Goal: Task Accomplishment & Management: Use online tool/utility

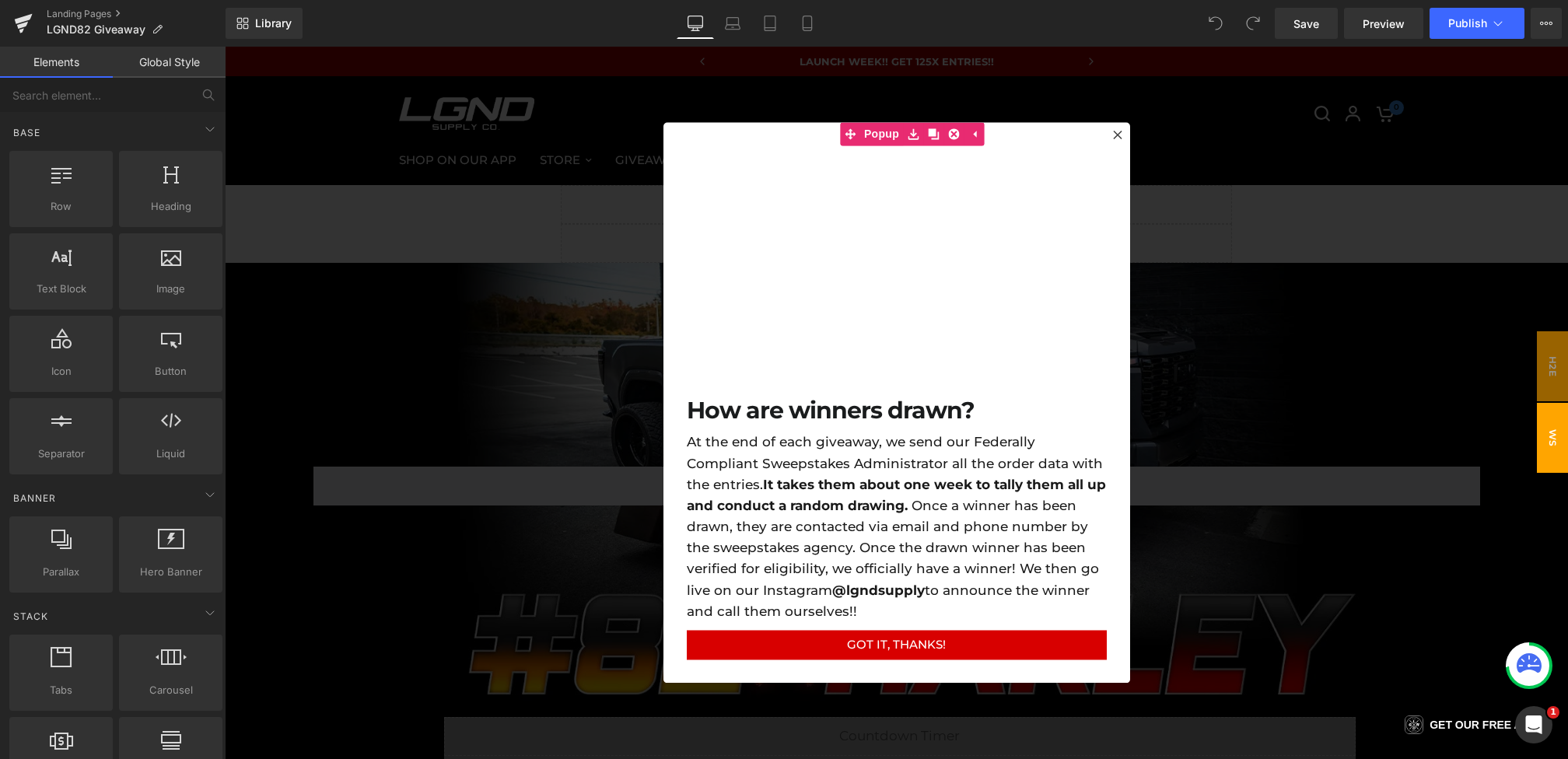
click at [537, 268] on div at bounding box center [896, 403] width 1344 height 713
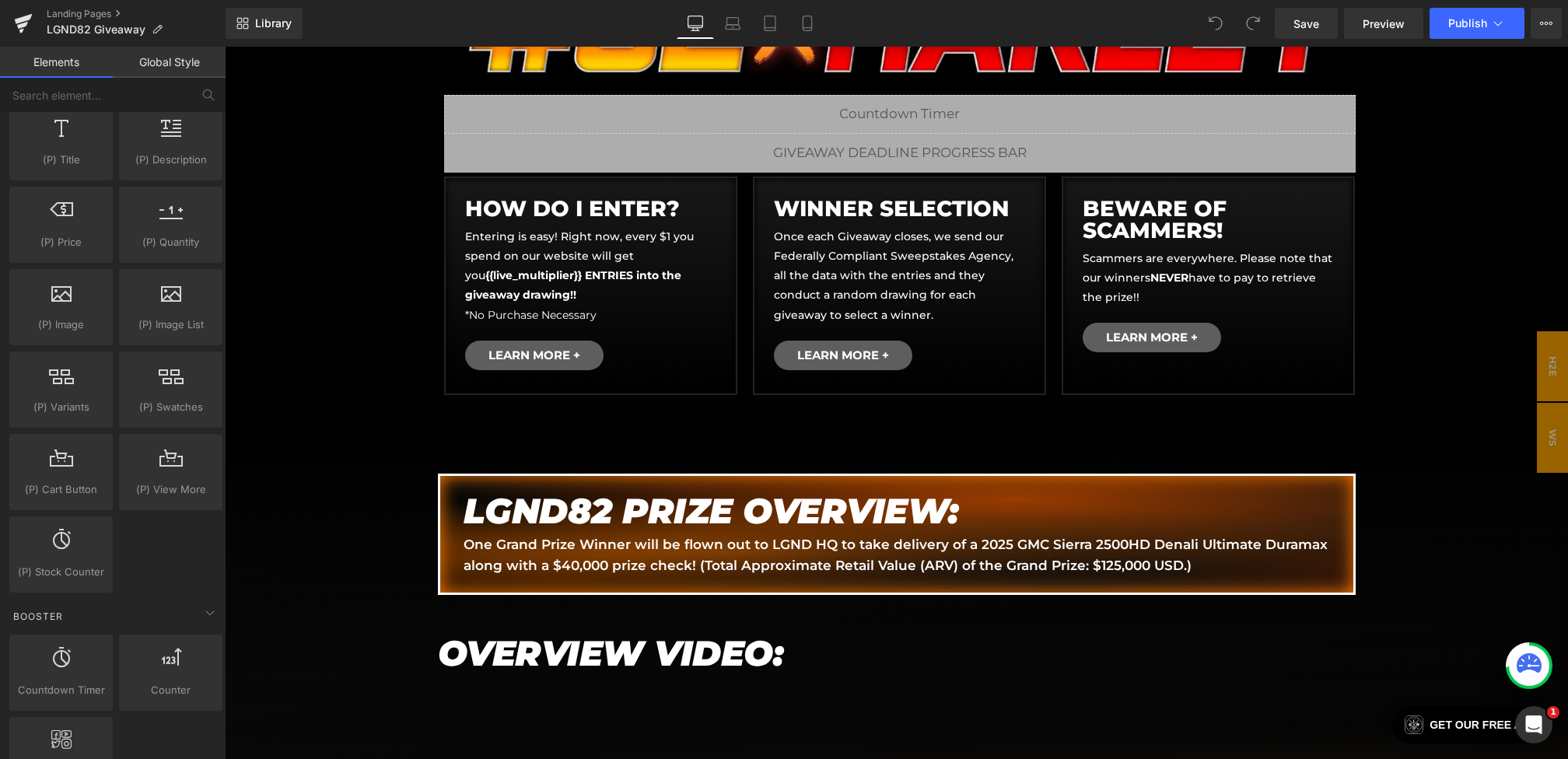
scroll to position [2685, 0]
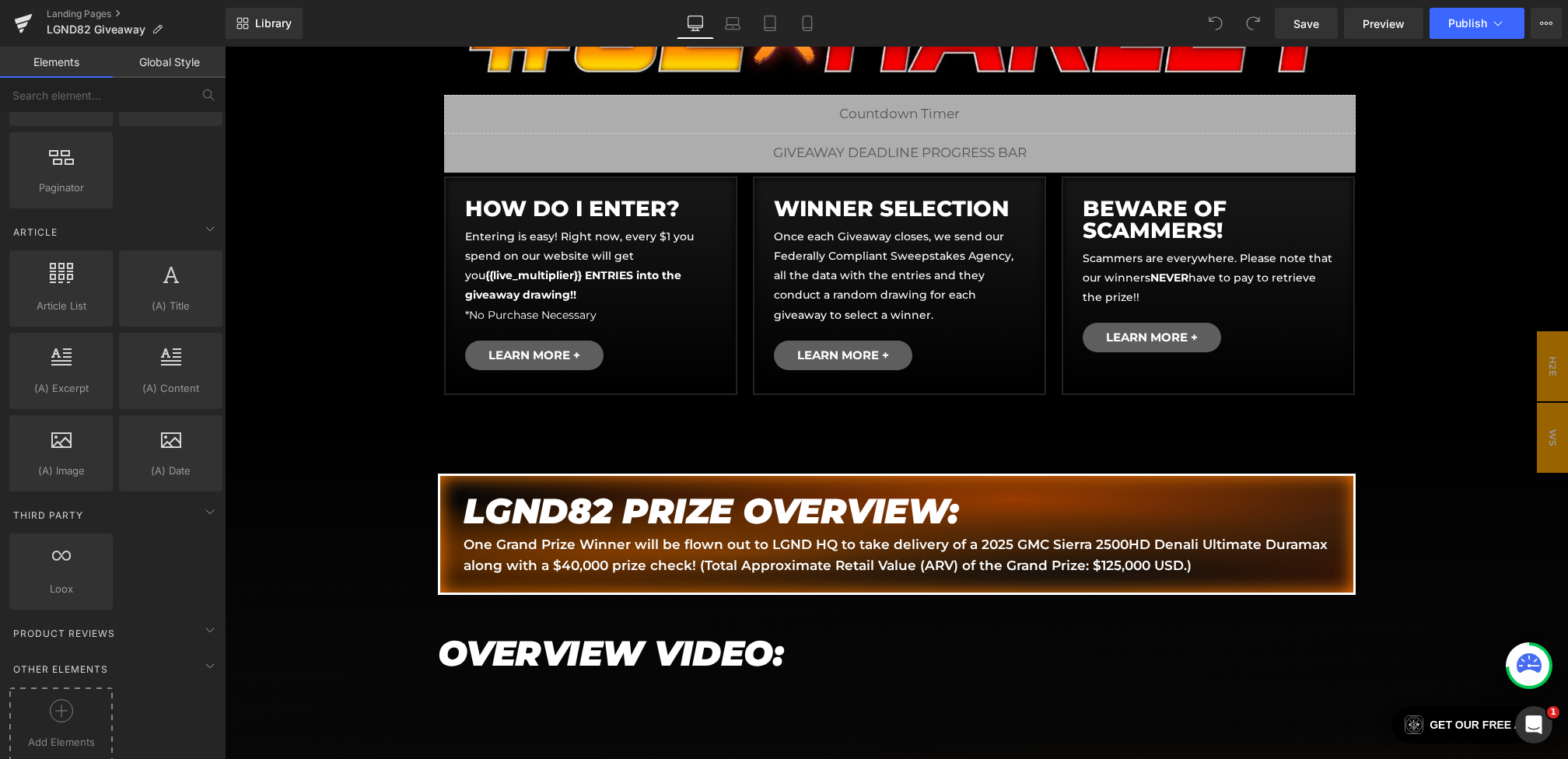
click at [52, 700] on circle at bounding box center [61, 712] width 23 height 23
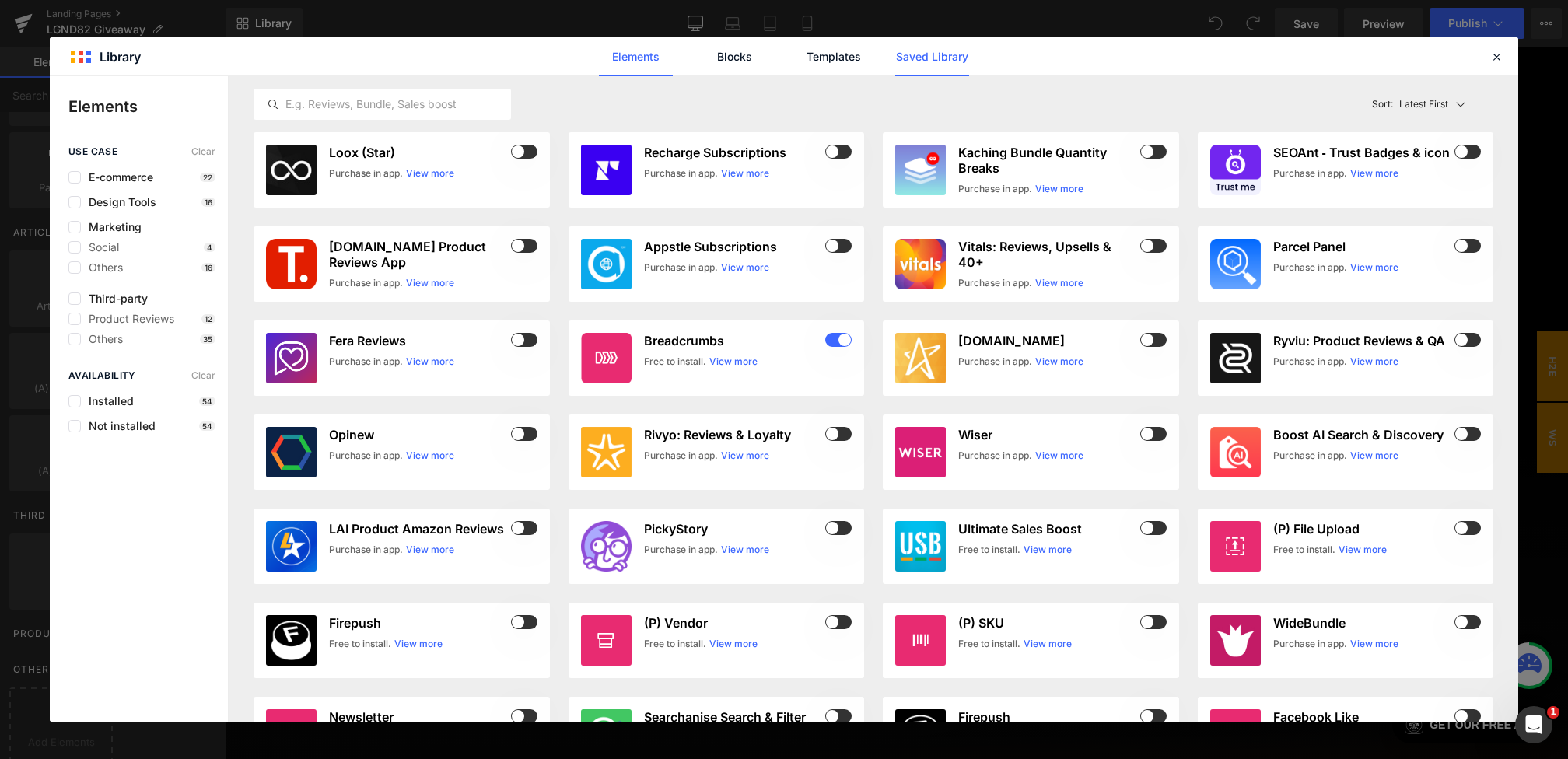
click at [906, 68] on link "Saved Library" at bounding box center [932, 57] width 74 height 39
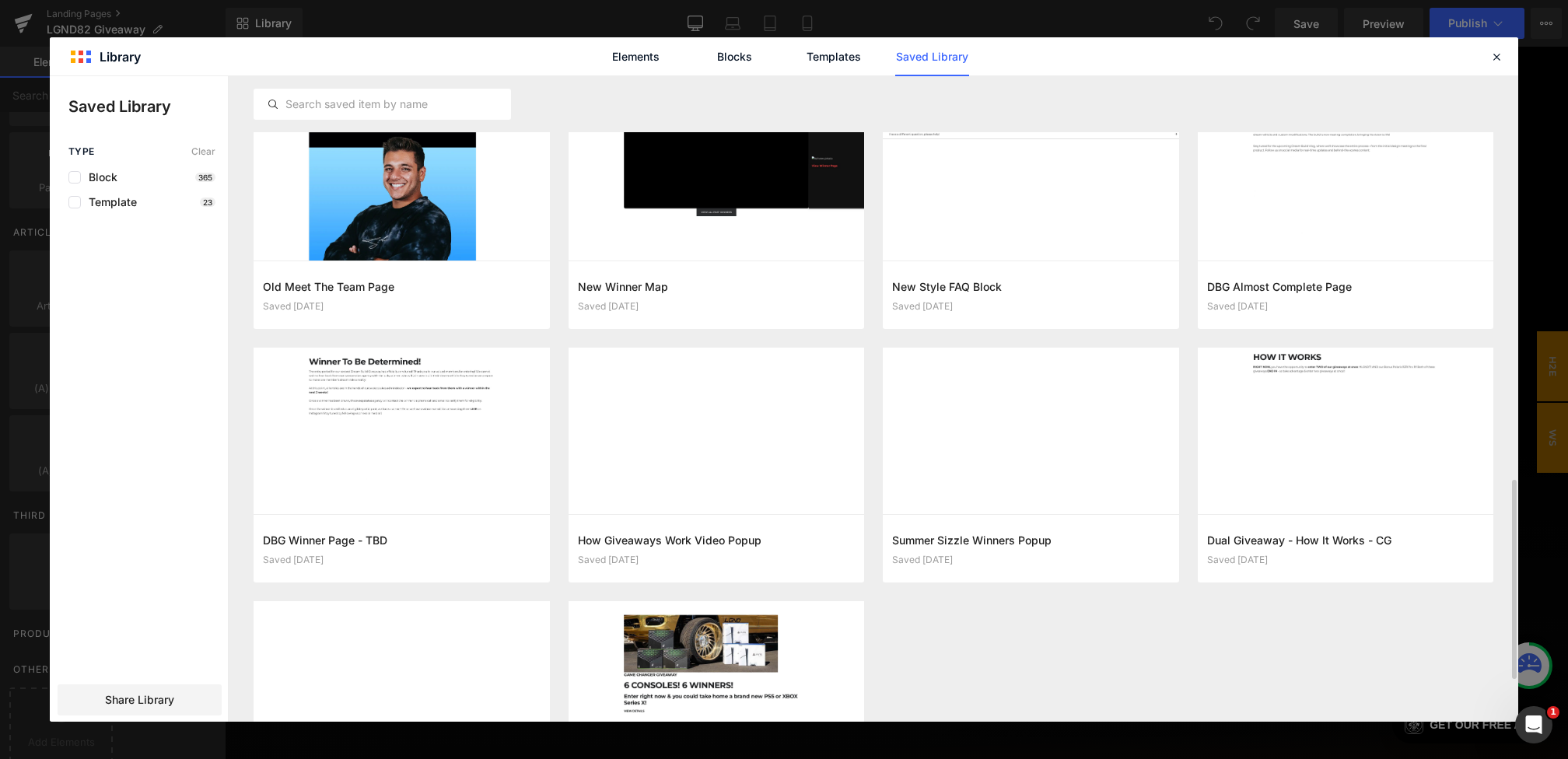
scroll to position [1309, 0]
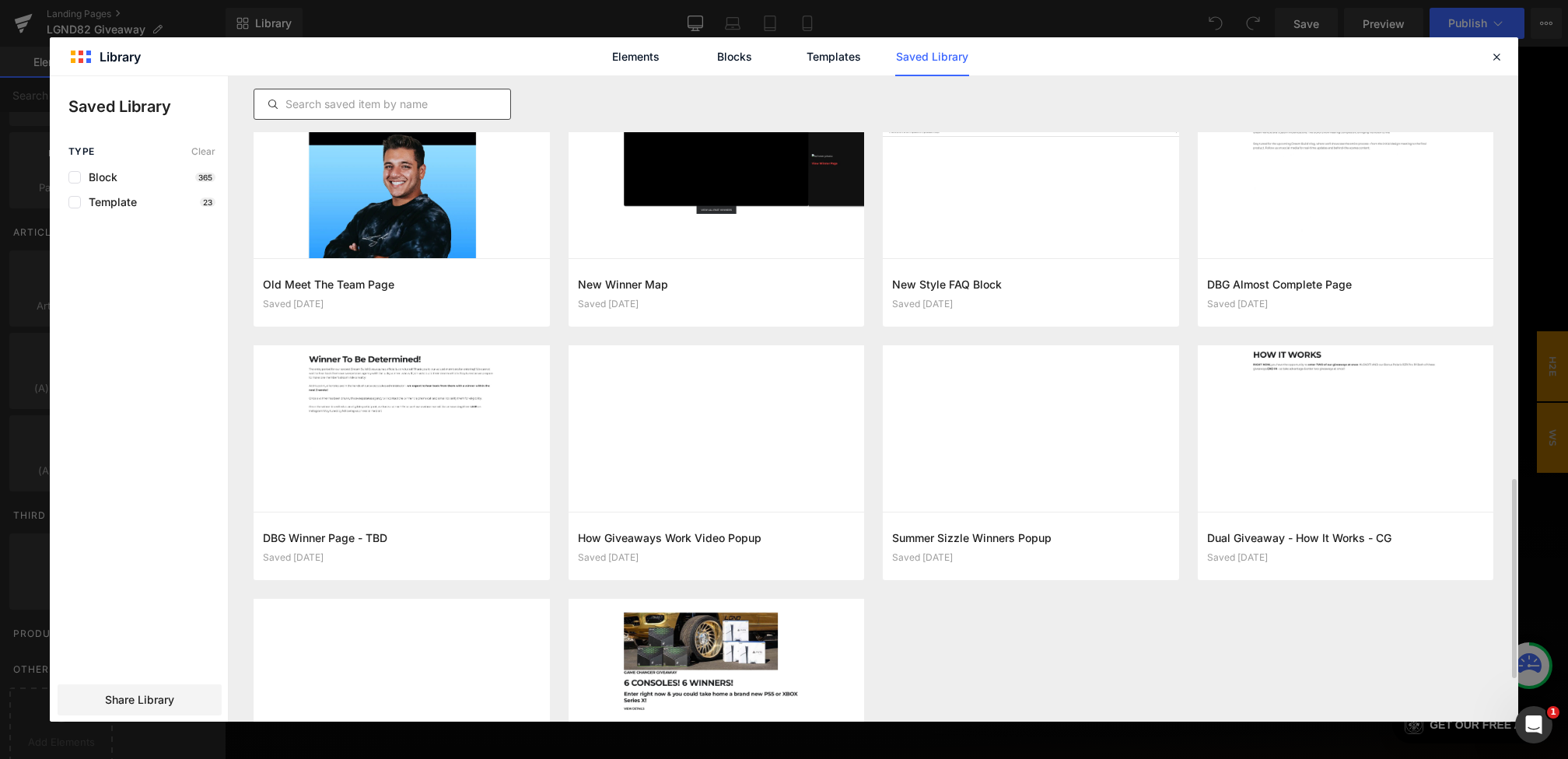
click at [448, 117] on div at bounding box center [382, 104] width 258 height 31
click at [448, 104] on input "text" at bounding box center [382, 104] width 256 height 19
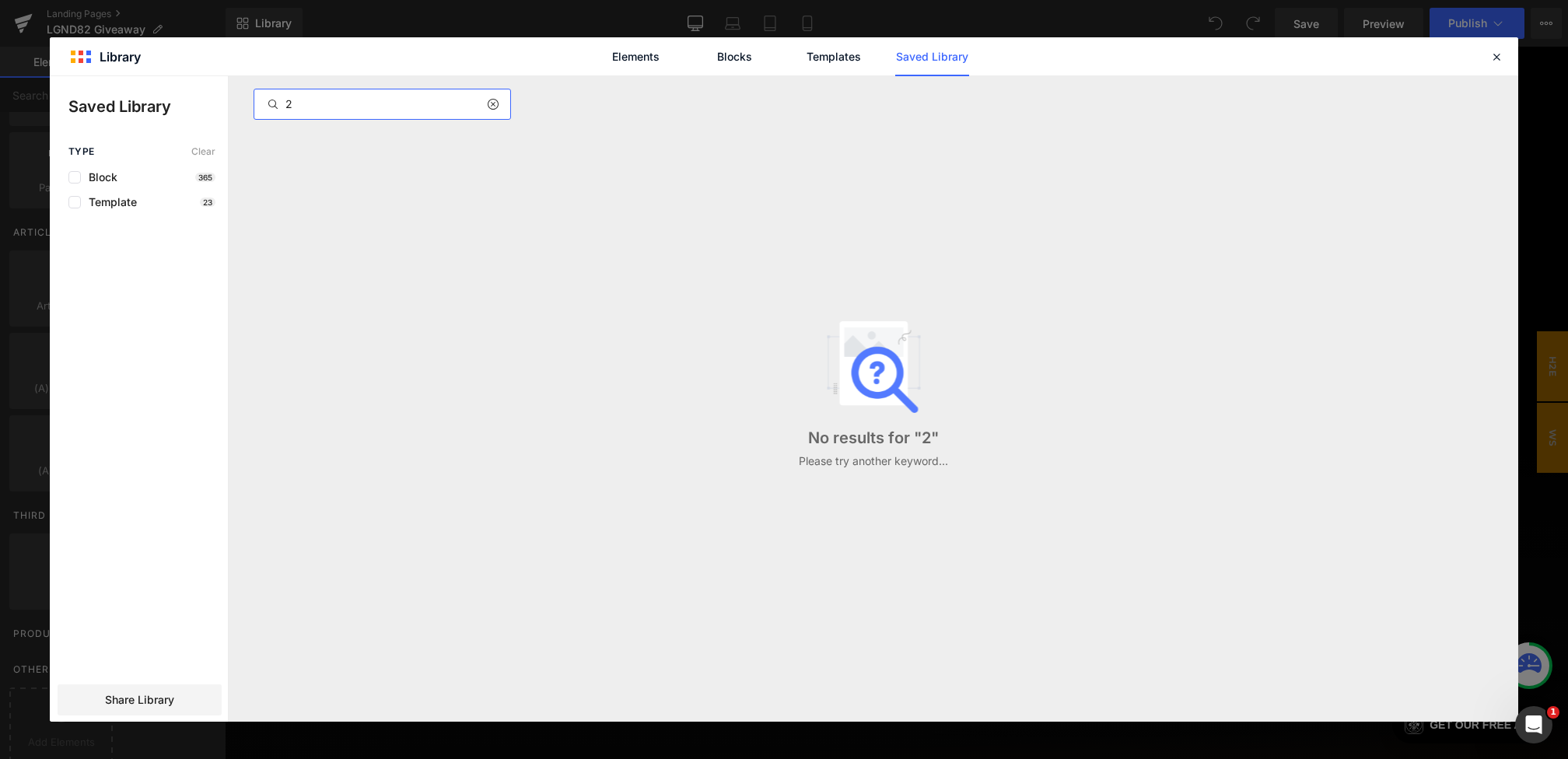
scroll to position [0, 0]
type input "2 prizes"
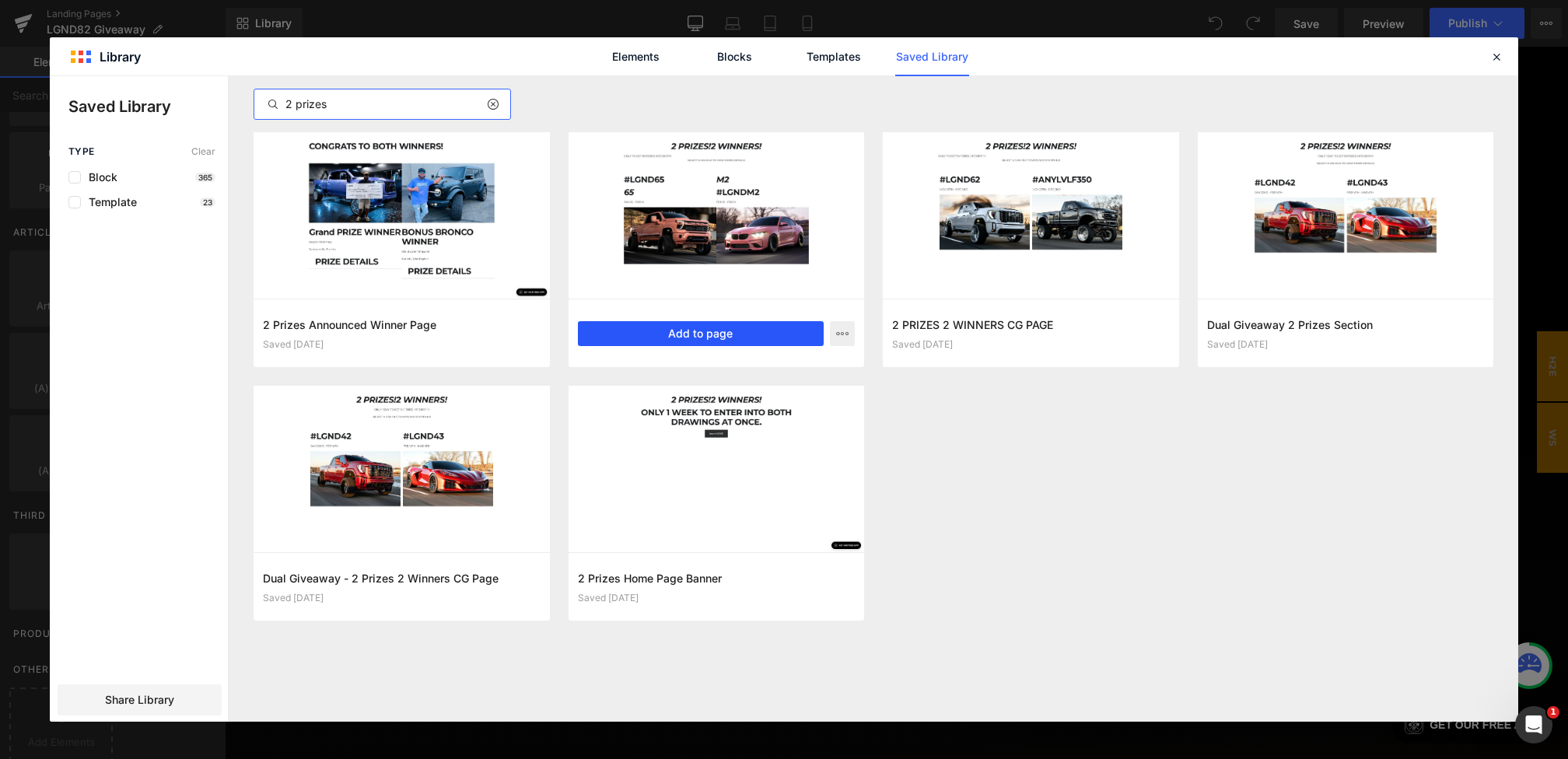
click at [625, 330] on button "Add to page" at bounding box center [701, 334] width 246 height 25
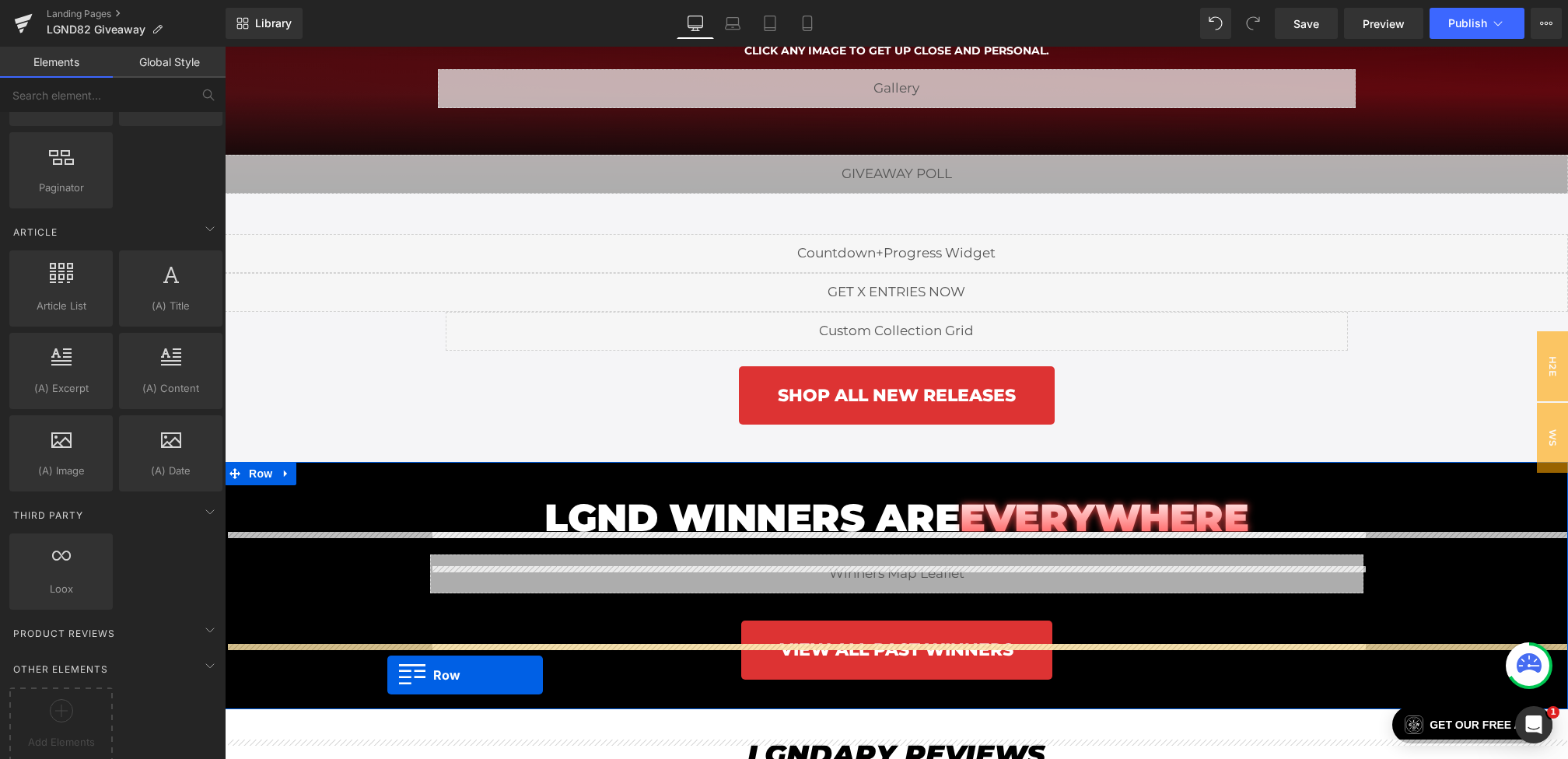
scroll to position [2527, 0]
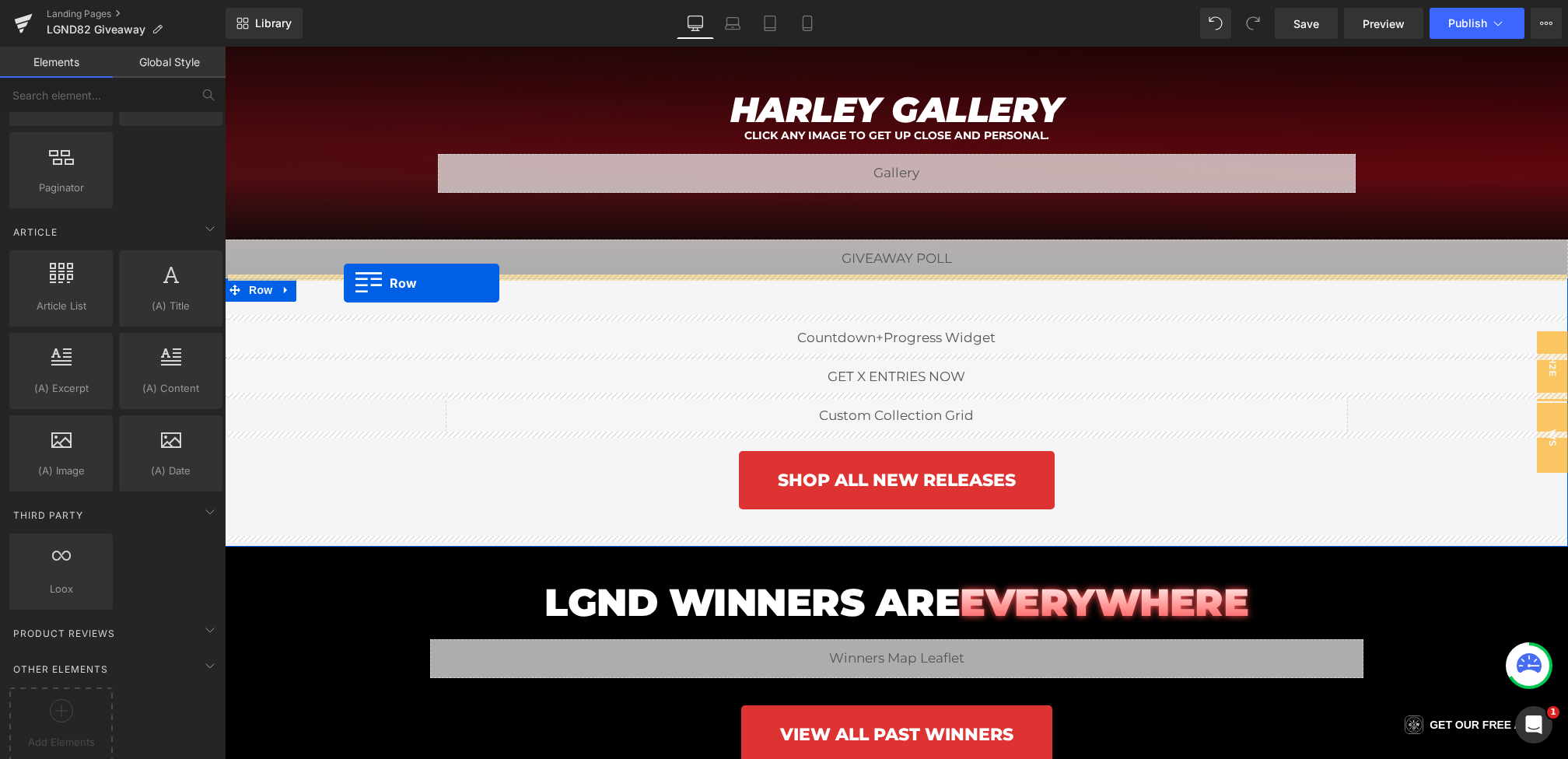
drag, startPoint x: 238, startPoint y: 281, endPoint x: 344, endPoint y: 283, distance: 106.0
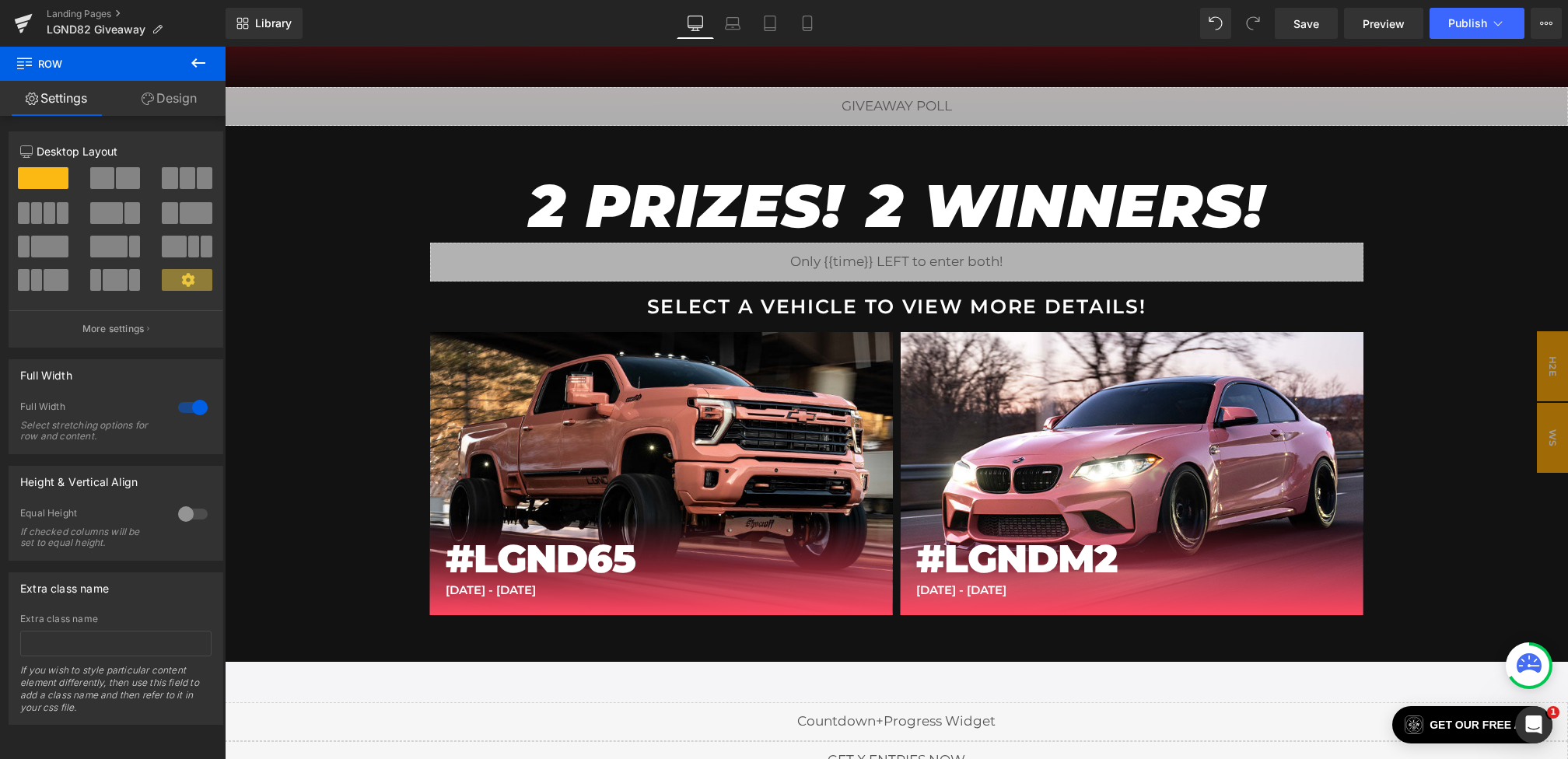
scroll to position [2694, 0]
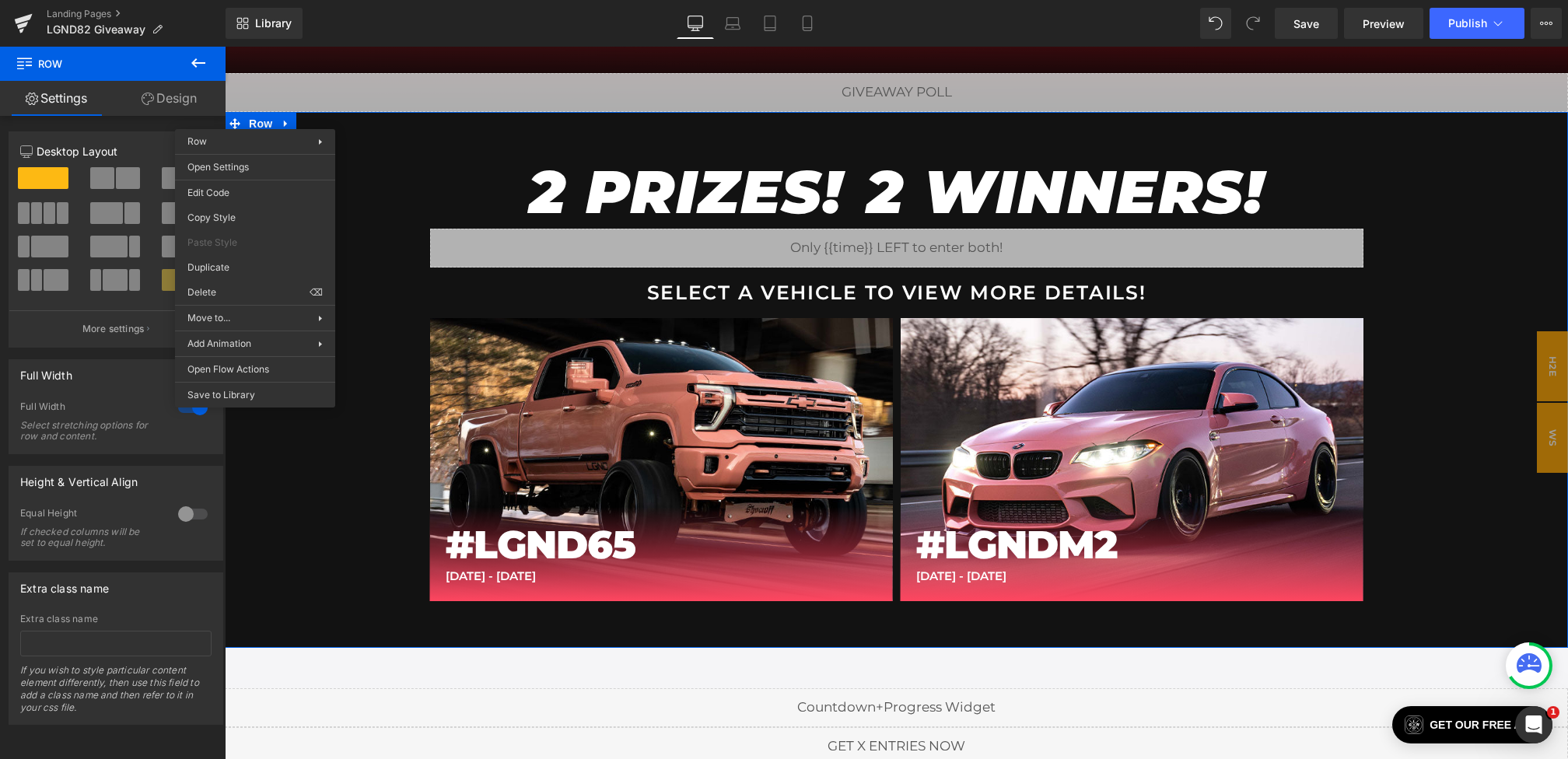
drag, startPoint x: 639, startPoint y: 370, endPoint x: 415, endPoint y: 324, distance: 228.7
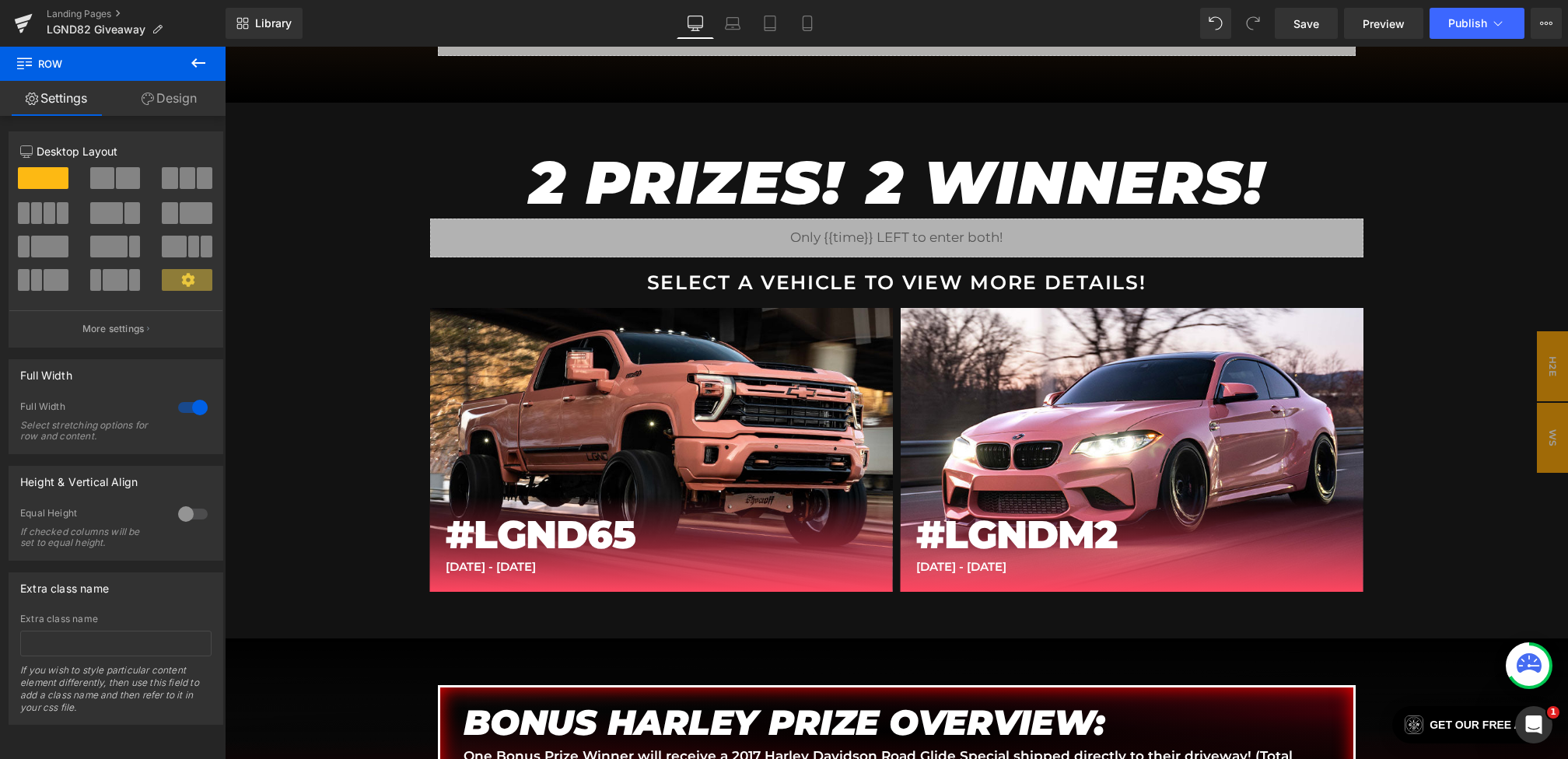
scroll to position [2292, 0]
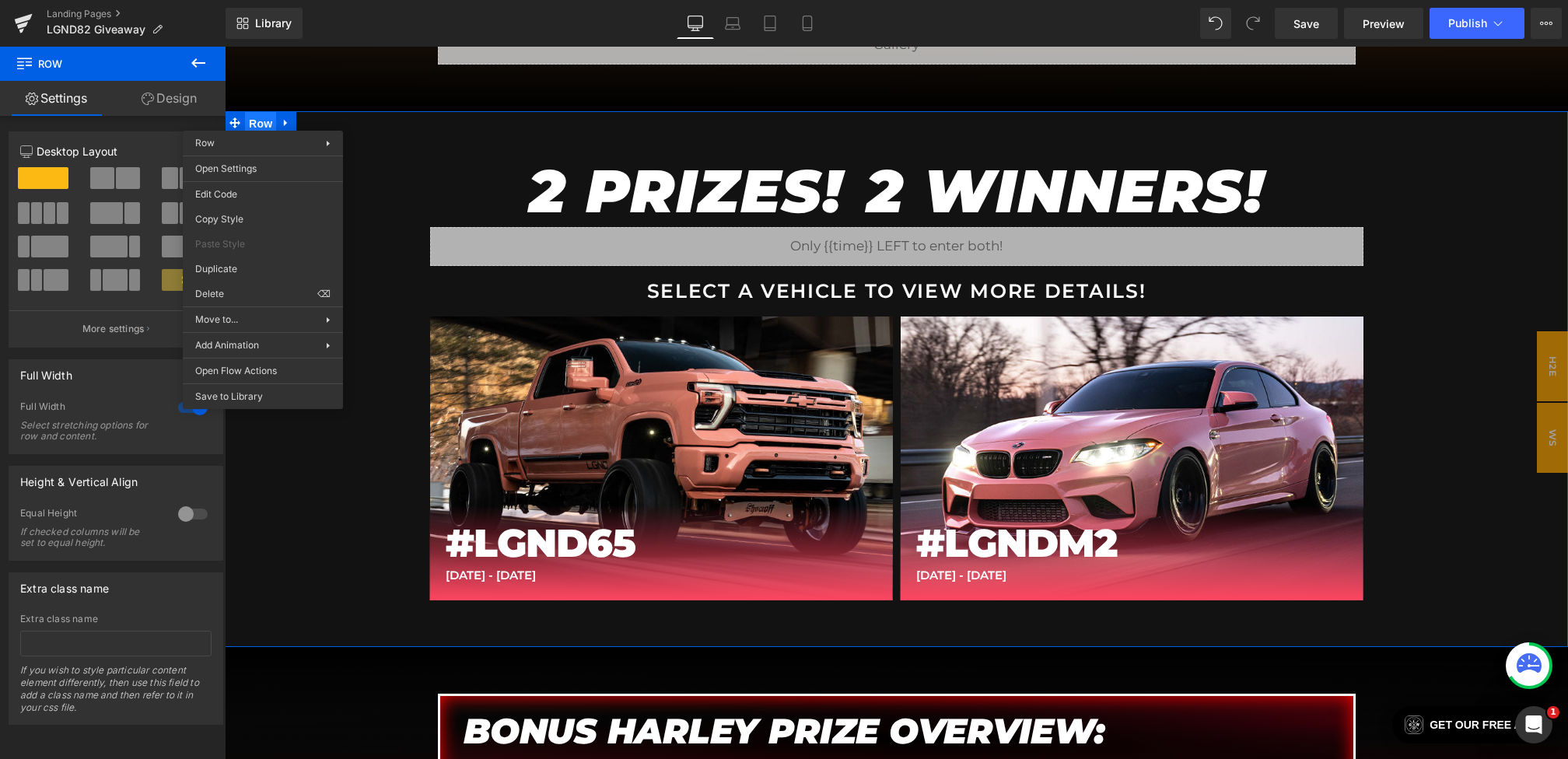
drag, startPoint x: 263, startPoint y: 120, endPoint x: 490, endPoint y: 181, distance: 235.1
drag, startPoint x: 605, startPoint y: 373, endPoint x: 381, endPoint y: 327, distance: 228.7
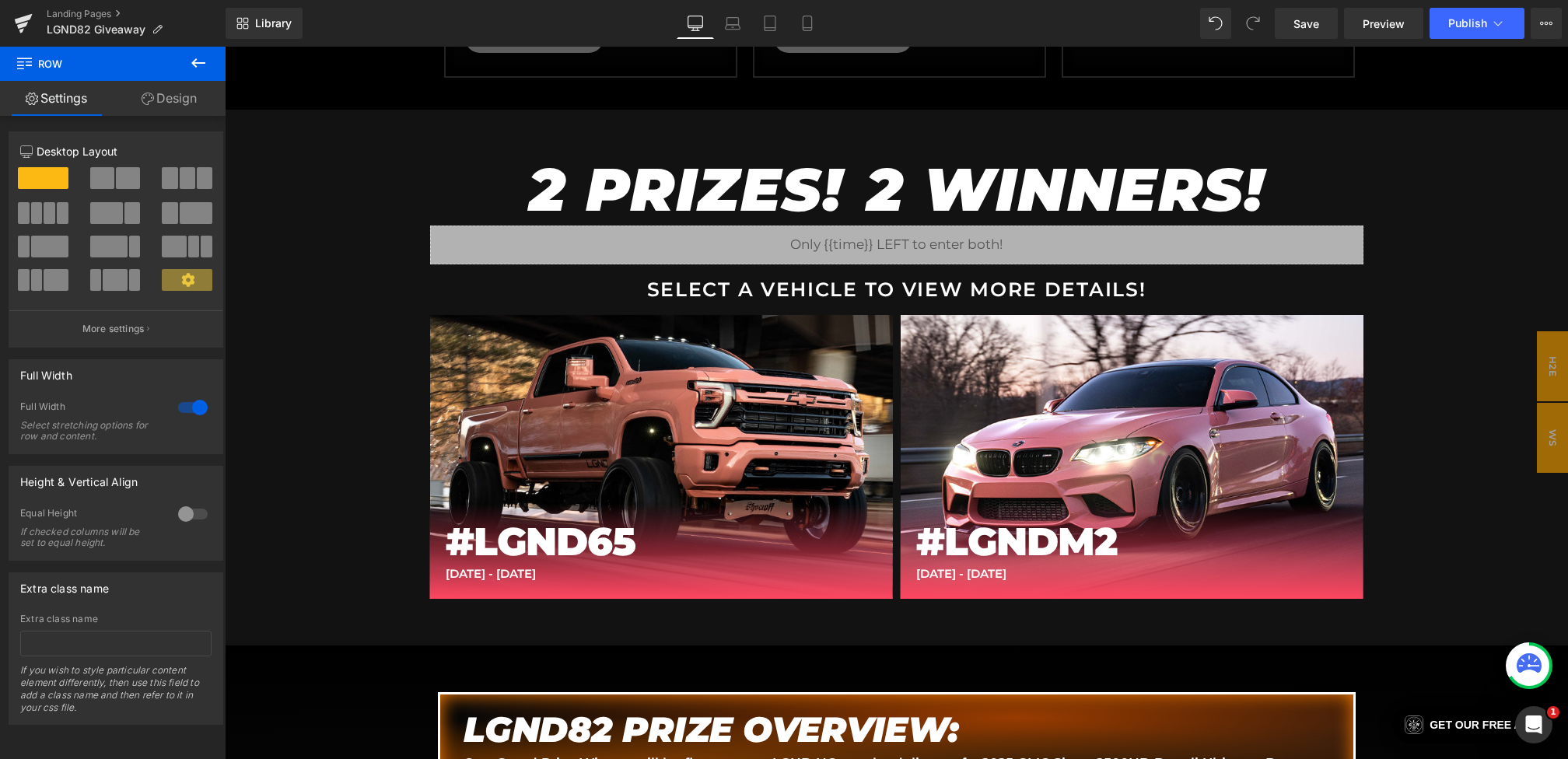
scroll to position [783, 0]
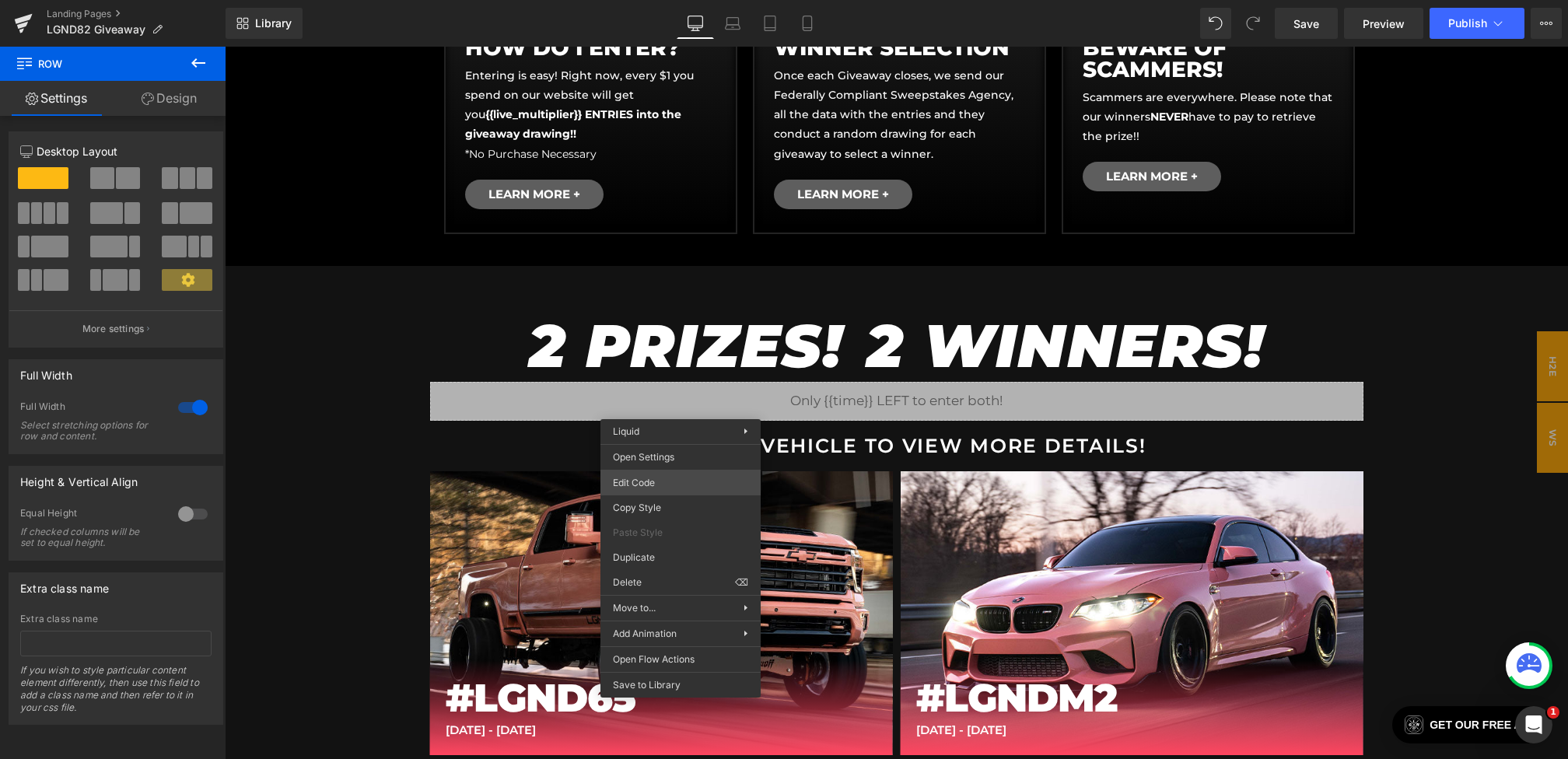
click at [632, 0] on div "Row You are previewing how the will restyle your page. You can not edit Element…" at bounding box center [784, 0] width 1568 height 0
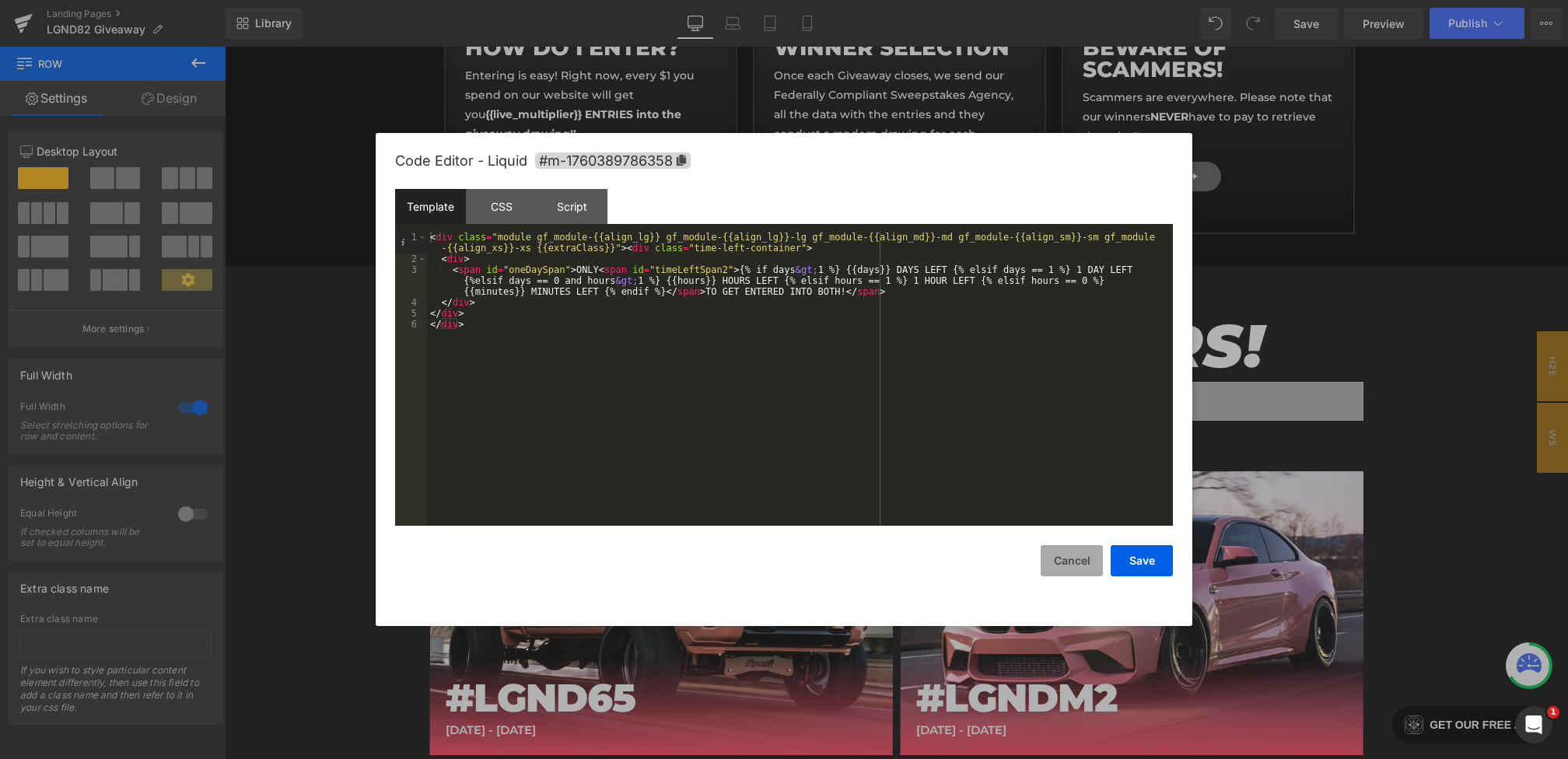
click at [1063, 561] on button "Cancel" at bounding box center [1072, 561] width 63 height 31
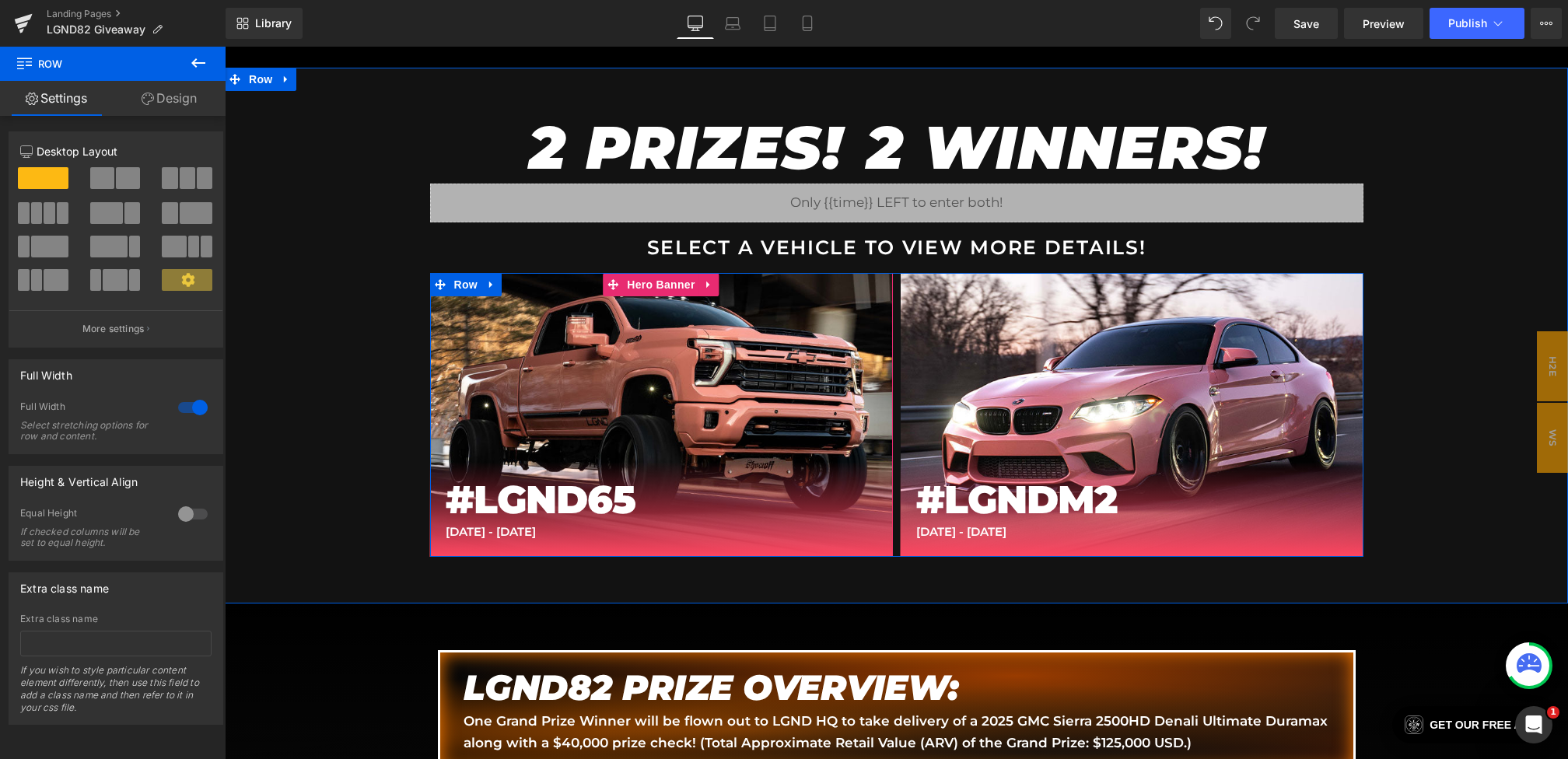
scroll to position [986, 0]
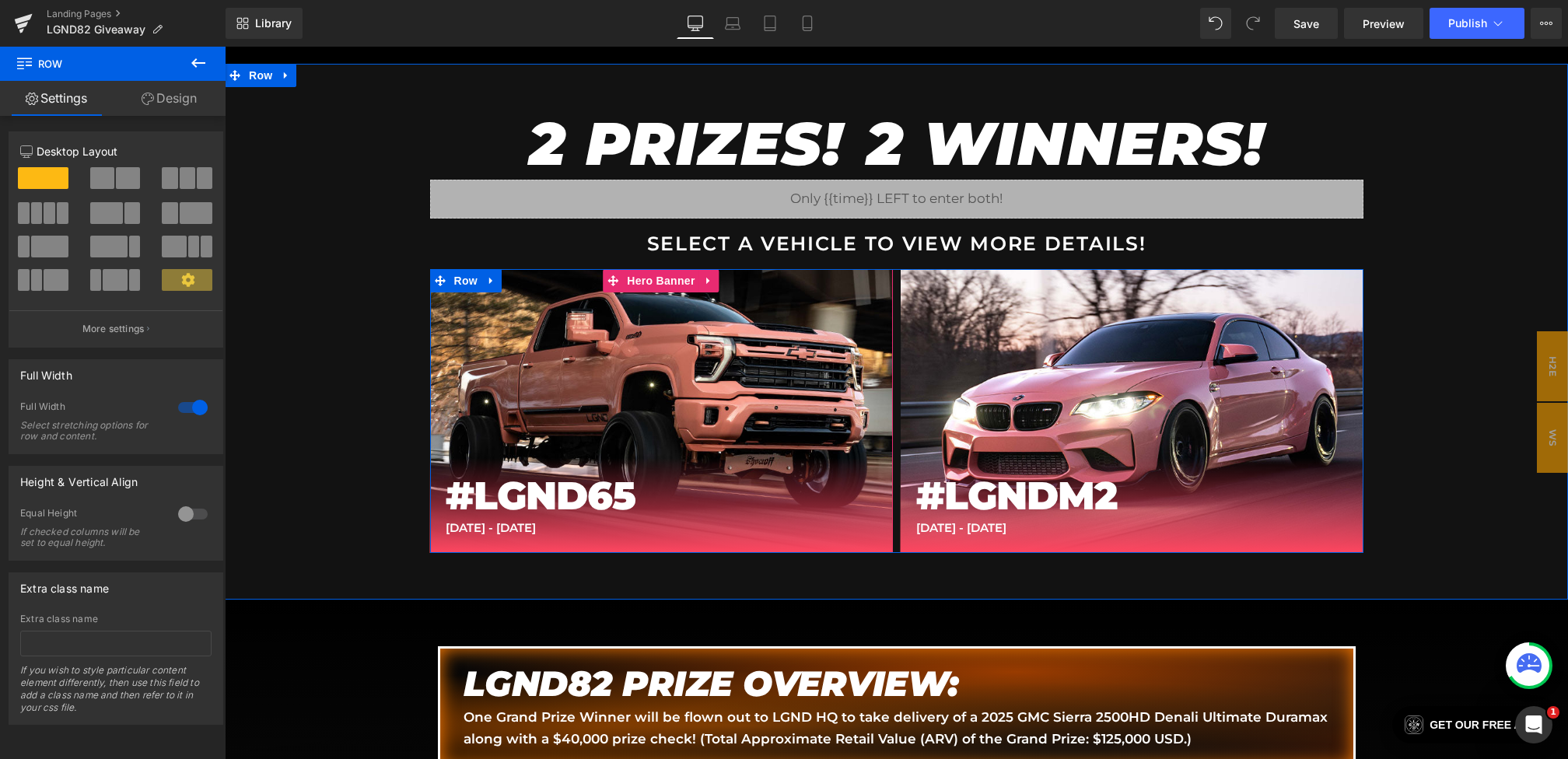
click at [559, 490] on h1 "#LGND65" at bounding box center [661, 495] width 432 height 45
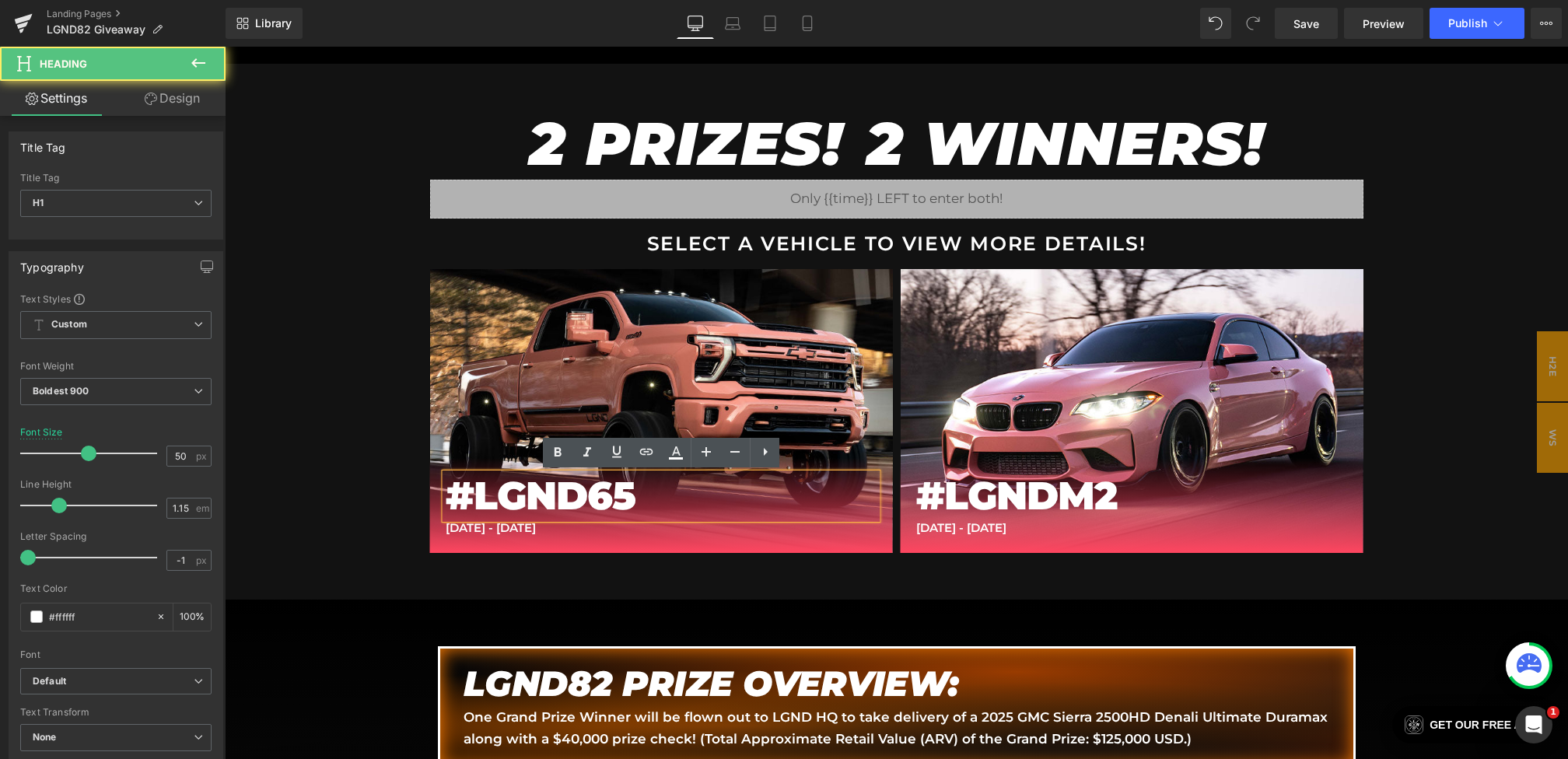
click at [670, 490] on h1 "#LGND65" at bounding box center [661, 495] width 432 height 45
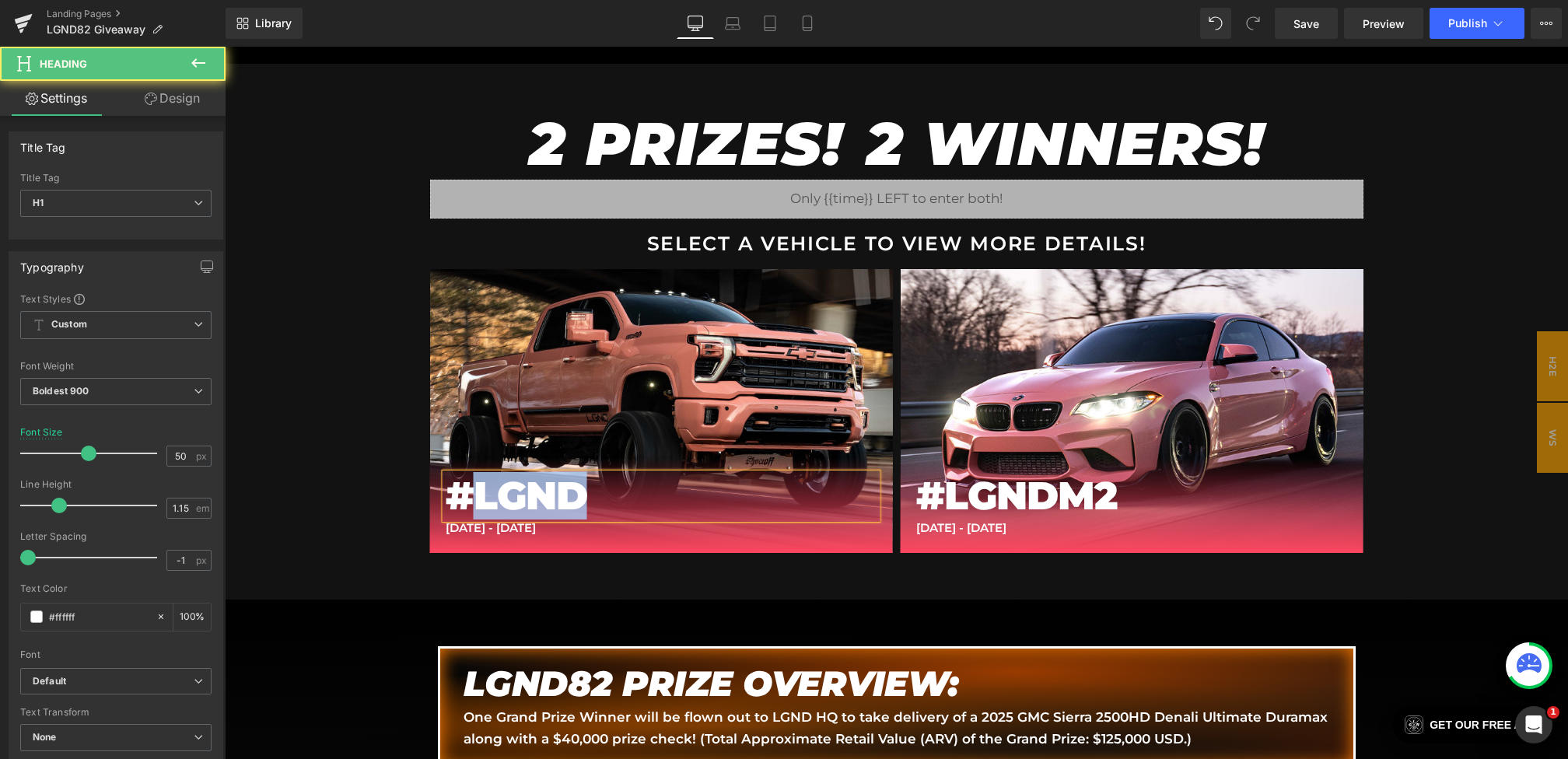
drag, startPoint x: 650, startPoint y: 488, endPoint x: 481, endPoint y: 490, distance: 169.0
click at [481, 490] on h1 "#LGND" at bounding box center [661, 495] width 432 height 45
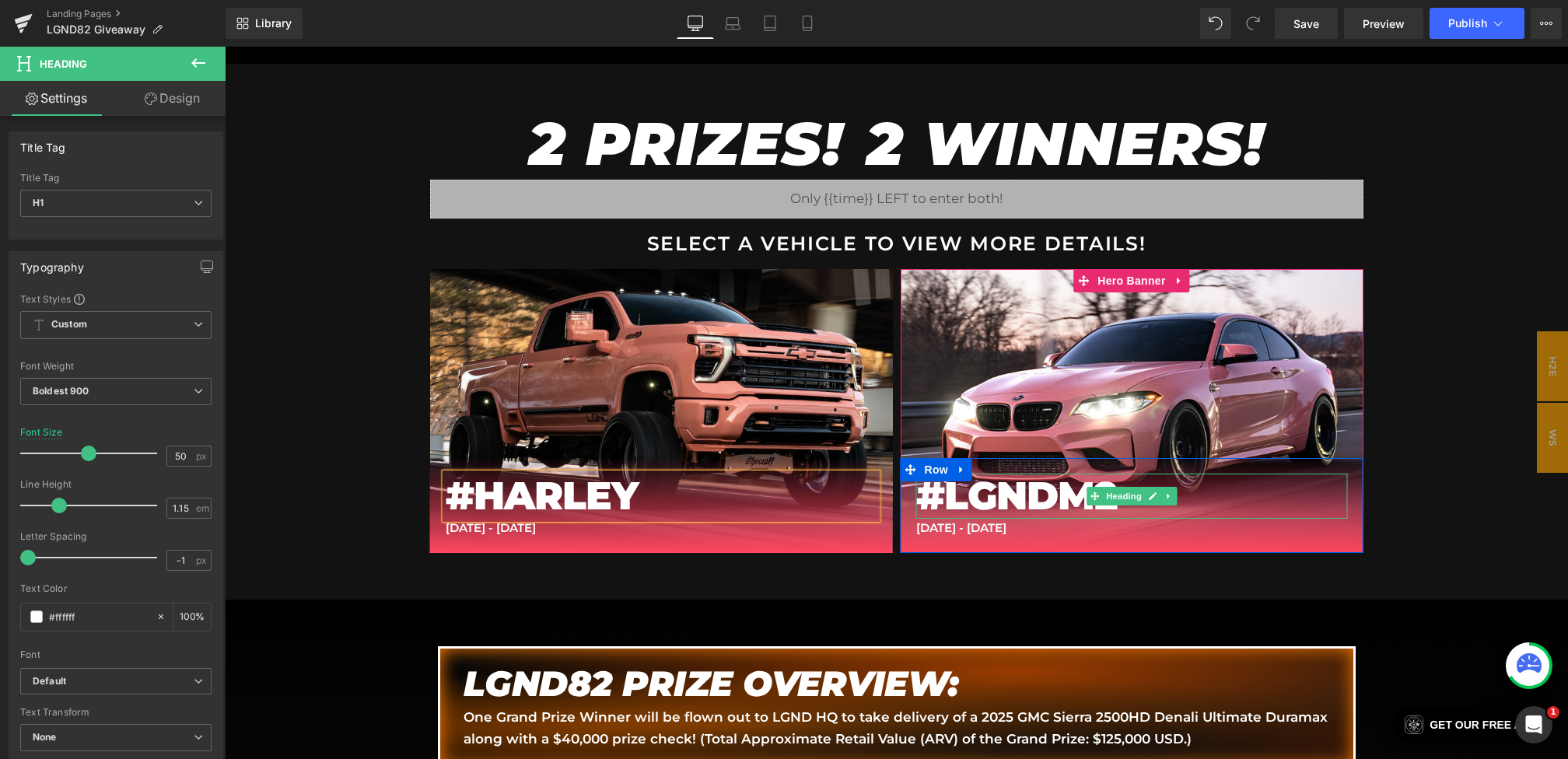
click at [990, 504] on h1 "#LGNDM2" at bounding box center [1132, 495] width 432 height 45
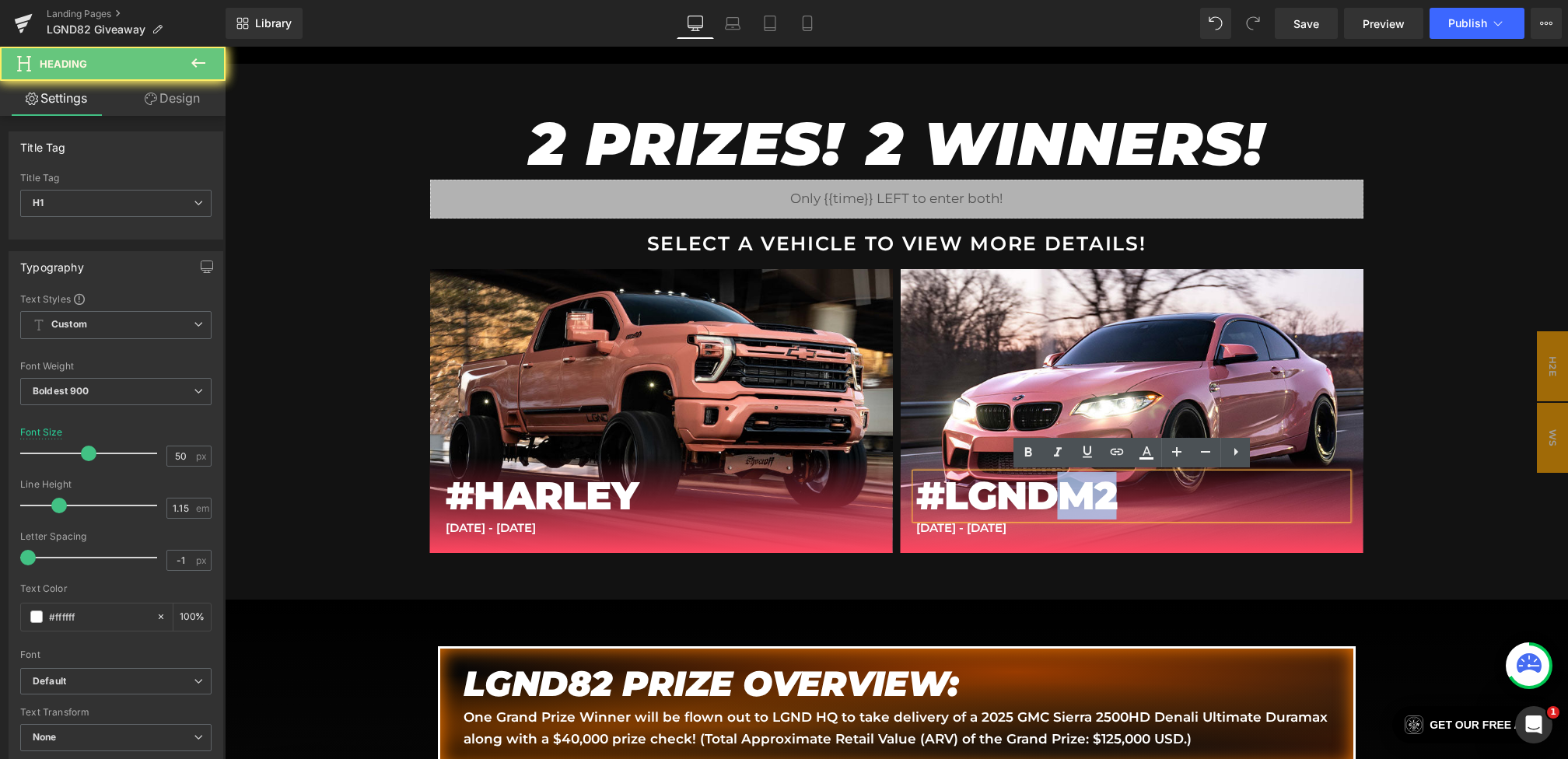
drag, startPoint x: 1156, startPoint y: 491, endPoint x: 1063, endPoint y: 494, distance: 93.0
click at [1063, 494] on h1 "#LGNDM2" at bounding box center [1132, 495] width 432 height 45
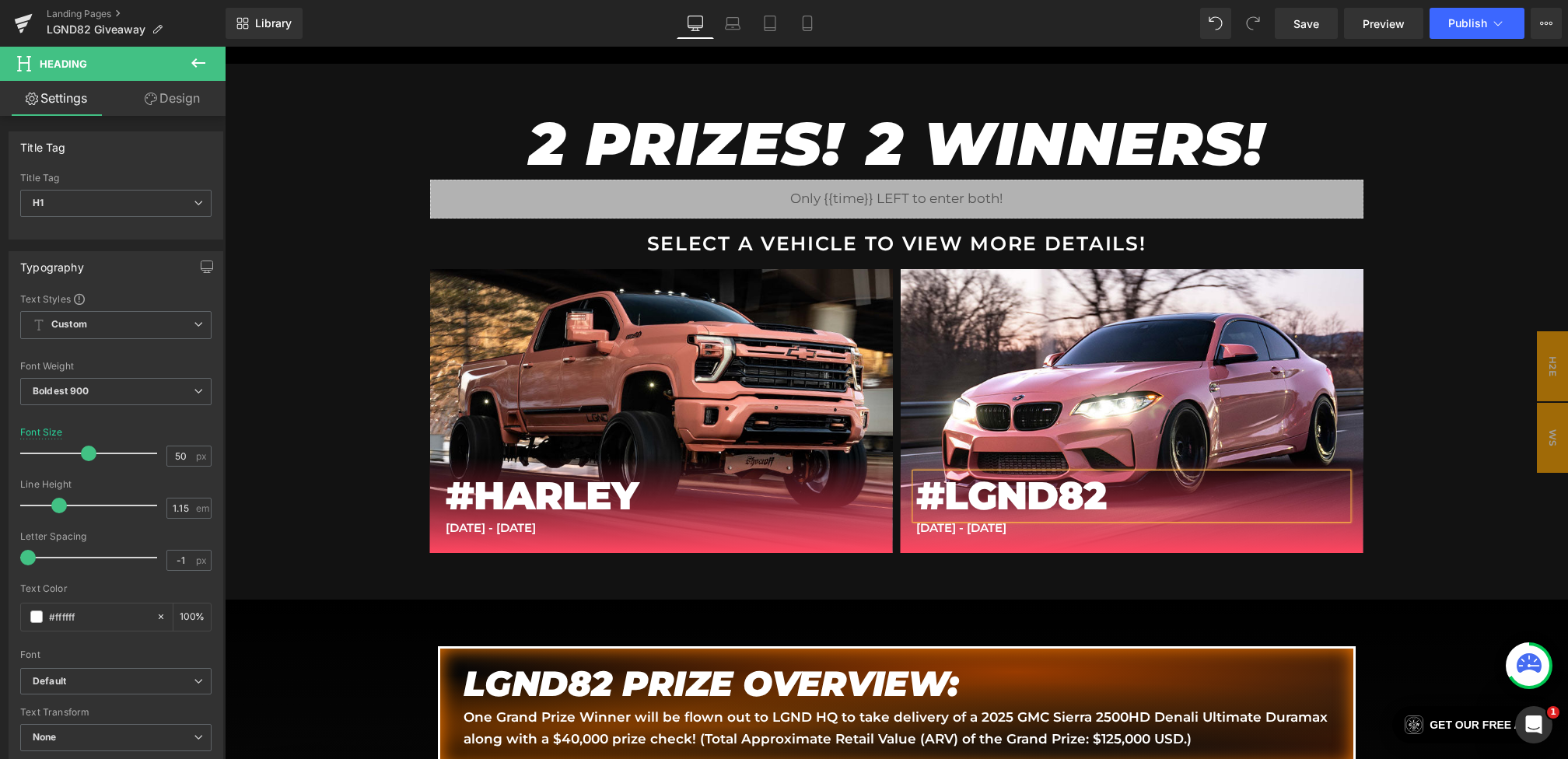
click at [1448, 456] on div "2 PRIZES! 2 WINNERS! Heading Liquid SELECT A VEHICLE TO VIEW MORE DETAILS! Text…" at bounding box center [896, 331] width 1344 height 536
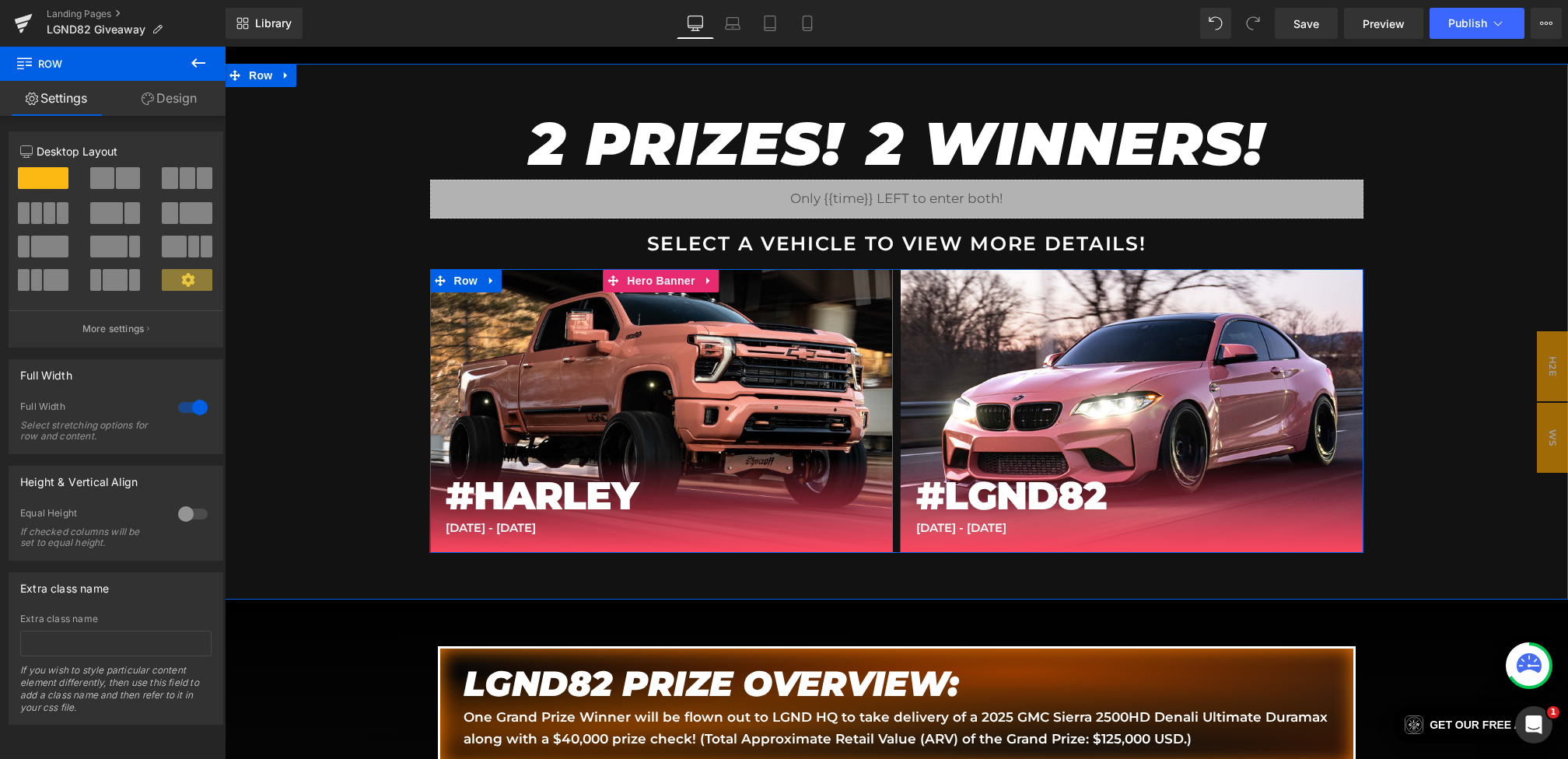
click at [557, 498] on h1 "#HARLEY" at bounding box center [661, 495] width 432 height 45
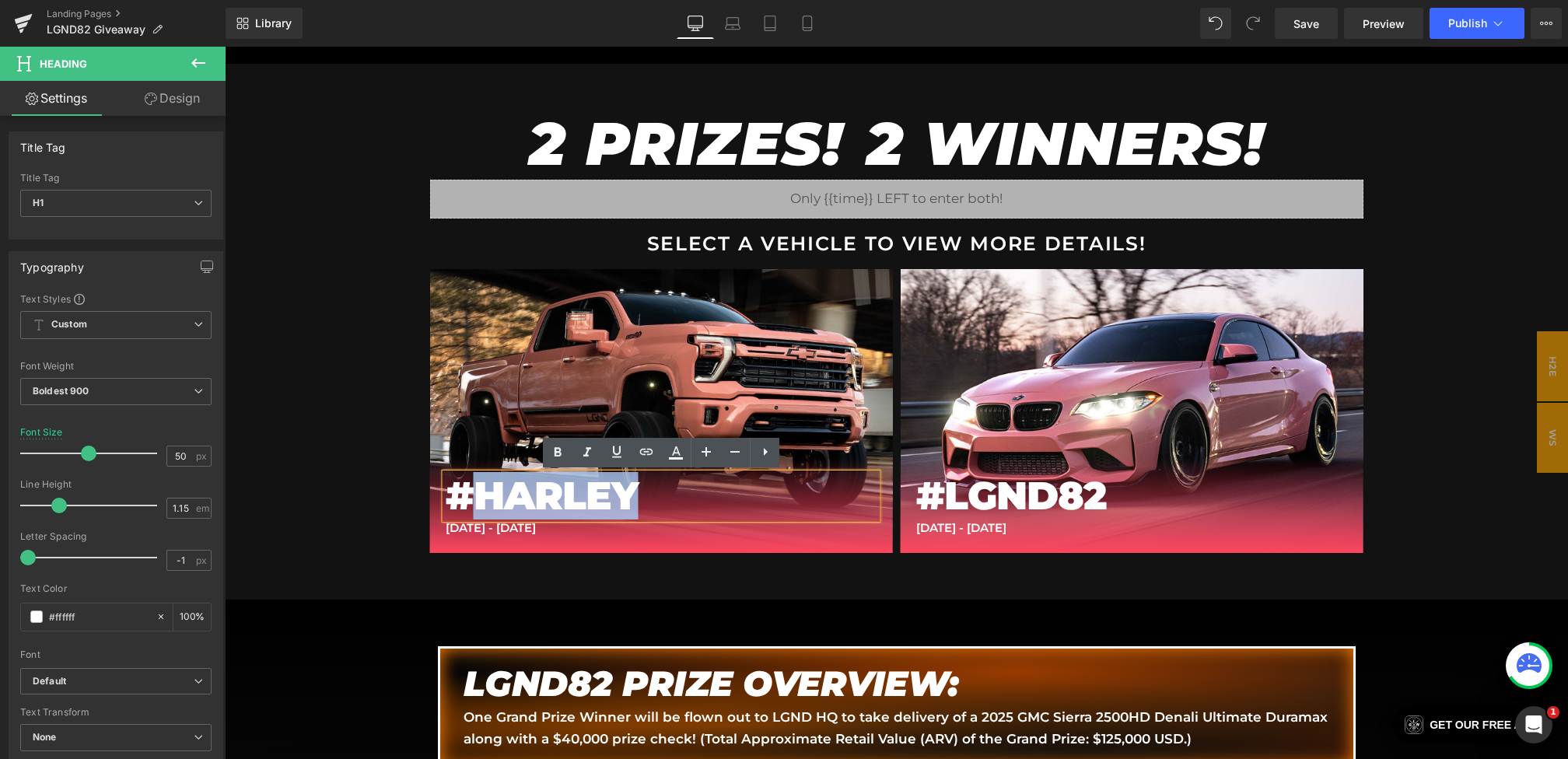
drag, startPoint x: 655, startPoint y: 498, endPoint x: 484, endPoint y: 498, distance: 171.0
click at [484, 499] on h1 "#HARLEY" at bounding box center [661, 495] width 432 height 45
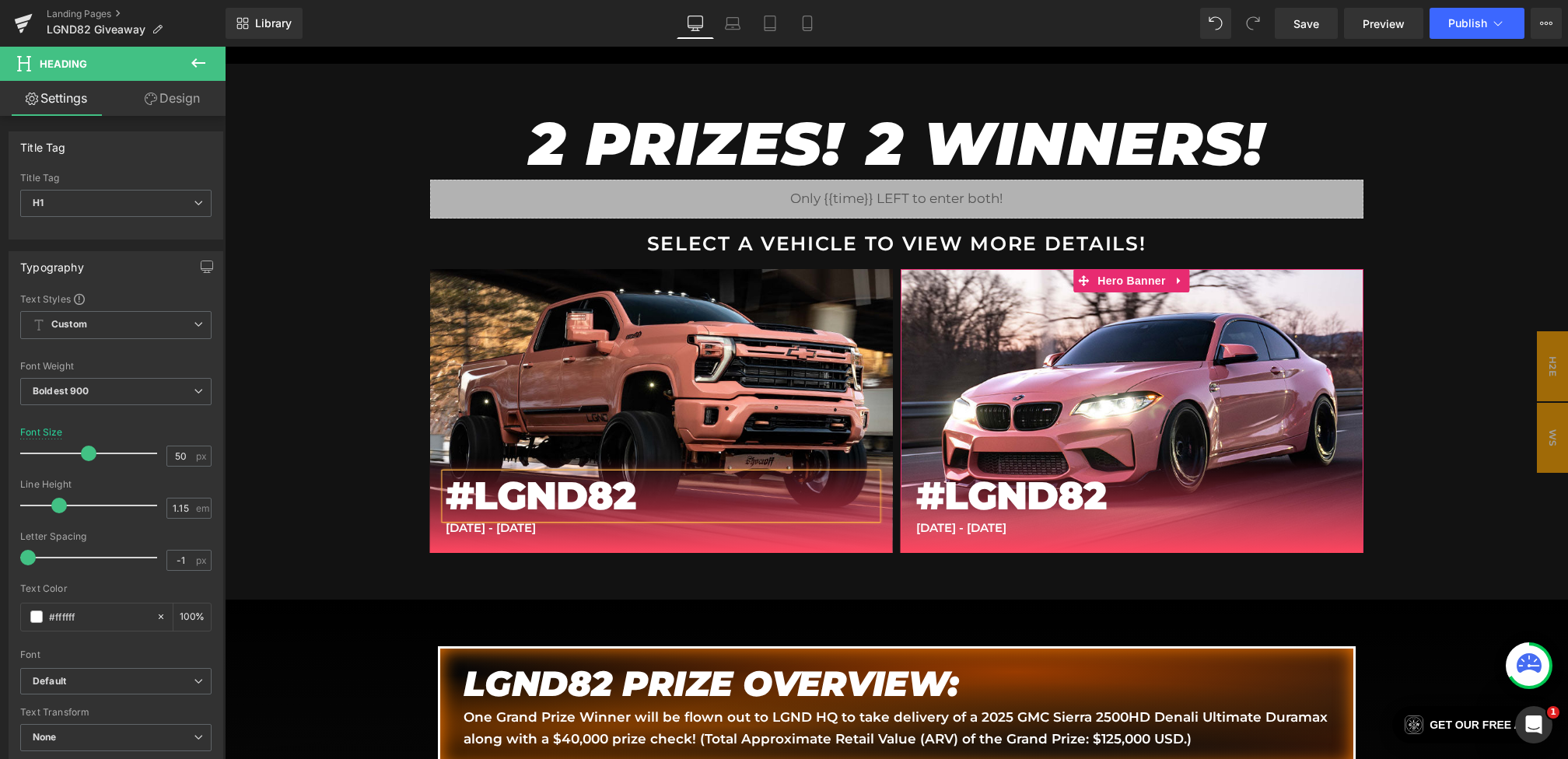
click at [1082, 493] on h1 "#LGND82" at bounding box center [1132, 495] width 432 height 45
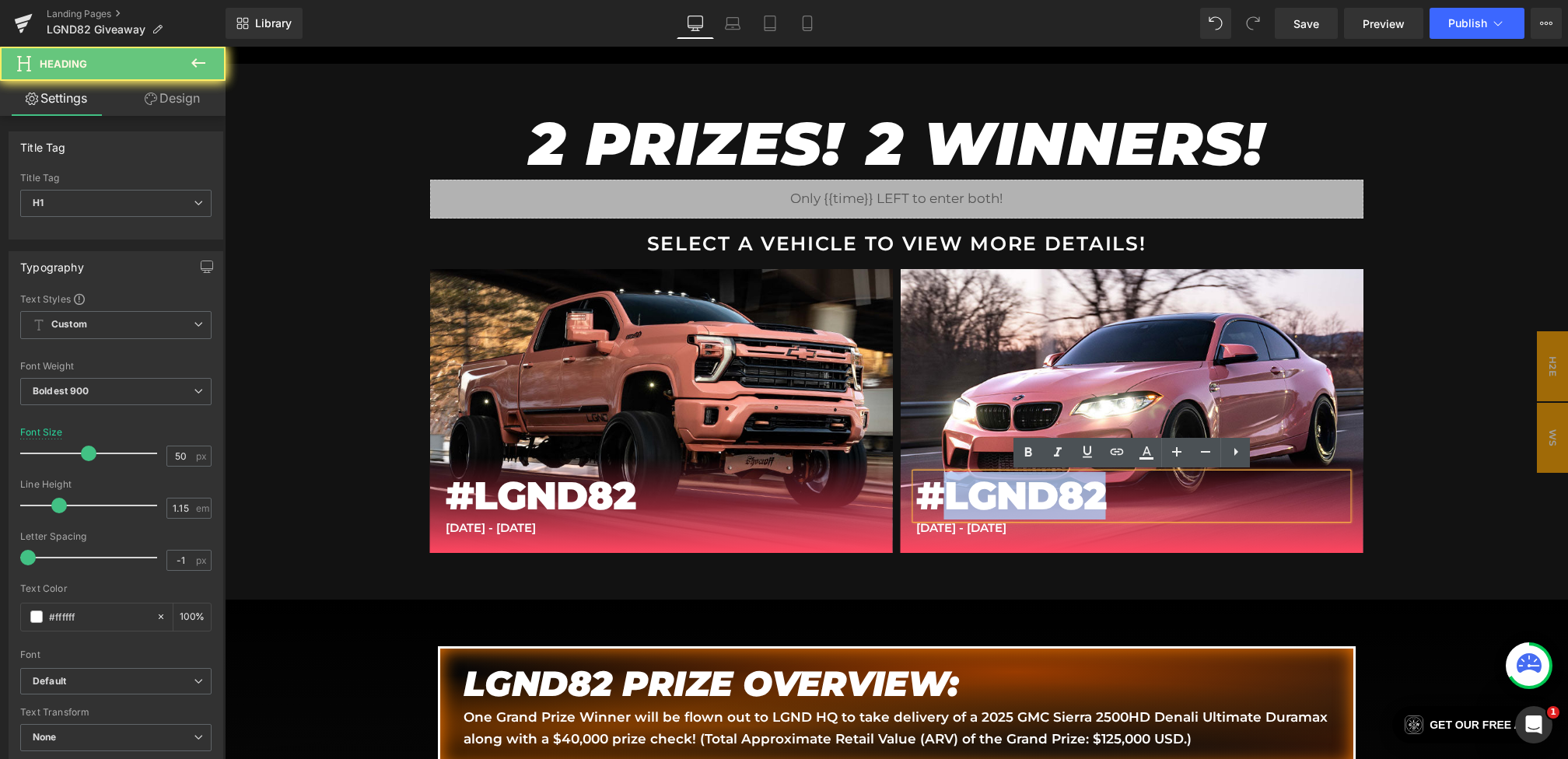
drag, startPoint x: 1143, startPoint y: 493, endPoint x: 944, endPoint y: 495, distance: 199.0
click at [944, 495] on h1 "#LGND82" at bounding box center [1132, 495] width 432 height 45
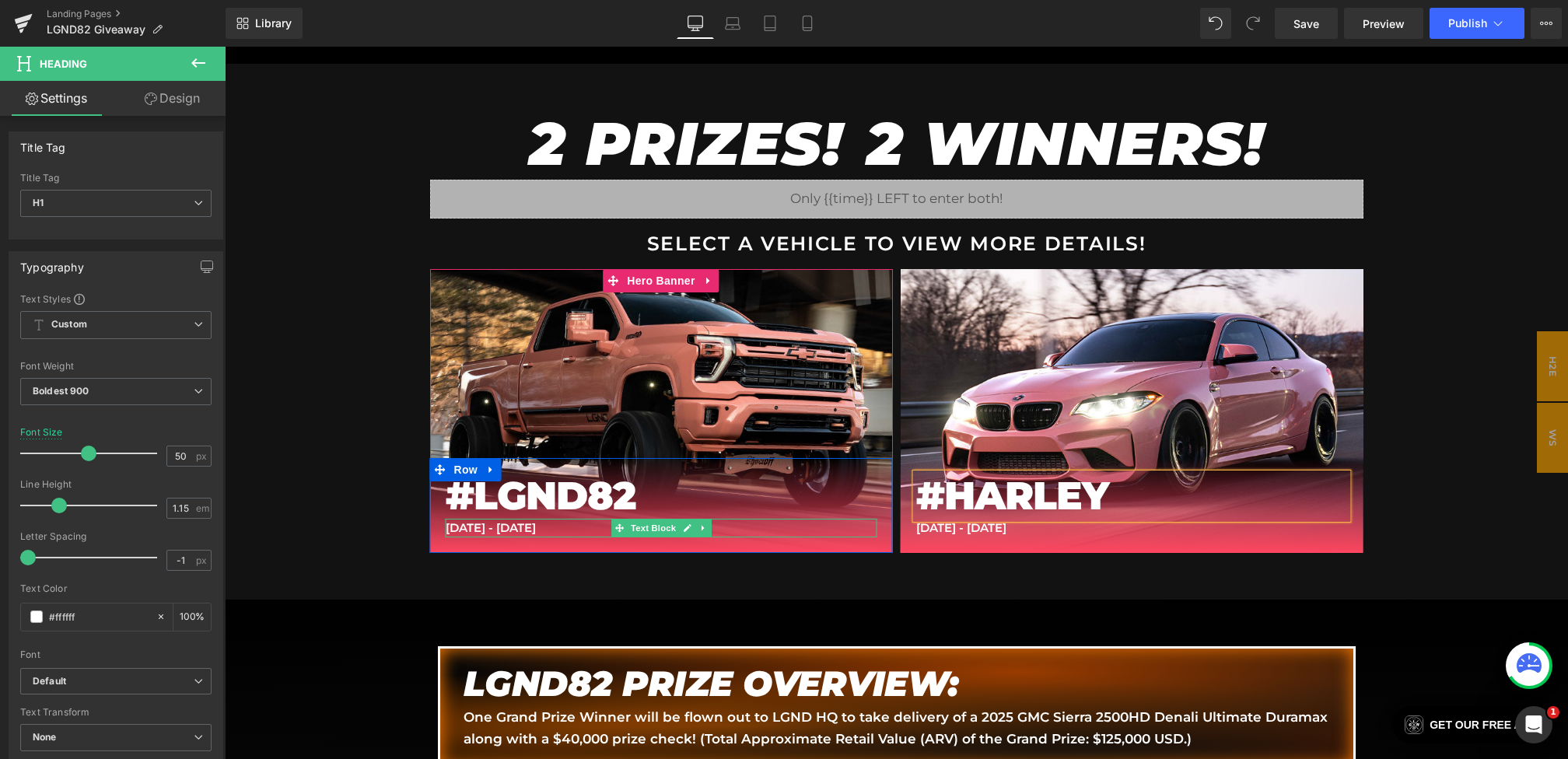
click at [471, 524] on p "[DATE] - [DATE]" at bounding box center [661, 528] width 432 height 19
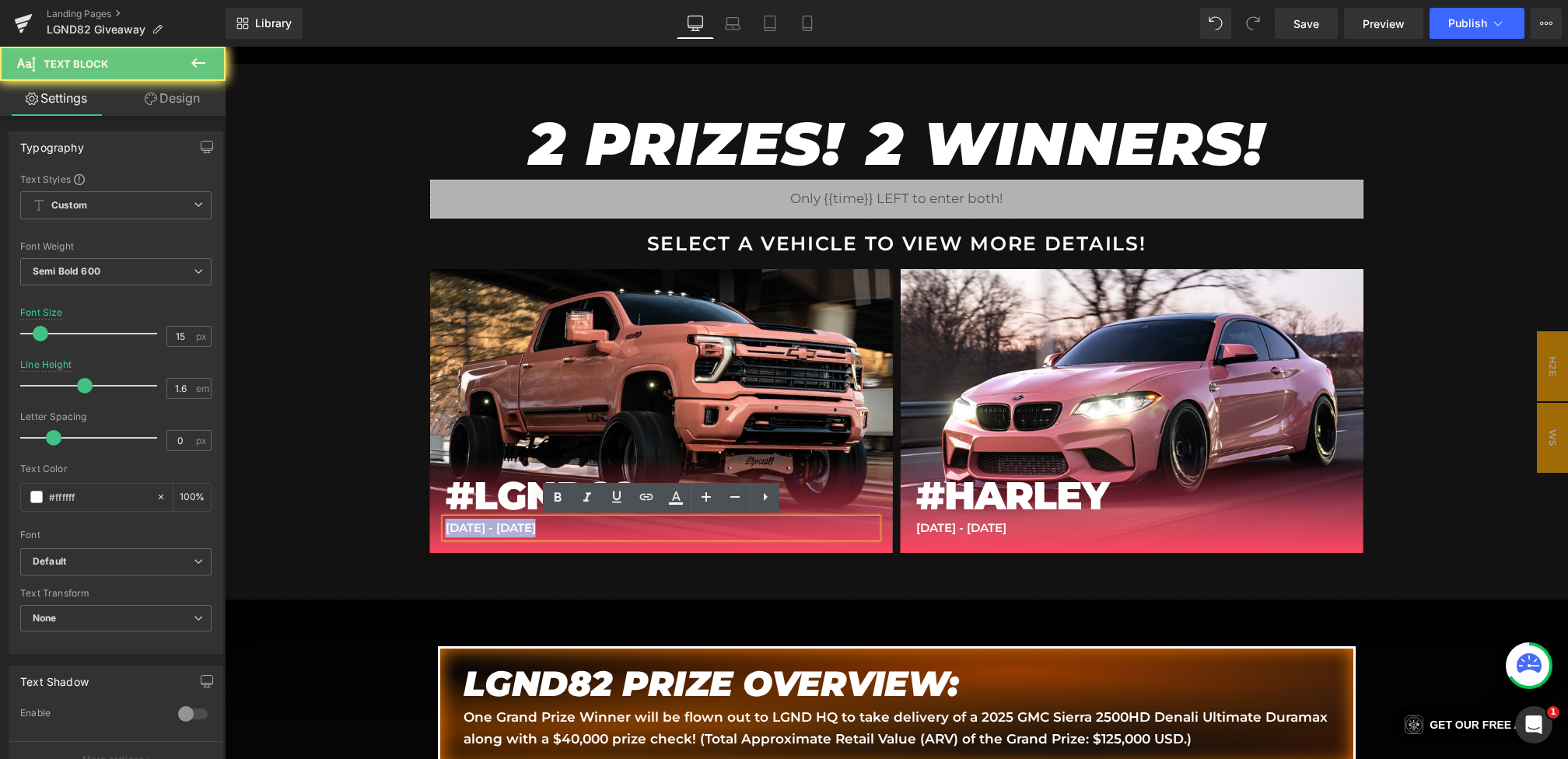
drag, startPoint x: 550, startPoint y: 525, endPoint x: 353, endPoint y: 525, distance: 197.0
click at [353, 525] on div "2 PRIZES! 2 WINNERS! Heading Liquid SELECT A VEHICLE TO VIEW MORE DETAILS! Text…" at bounding box center [896, 331] width 1344 height 536
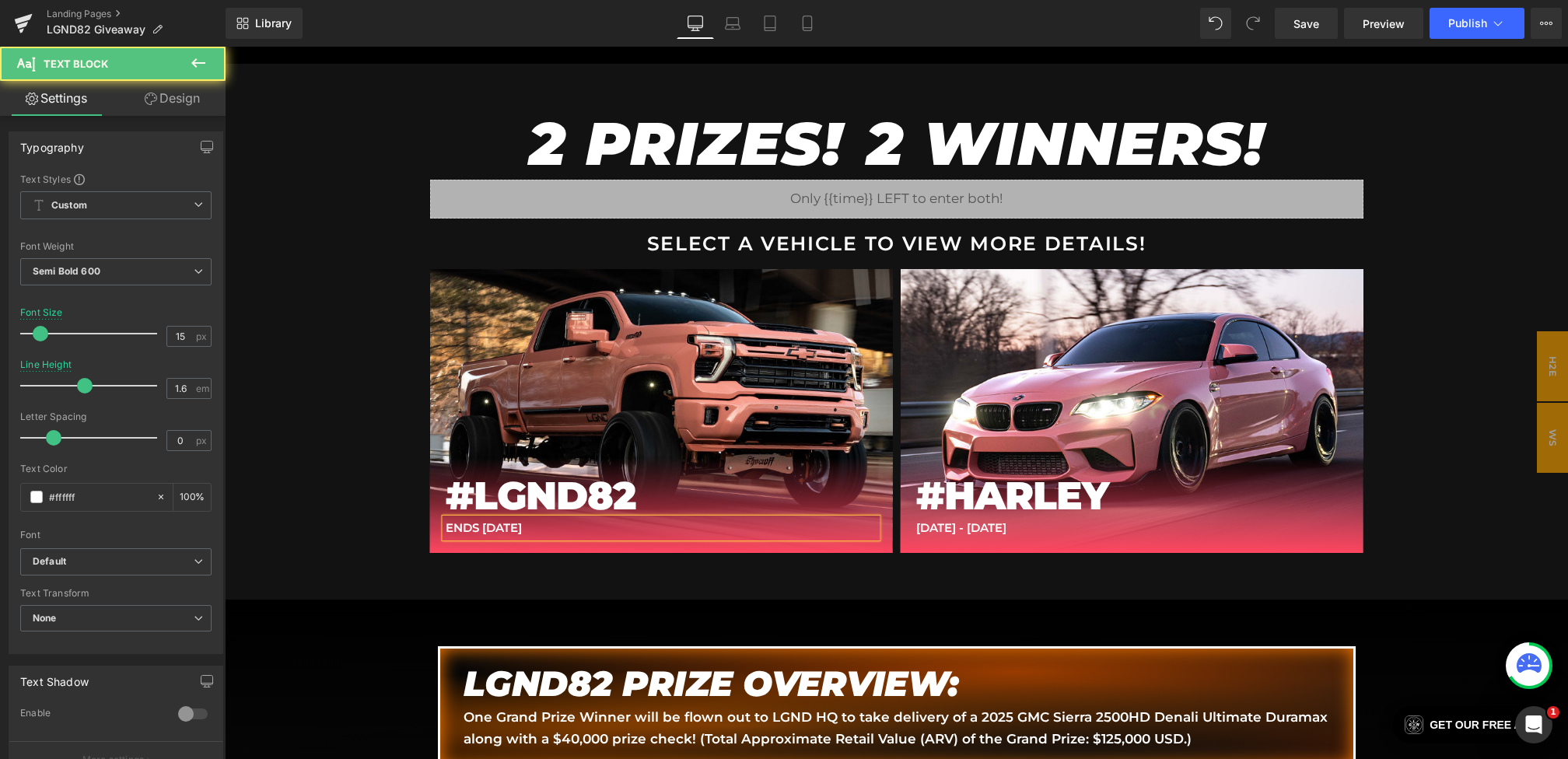
drag, startPoint x: 581, startPoint y: 519, endPoint x: 365, endPoint y: 519, distance: 216.0
click at [365, 519] on div "2 PRIZES! 2 WINNERS! Heading Liquid SELECT A VEHICLE TO VIEW MORE DETAILS! Text…" at bounding box center [896, 331] width 1344 height 536
copy p "ENDS [DATE]"
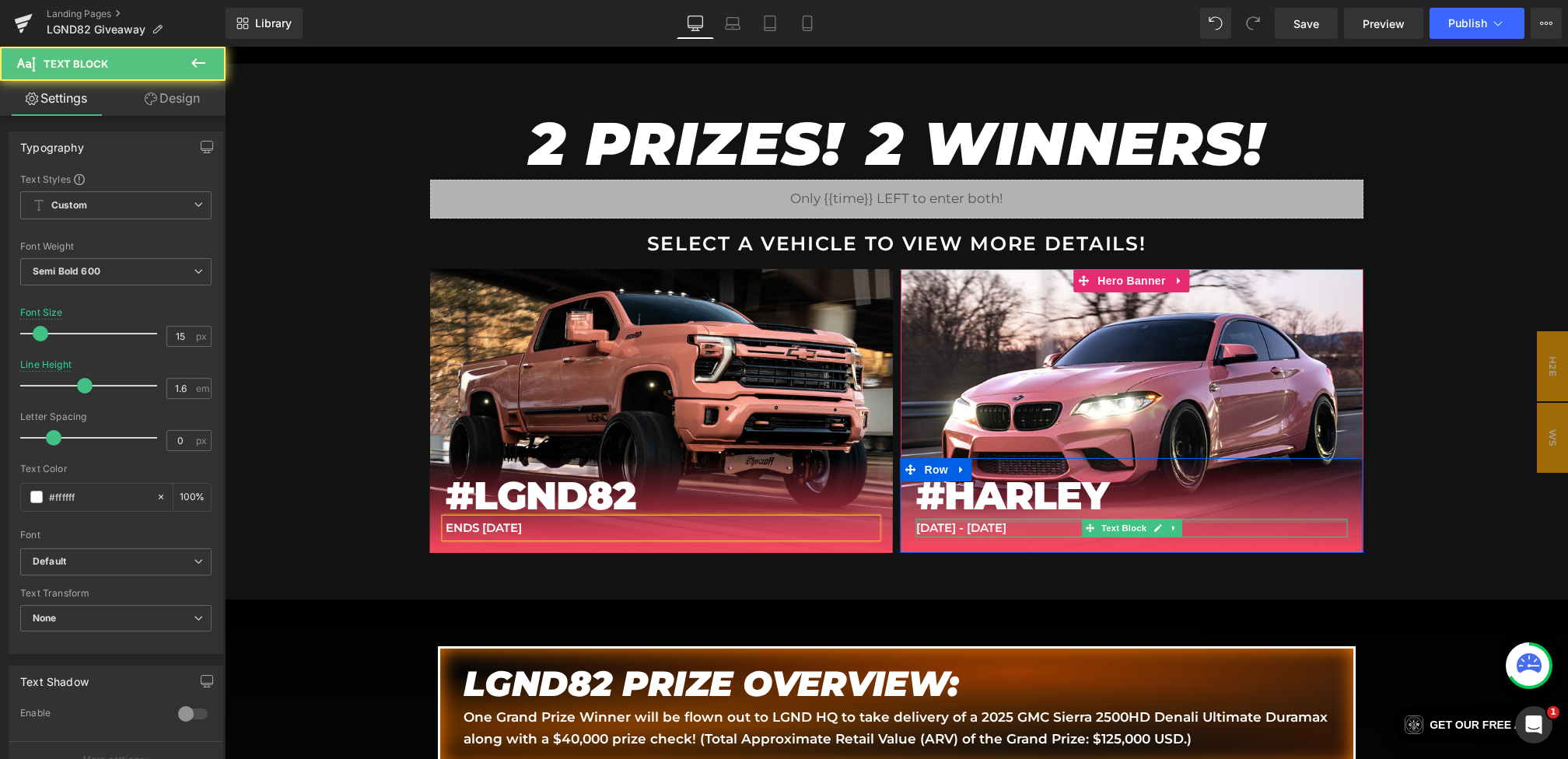
click at [1000, 522] on div at bounding box center [1132, 521] width 432 height 4
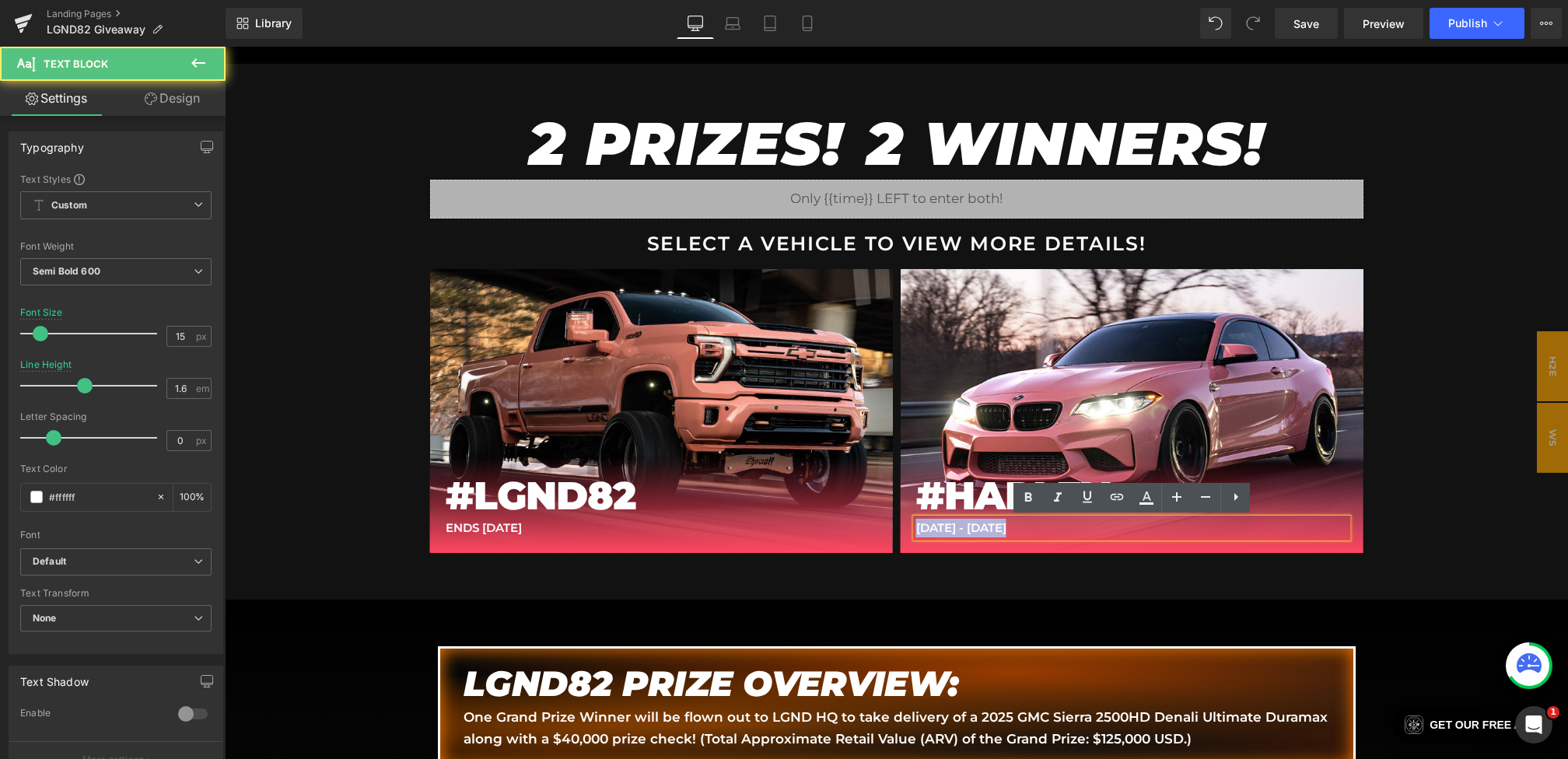
drag, startPoint x: 1034, startPoint y: 526, endPoint x: 881, endPoint y: 526, distance: 153.0
click at [881, 526] on div "#LGND82 Heading 65 Heading ENDS [DATE] Text Block Row Hero Banner M2 Heading #H…" at bounding box center [897, 411] width 934 height 283
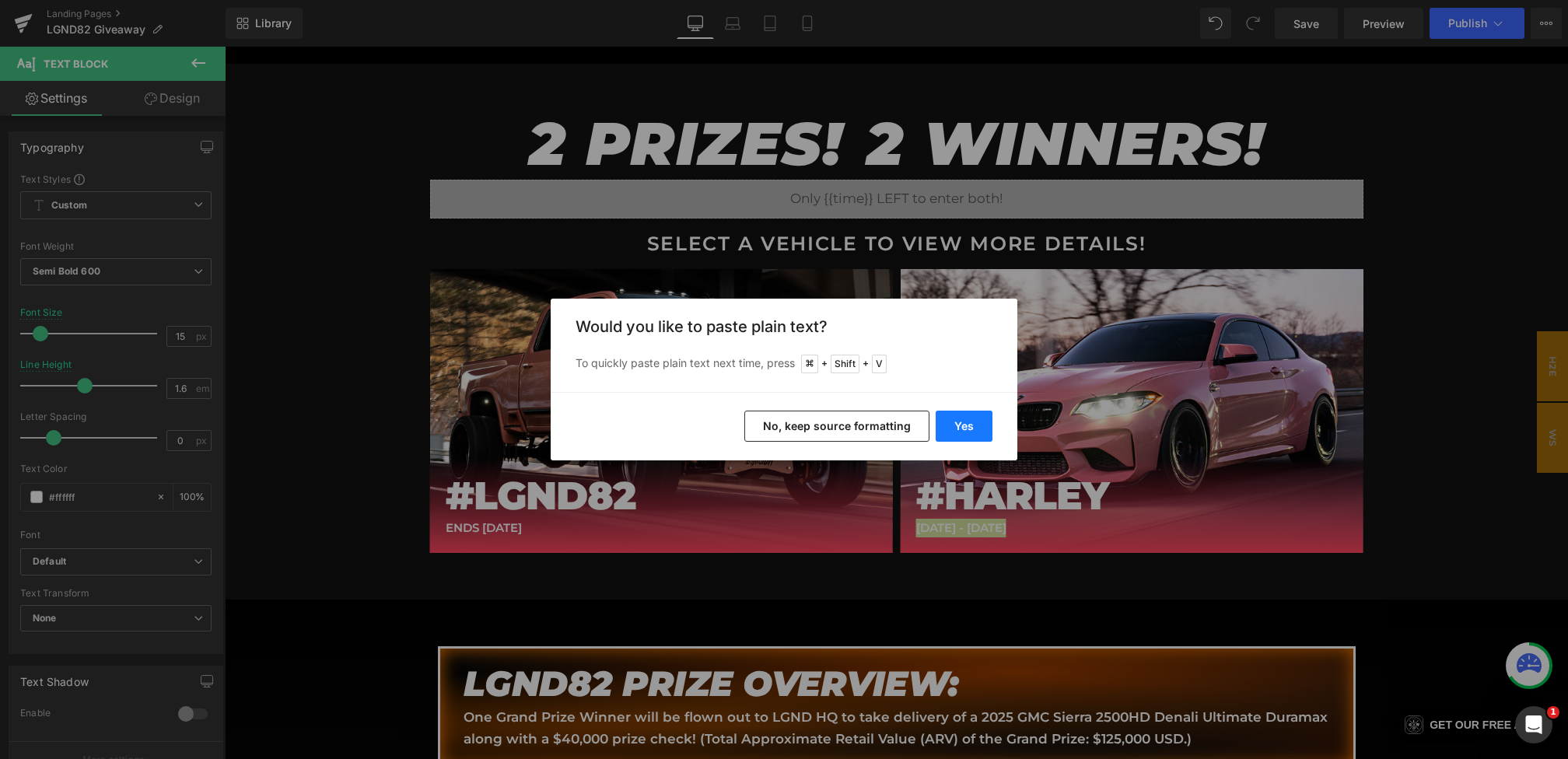
click at [956, 424] on button "Yes" at bounding box center [964, 426] width 57 height 31
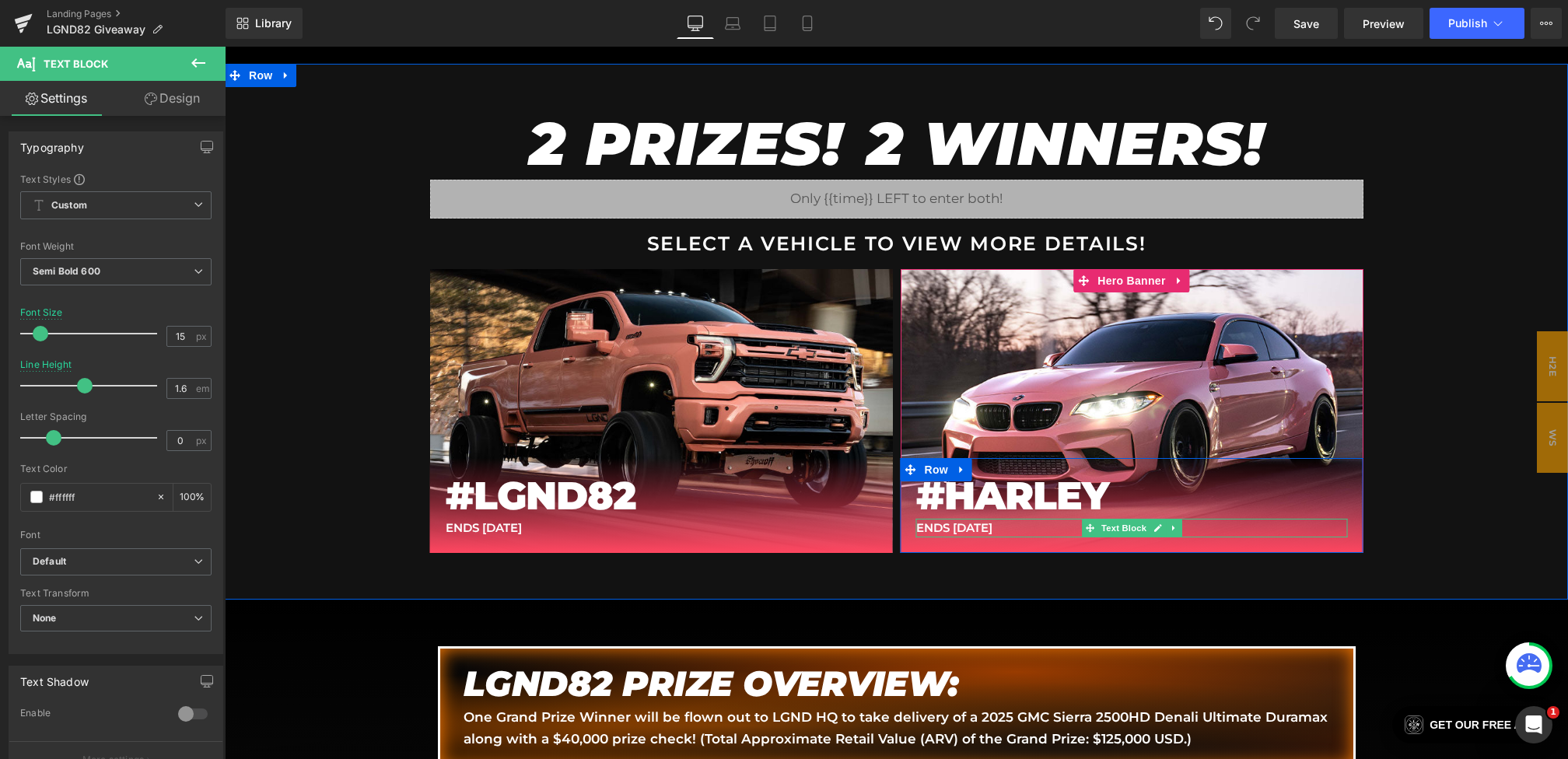
click at [1024, 533] on div "ENDS [DATE] Text Block" at bounding box center [1132, 528] width 432 height 19
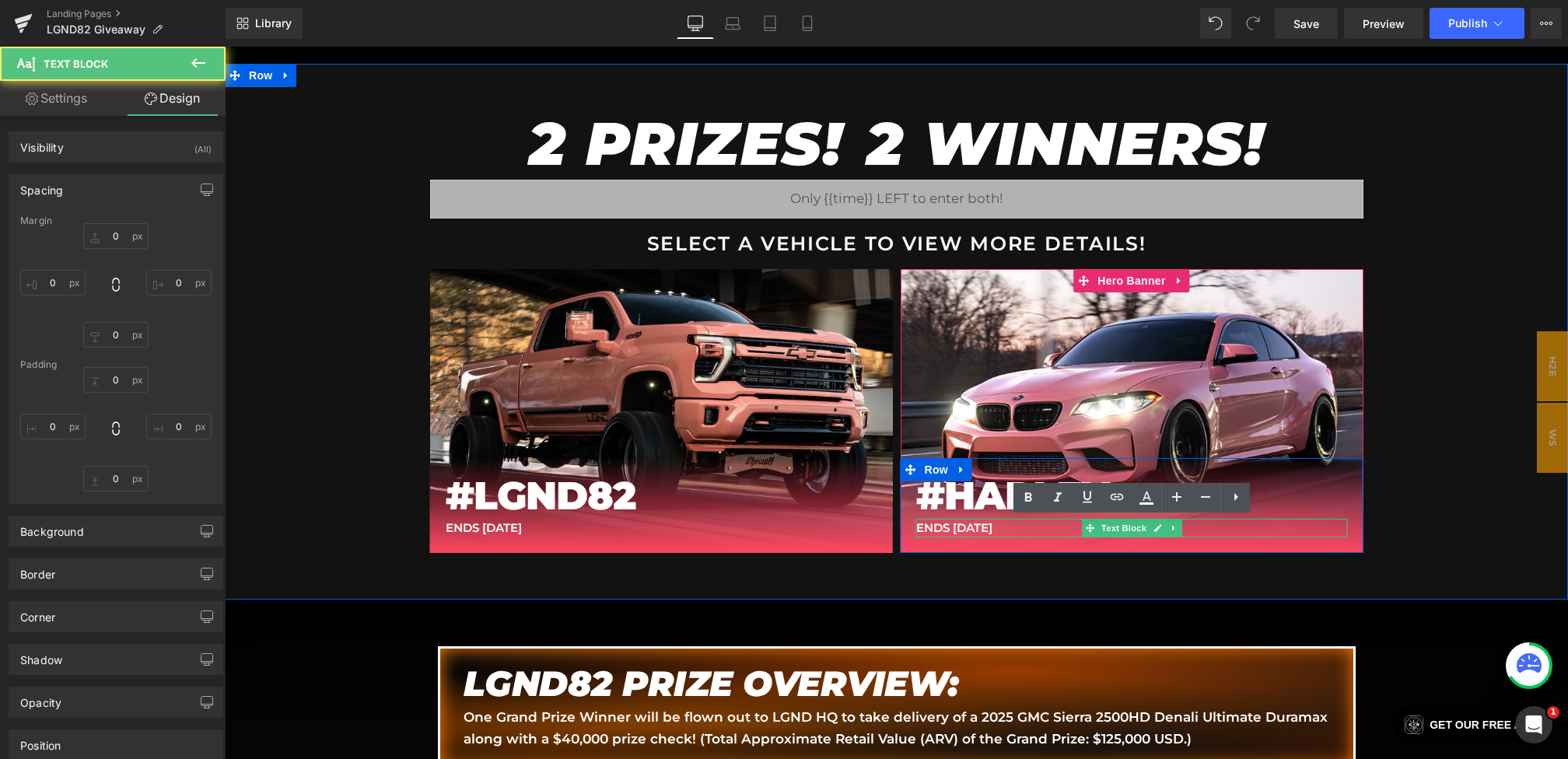
click at [1038, 527] on p "ENDS [DATE]" at bounding box center [1132, 528] width 432 height 19
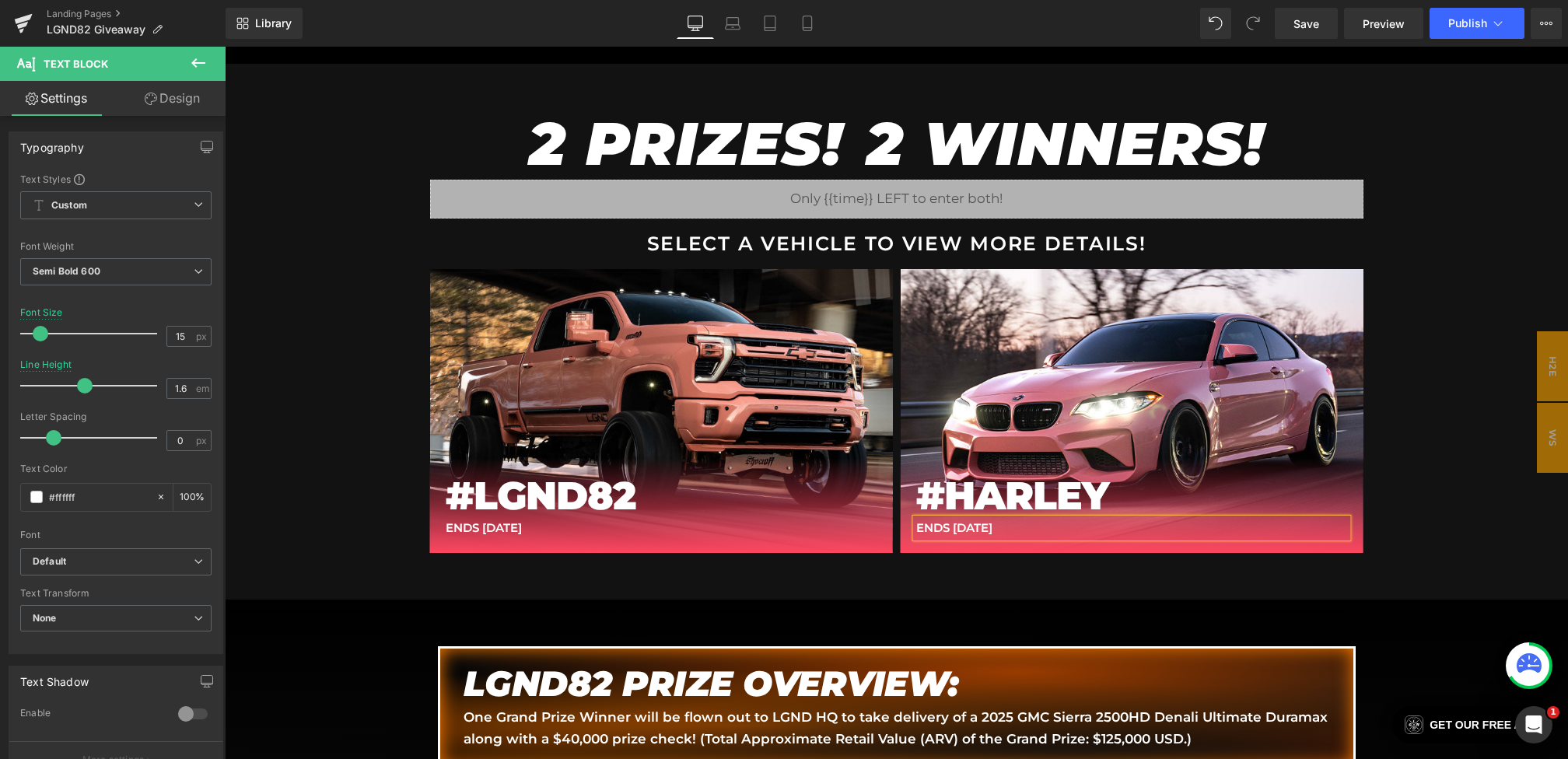
click at [1471, 426] on div "2 PRIZES! 2 WINNERS! Heading Liquid SELECT A VEHICLE TO VIEW MORE DETAILS! Text…" at bounding box center [896, 331] width 1344 height 536
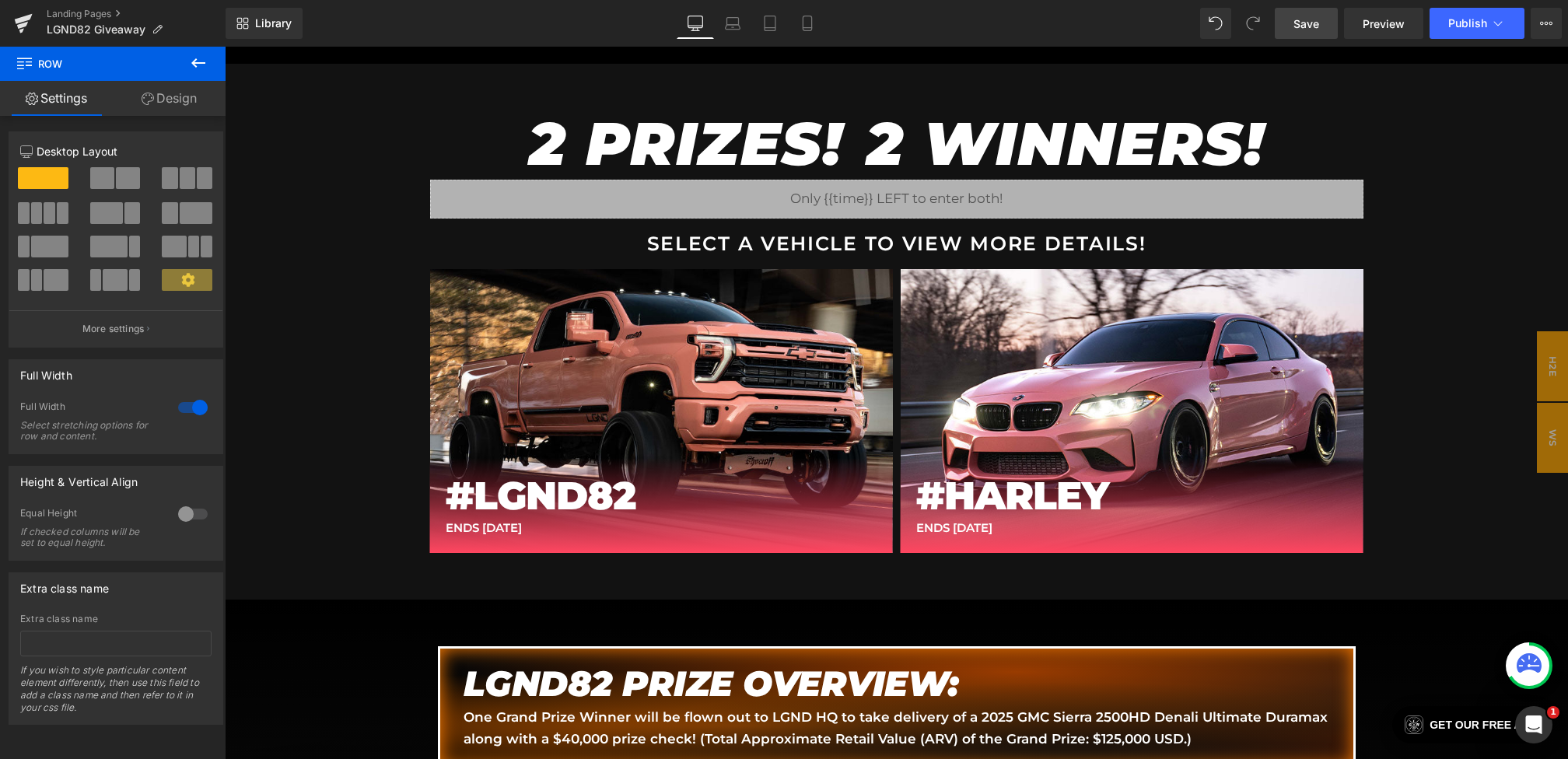
click at [1318, 19] on span "Save" at bounding box center [1306, 24] width 26 height 16
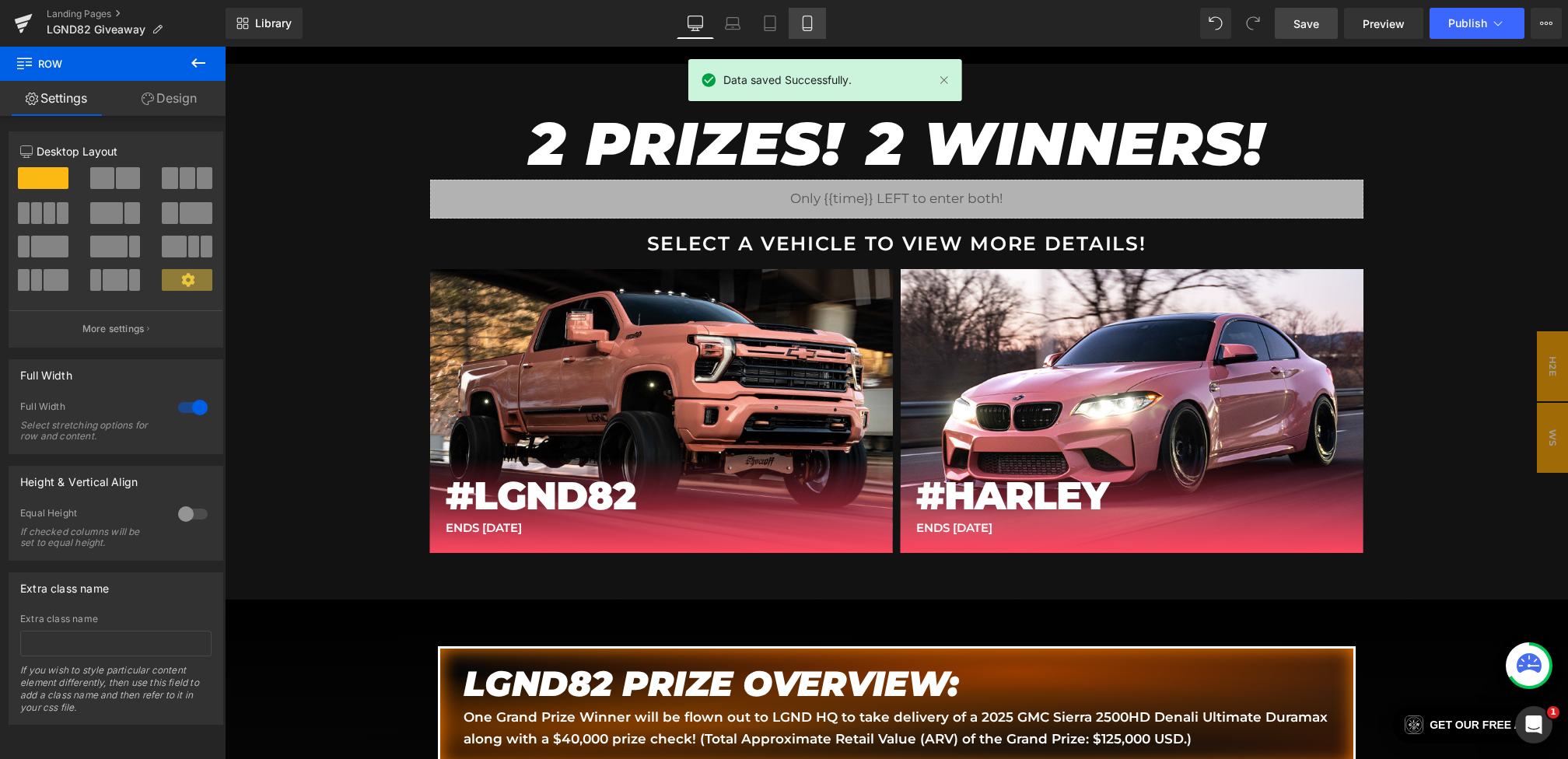
click at [811, 25] on icon at bounding box center [807, 24] width 9 height 15
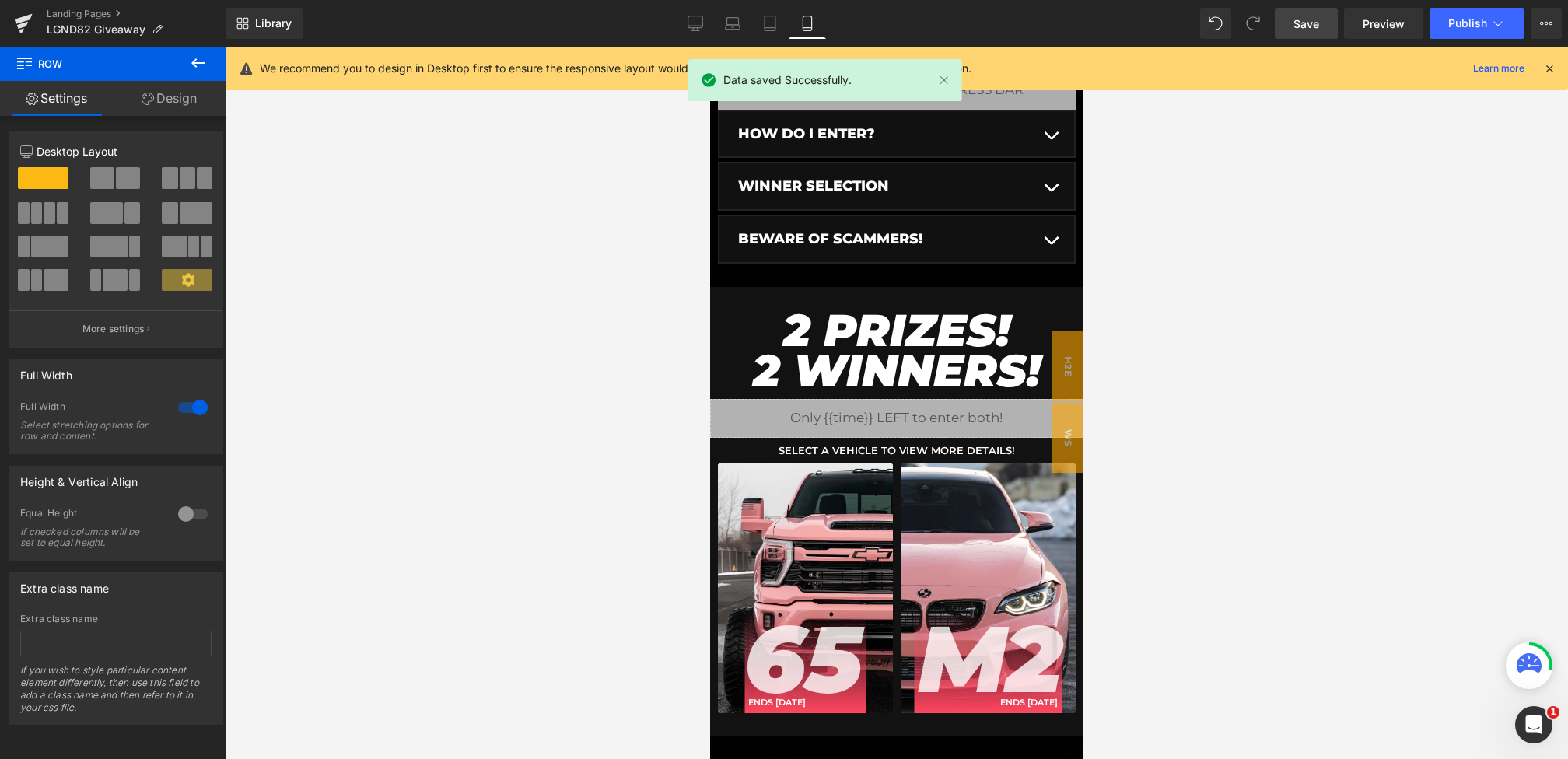
scroll to position [479, 0]
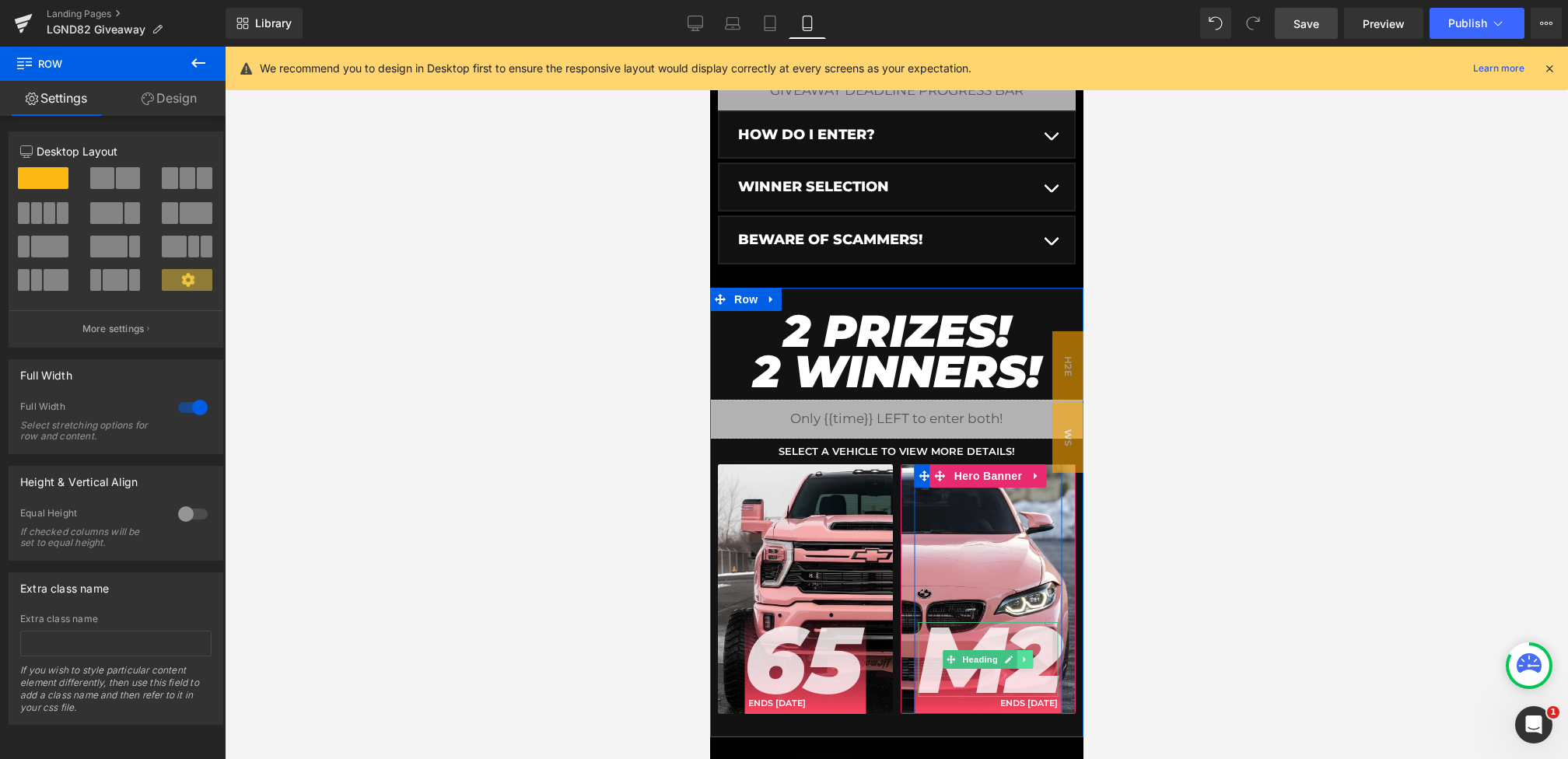
click at [1021, 655] on icon at bounding box center [1025, 659] width 9 height 9
click at [1029, 656] on icon at bounding box center [1032, 659] width 9 height 9
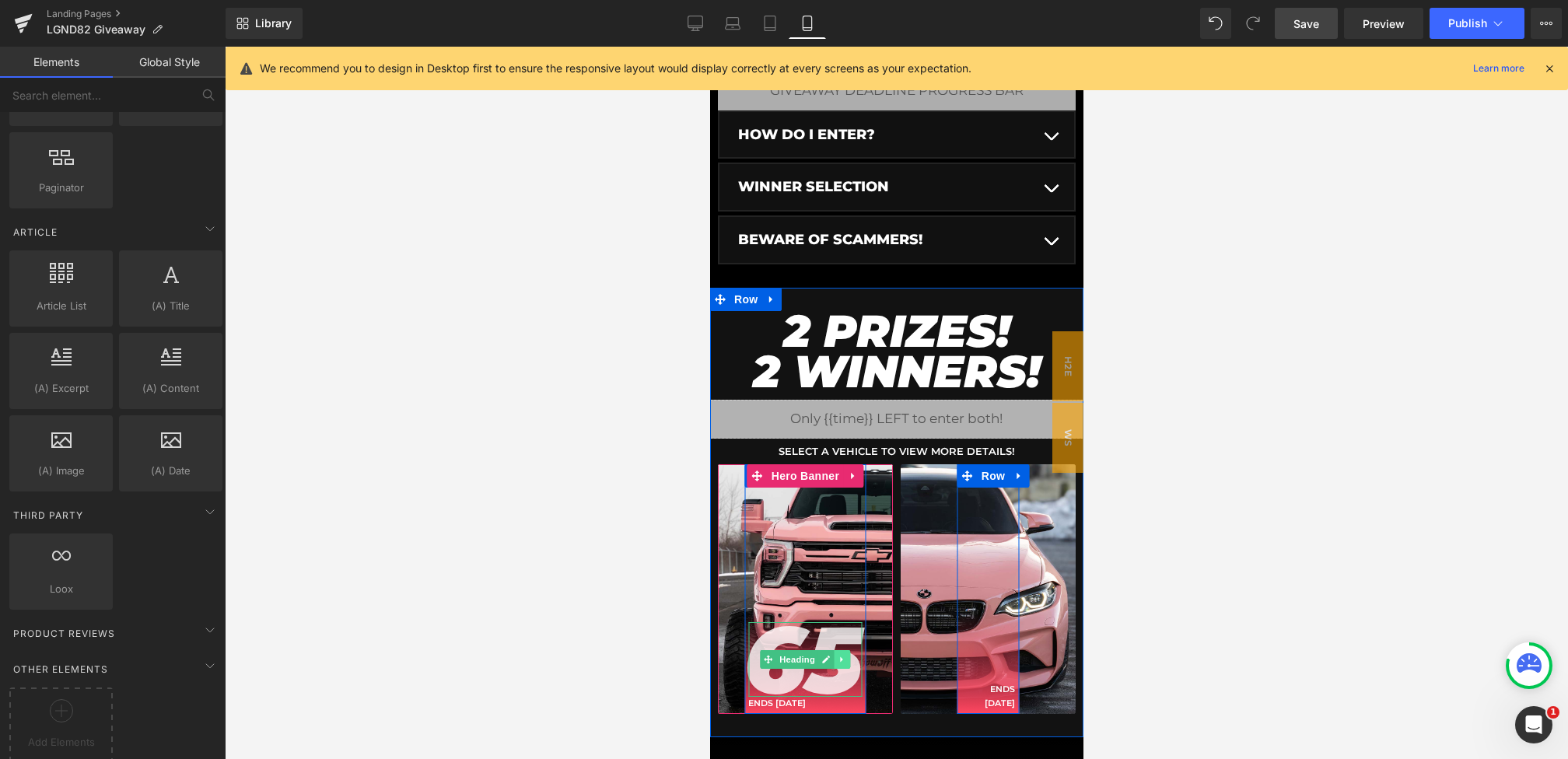
click at [835, 656] on link at bounding box center [842, 659] width 16 height 19
click at [847, 656] on icon at bounding box center [850, 659] width 9 height 9
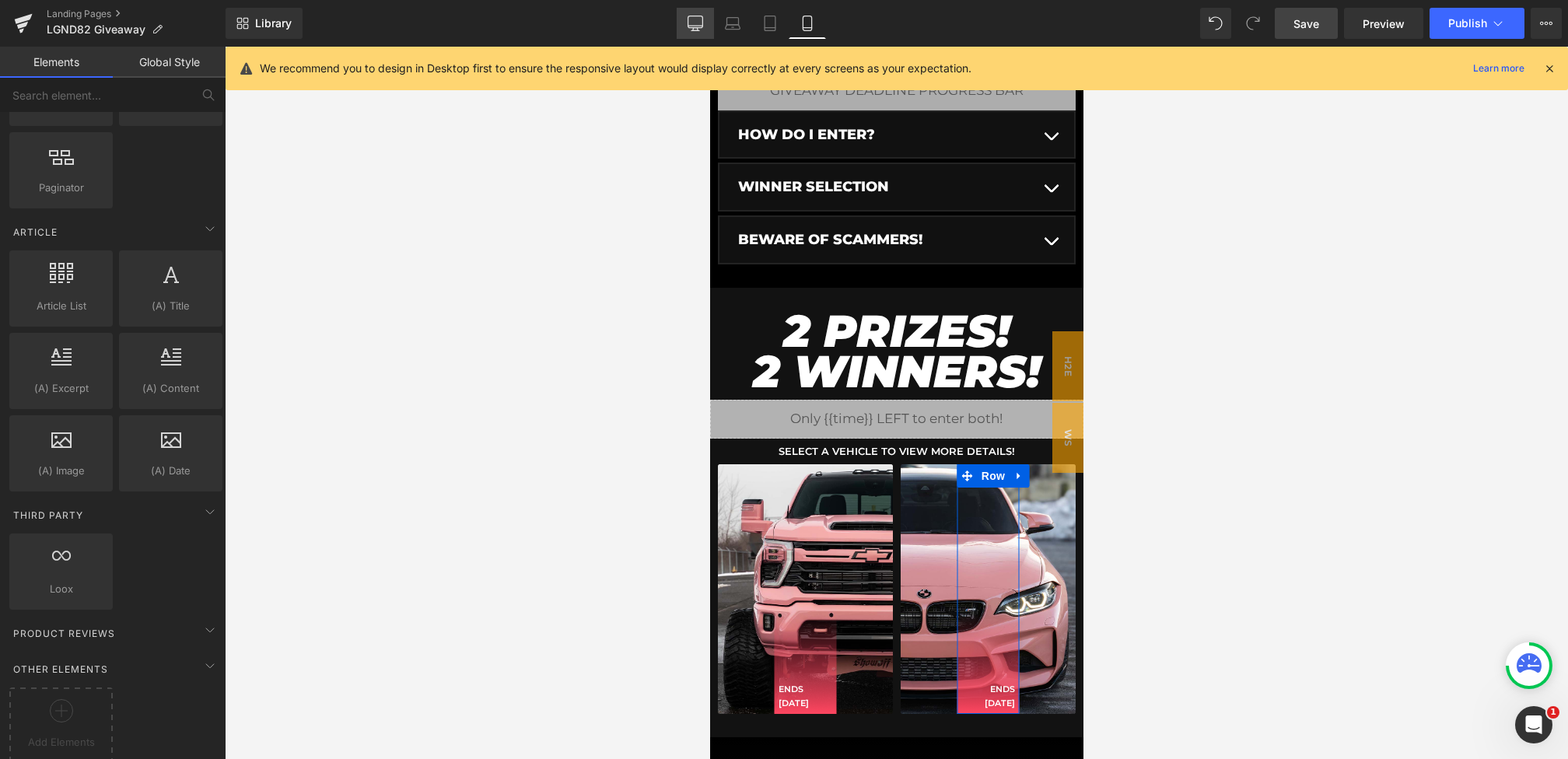
click at [699, 20] on icon at bounding box center [695, 23] width 15 height 15
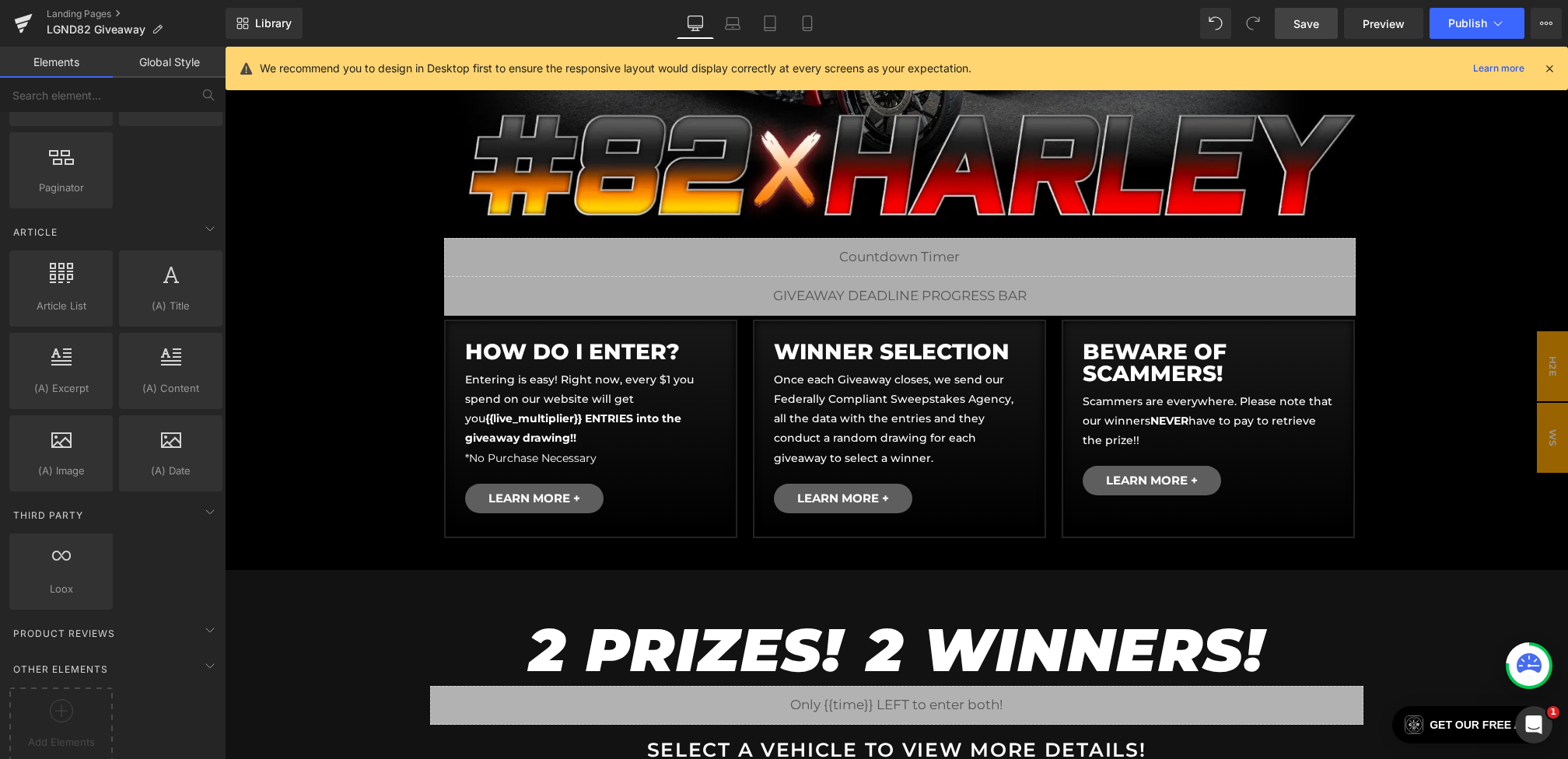
scroll to position [1002, 0]
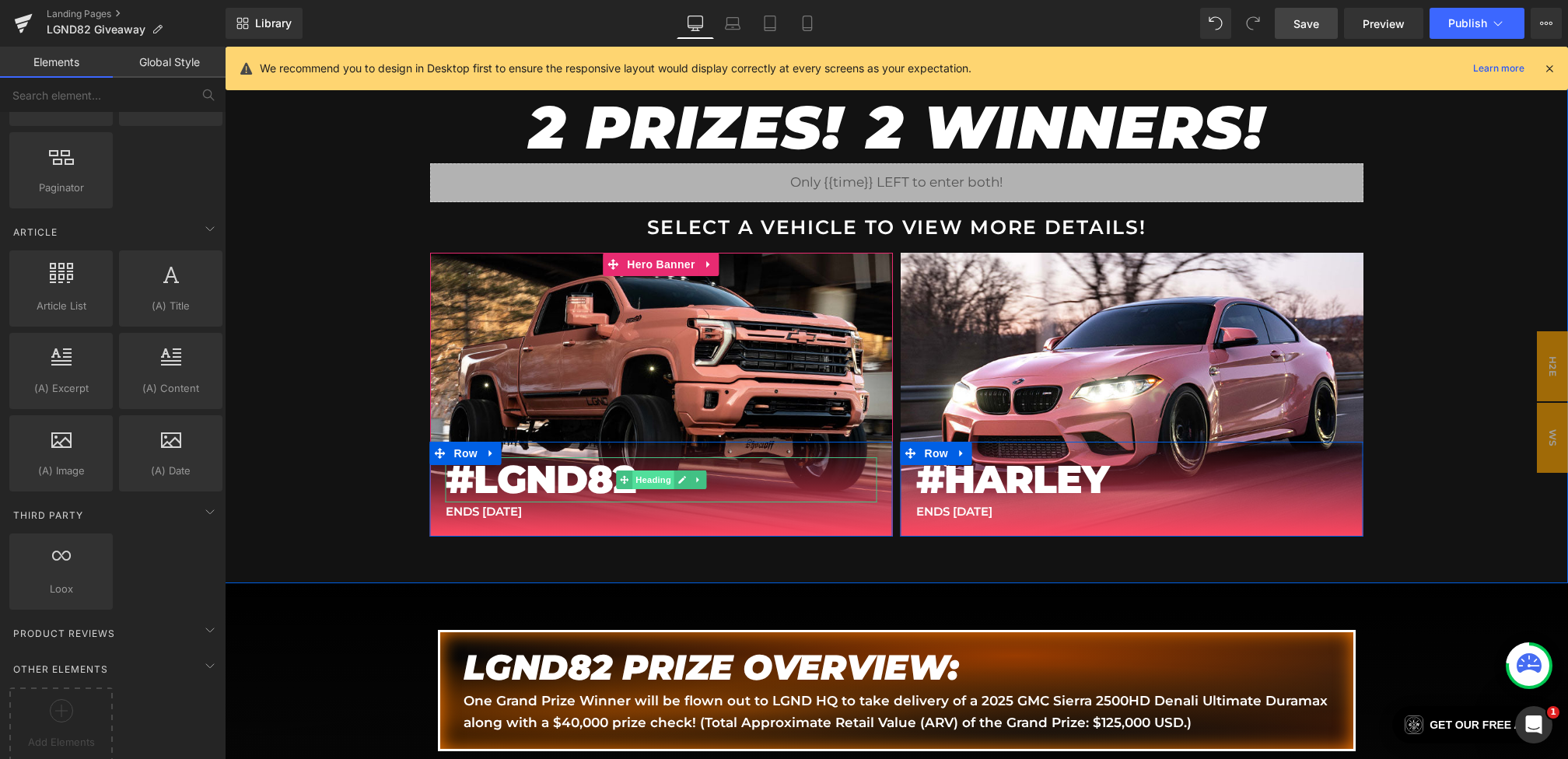
click at [654, 477] on span "Heading" at bounding box center [653, 480] width 42 height 19
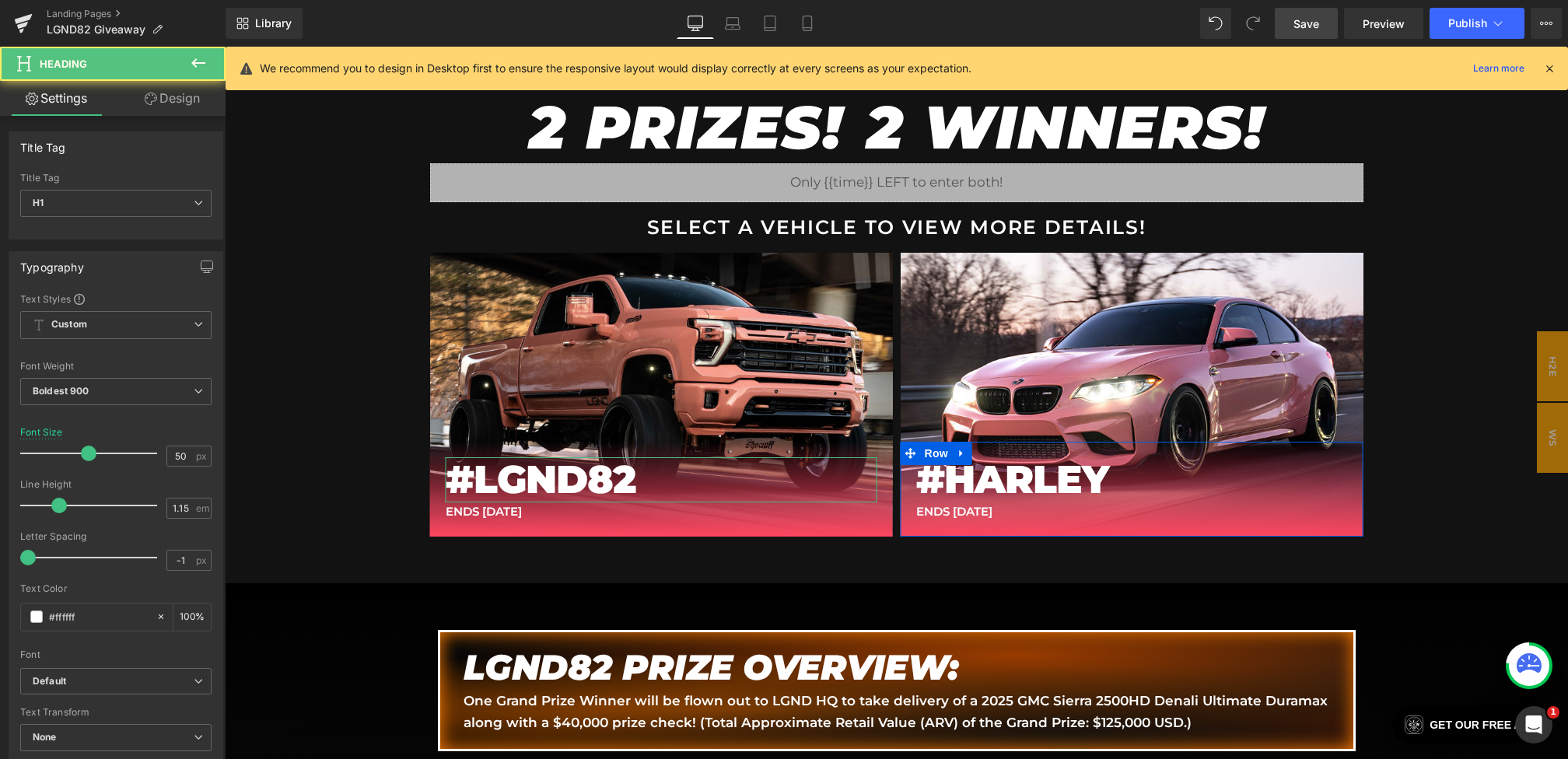
click at [191, 107] on link "Design" at bounding box center [172, 98] width 113 height 35
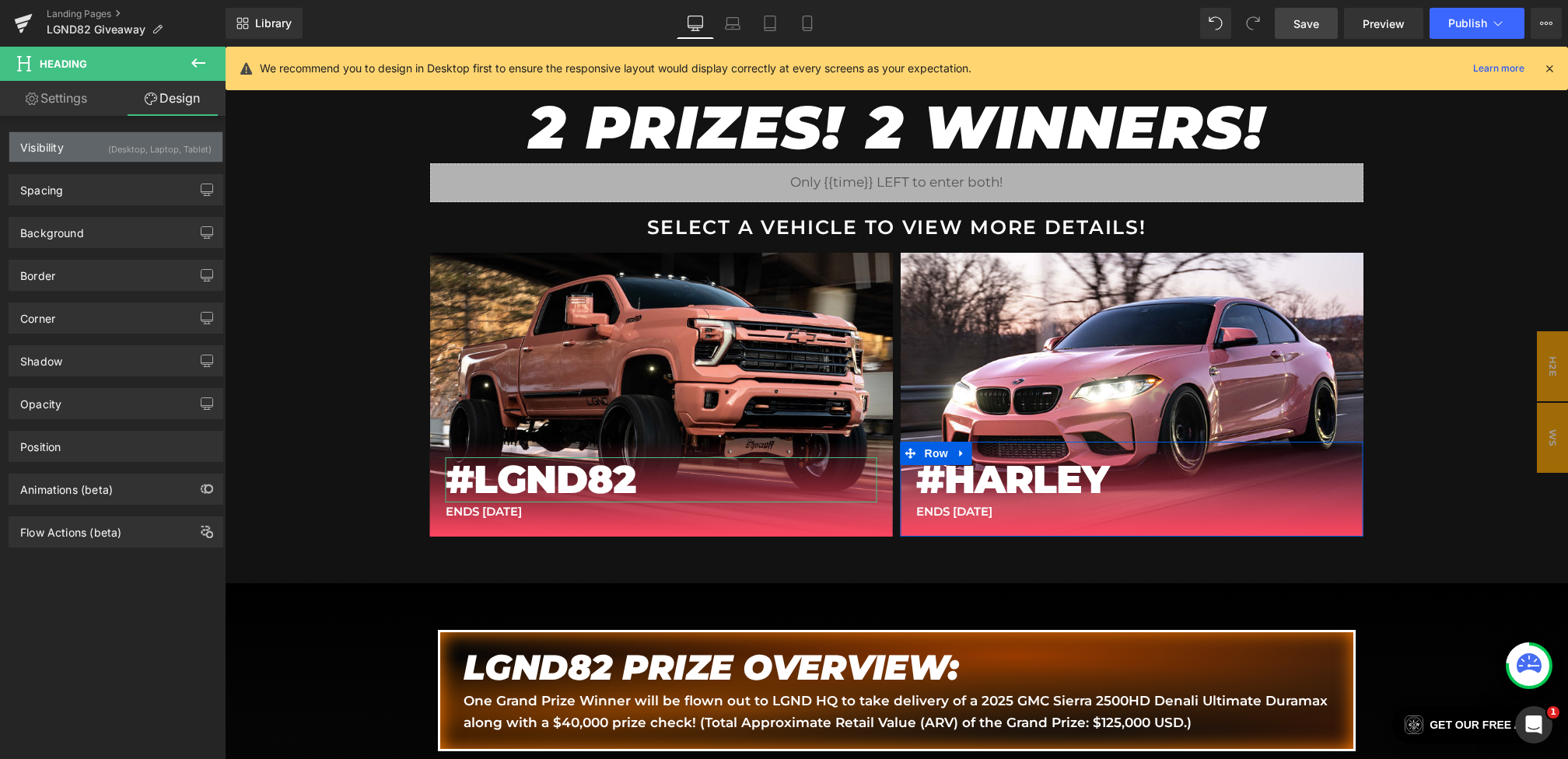
click at [145, 150] on div "(Desktop, Laptop, Tablet)" at bounding box center [159, 146] width 103 height 26
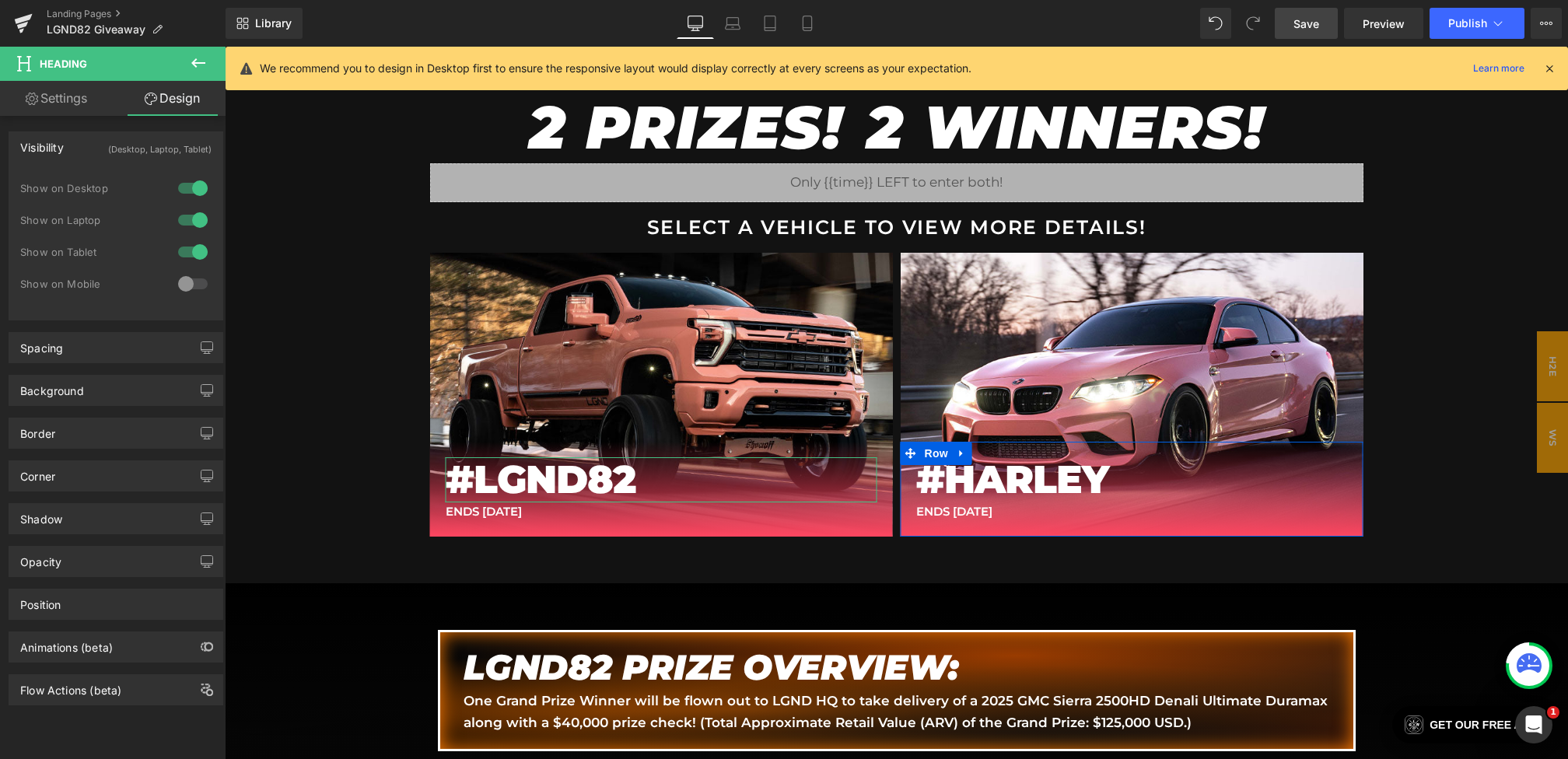
click at [185, 277] on div at bounding box center [193, 284] width 37 height 25
click at [813, 23] on icon at bounding box center [807, 23] width 15 height 15
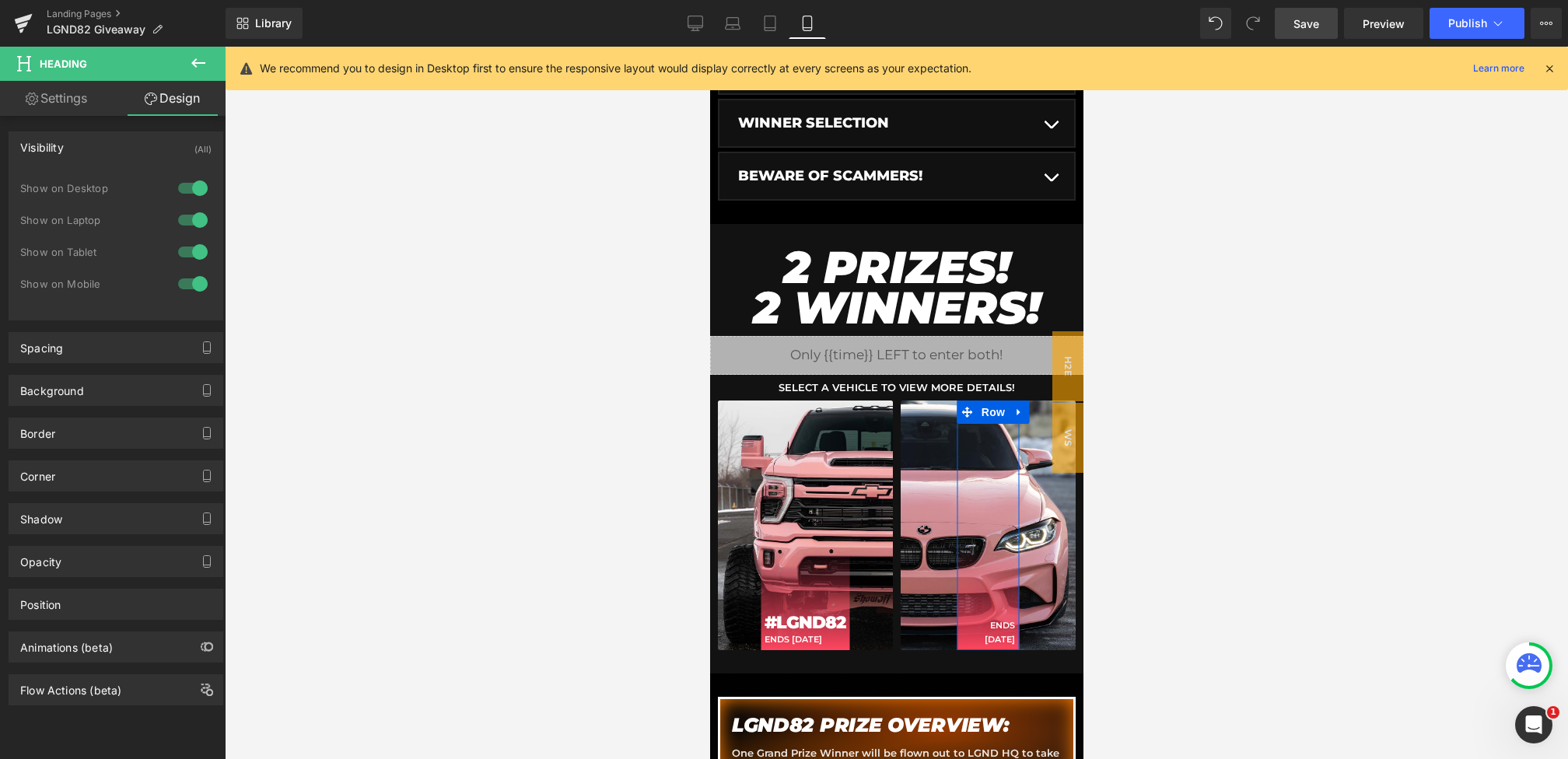
scroll to position [543, 0]
click at [695, 22] on icon at bounding box center [695, 23] width 15 height 15
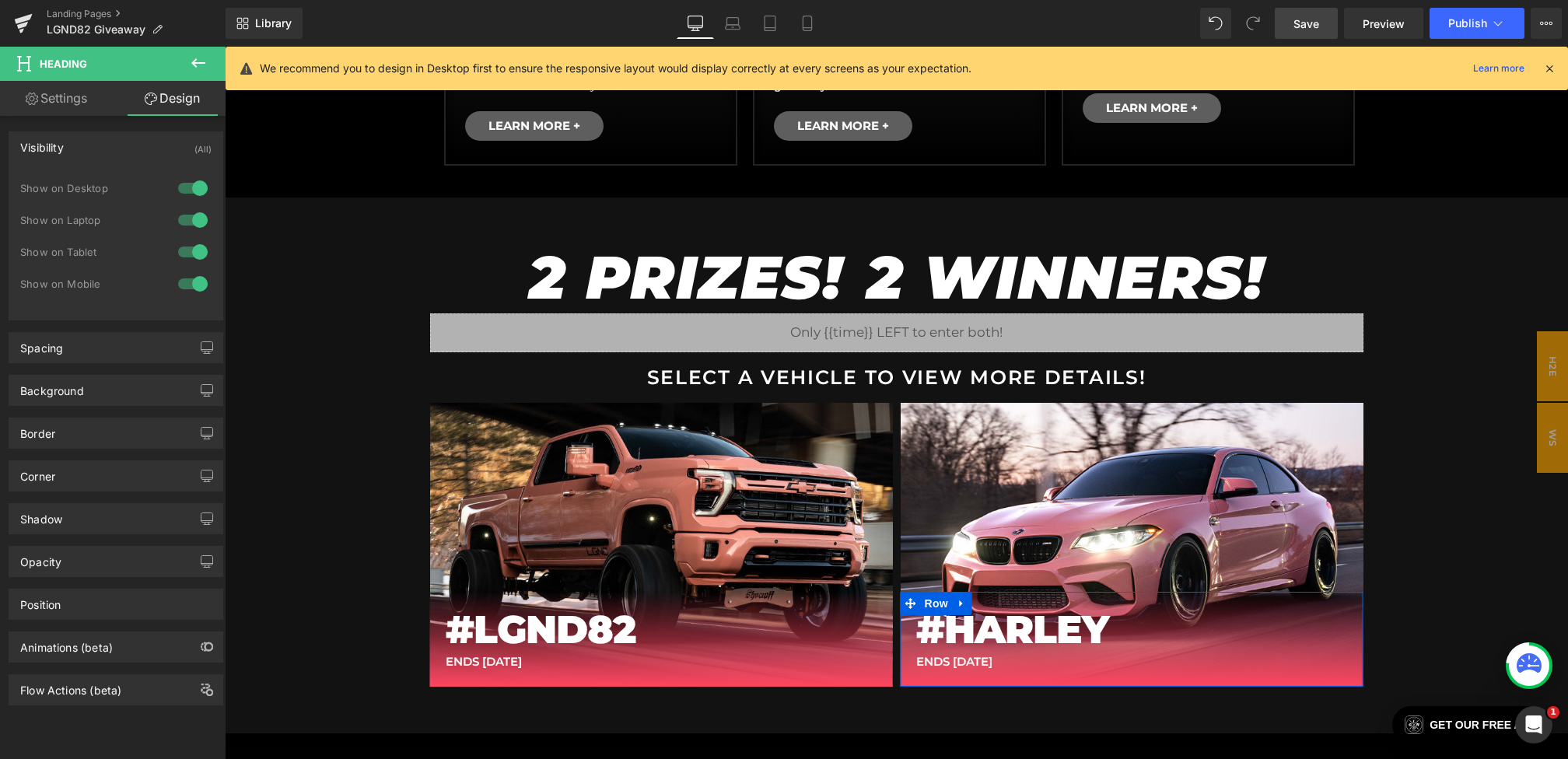
scroll to position [861, 0]
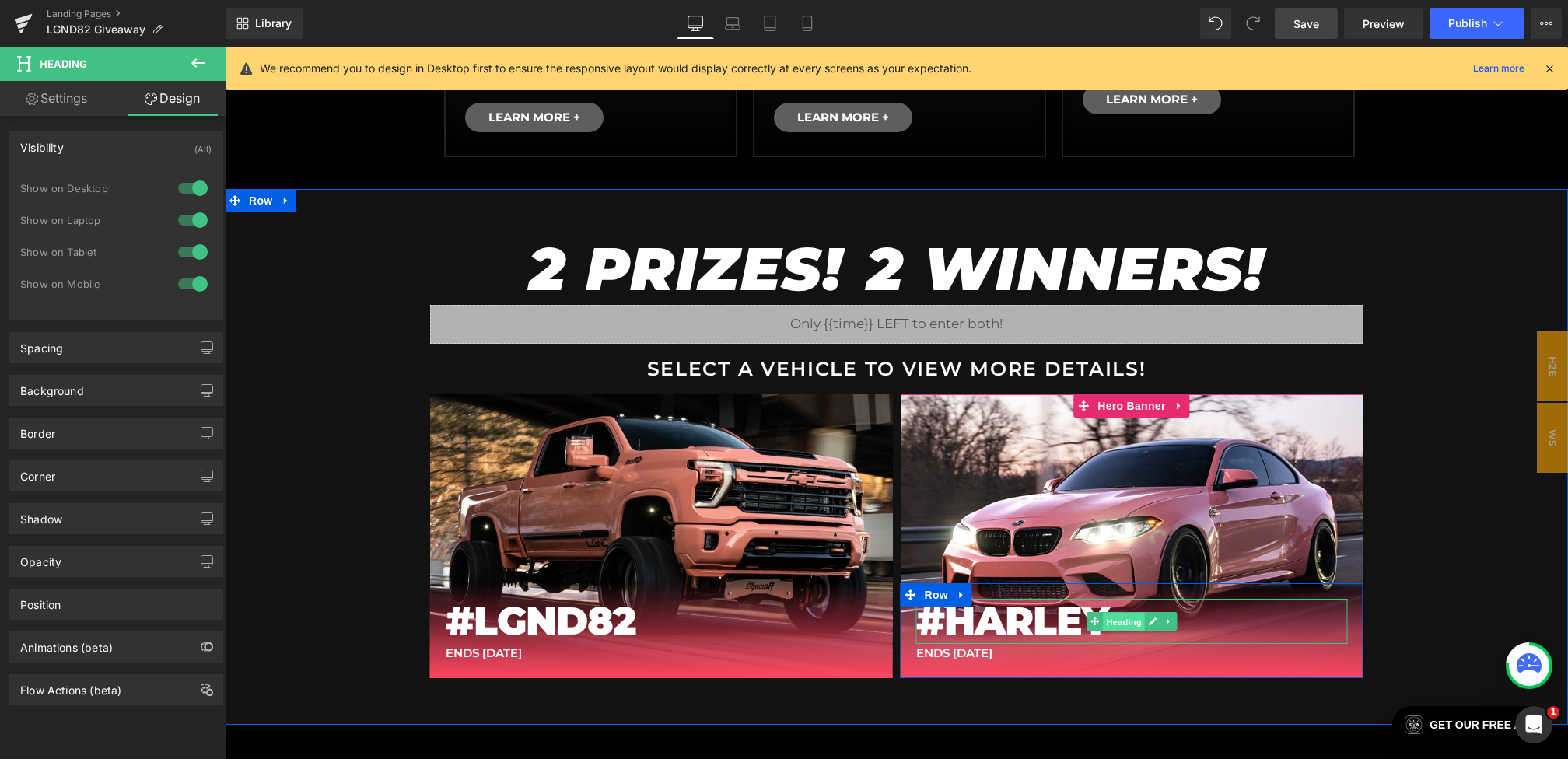
click at [1126, 618] on span "Heading" at bounding box center [1124, 622] width 42 height 19
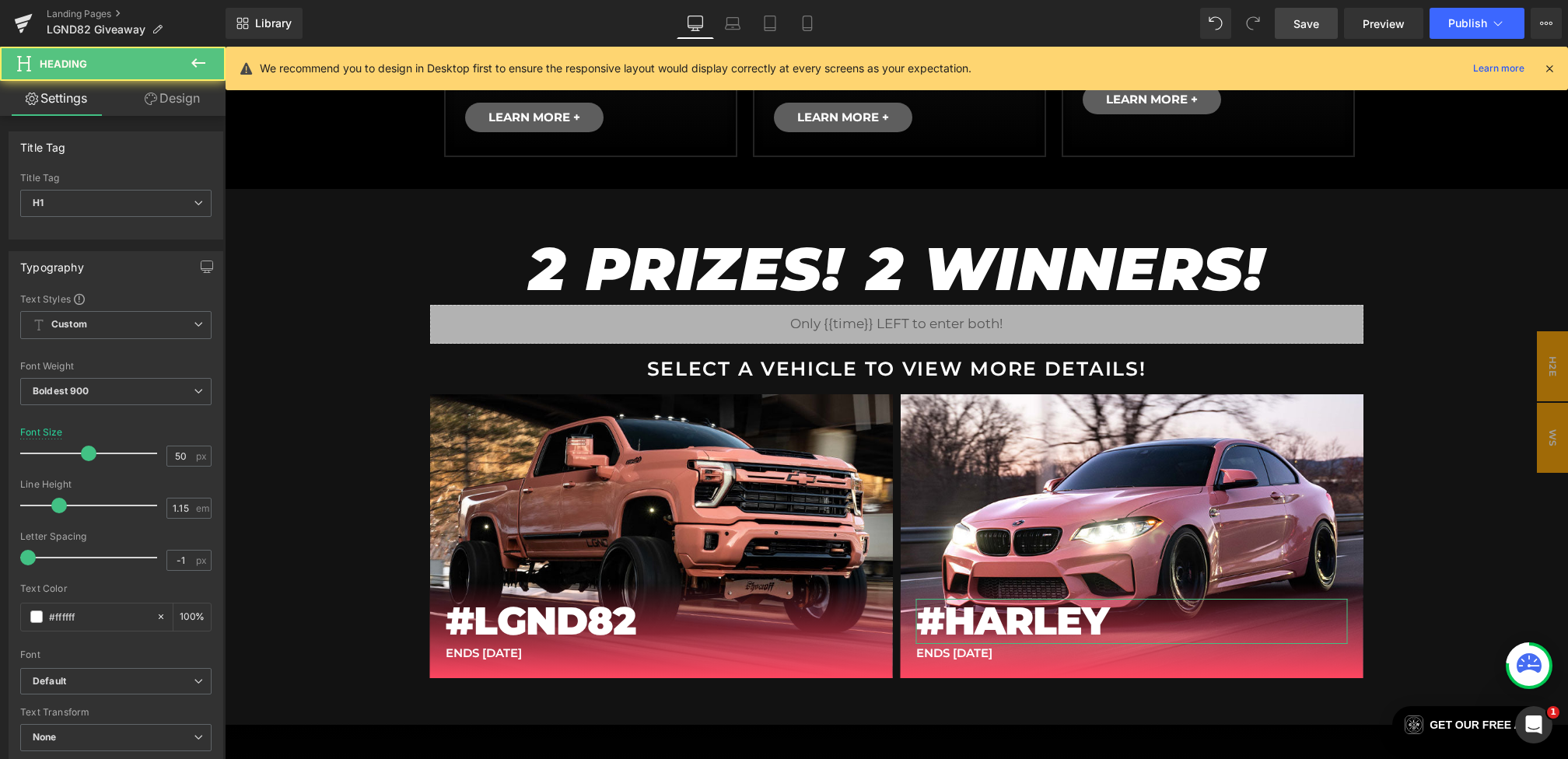
click at [172, 105] on link "Design" at bounding box center [172, 98] width 113 height 35
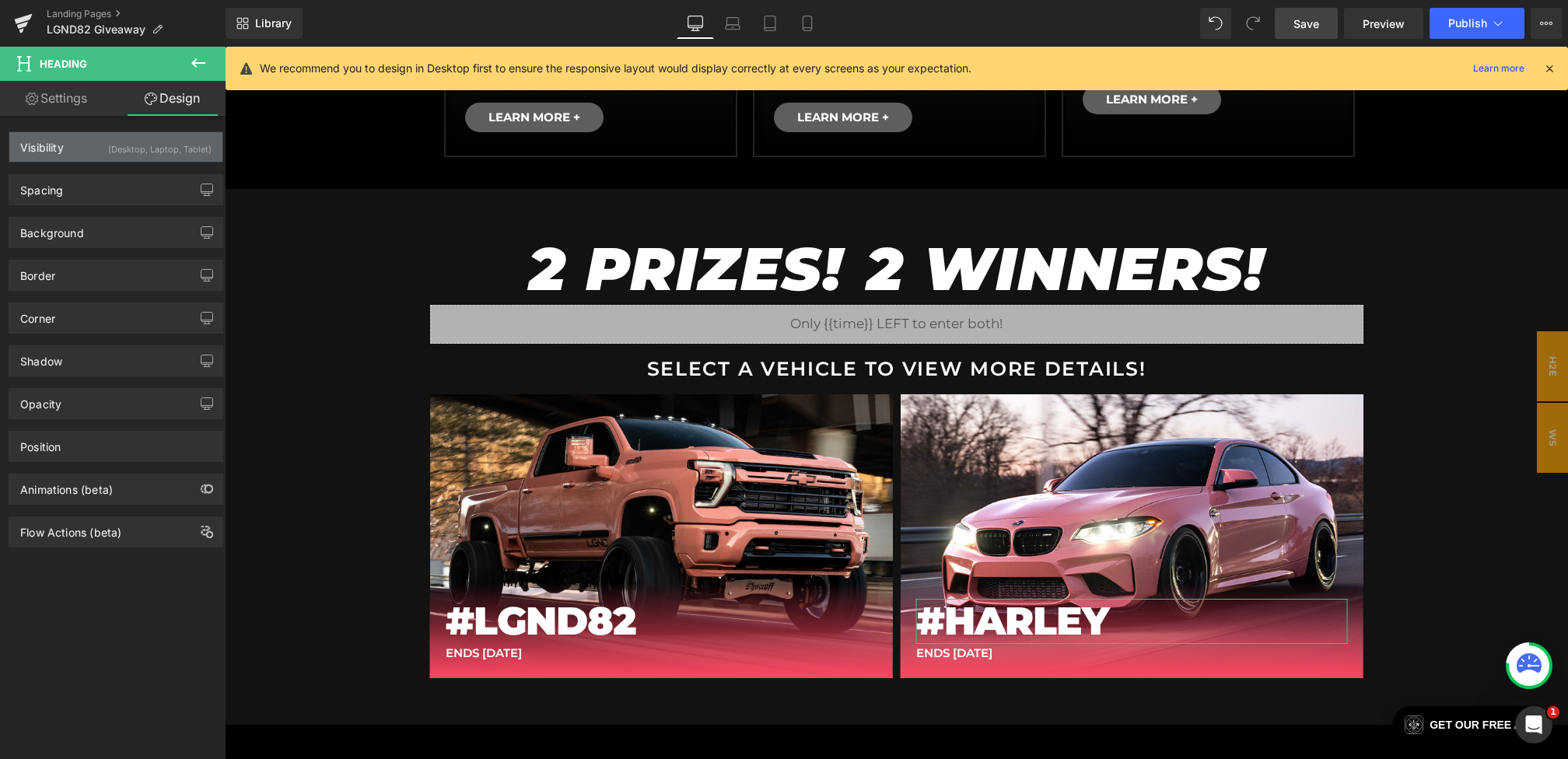
click at [169, 140] on div "(Desktop, Laptop, Tablet)" at bounding box center [159, 146] width 103 height 26
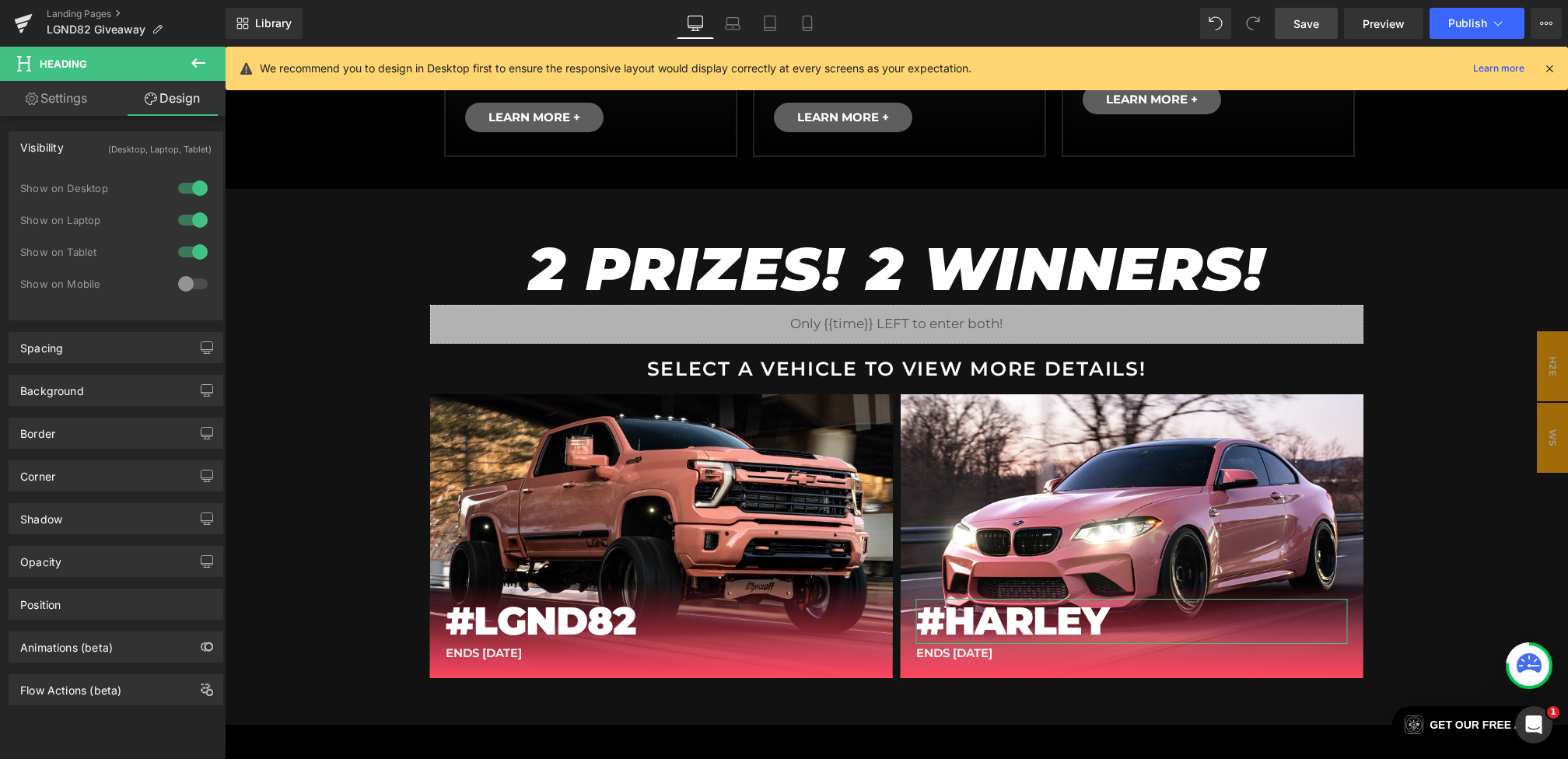
click at [187, 277] on div at bounding box center [193, 284] width 37 height 25
click at [1322, 32] on link "Save" at bounding box center [1305, 24] width 63 height 31
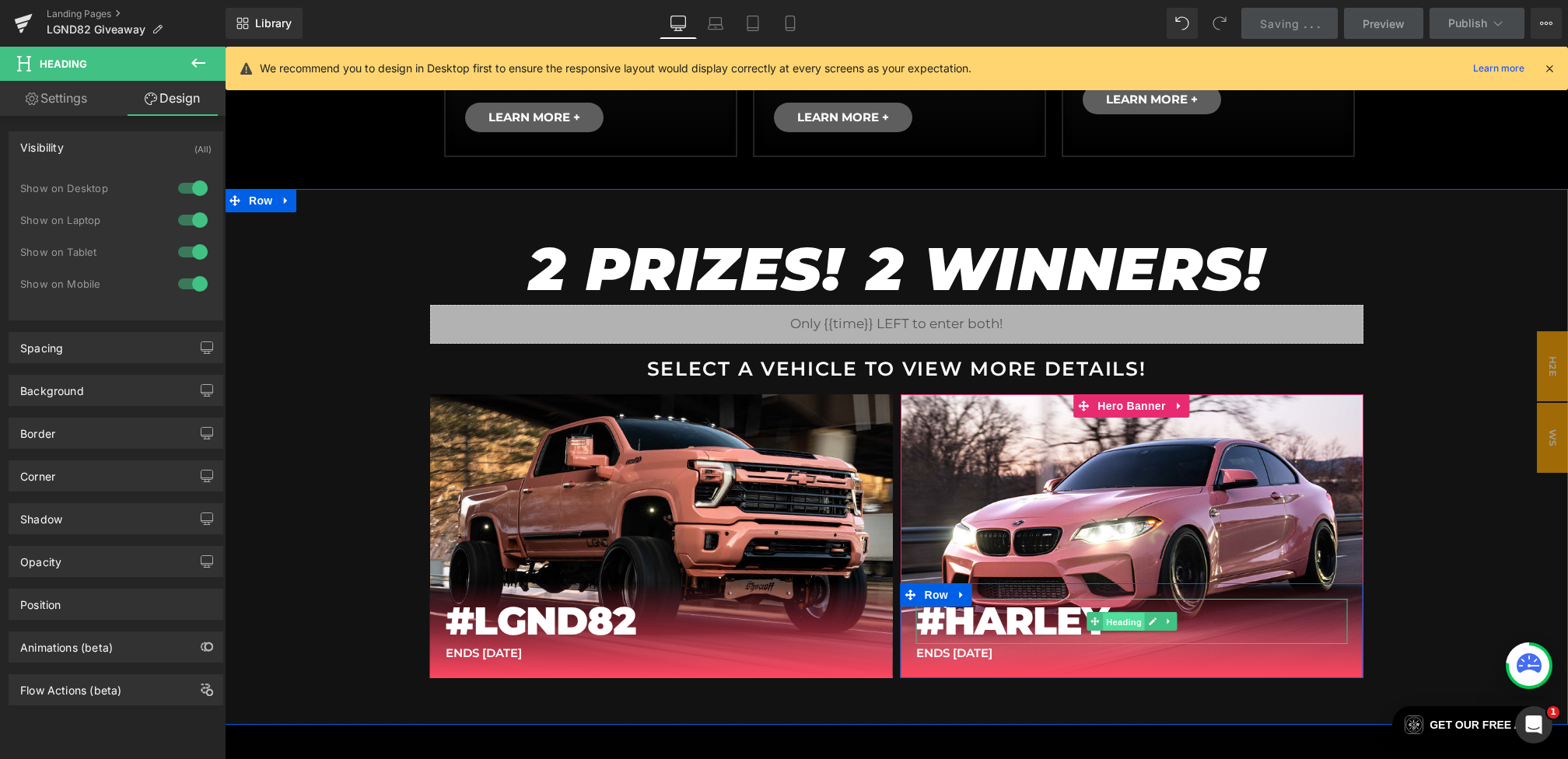
click at [1119, 621] on span "Heading" at bounding box center [1124, 622] width 42 height 19
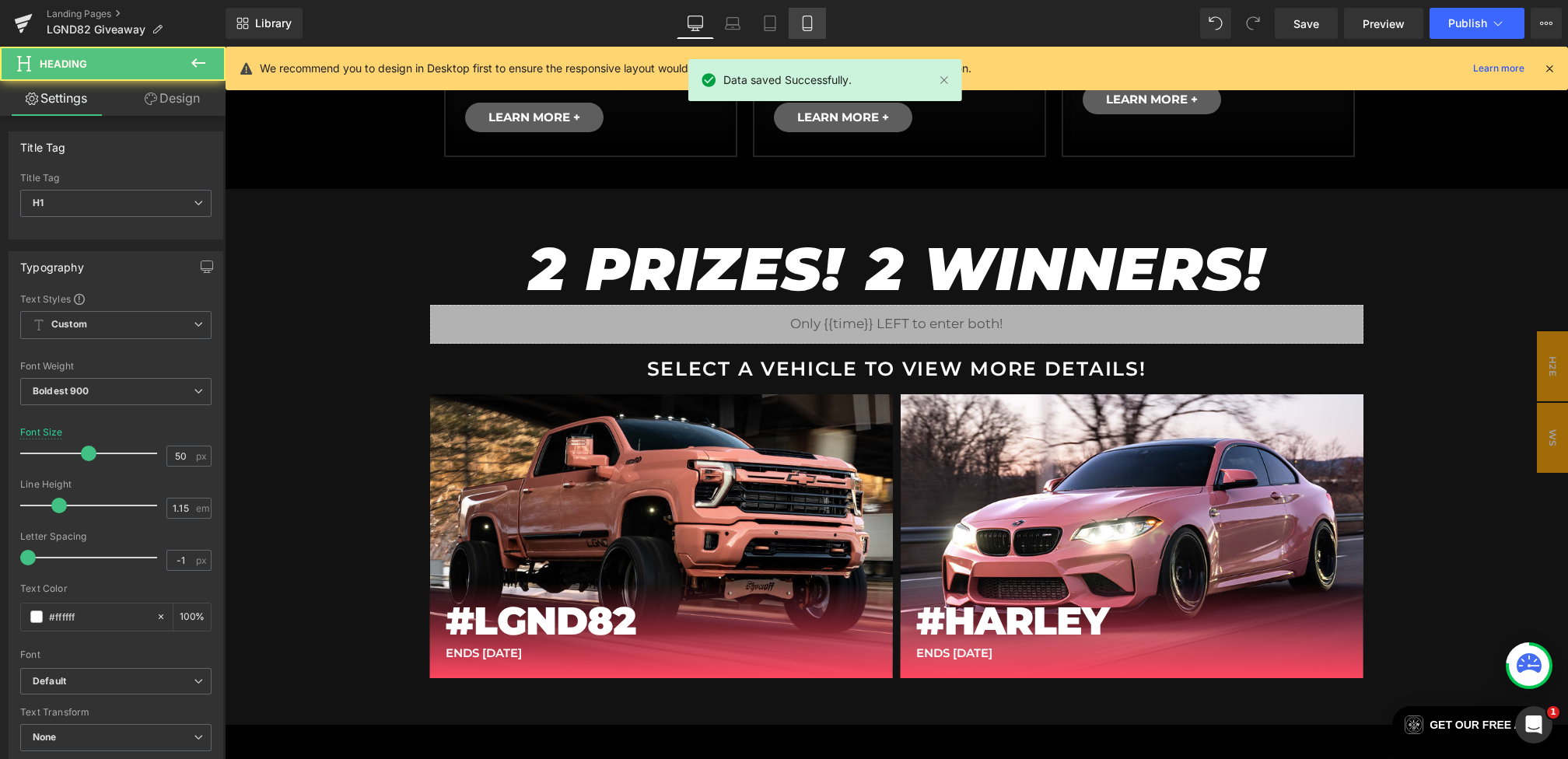
click at [816, 24] on link "Mobile" at bounding box center [808, 24] width 37 height 31
type input "22"
type input "100"
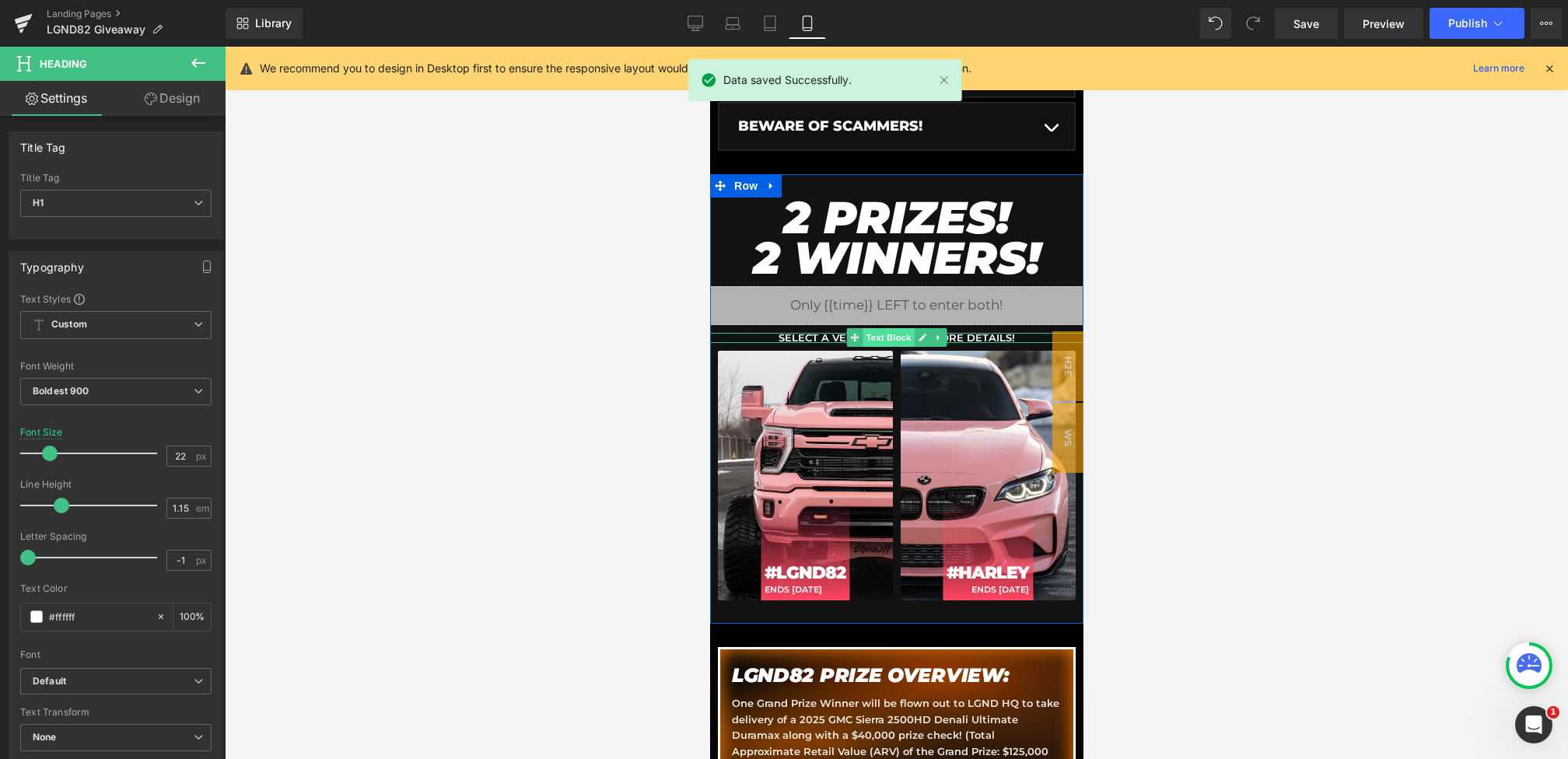
scroll to position [601, 0]
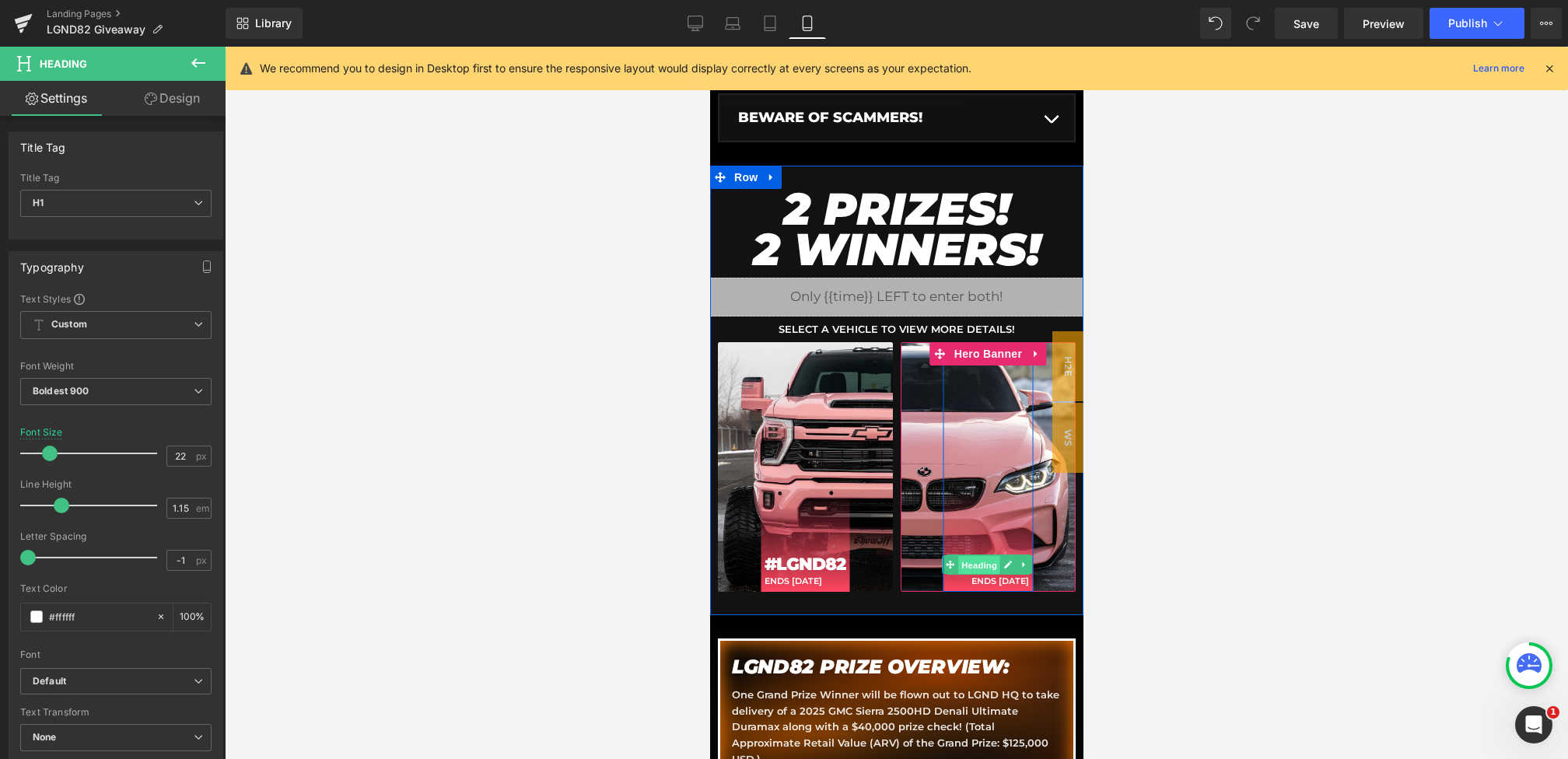
click at [990, 556] on span "Heading" at bounding box center [979, 565] width 42 height 19
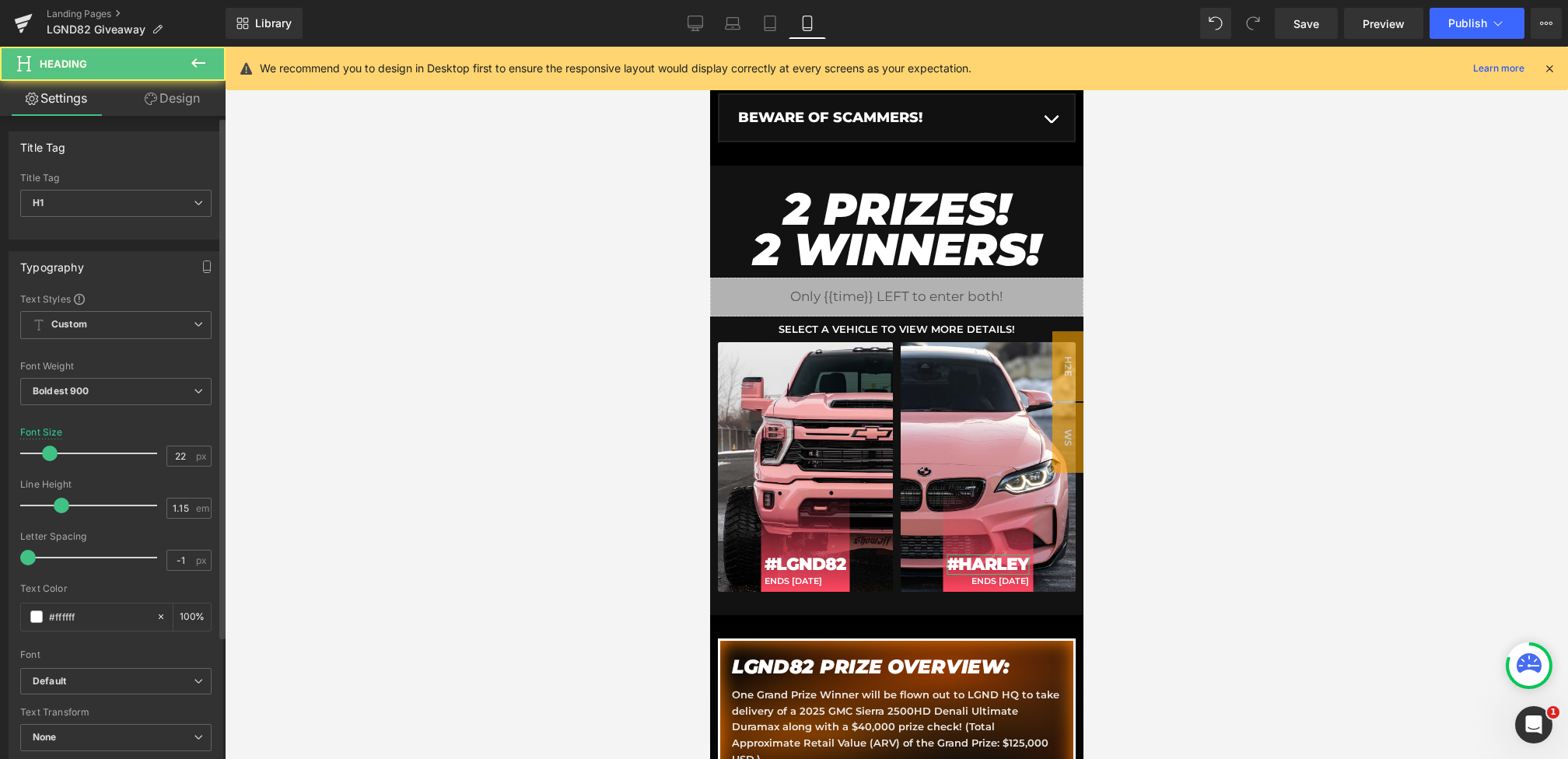
scroll to position [458, 0]
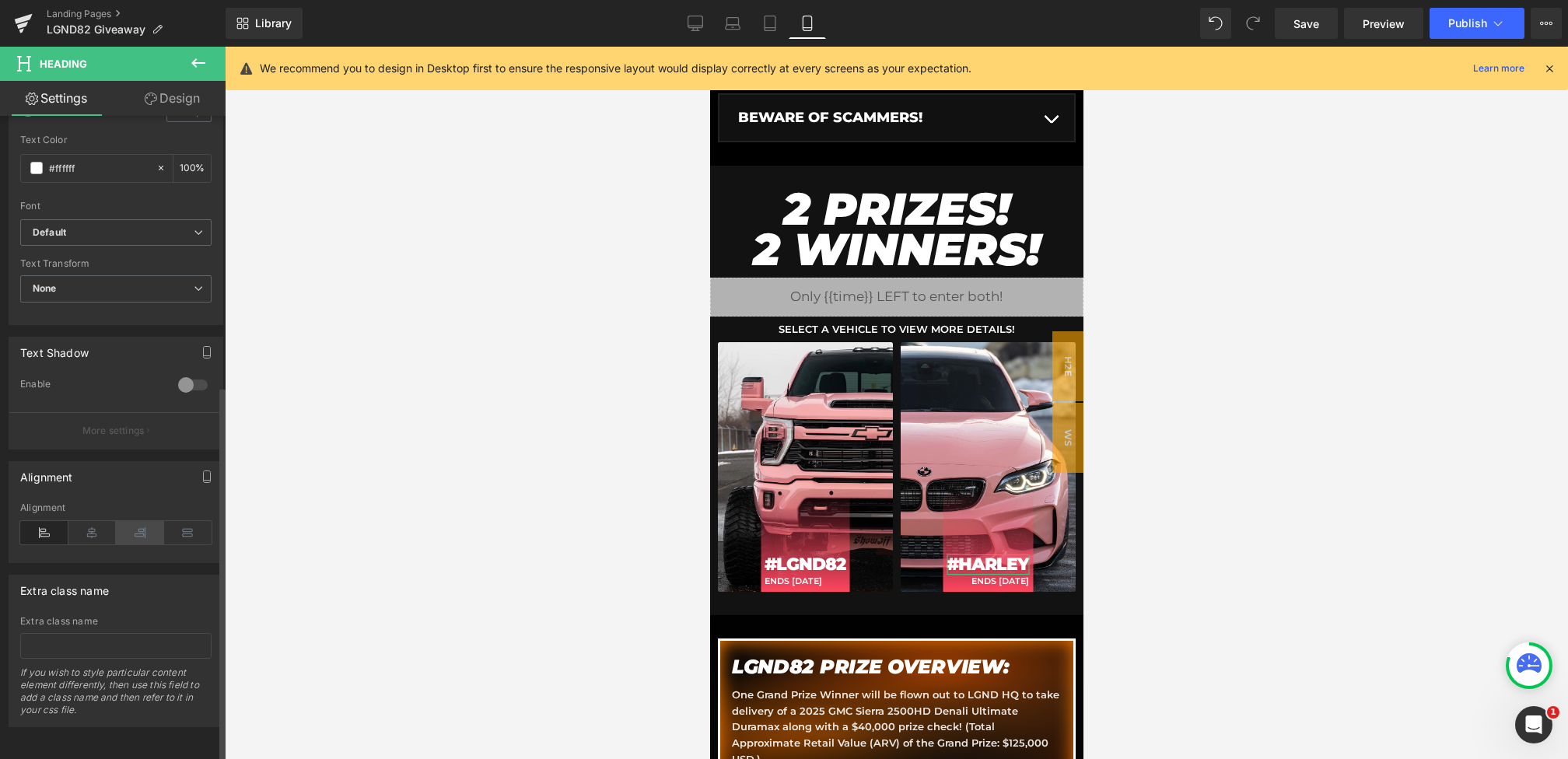
click at [144, 521] on icon at bounding box center [139, 533] width 48 height 24
click at [697, 25] on icon at bounding box center [695, 23] width 15 height 15
type input "50"
type input "100"
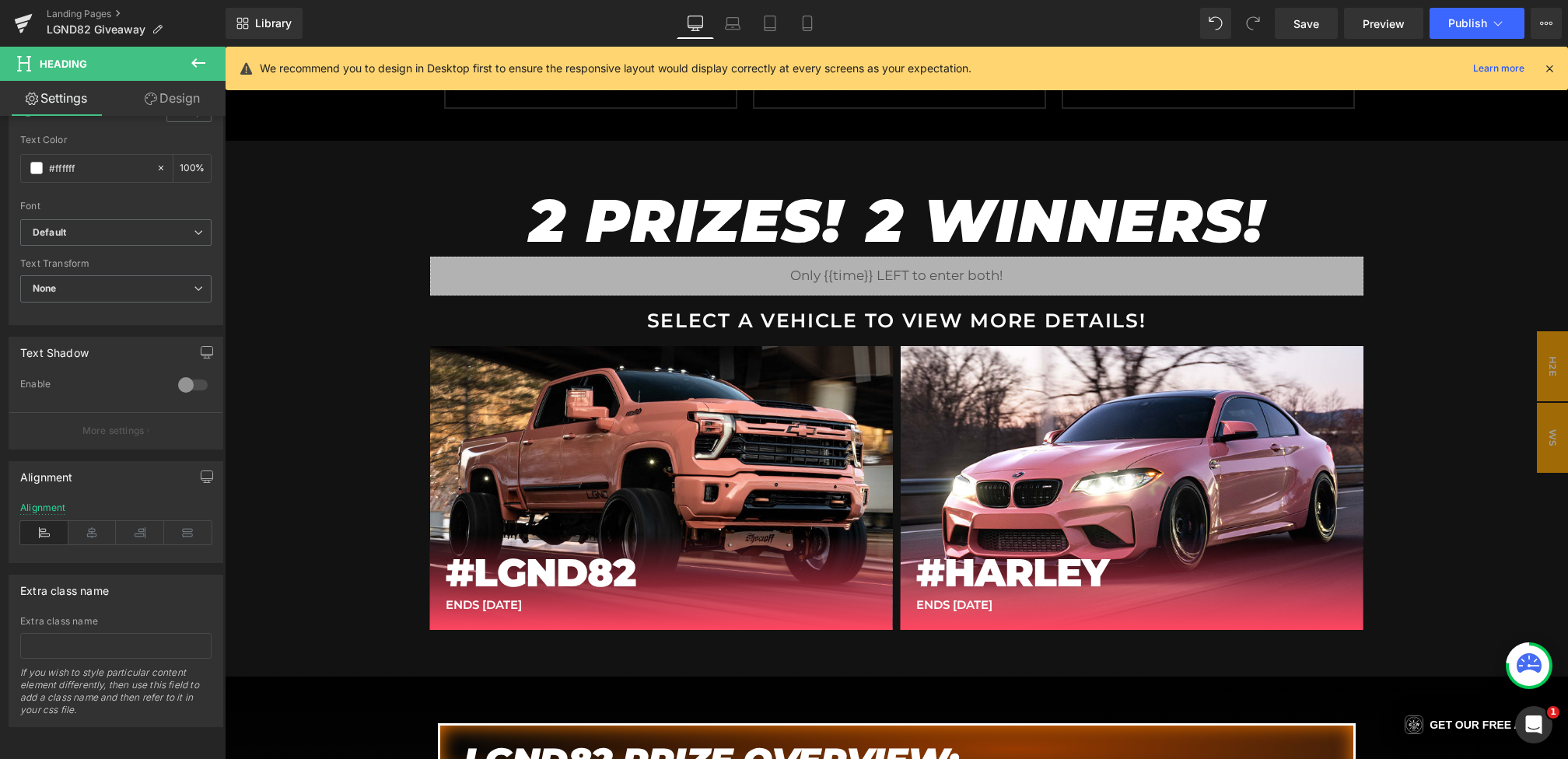
scroll to position [918, 0]
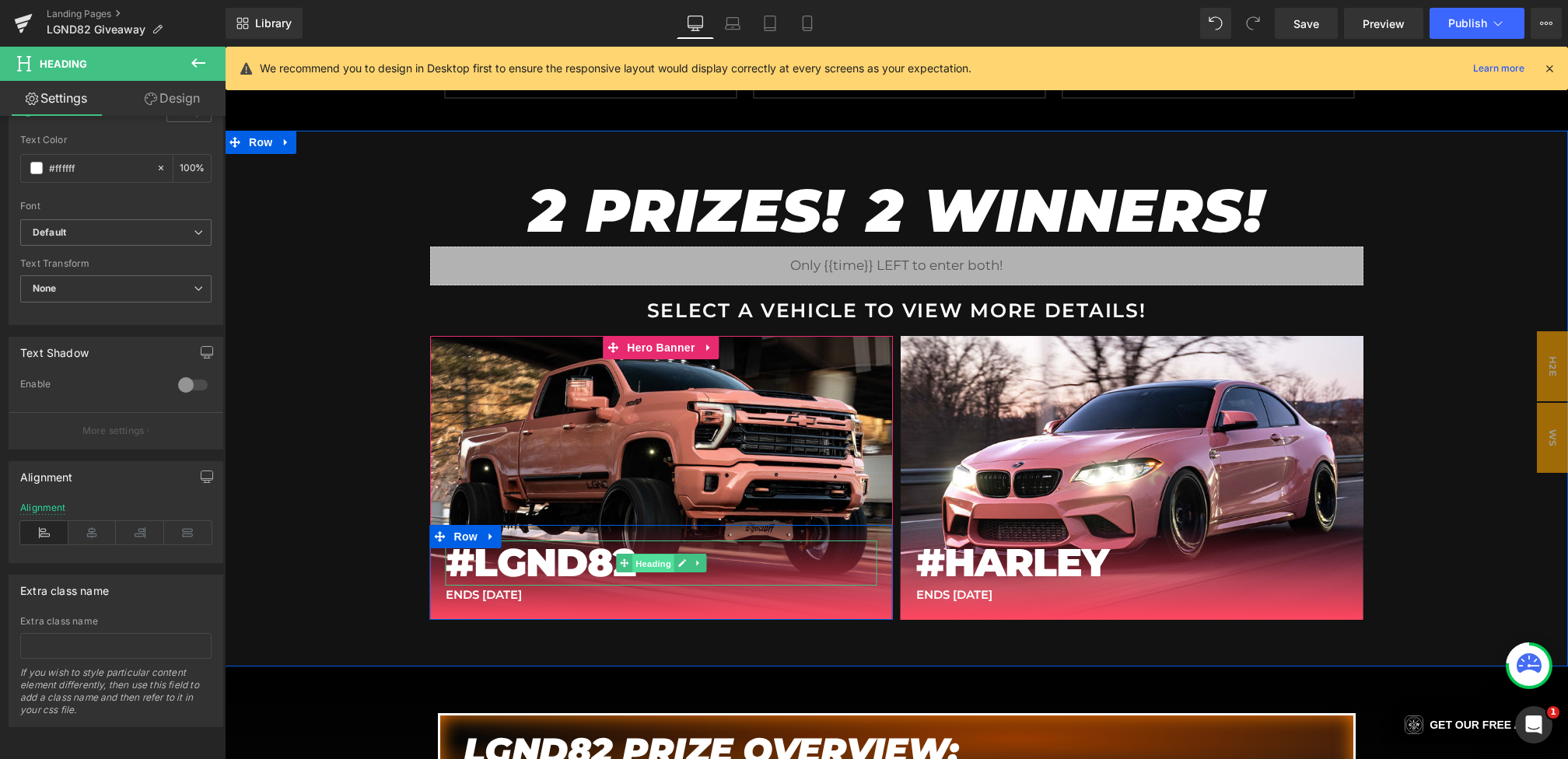
click at [643, 561] on span "Heading" at bounding box center [653, 564] width 42 height 19
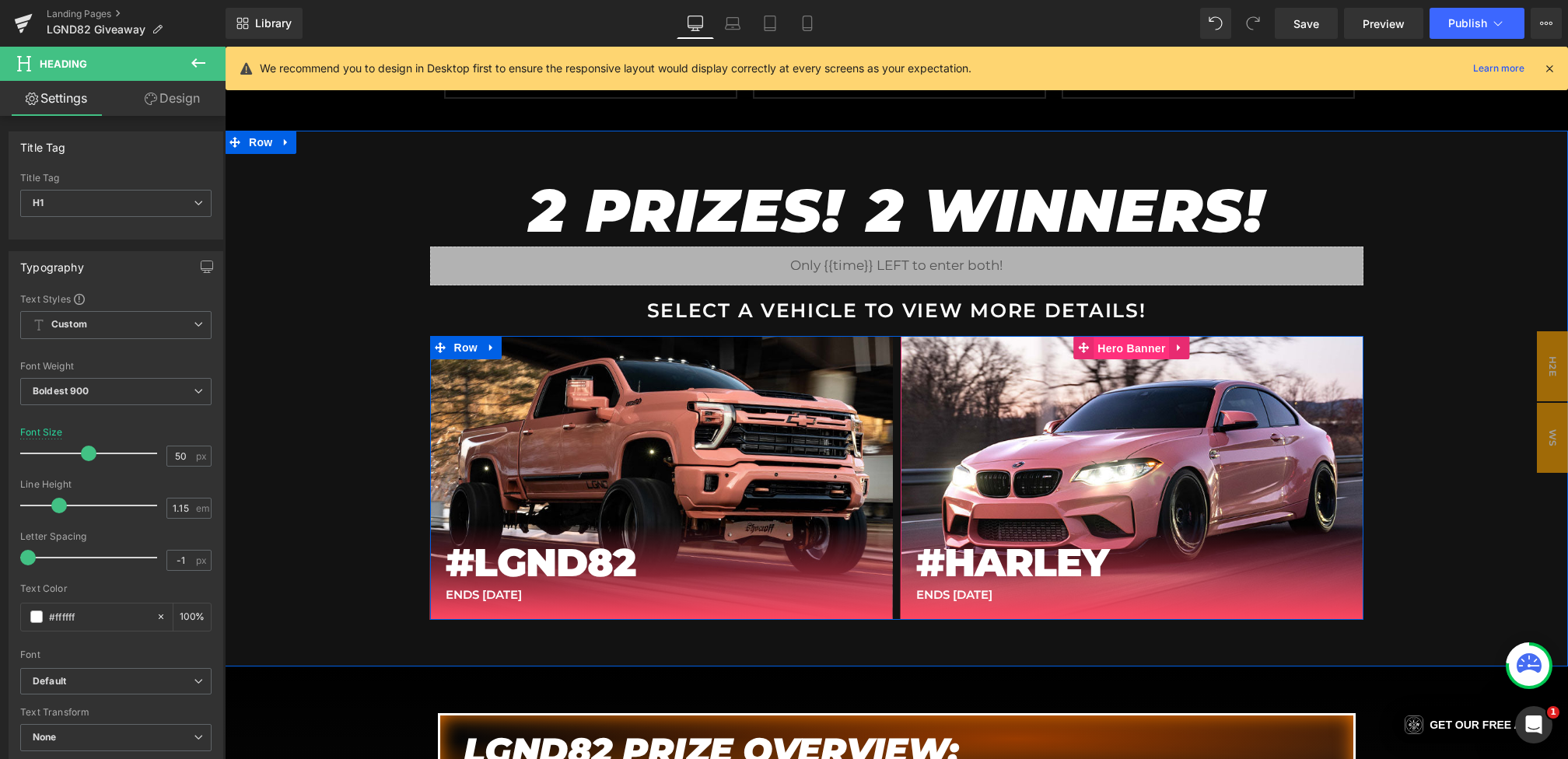
click at [1112, 347] on span "Hero Banner" at bounding box center [1131, 348] width 76 height 24
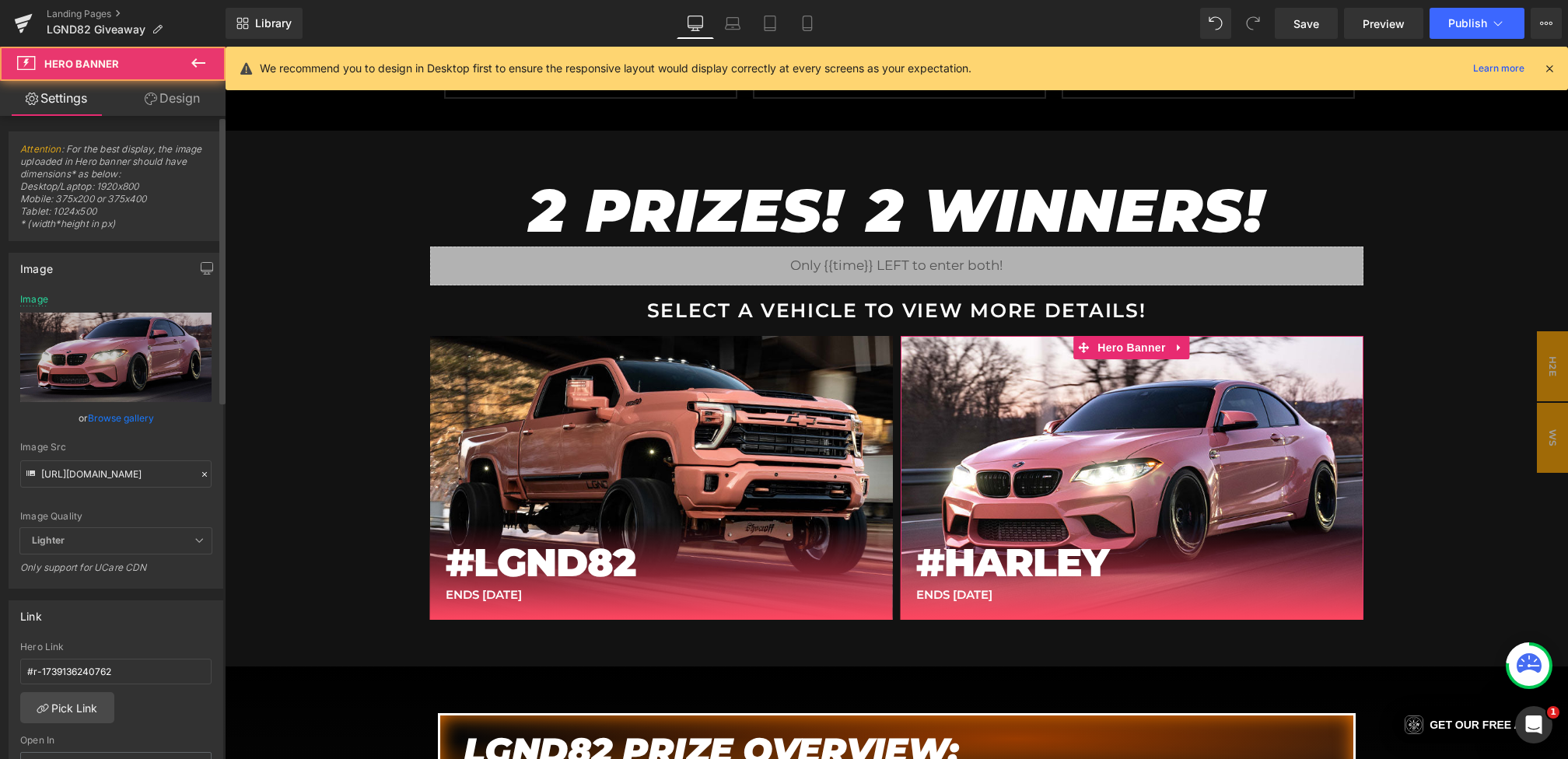
click at [199, 471] on icon at bounding box center [204, 474] width 11 height 11
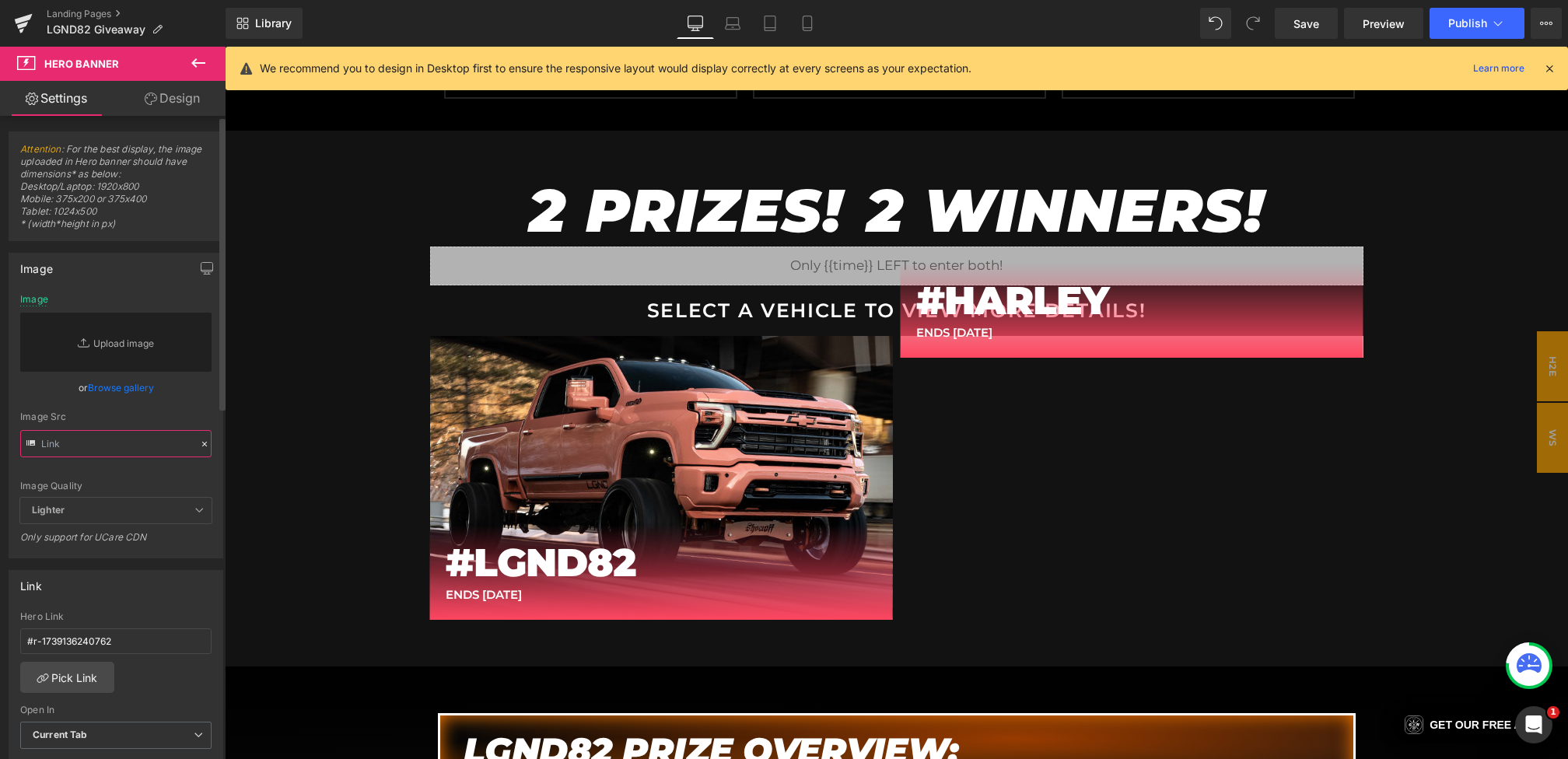
click at [143, 440] on input "text" at bounding box center [115, 443] width 191 height 27
paste input "[URL][DOMAIN_NAME]"
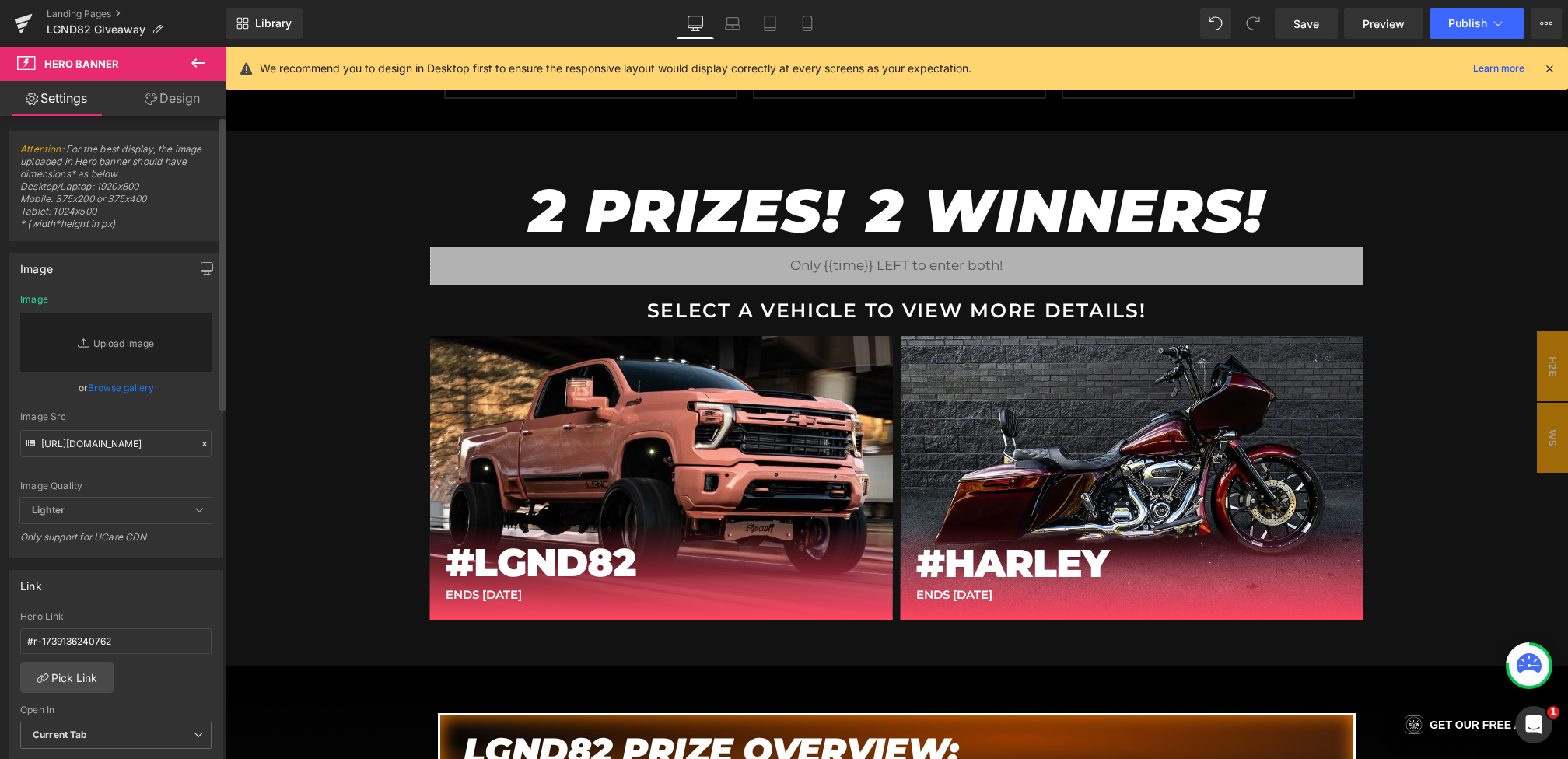
click at [193, 419] on div "Image Src" at bounding box center [115, 417] width 191 height 11
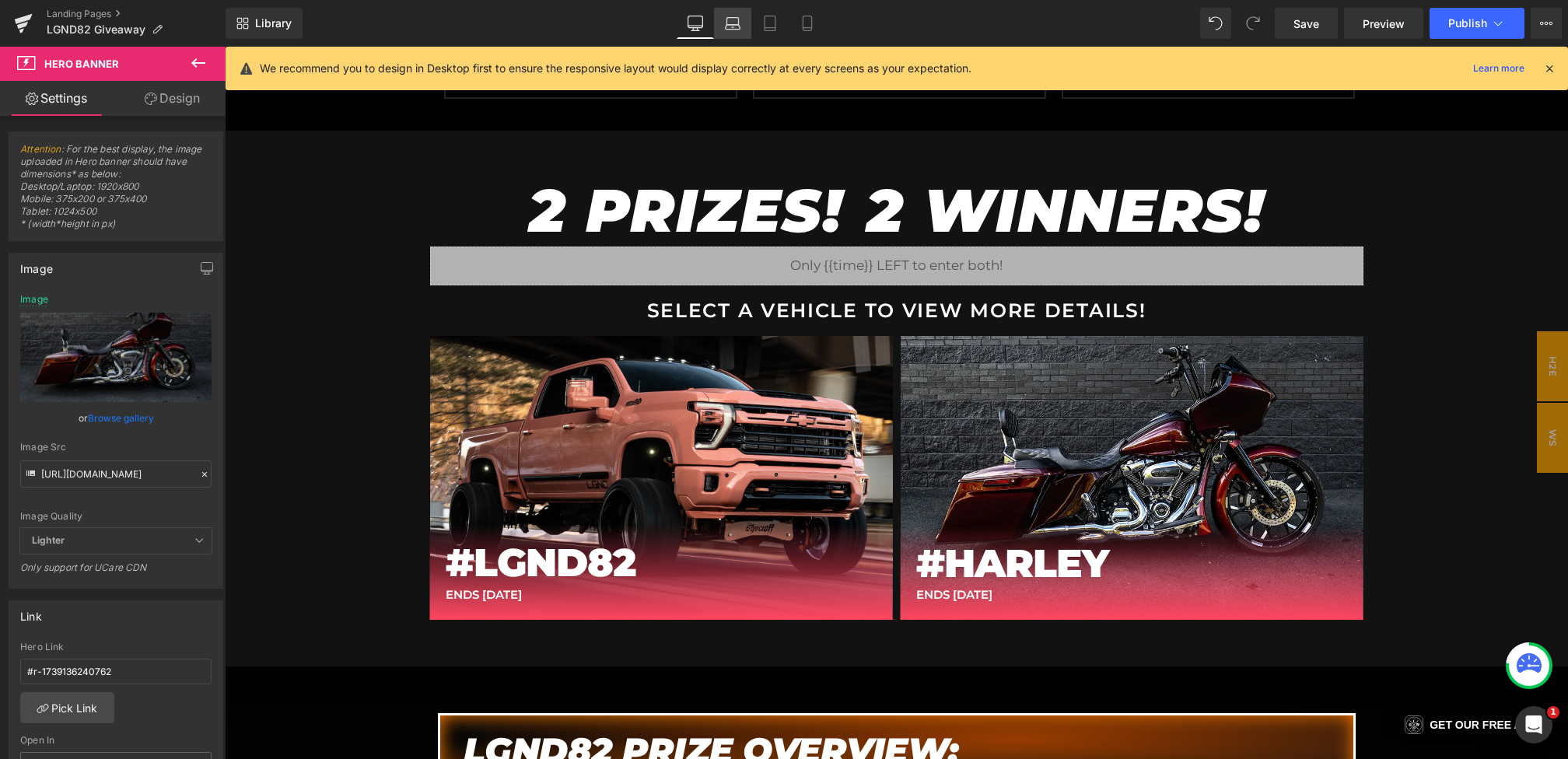
click at [751, 33] on link "Laptop" at bounding box center [733, 24] width 37 height 31
type input "[URL][DOMAIN_NAME]"
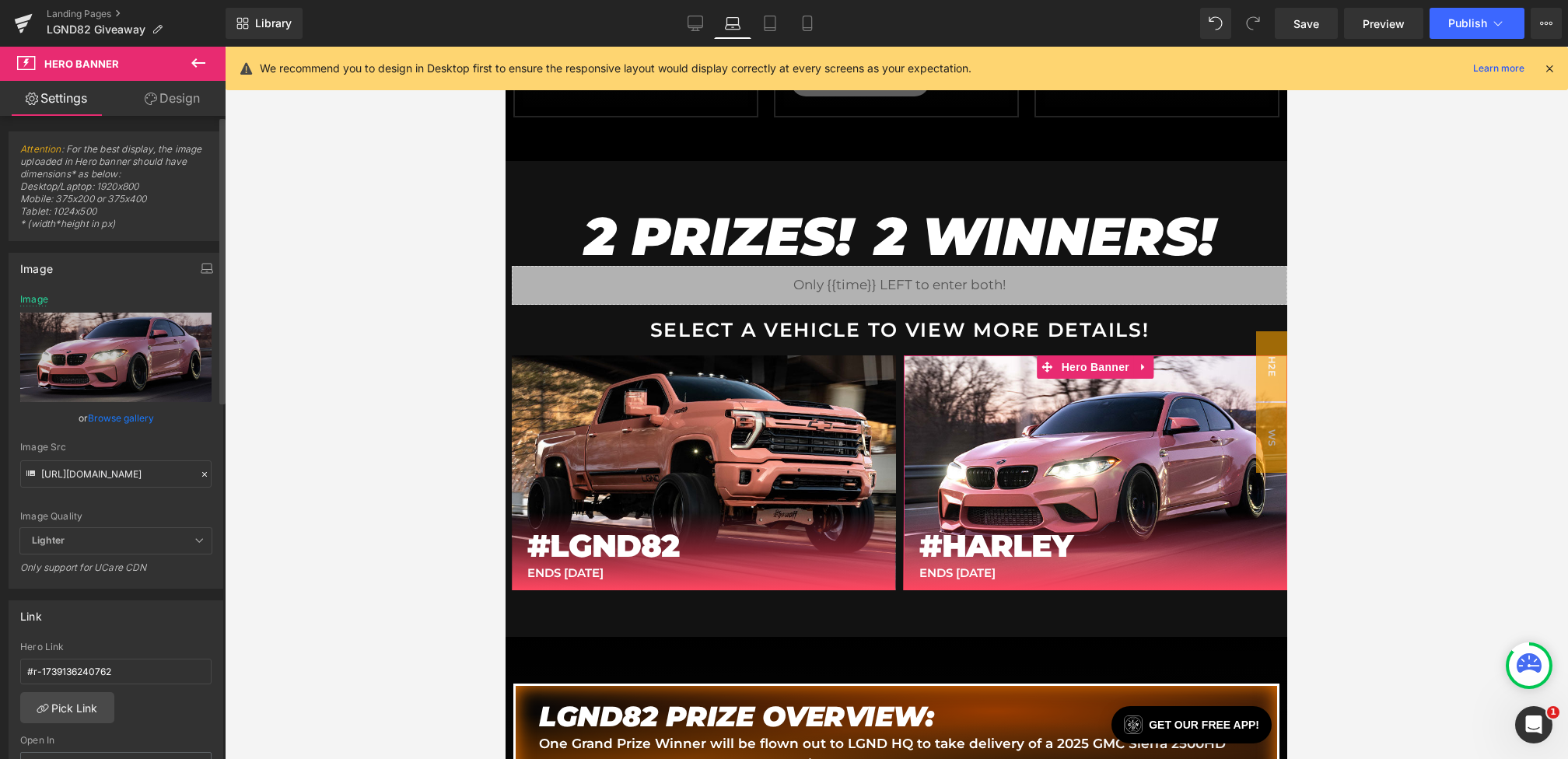
click at [203, 474] on icon at bounding box center [205, 474] width 5 height 5
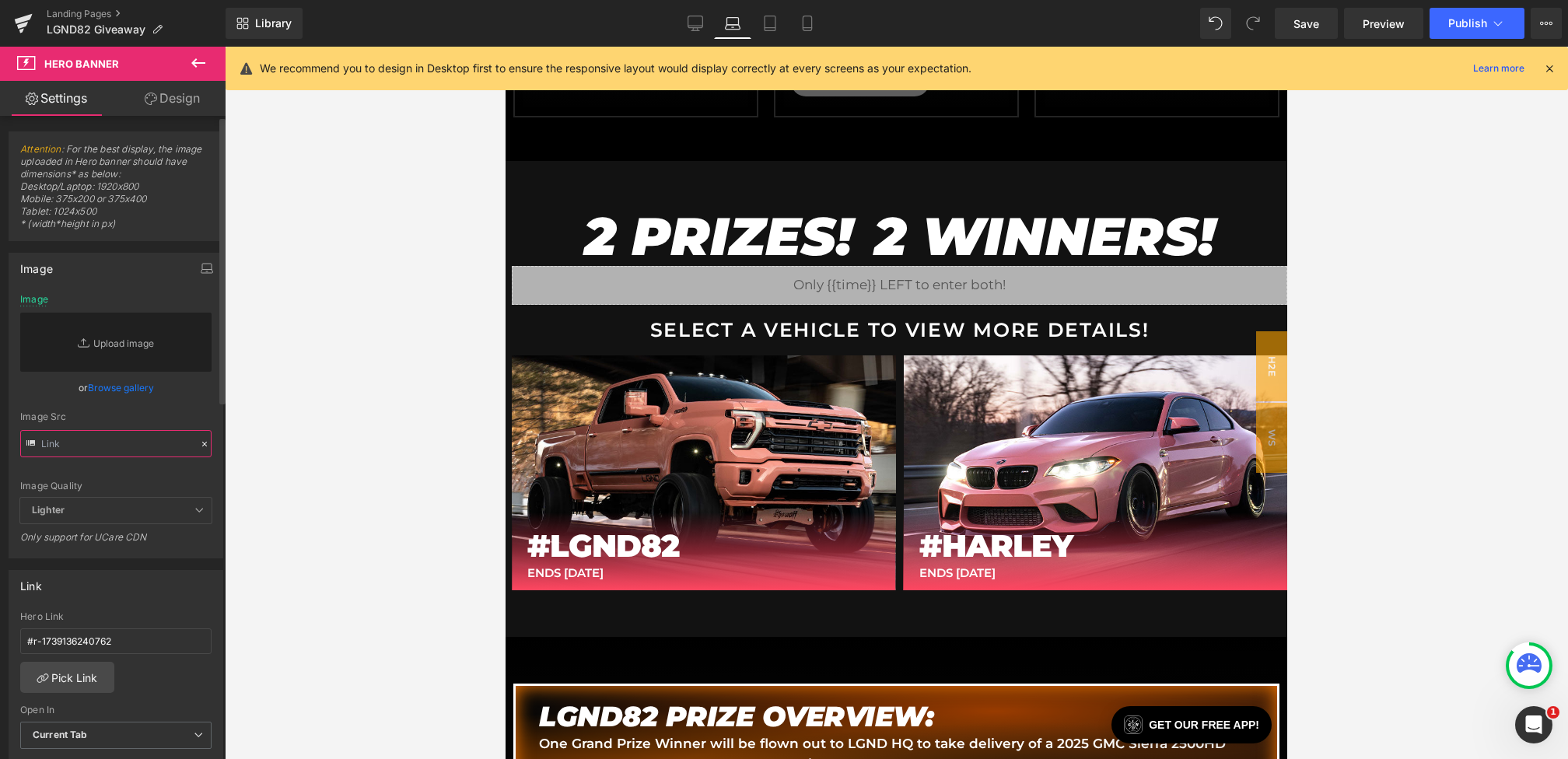
click at [159, 437] on input "text" at bounding box center [115, 443] width 191 height 27
paste input "[URL][DOMAIN_NAME]"
click at [177, 422] on div "Image Src [URL][DOMAIN_NAME]" at bounding box center [115, 434] width 191 height 46
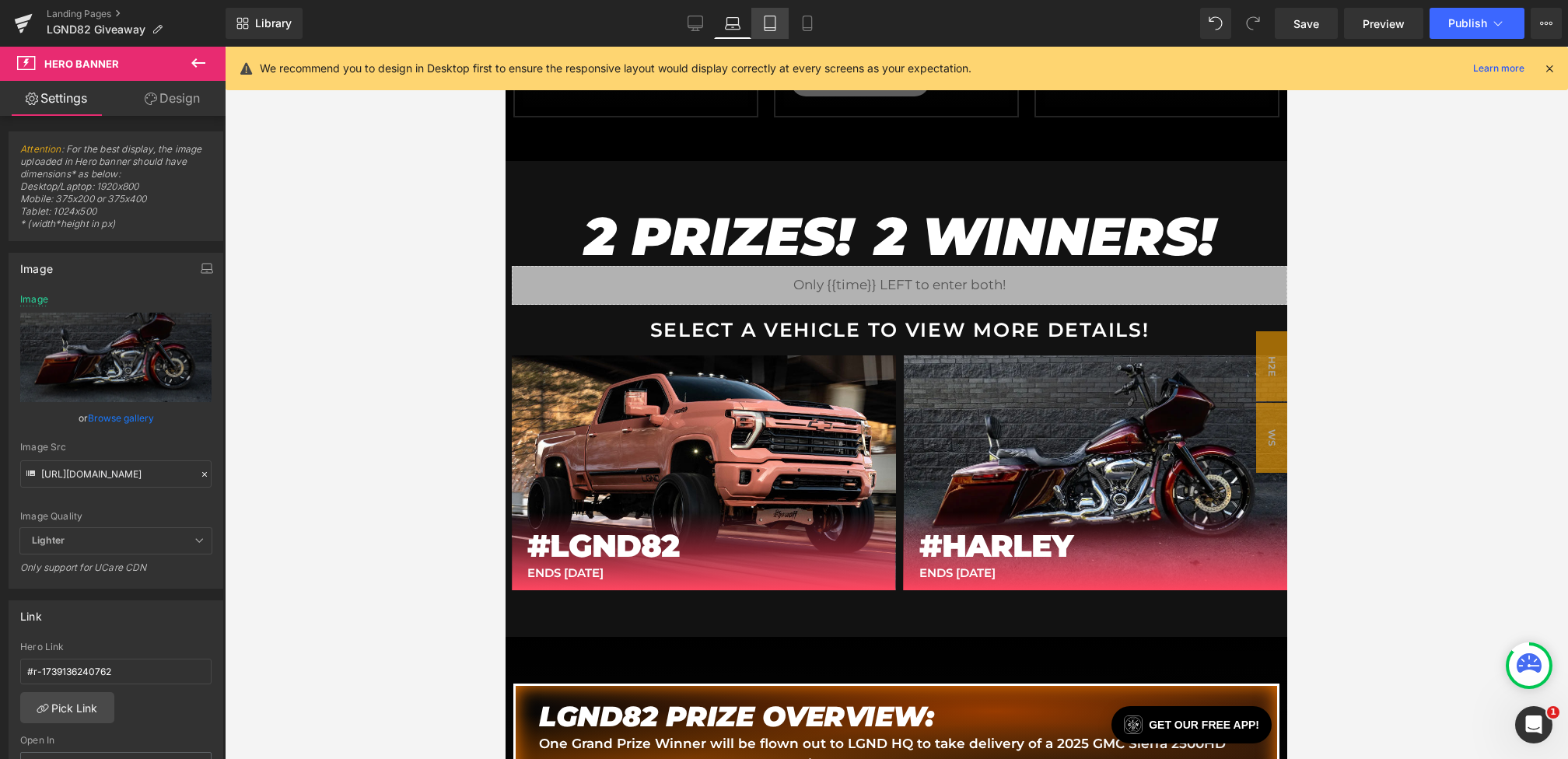
click at [761, 24] on link "Tablet" at bounding box center [770, 24] width 37 height 31
type input "[URL][DOMAIN_NAME]"
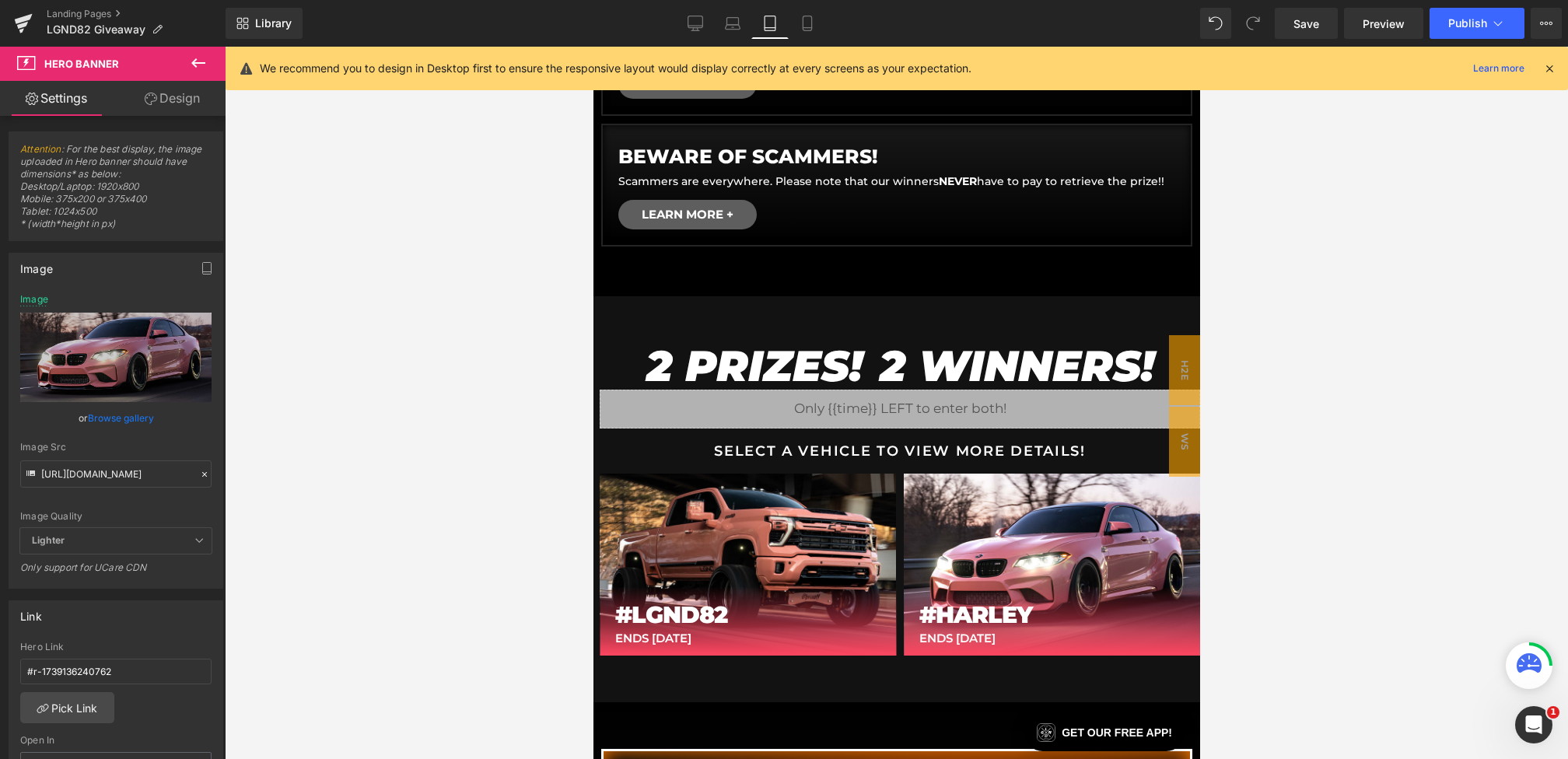
scroll to position [875, 0]
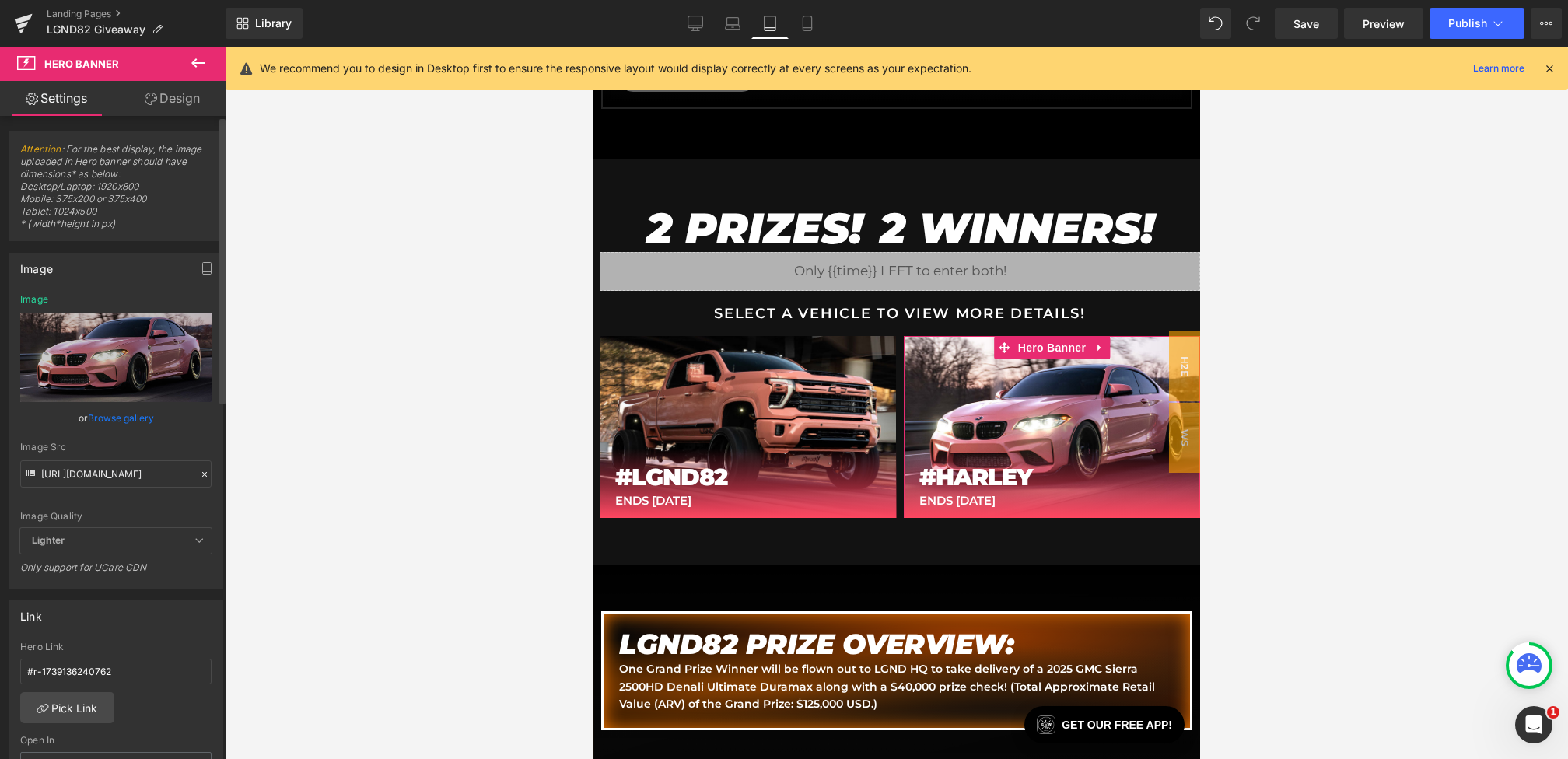
click at [199, 474] on icon at bounding box center [204, 474] width 11 height 11
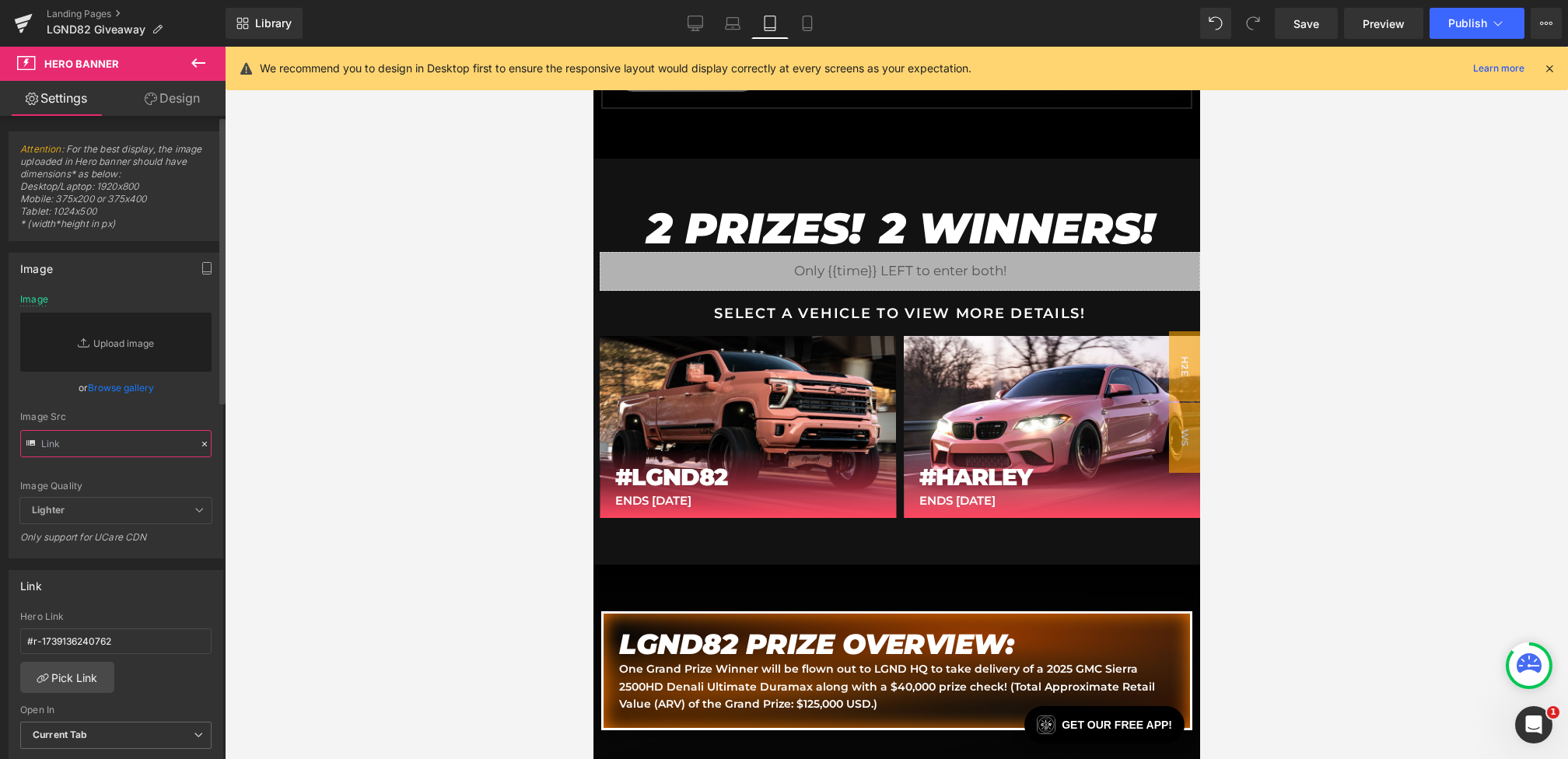
click at [150, 451] on input "text" at bounding box center [115, 443] width 191 height 27
paste input "[URL][DOMAIN_NAME]"
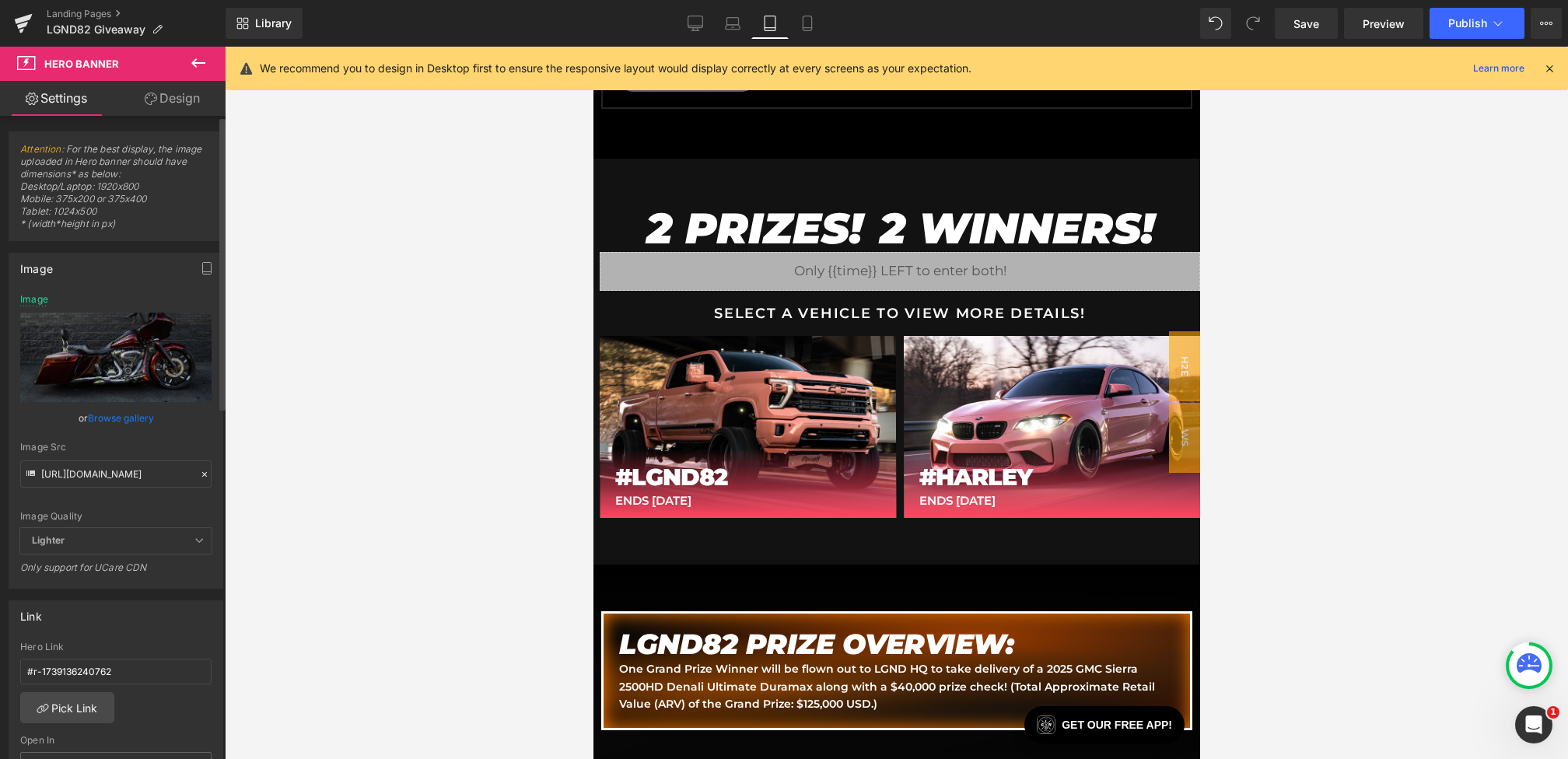
scroll to position [0, 0]
click at [191, 418] on div "or Browse gallery" at bounding box center [115, 418] width 191 height 16
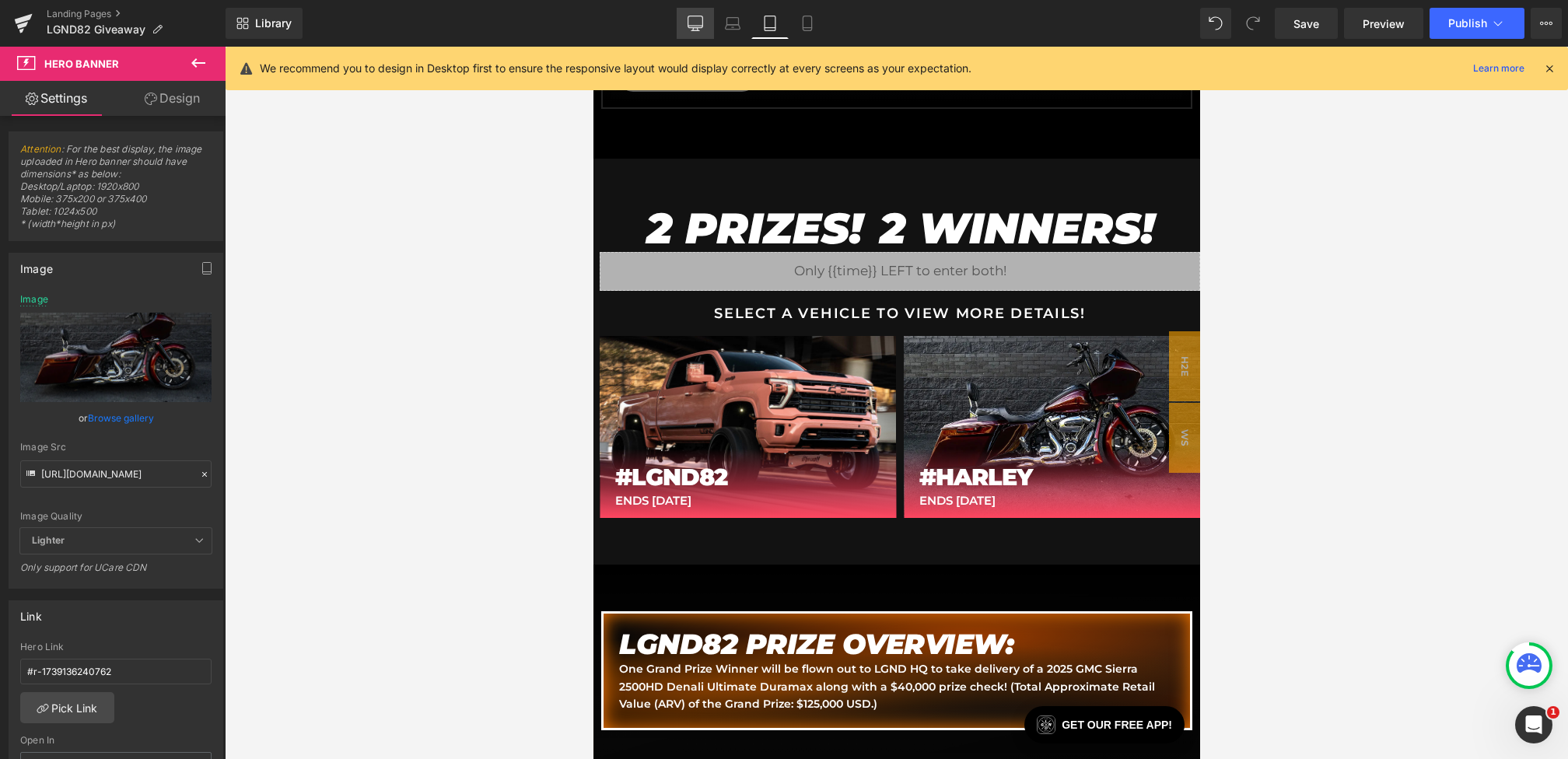
click at [692, 22] on icon at bounding box center [695, 23] width 15 height 15
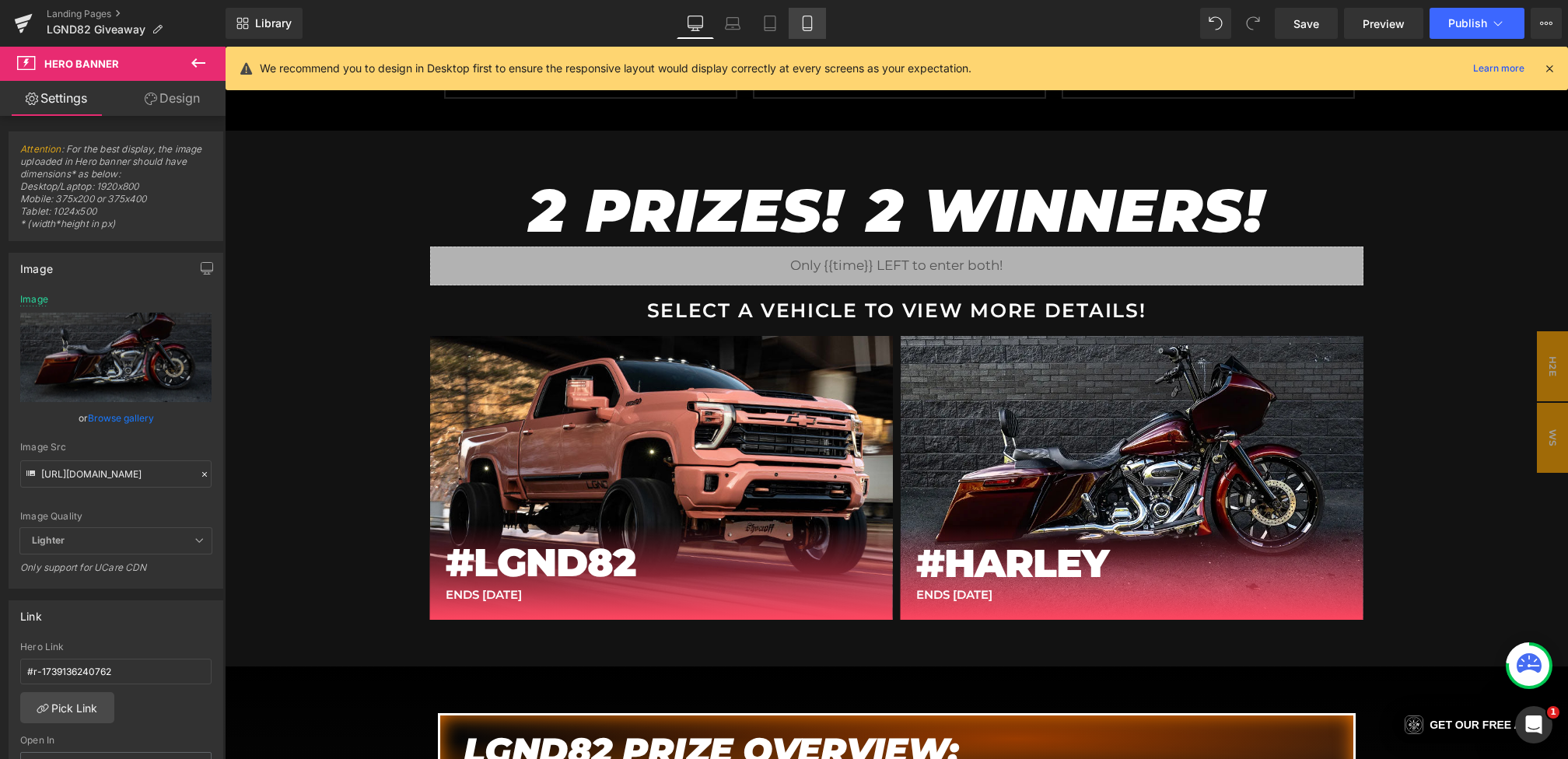
click at [811, 20] on icon at bounding box center [807, 24] width 9 height 15
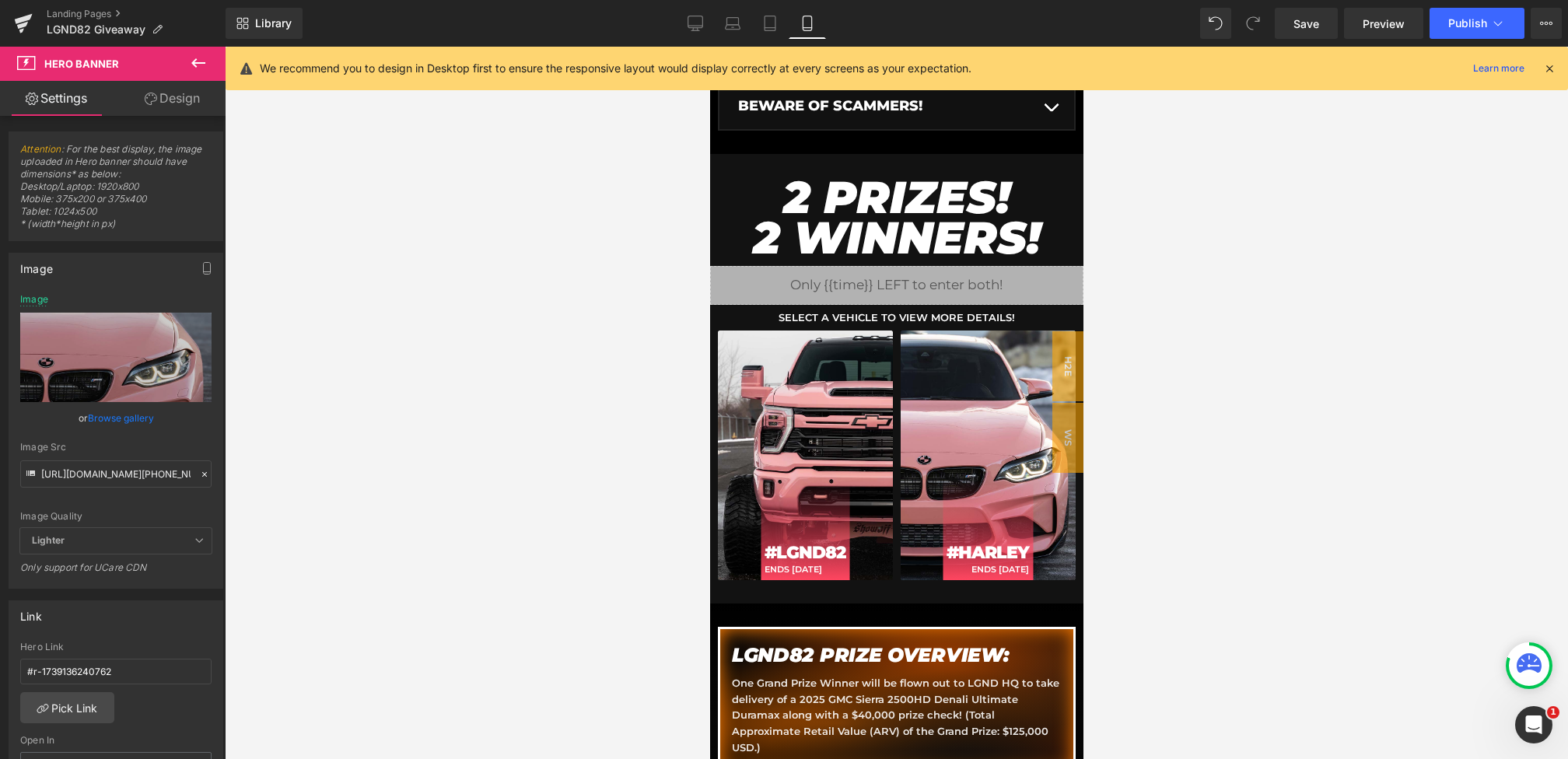
scroll to position [607, 0]
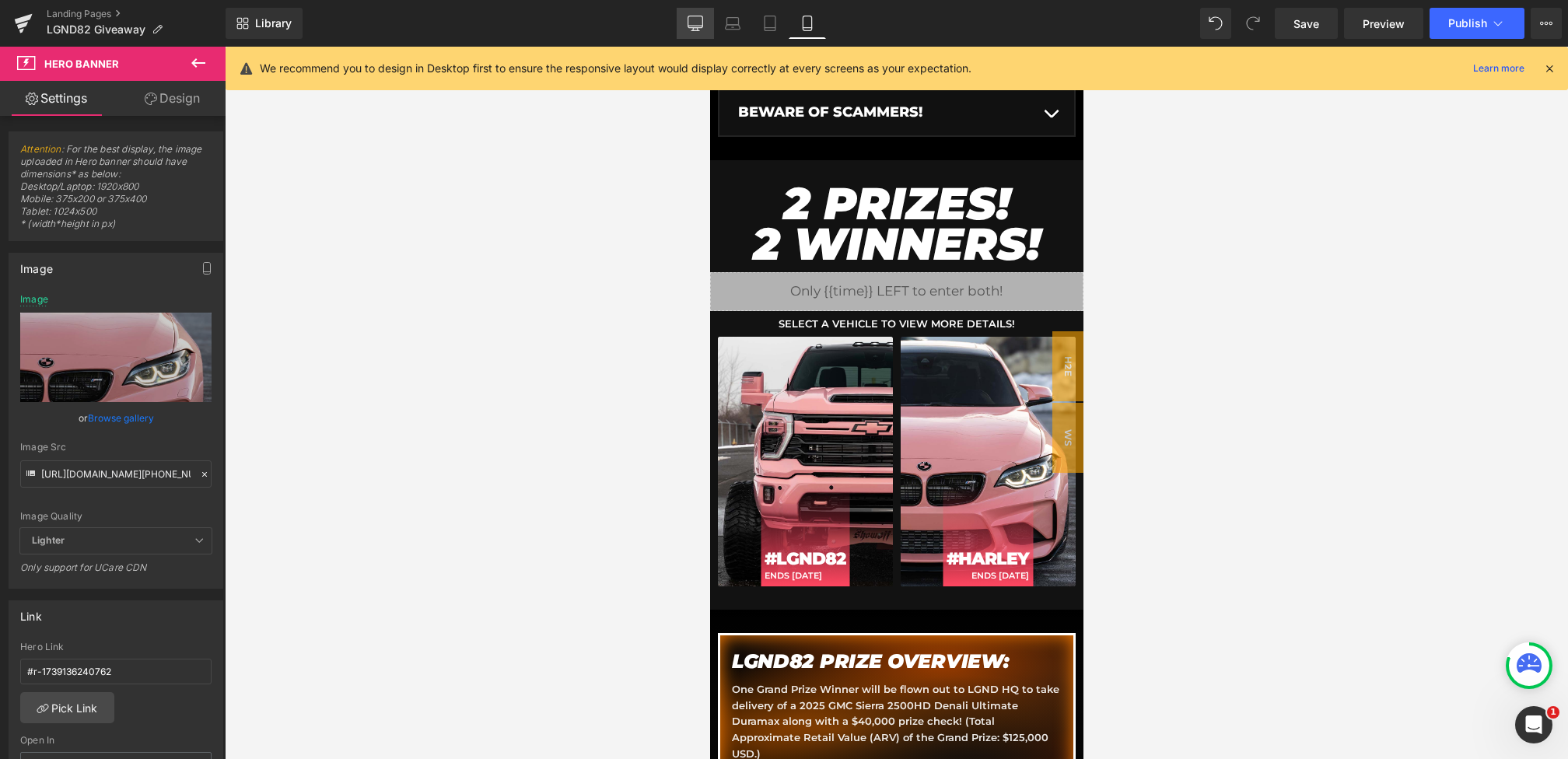
click at [693, 15] on link "Desktop" at bounding box center [695, 24] width 37 height 31
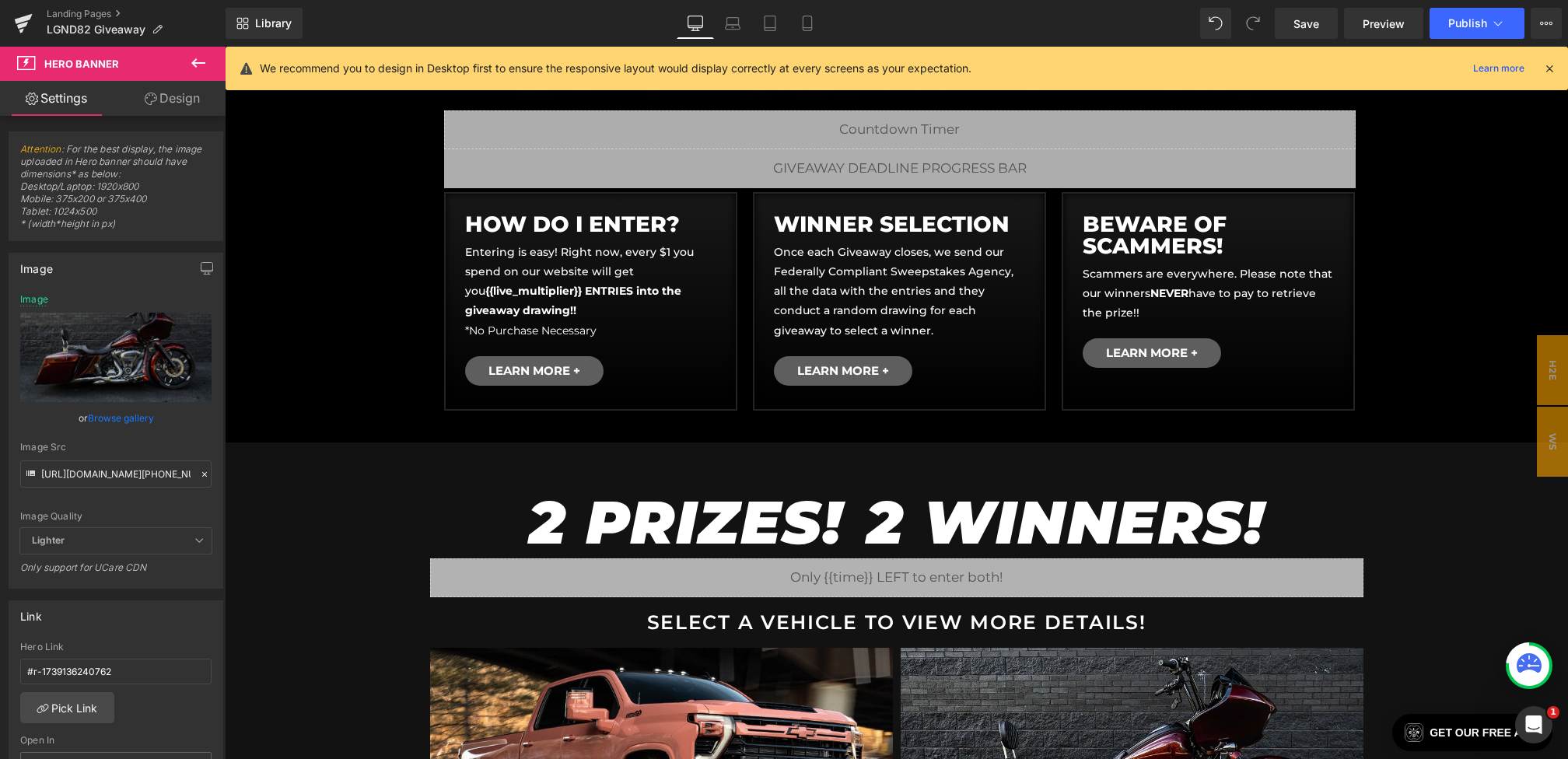
type input "[URL][DOMAIN_NAME]"
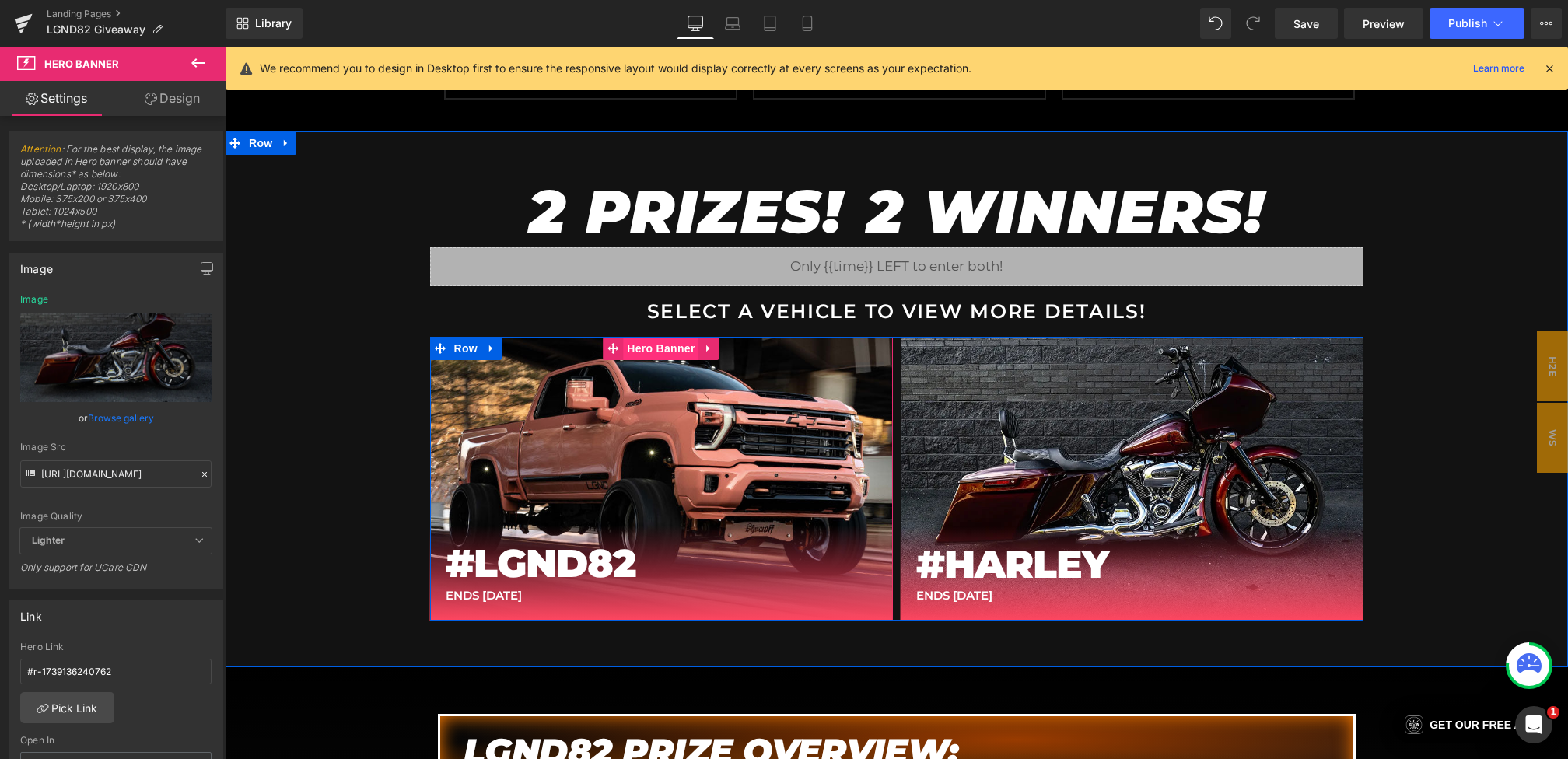
click at [653, 352] on span "Hero Banner" at bounding box center [660, 348] width 76 height 24
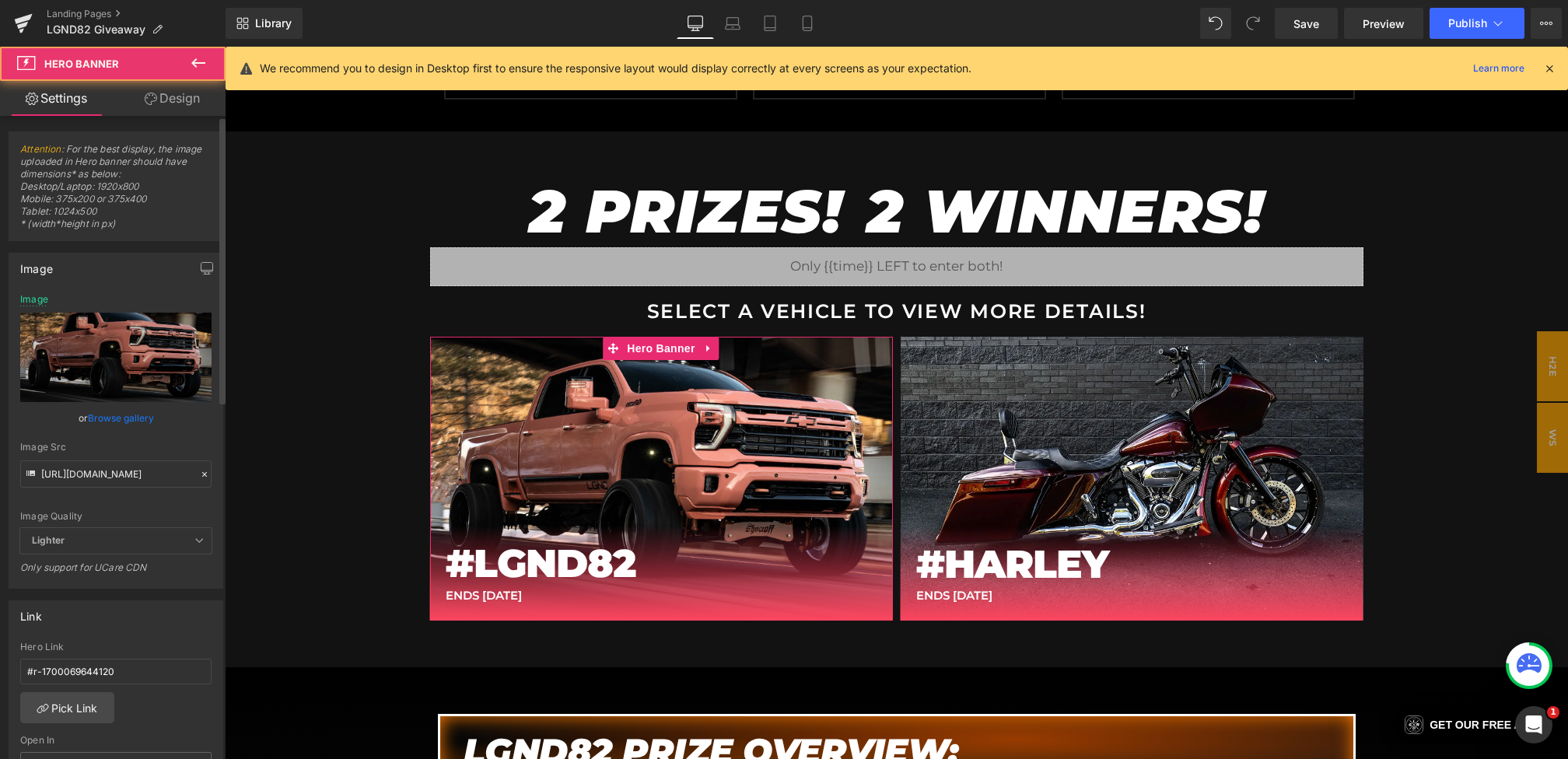
click at [199, 473] on icon at bounding box center [204, 474] width 11 height 11
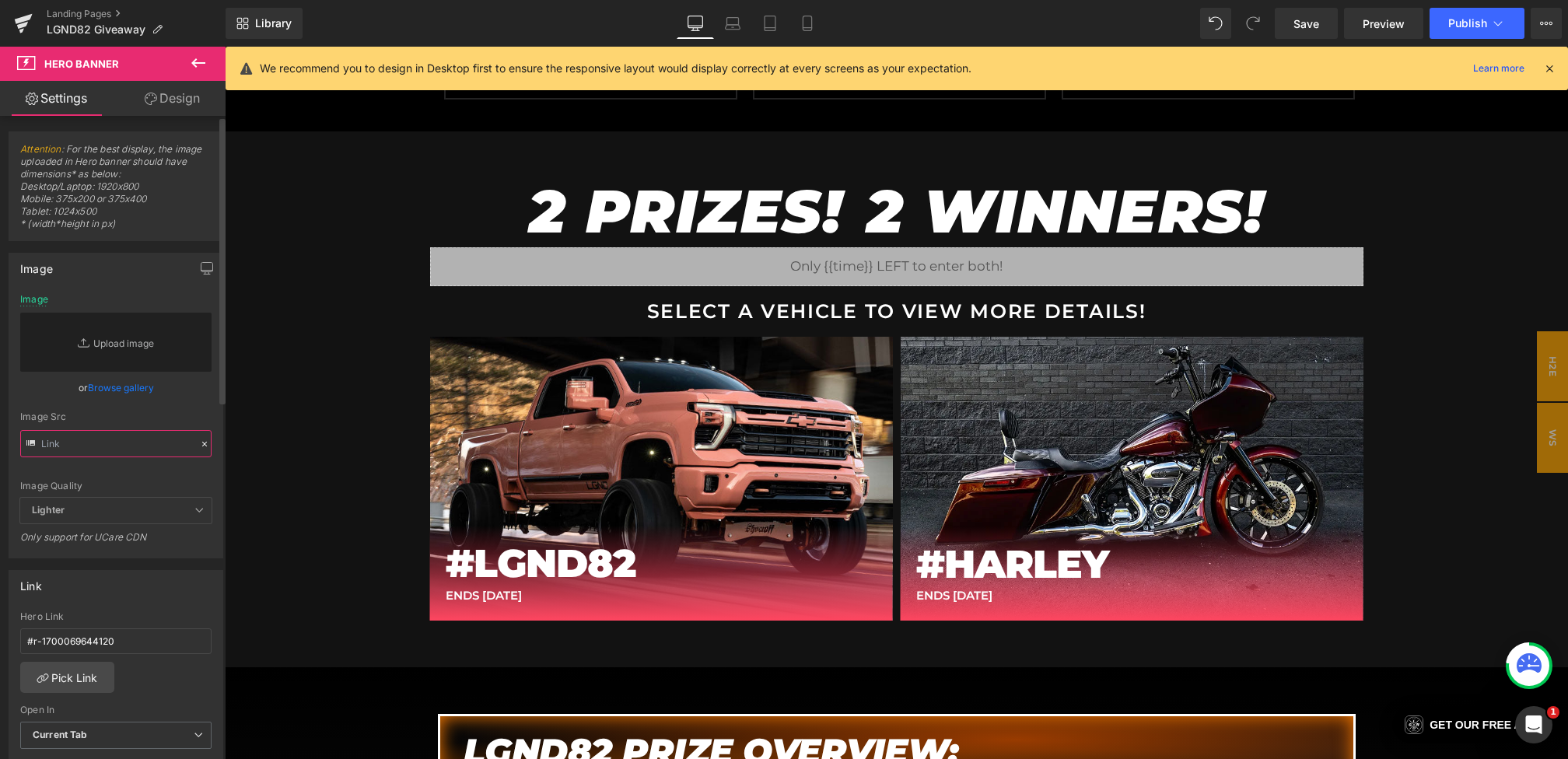
click at [160, 445] on input "text" at bounding box center [115, 443] width 191 height 27
paste input "[URL][DOMAIN_NAME]"
click at [174, 412] on div "Image Src" at bounding box center [115, 417] width 191 height 11
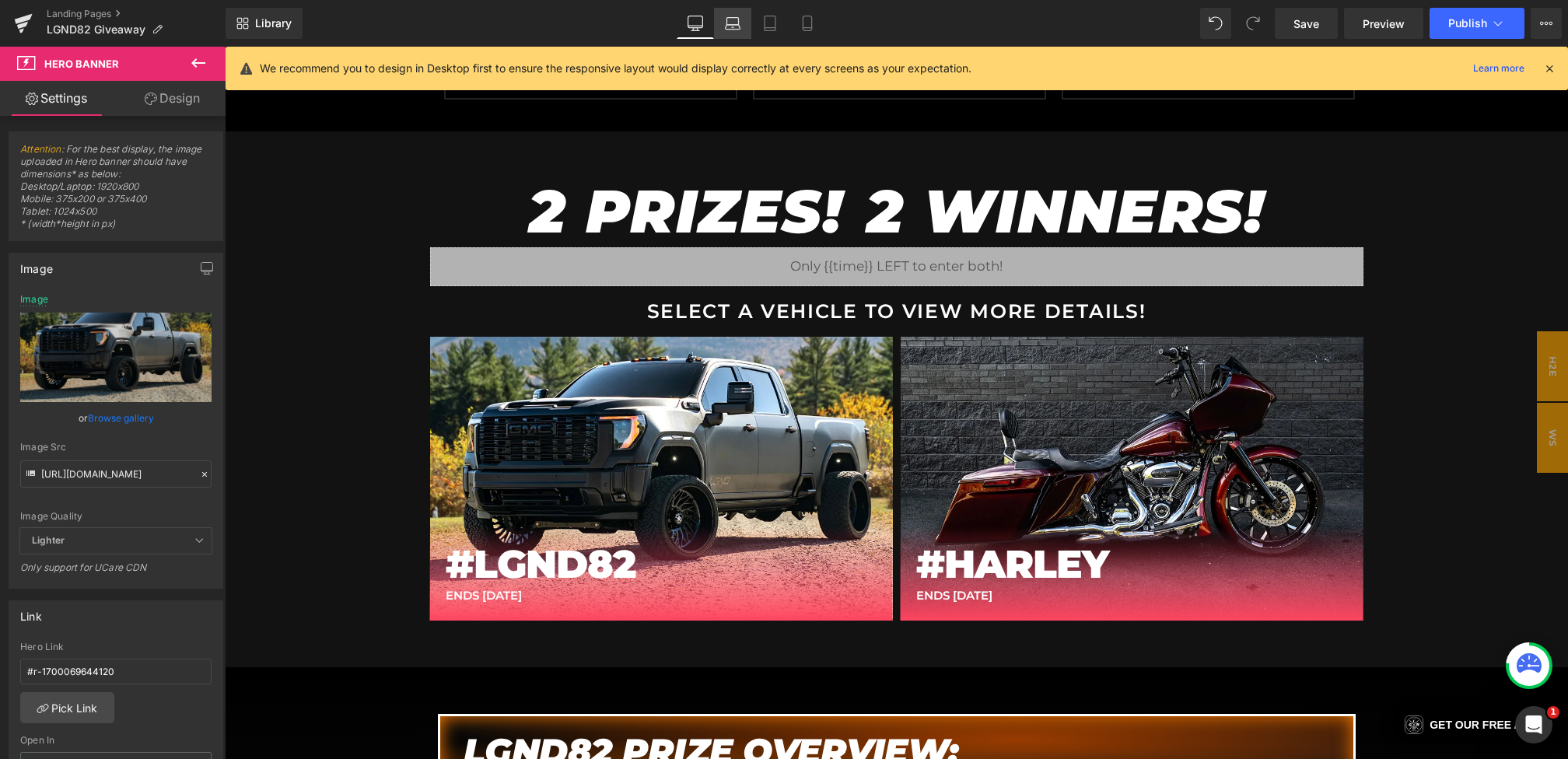
click at [728, 31] on link "Laptop" at bounding box center [733, 24] width 37 height 31
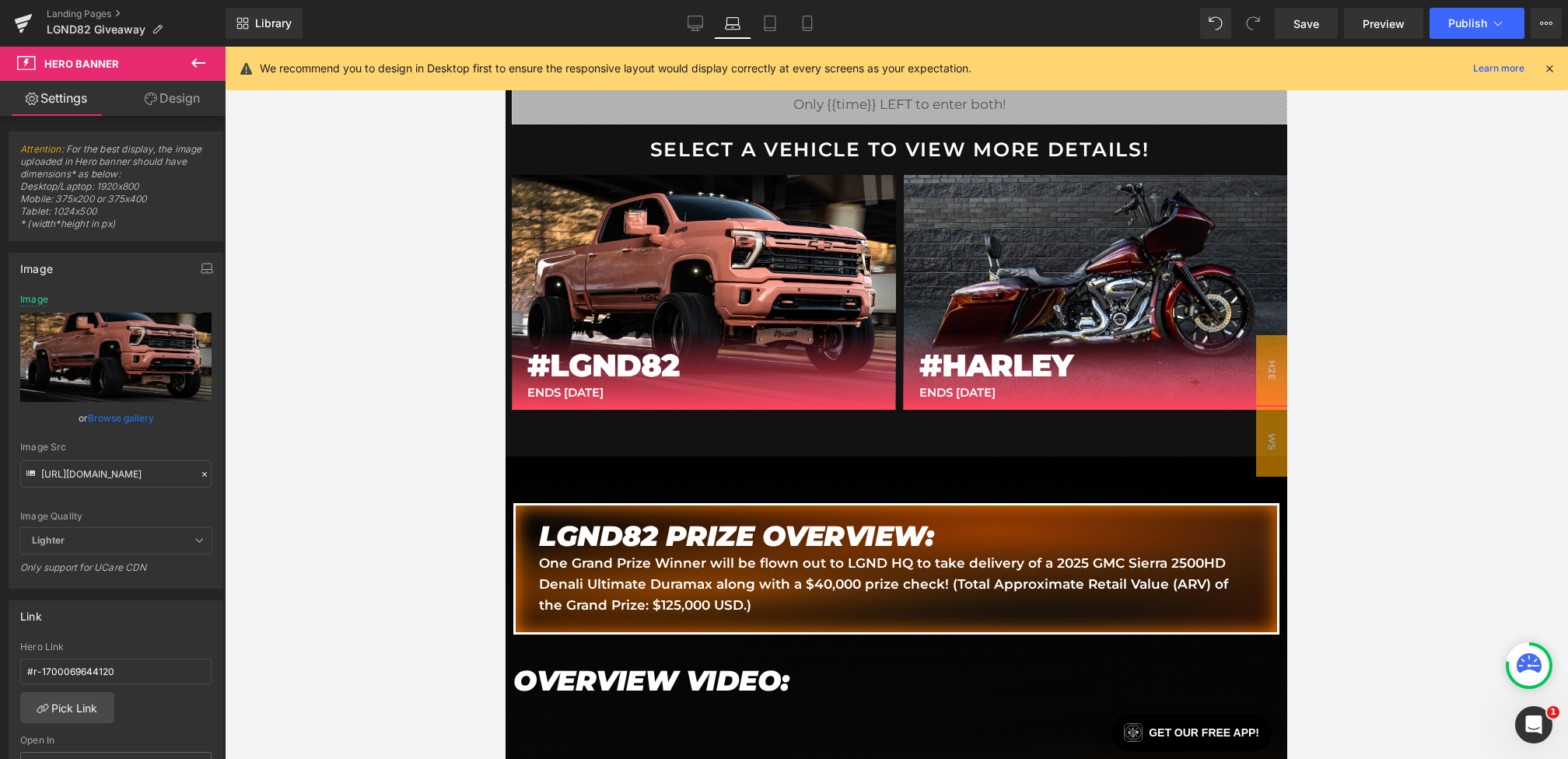
type input "[URL][DOMAIN_NAME]"
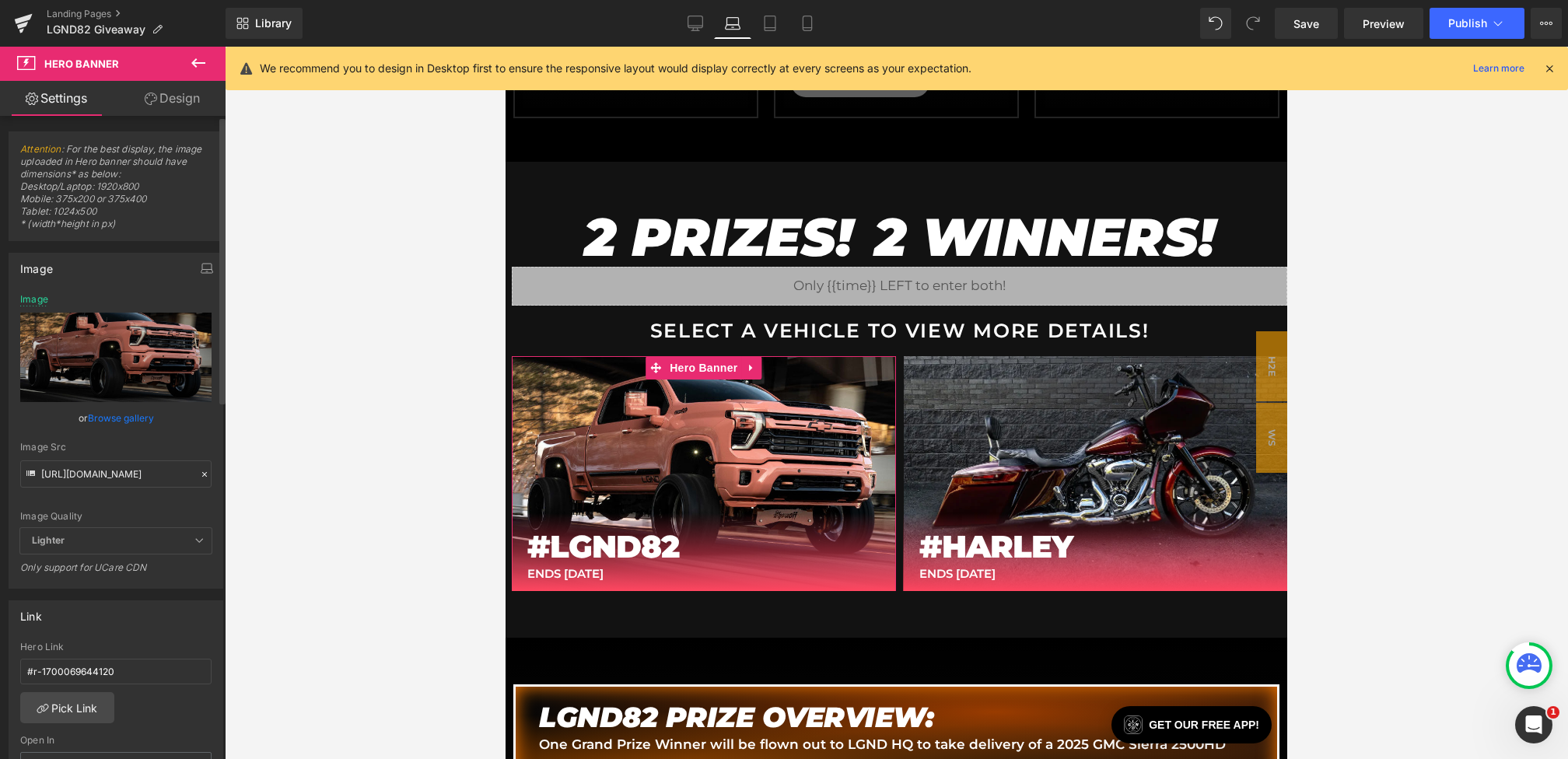
click at [203, 473] on icon at bounding box center [204, 474] width 11 height 11
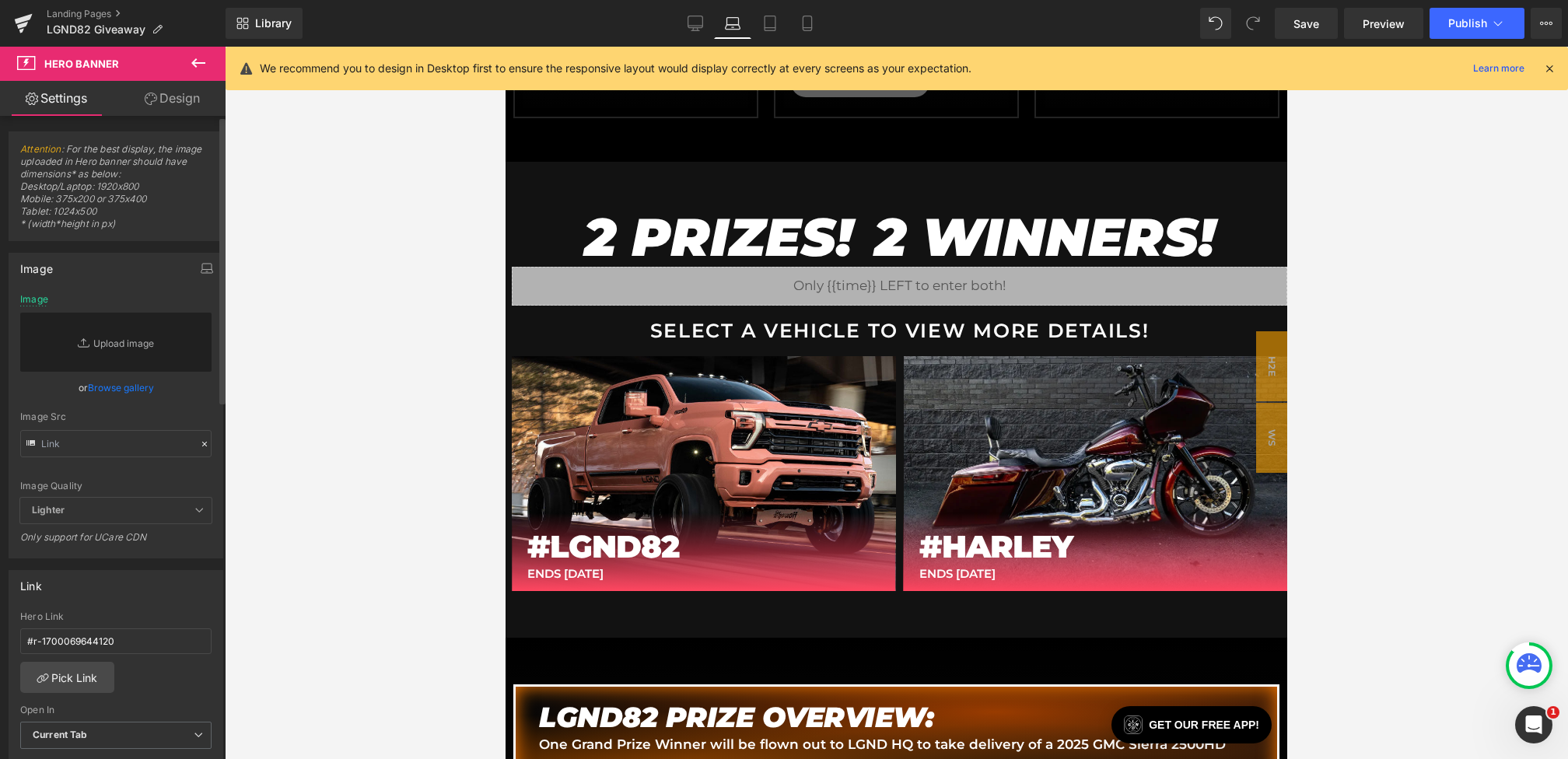
click at [149, 463] on div "Image Quality Lighter Lightest Lighter Lighter Lightest Only support for UCare …" at bounding box center [115, 395] width 191 height 204
click at [146, 449] on input "text" at bounding box center [115, 443] width 191 height 27
paste input "[URL][DOMAIN_NAME]"
click at [184, 396] on div "or Browse gallery" at bounding box center [115, 388] width 191 height 16
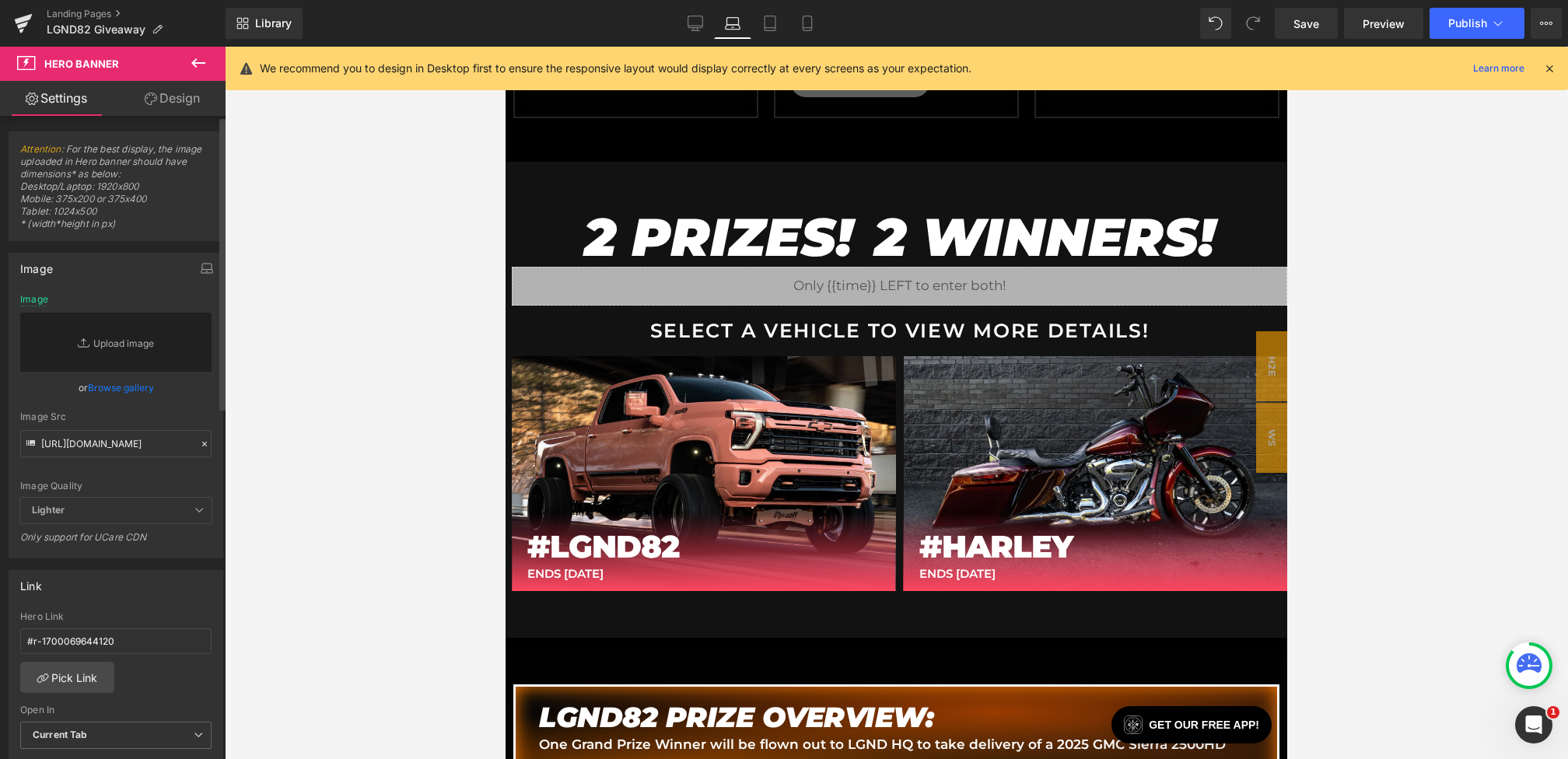
scroll to position [0, 0]
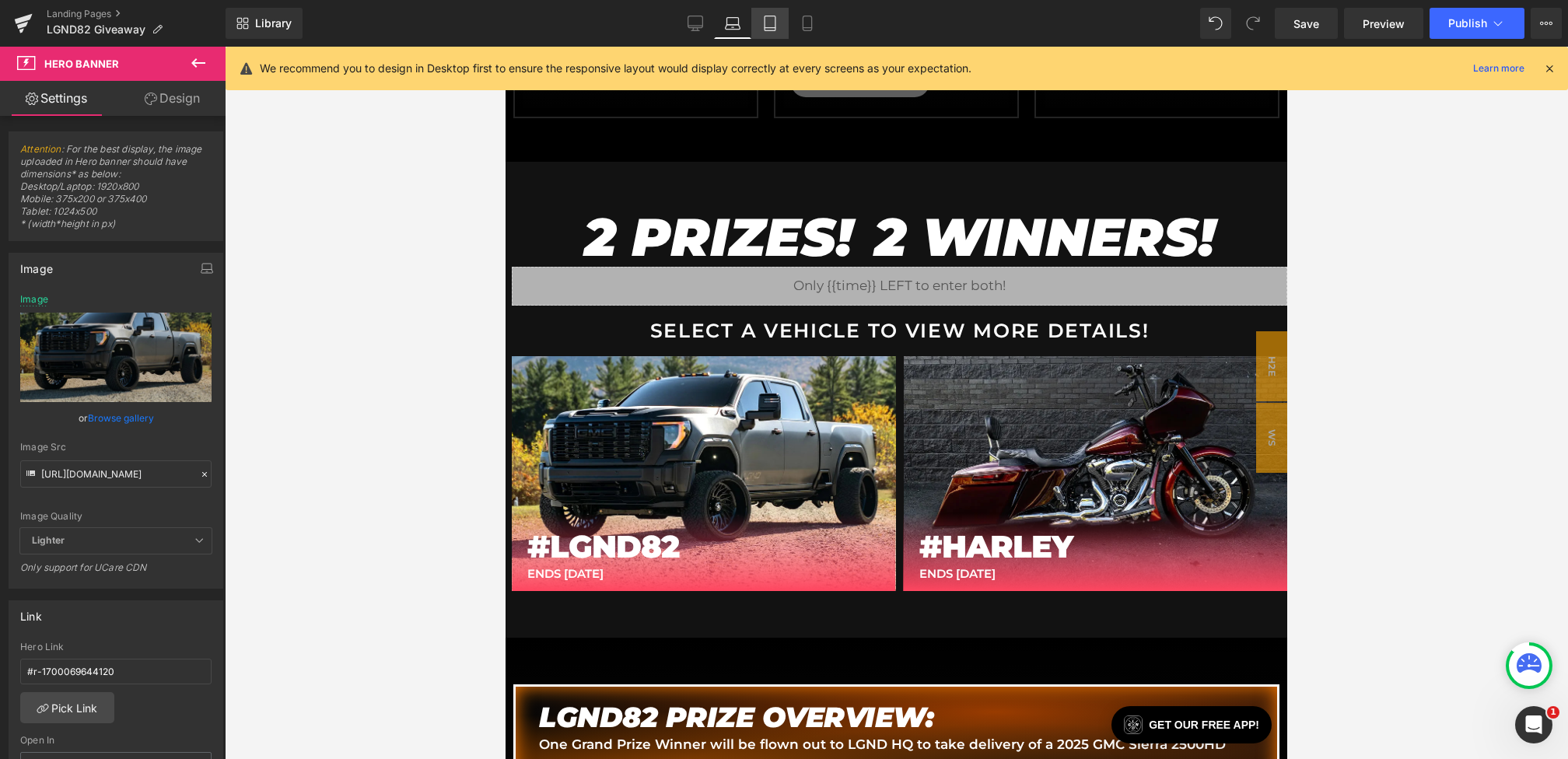
click at [773, 37] on link "Tablet" at bounding box center [770, 24] width 37 height 31
type input "[URL][DOMAIN_NAME]"
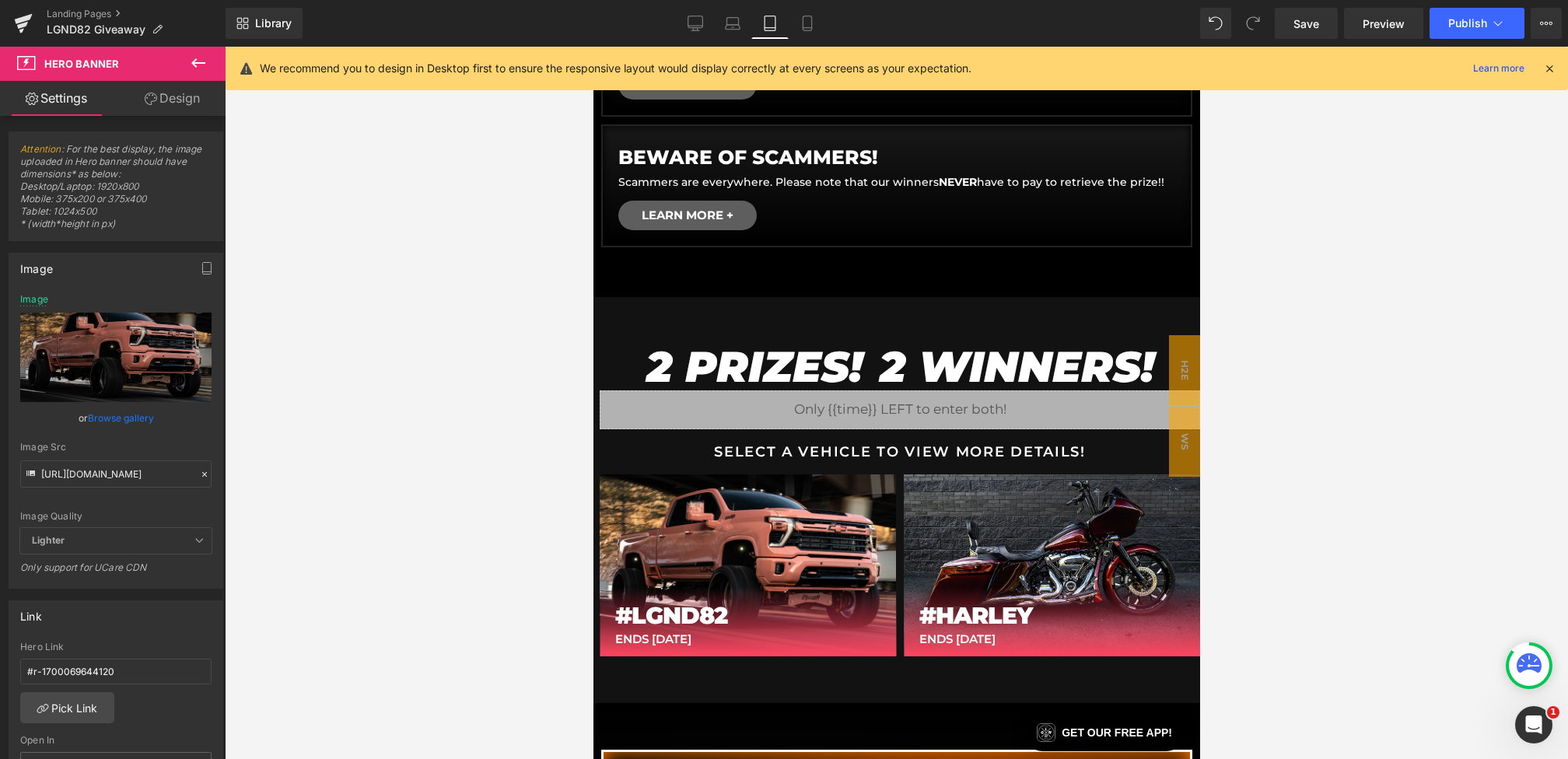
scroll to position [875, 0]
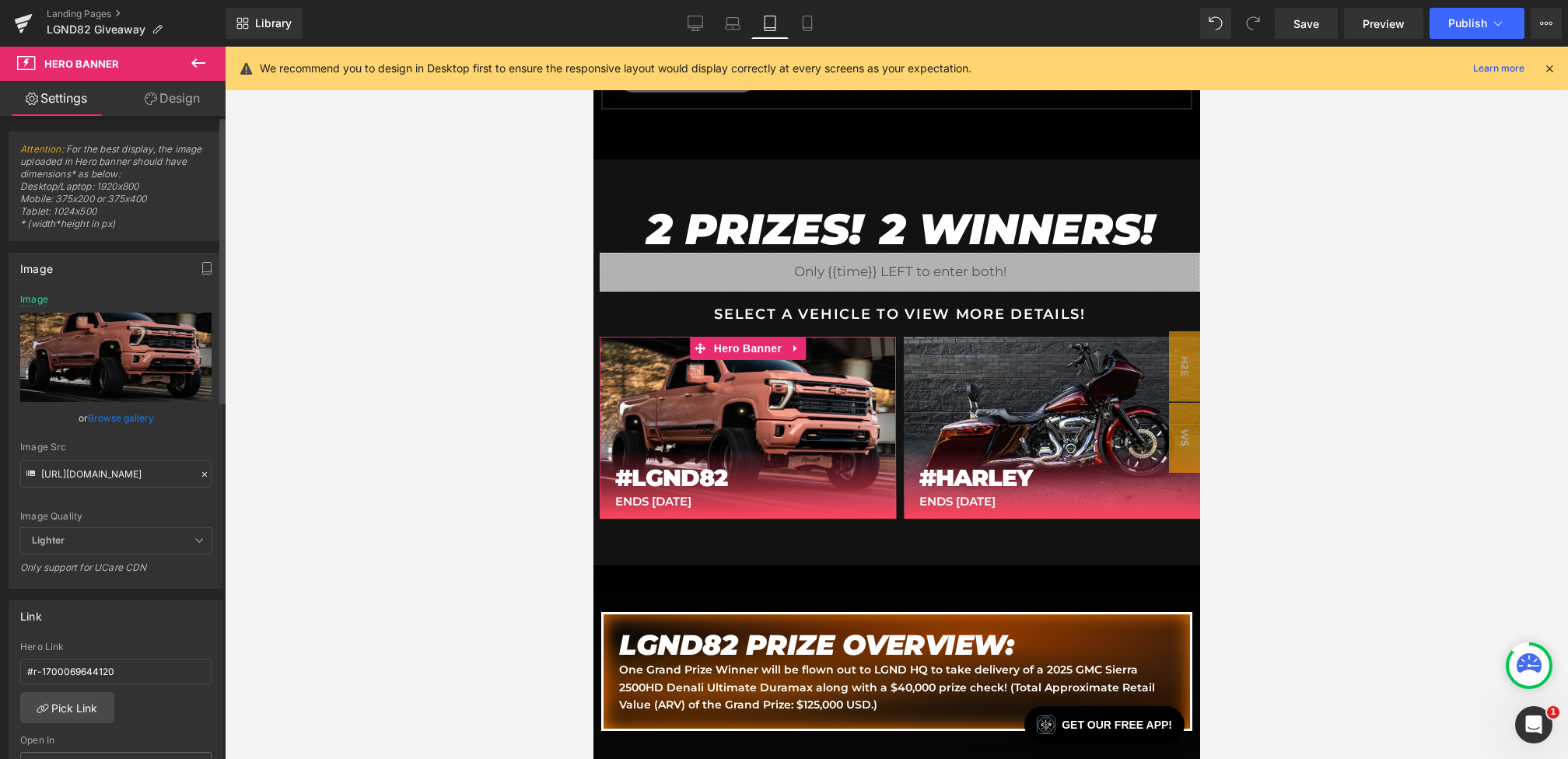
click at [200, 470] on icon at bounding box center [204, 474] width 11 height 11
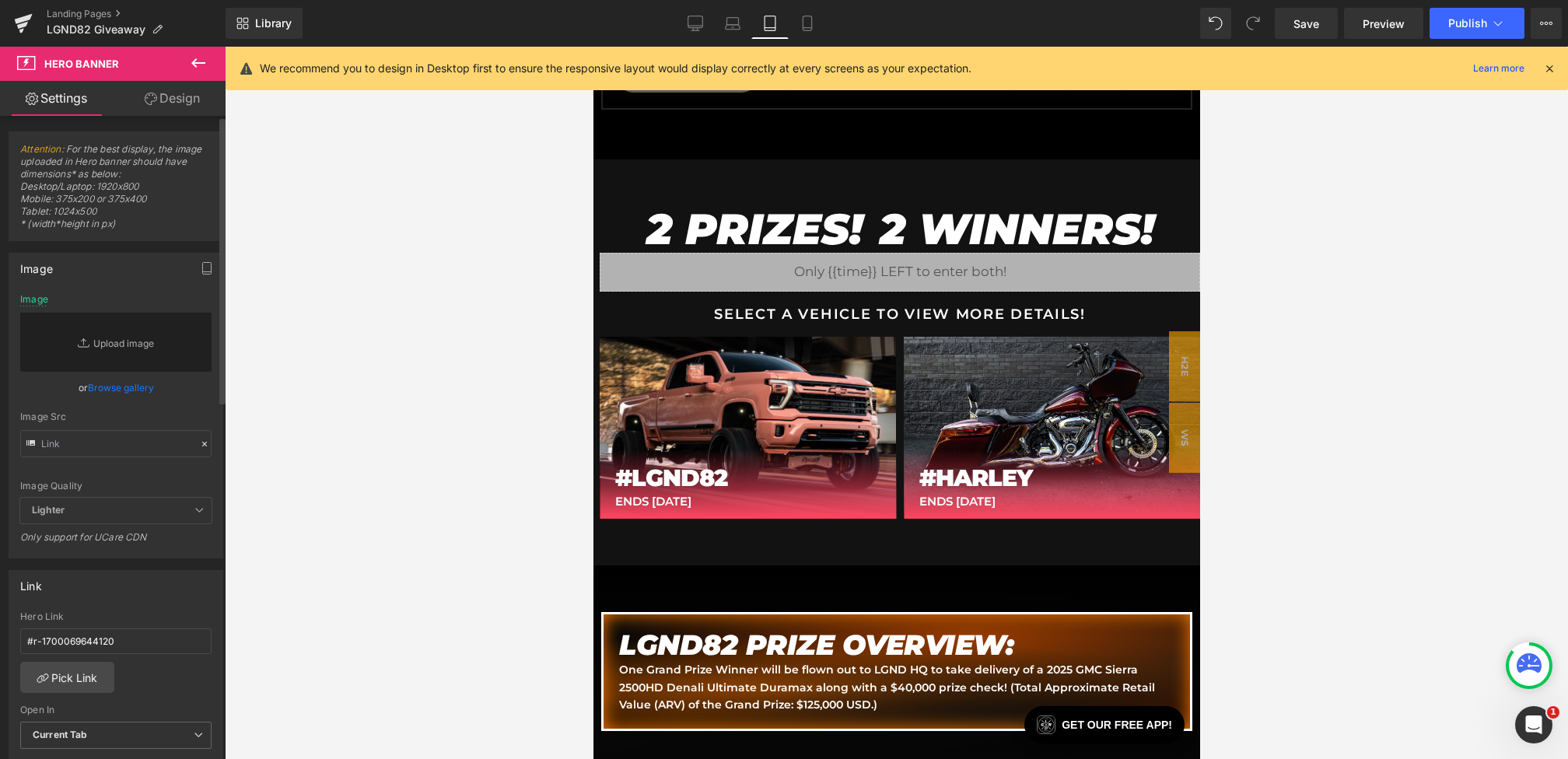
click at [146, 456] on div "Image Quality Lighter Lightest Lighter Lighter Lightest Only support for UCare …" at bounding box center [115, 395] width 191 height 204
click at [146, 443] on input "text" at bounding box center [115, 443] width 191 height 27
paste input "[URL][DOMAIN_NAME]"
type input "[URL][DOMAIN_NAME]"
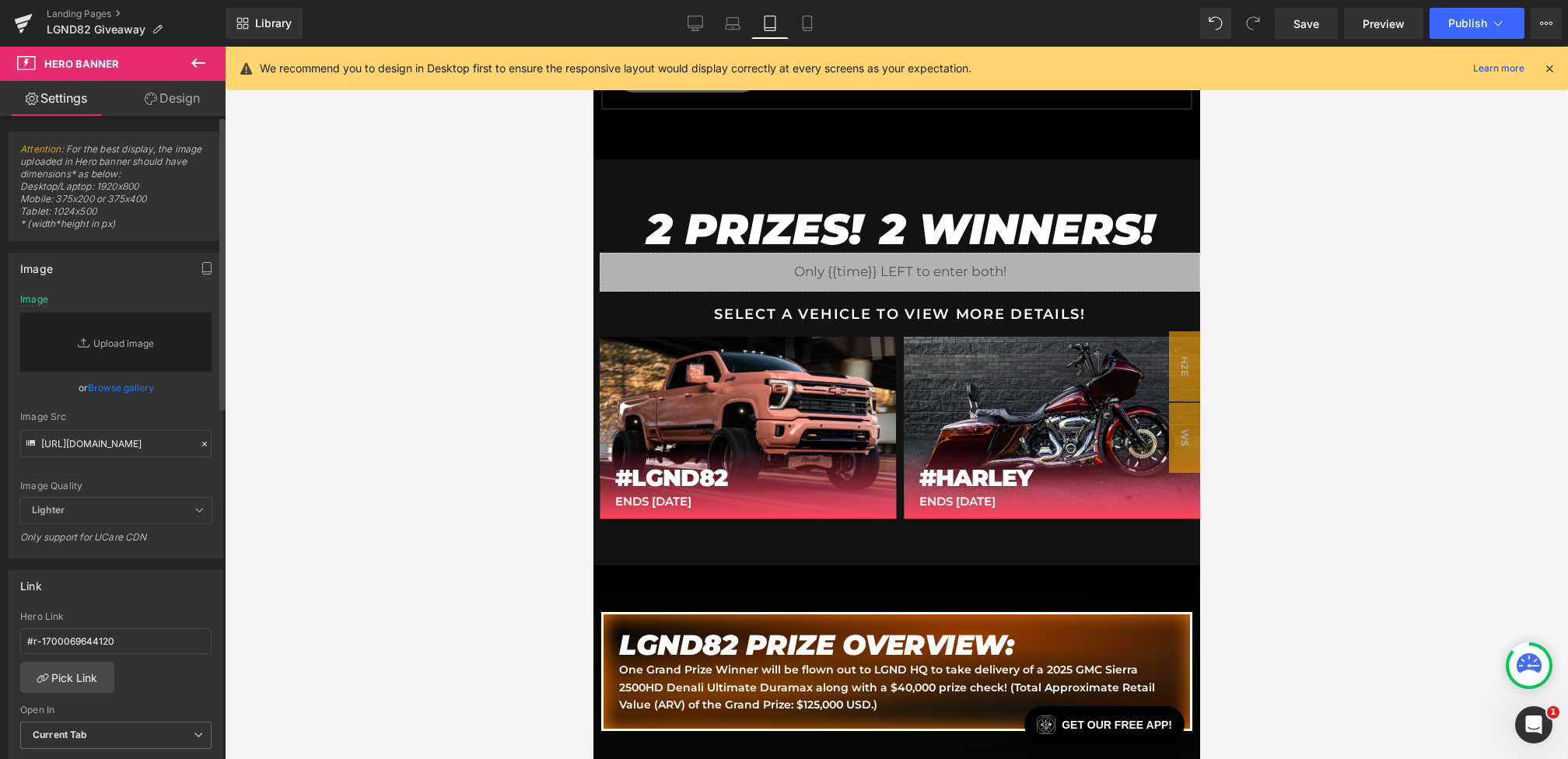
scroll to position [0, 0]
click at [203, 409] on div "[URL][DOMAIN_NAME] Image Replace Image Upload image or Browse gallery Image Src…" at bounding box center [115, 425] width 213 height 264
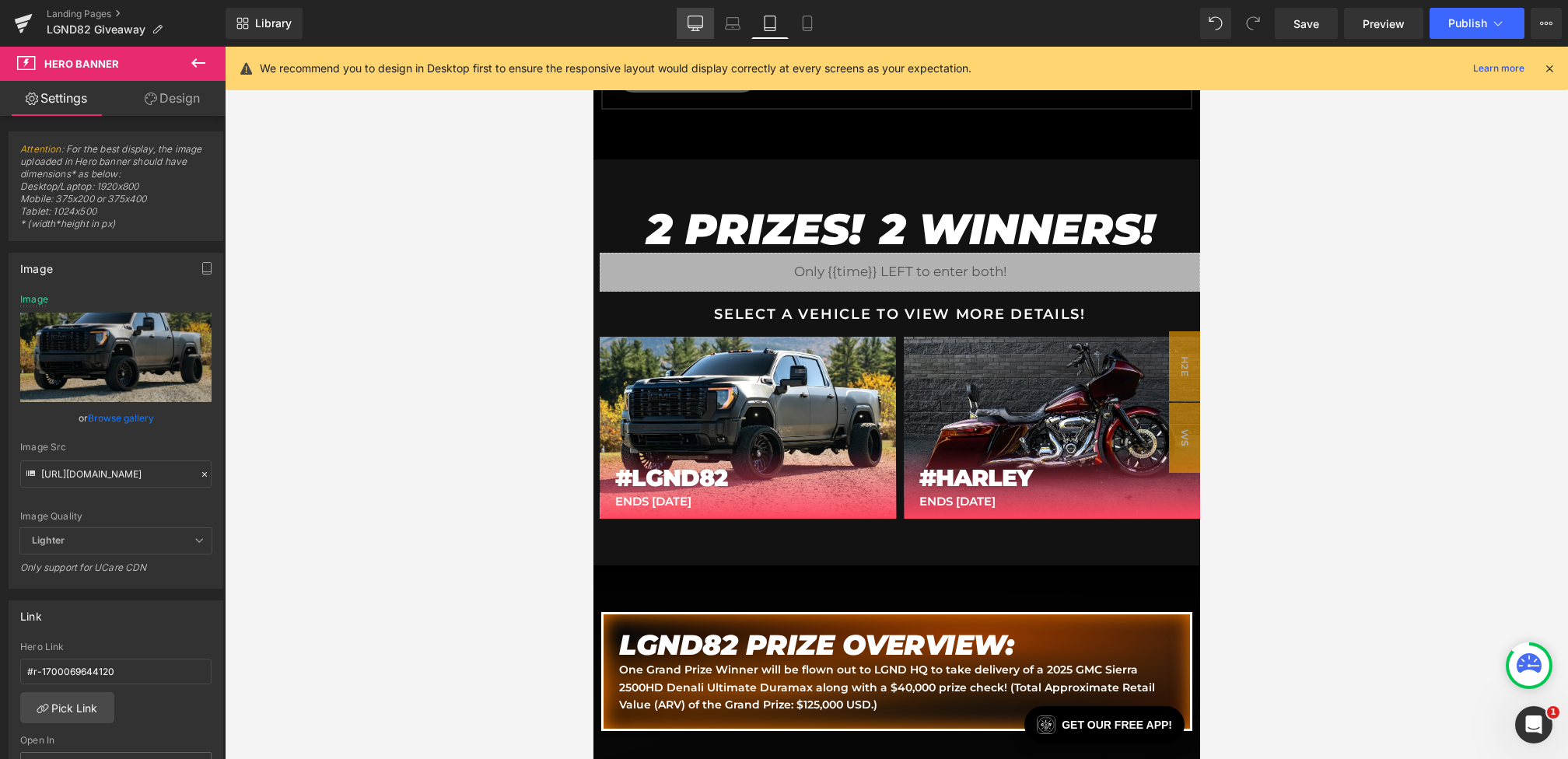
click at [699, 28] on icon at bounding box center [695, 23] width 15 height 15
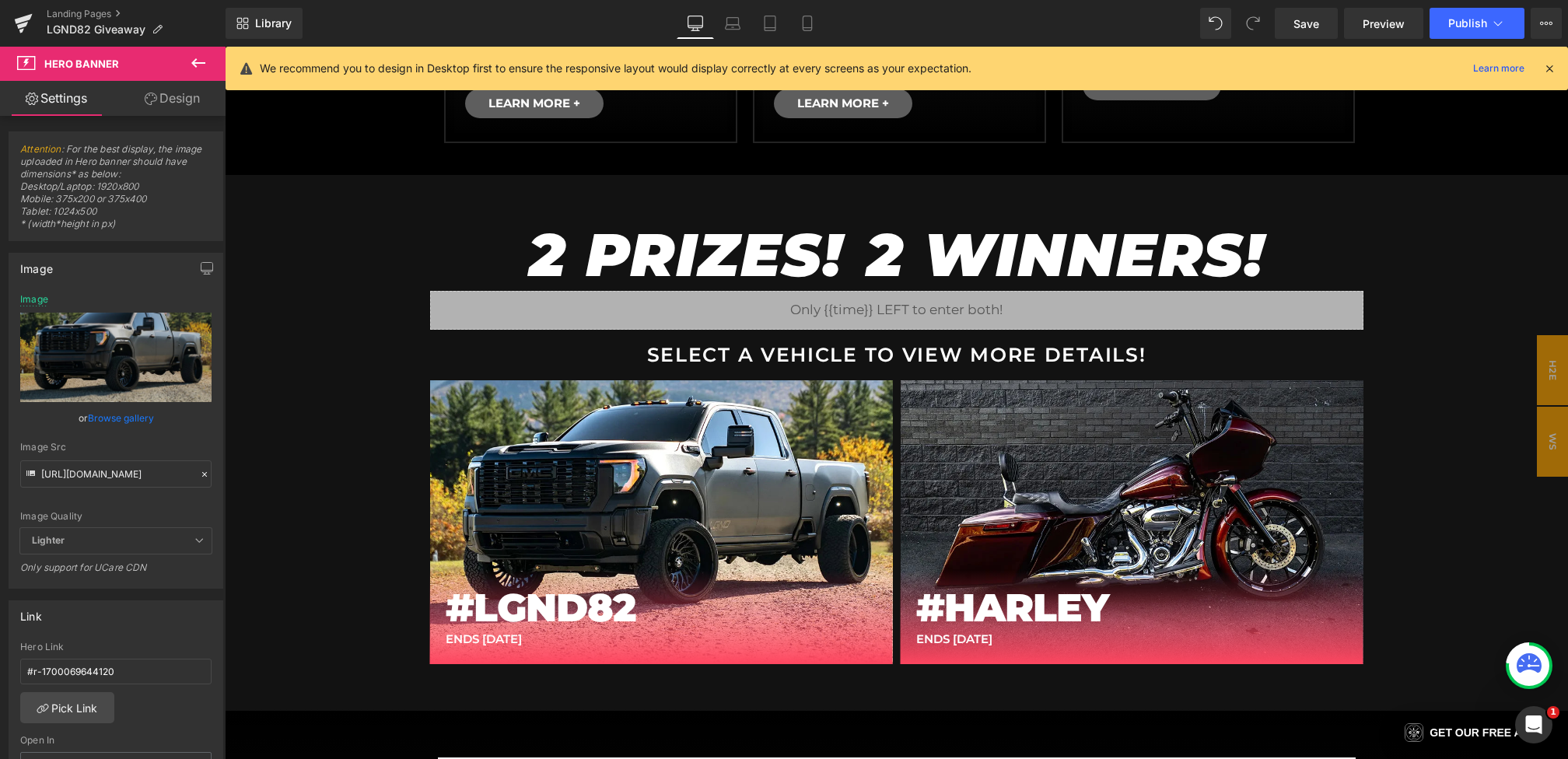
scroll to position [918, 0]
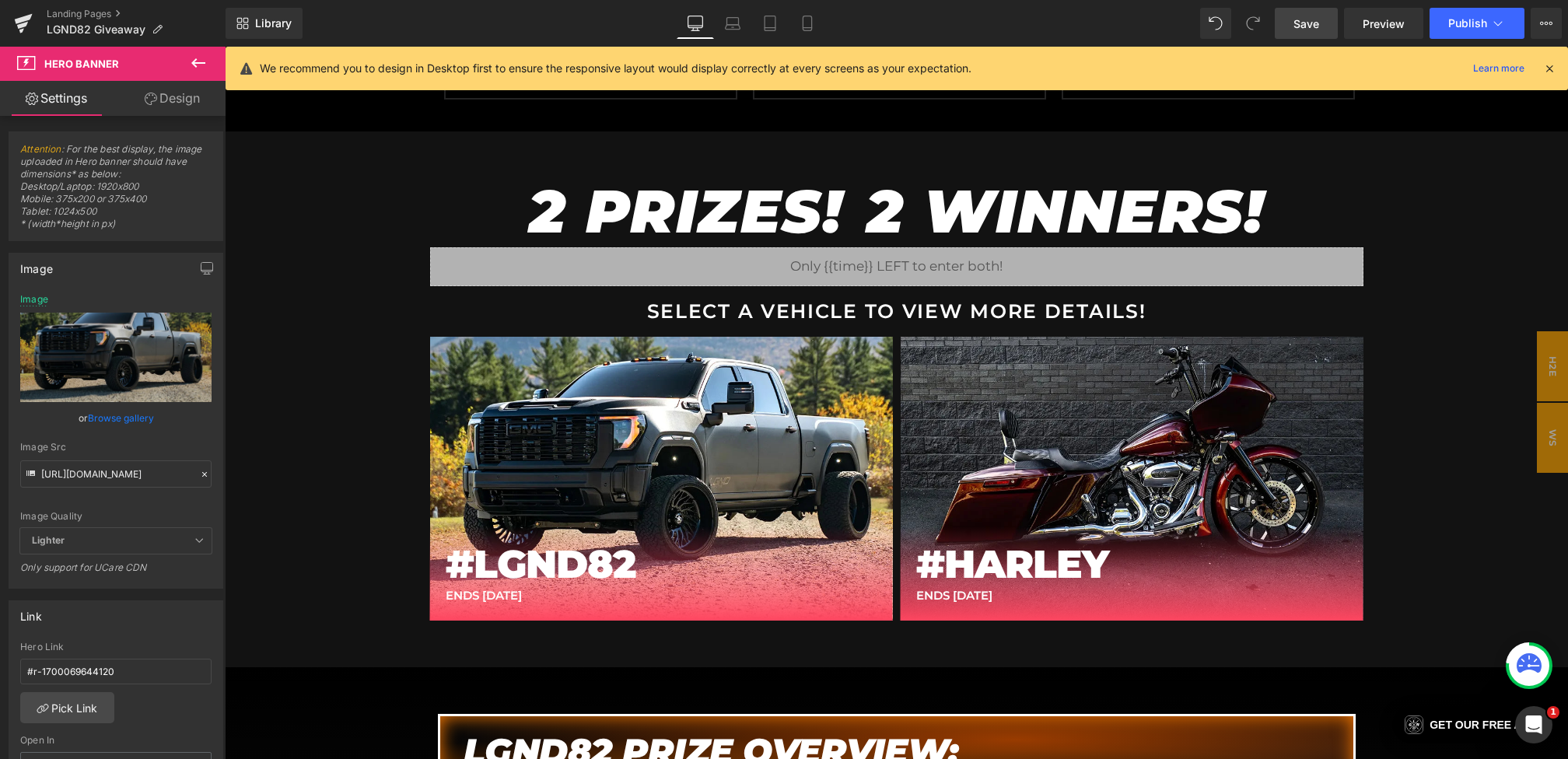
click at [1301, 20] on span "Save" at bounding box center [1306, 24] width 26 height 16
click at [1374, 8] on link "Preview" at bounding box center [1384, 24] width 80 height 31
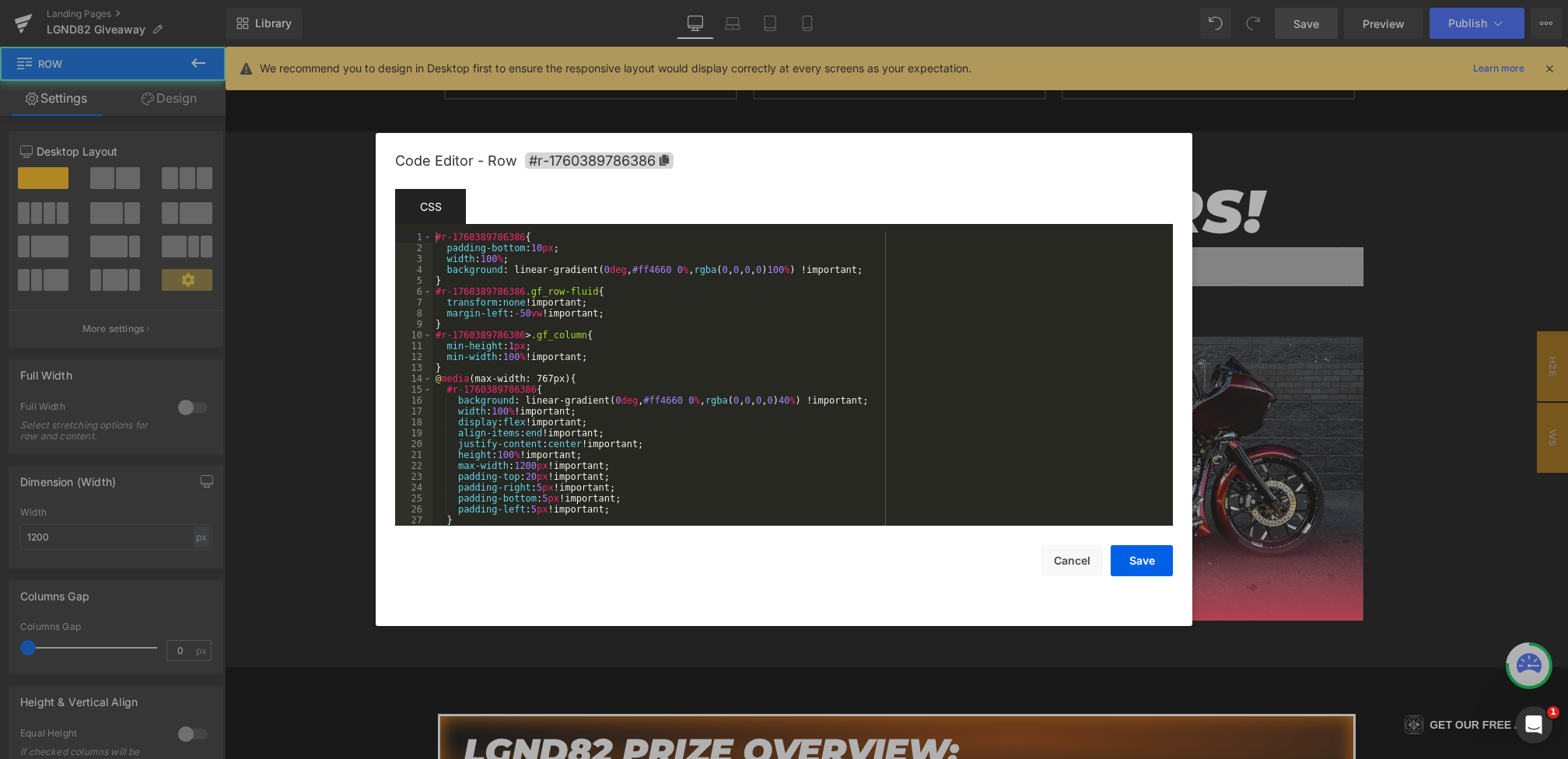
click at [561, 0] on div "Hero Banner You are previewing how the will restyle your page. You can not edit…" at bounding box center [784, 0] width 1568 height 0
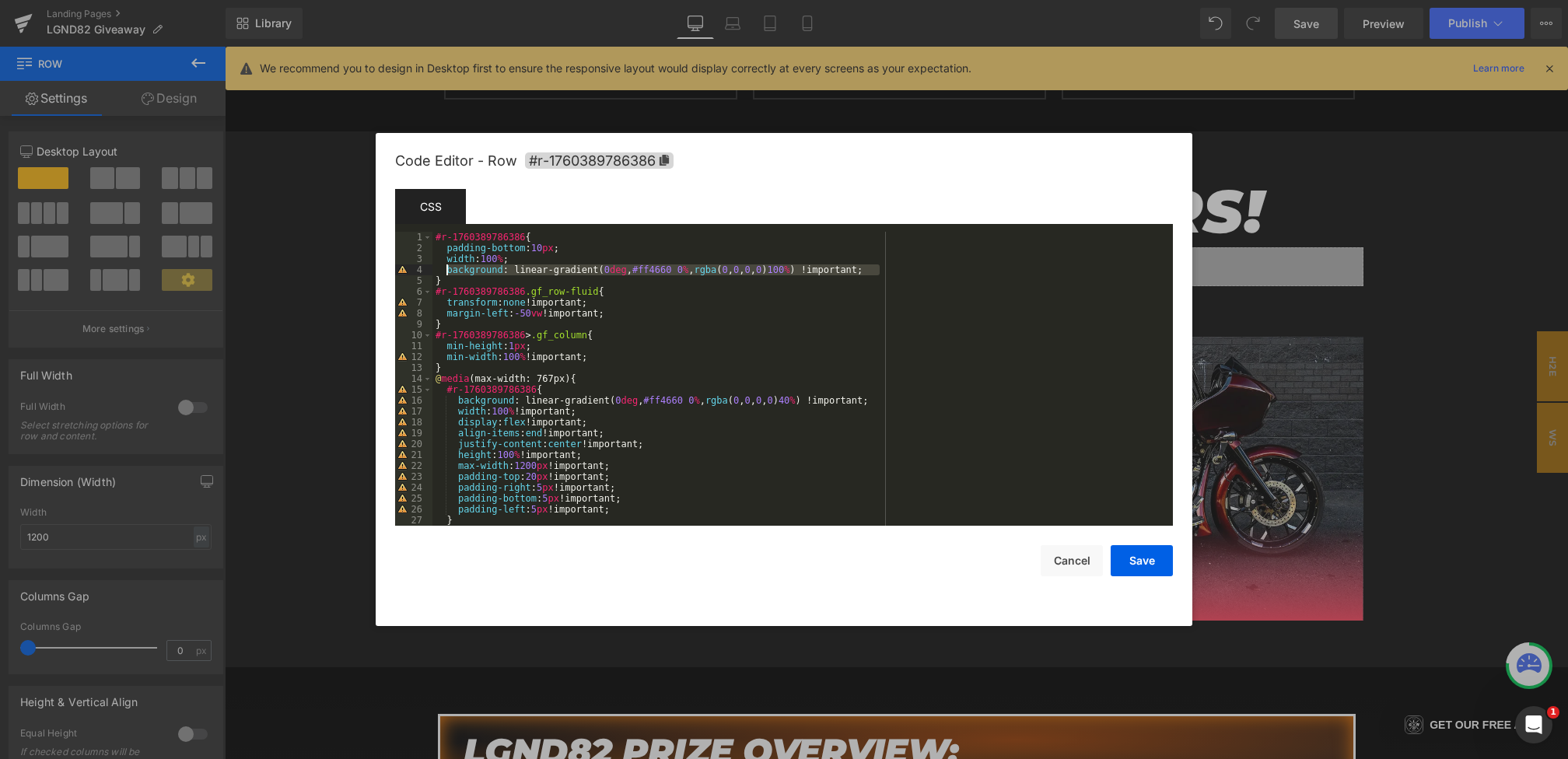
drag, startPoint x: 898, startPoint y: 271, endPoint x: 446, endPoint y: 272, distance: 452.0
click at [446, 272] on div "#r-1760389786386 { padding-bottom : 10 px ; width : 100 % ; background : linear…" at bounding box center [799, 390] width 734 height 316
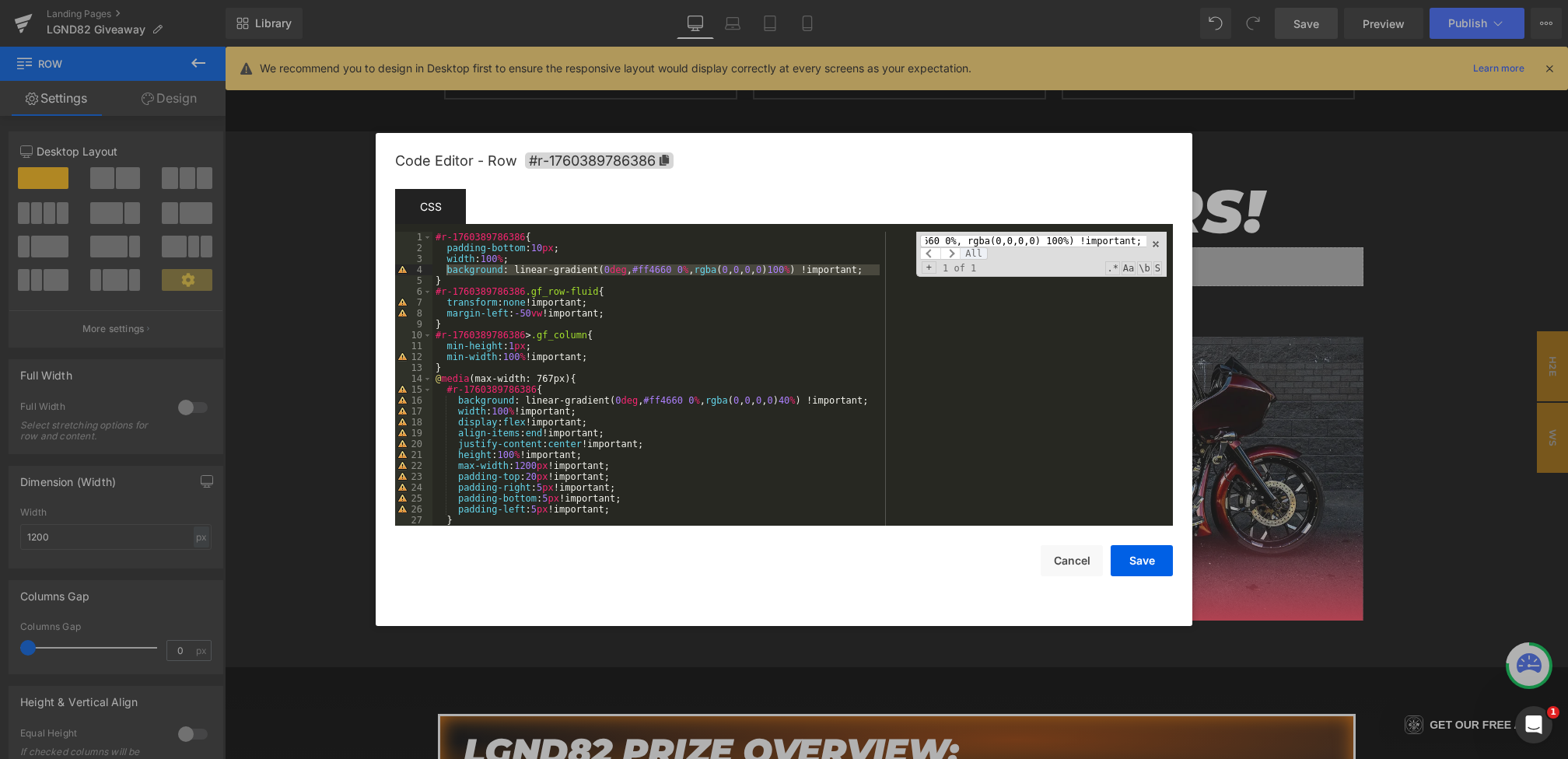
scroll to position [0, 0]
click at [972, 256] on span "All" at bounding box center [973, 253] width 28 height 12
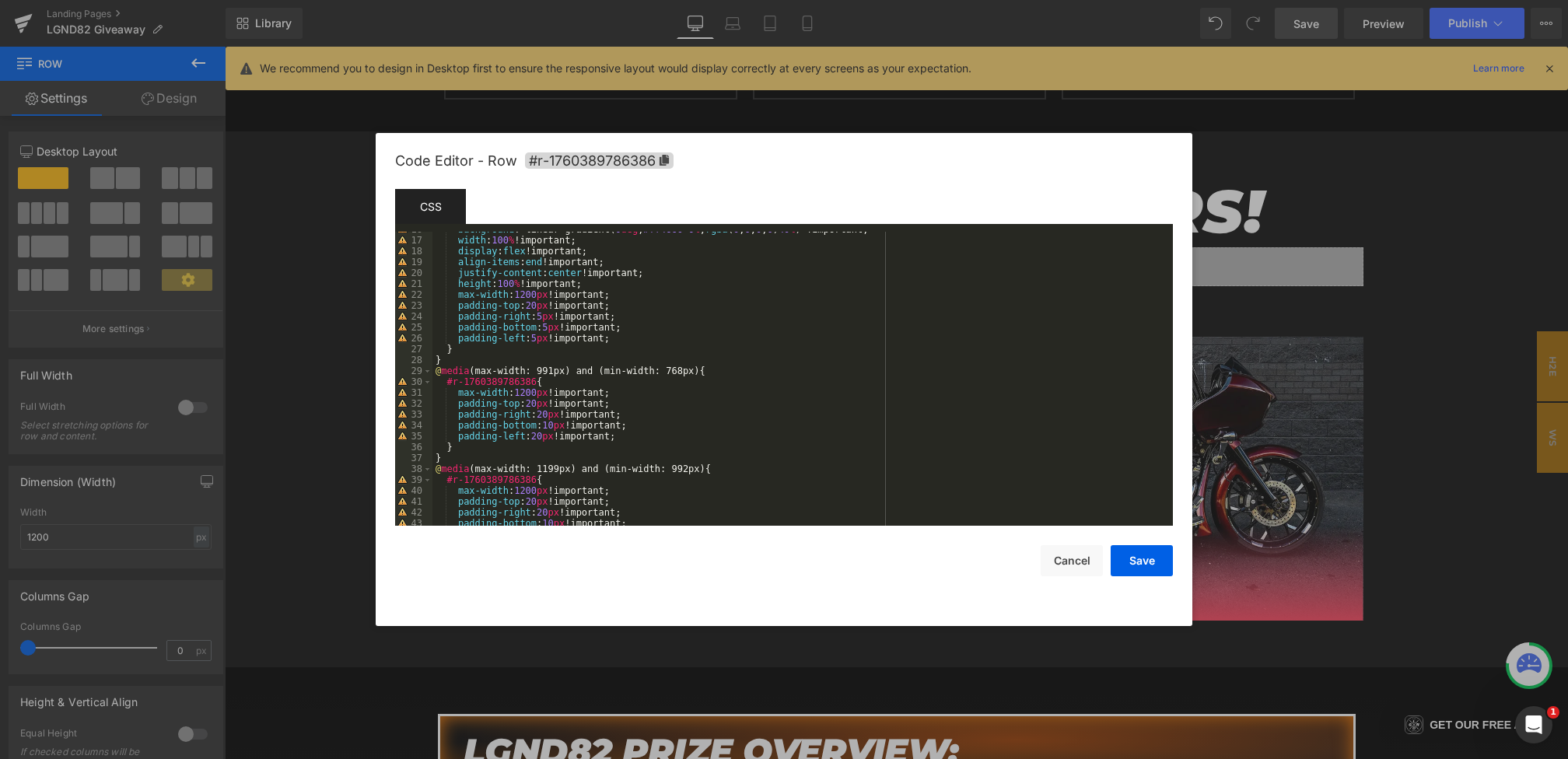
scroll to position [479, 0]
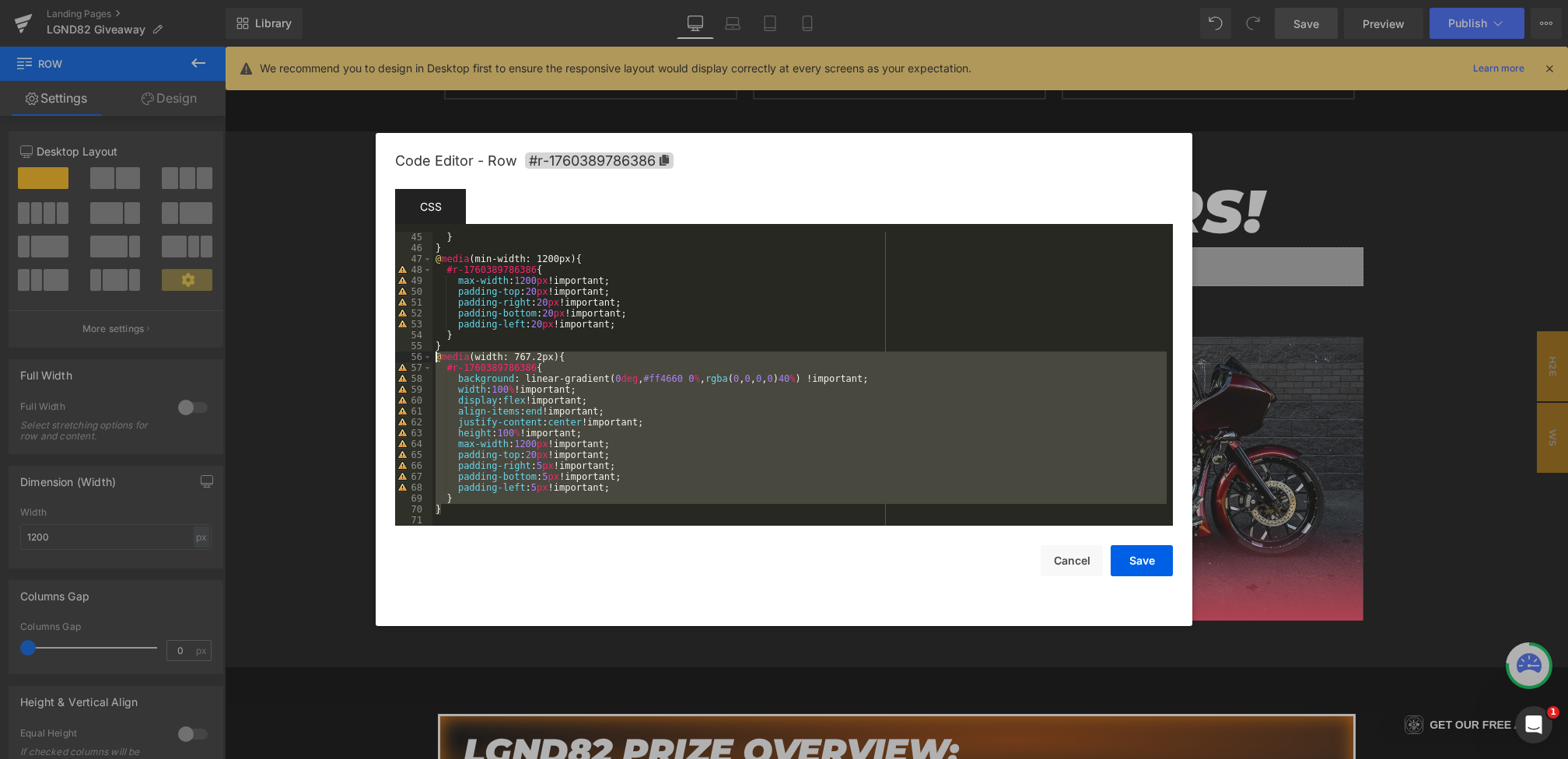
drag, startPoint x: 466, startPoint y: 513, endPoint x: 403, endPoint y: 360, distance: 165.5
click at [403, 360] on pre "45 46 47 48 49 50 51 52 53 54 55 56 57 58 59 60 61 62 63 64 65 66 67 68 69 70 7…" at bounding box center [784, 378] width 777 height 294
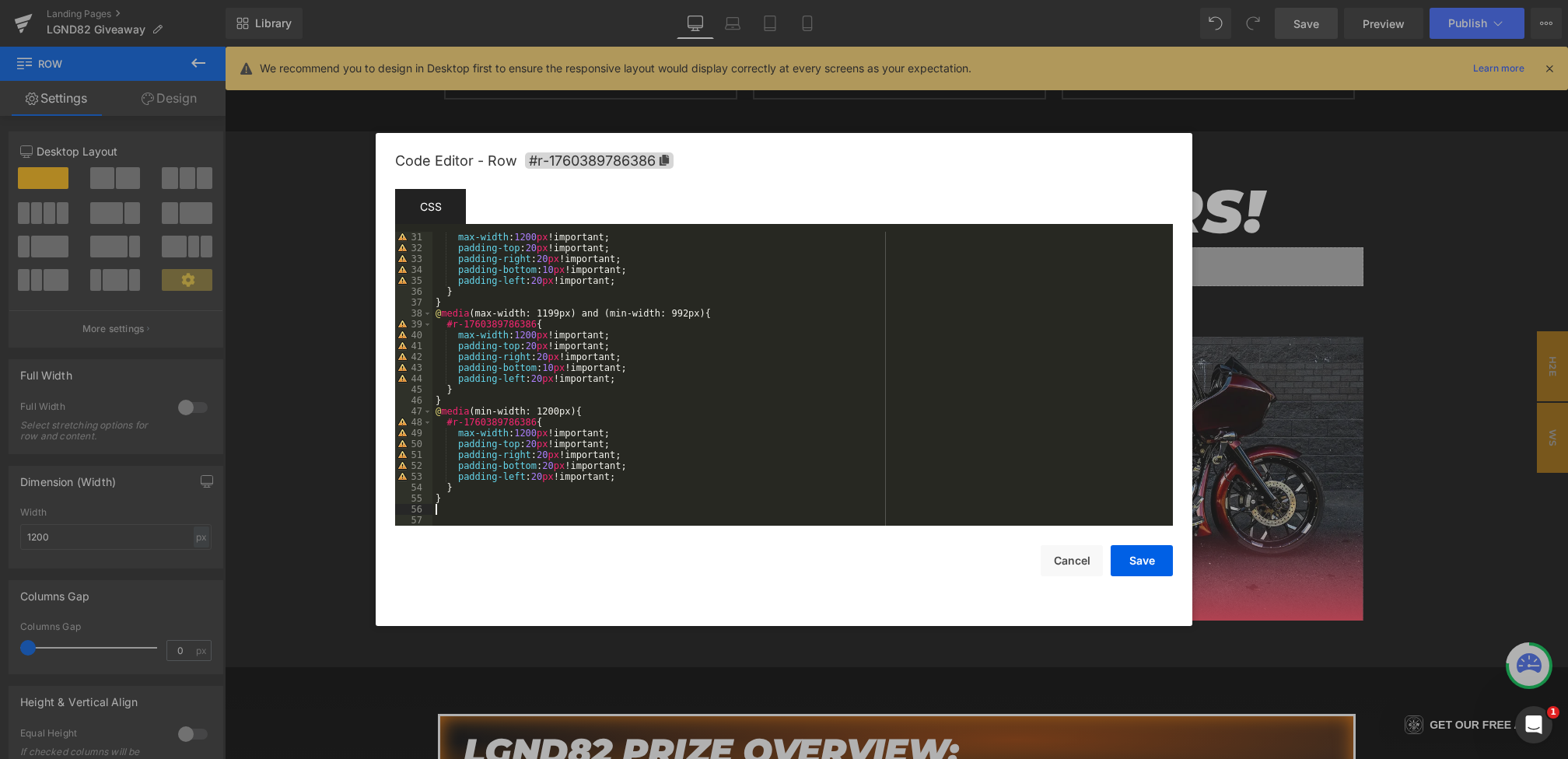
scroll to position [316, 0]
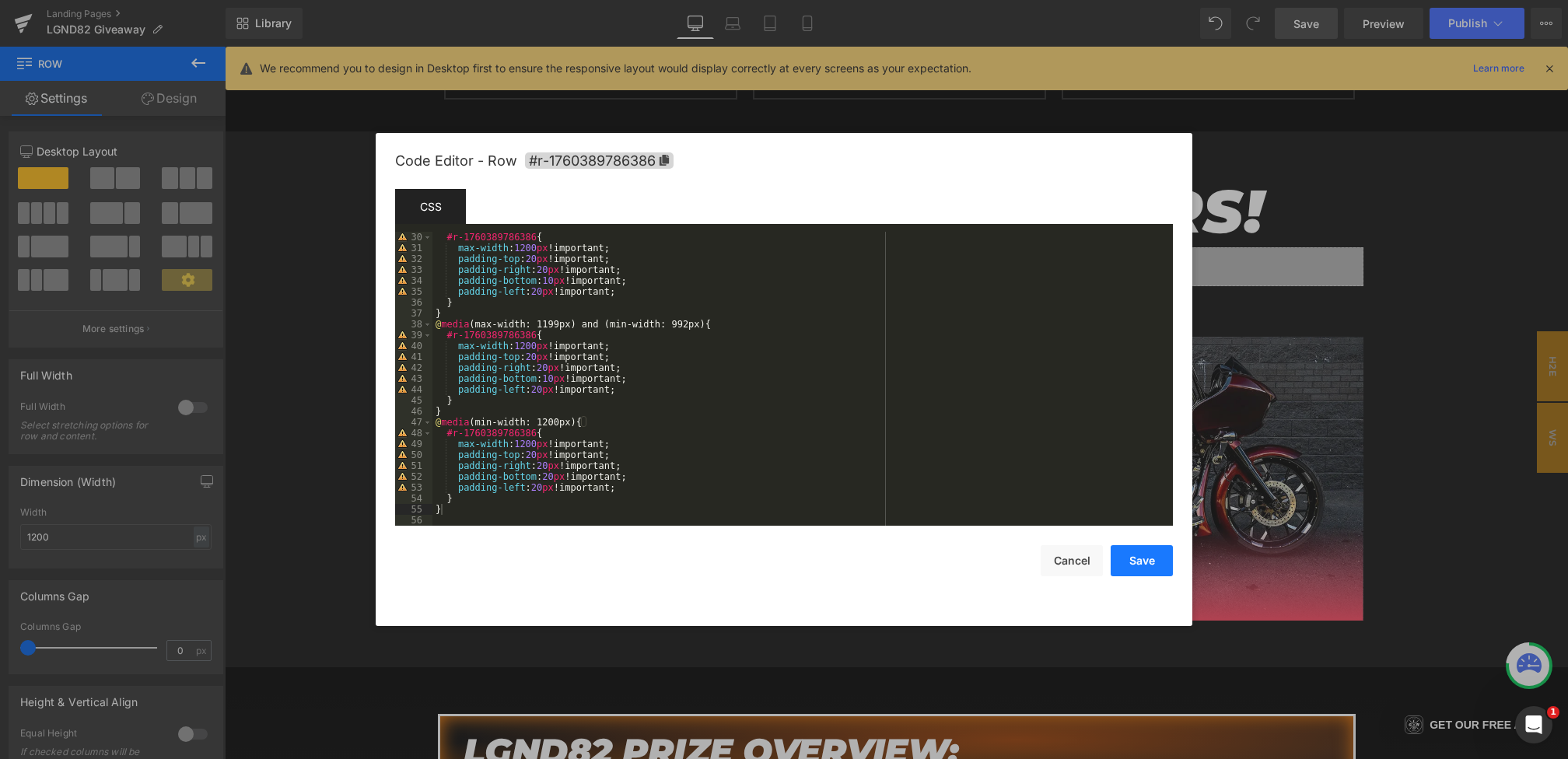
click at [1130, 557] on button "Save" at bounding box center [1142, 561] width 63 height 31
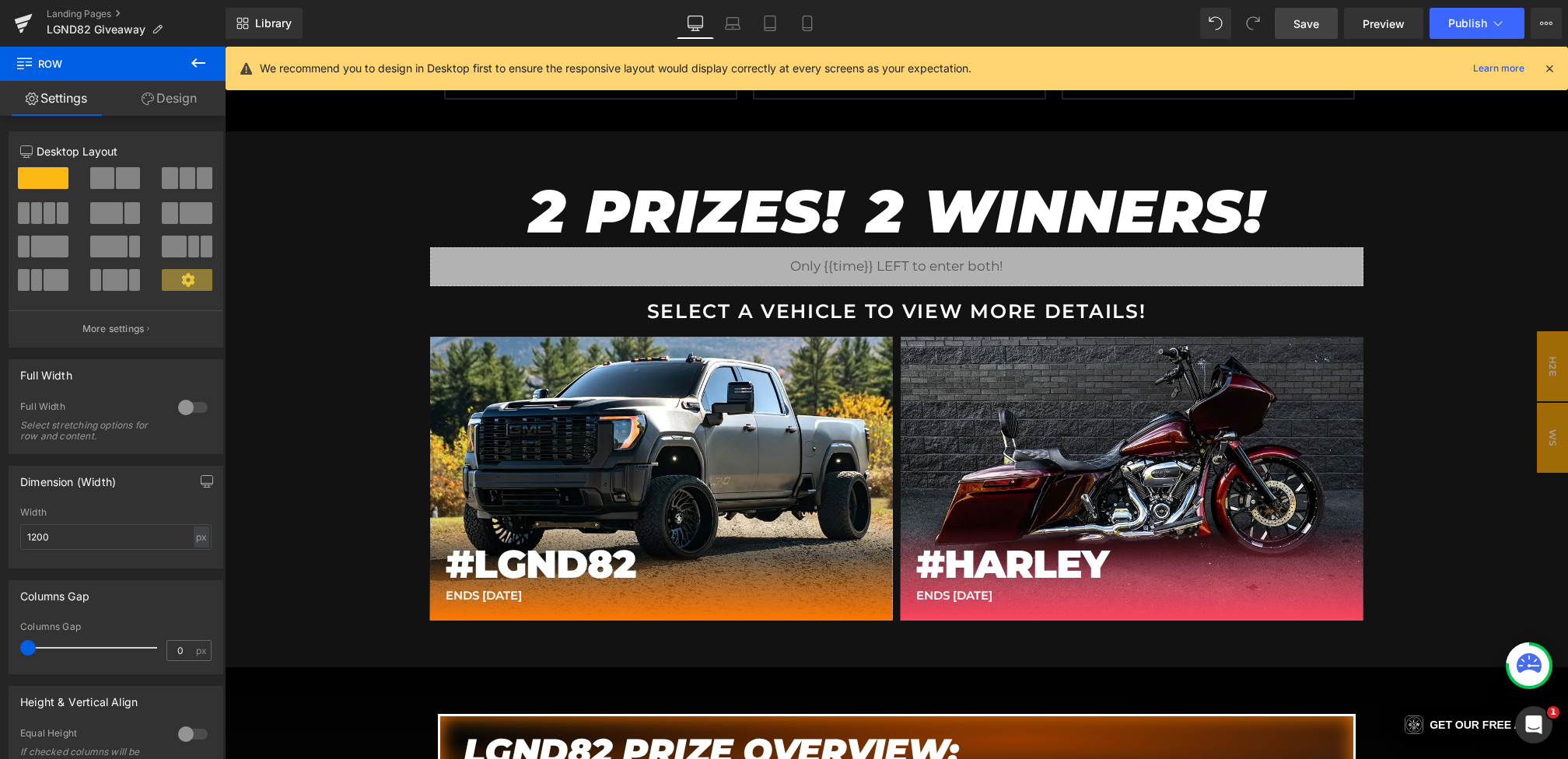
click at [1314, 28] on span "Save" at bounding box center [1306, 24] width 26 height 16
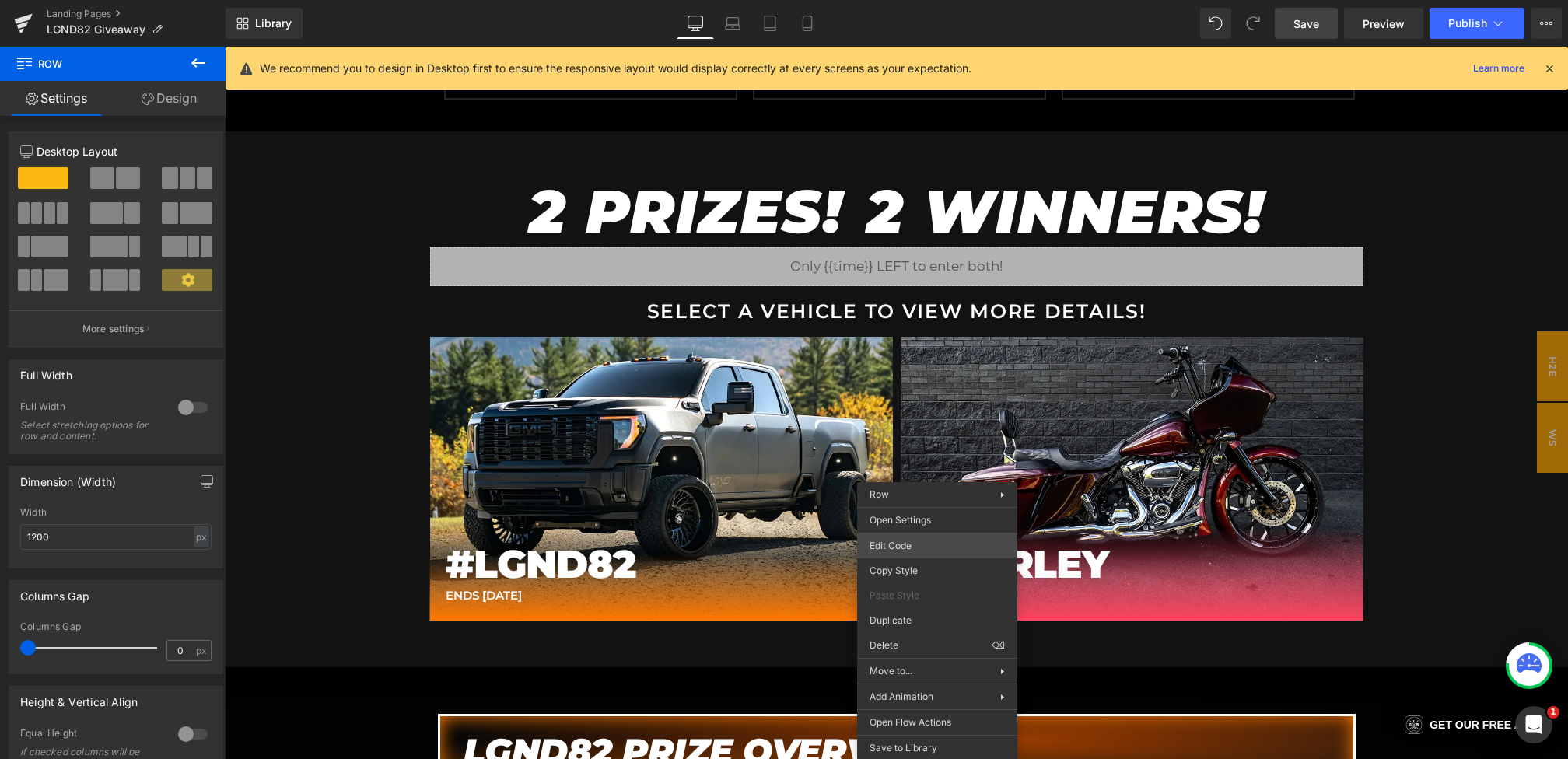
click at [882, 0] on div "Hero Banner You are previewing how the will restyle your page. You can not edit…" at bounding box center [784, 0] width 1568 height 0
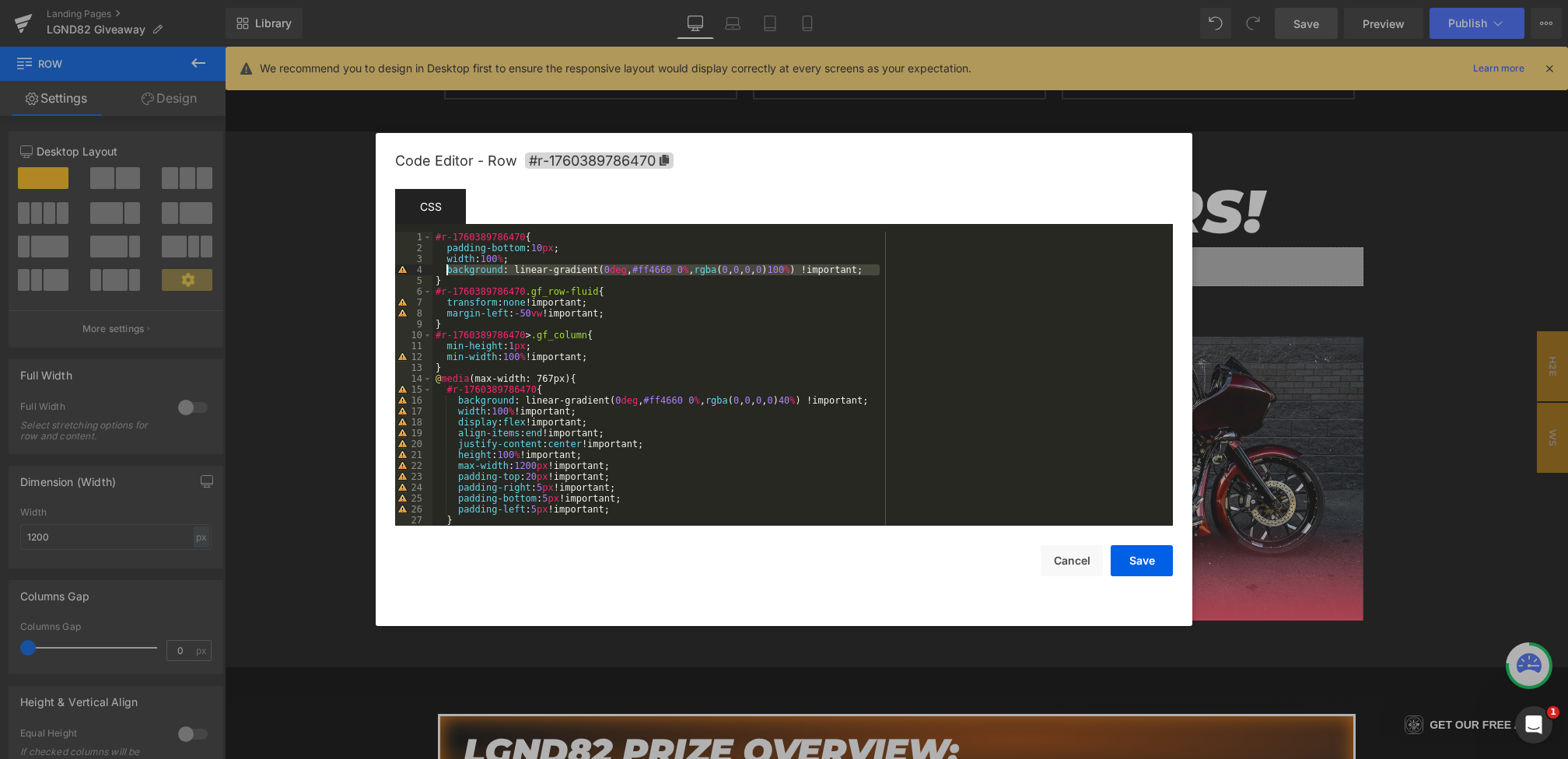
drag, startPoint x: 889, startPoint y: 267, endPoint x: 446, endPoint y: 273, distance: 443.0
click at [446, 273] on div "#r-1760389786470 { padding-bottom : 10 px ; width : 100 % ; background : linear…" at bounding box center [799, 390] width 734 height 316
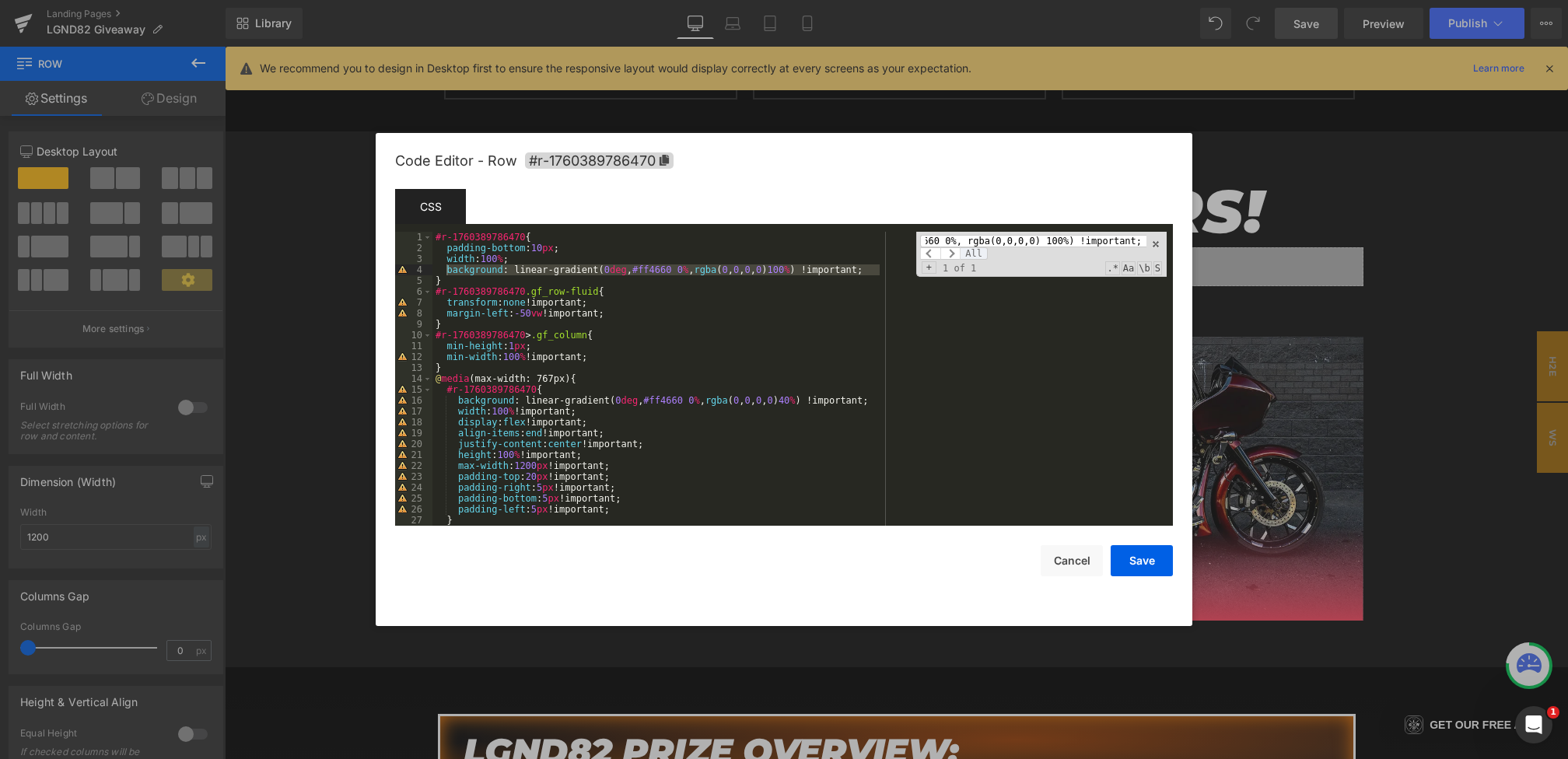
scroll to position [0, 0]
click at [975, 253] on span "All" at bounding box center [973, 253] width 28 height 12
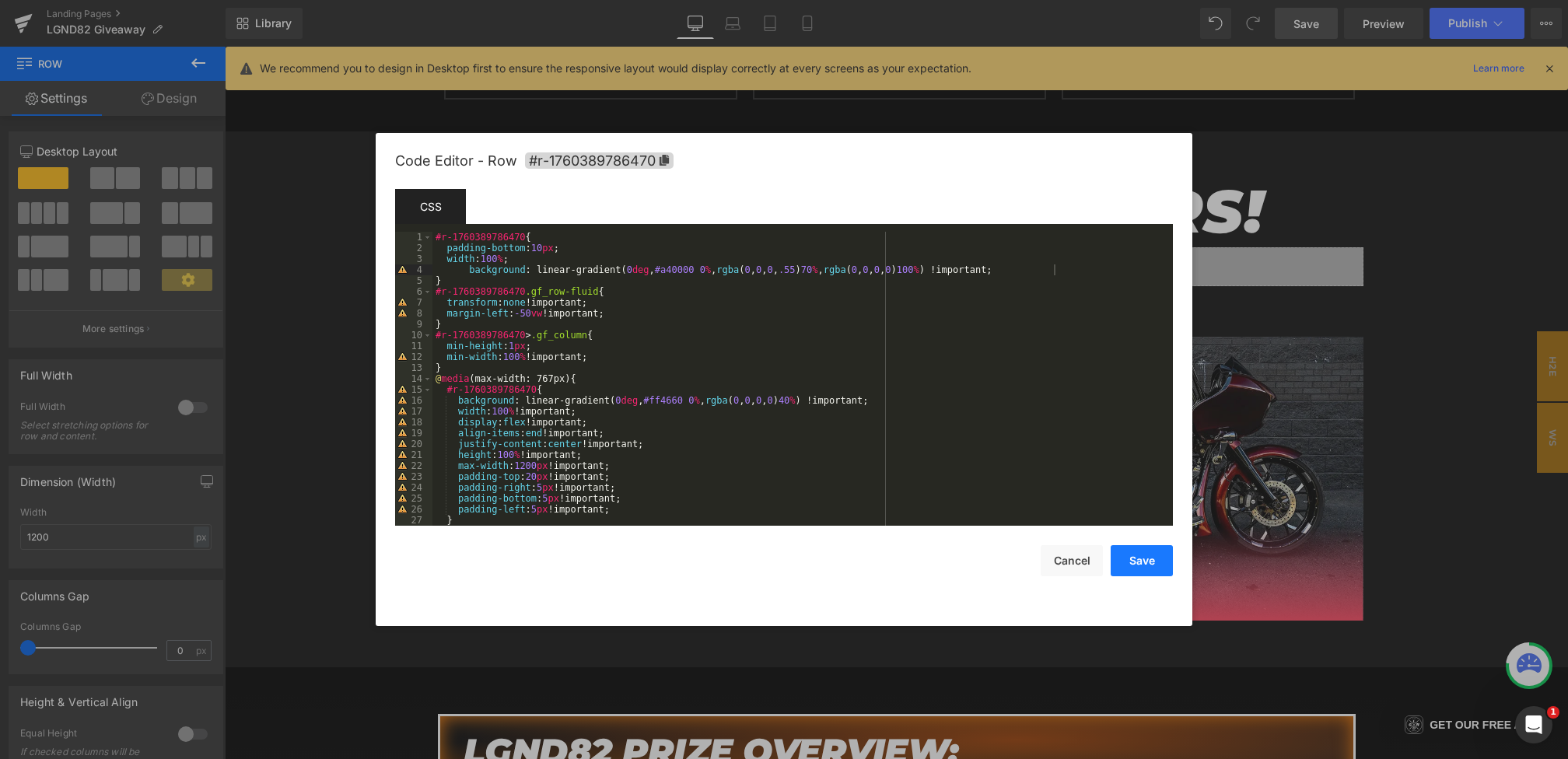
click at [1135, 569] on button "Save" at bounding box center [1142, 561] width 63 height 31
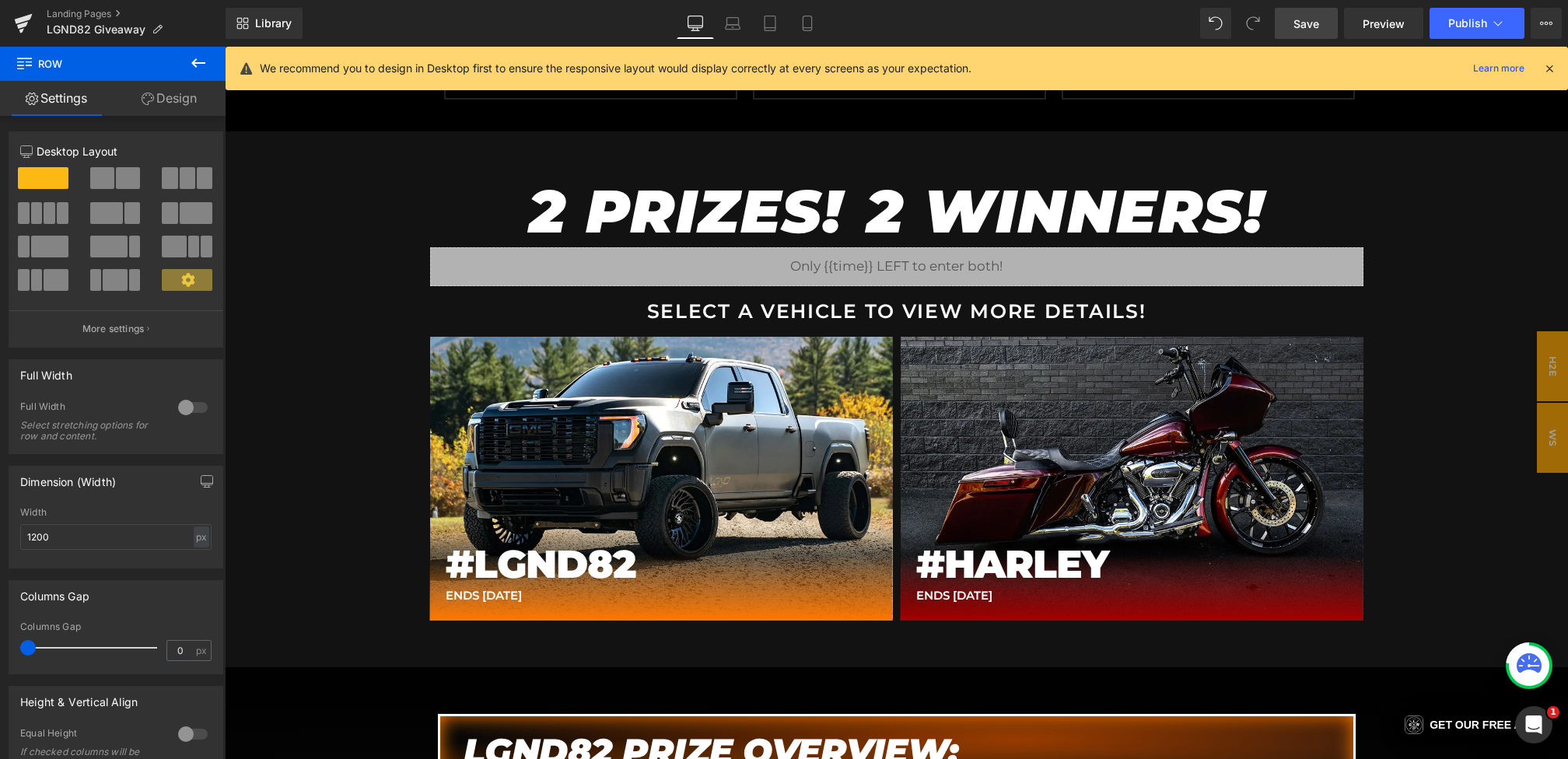
click at [1318, 24] on span "Save" at bounding box center [1306, 24] width 26 height 16
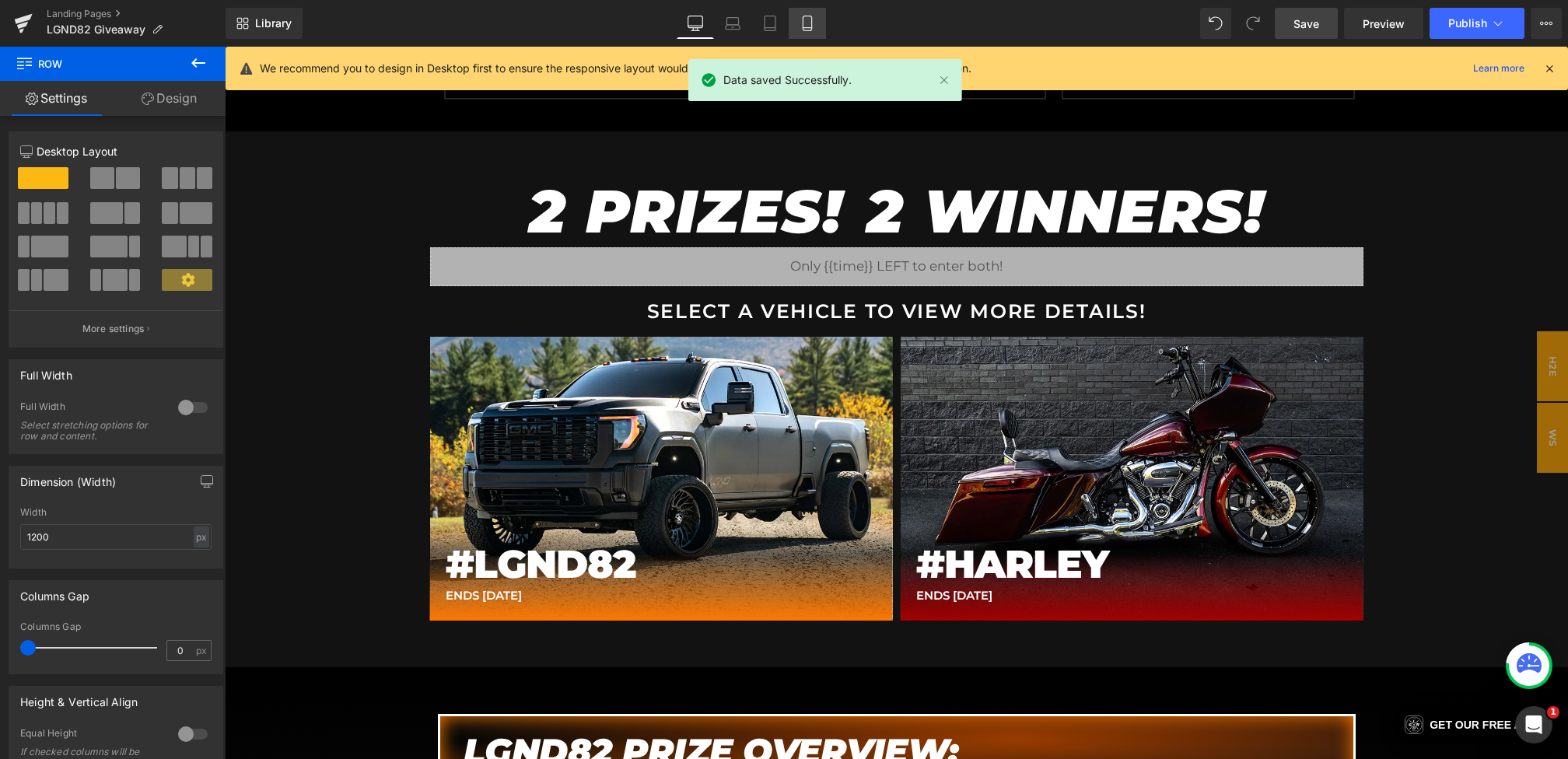
click at [810, 31] on link "Mobile" at bounding box center [808, 24] width 37 height 31
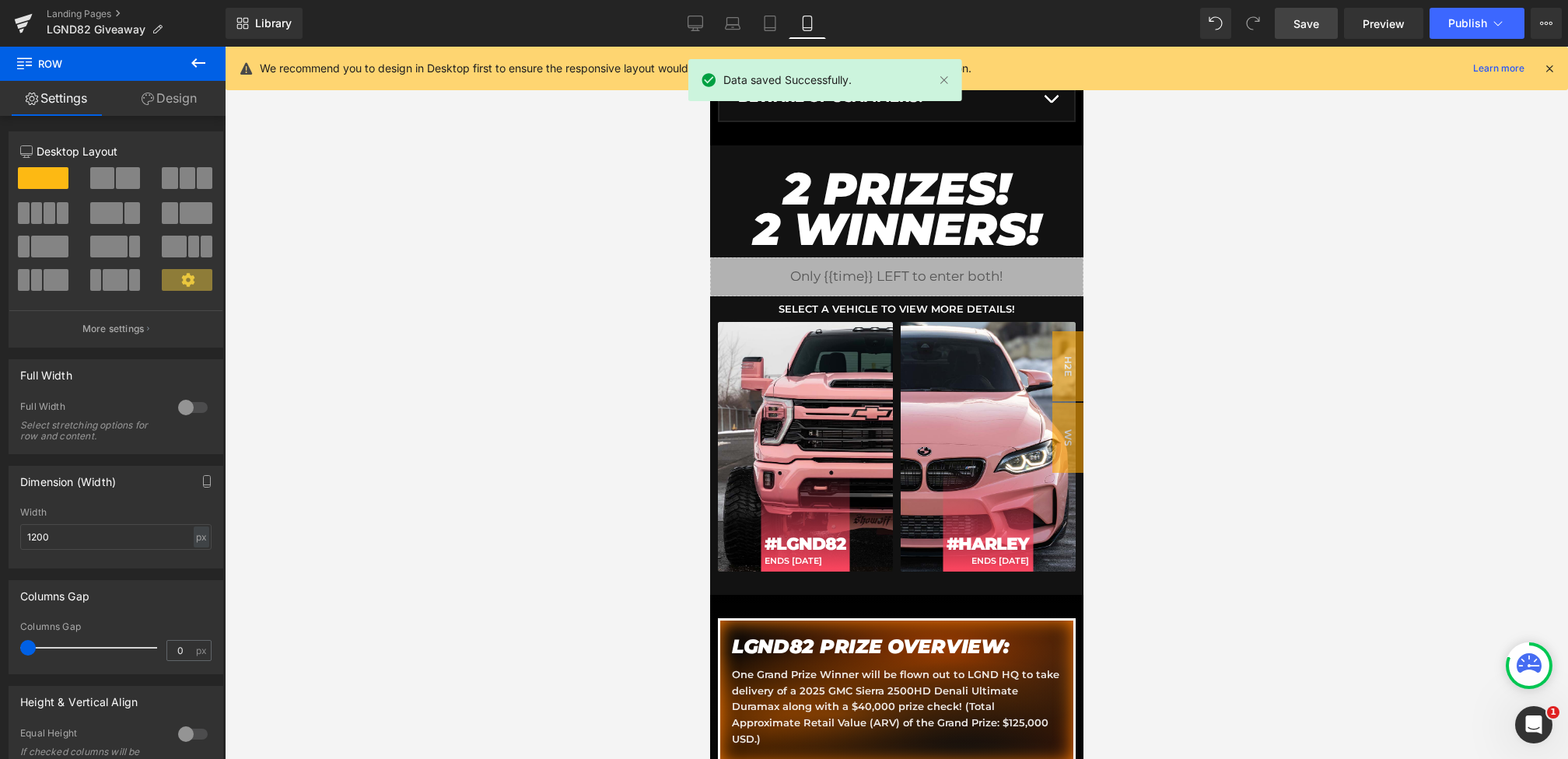
scroll to position [652, 0]
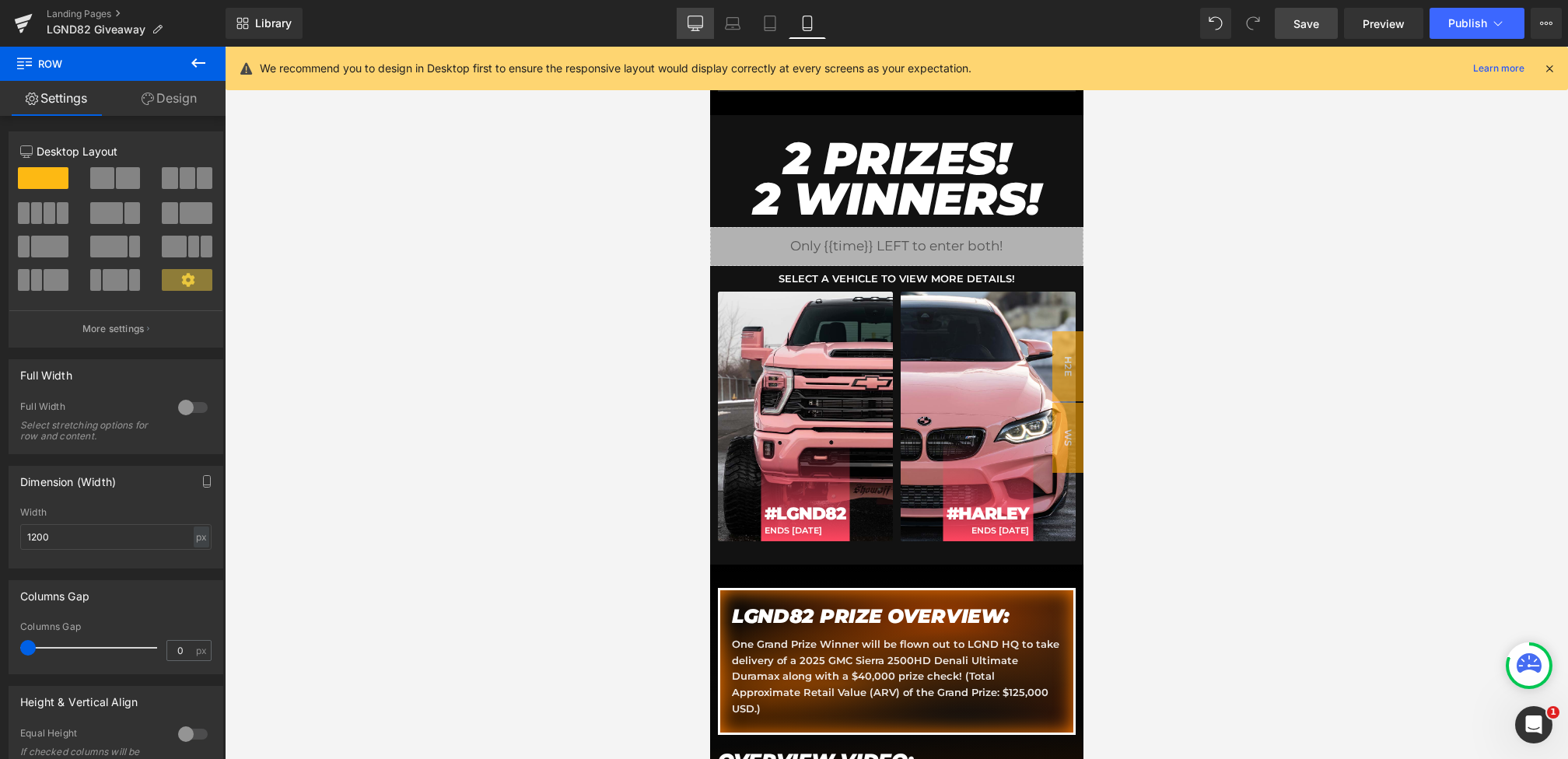
click at [686, 17] on link "Desktop" at bounding box center [695, 24] width 37 height 31
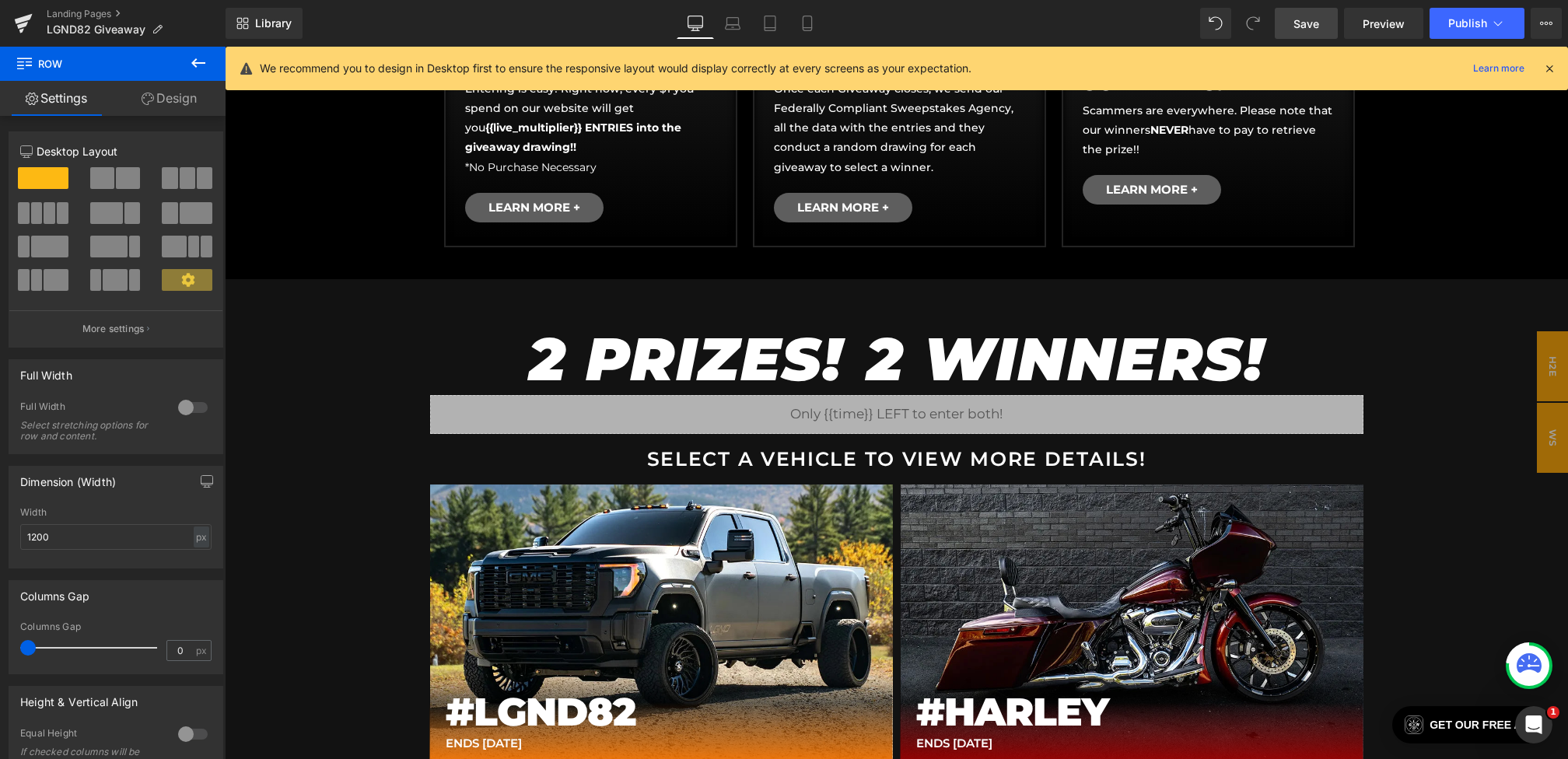
scroll to position [704, 0]
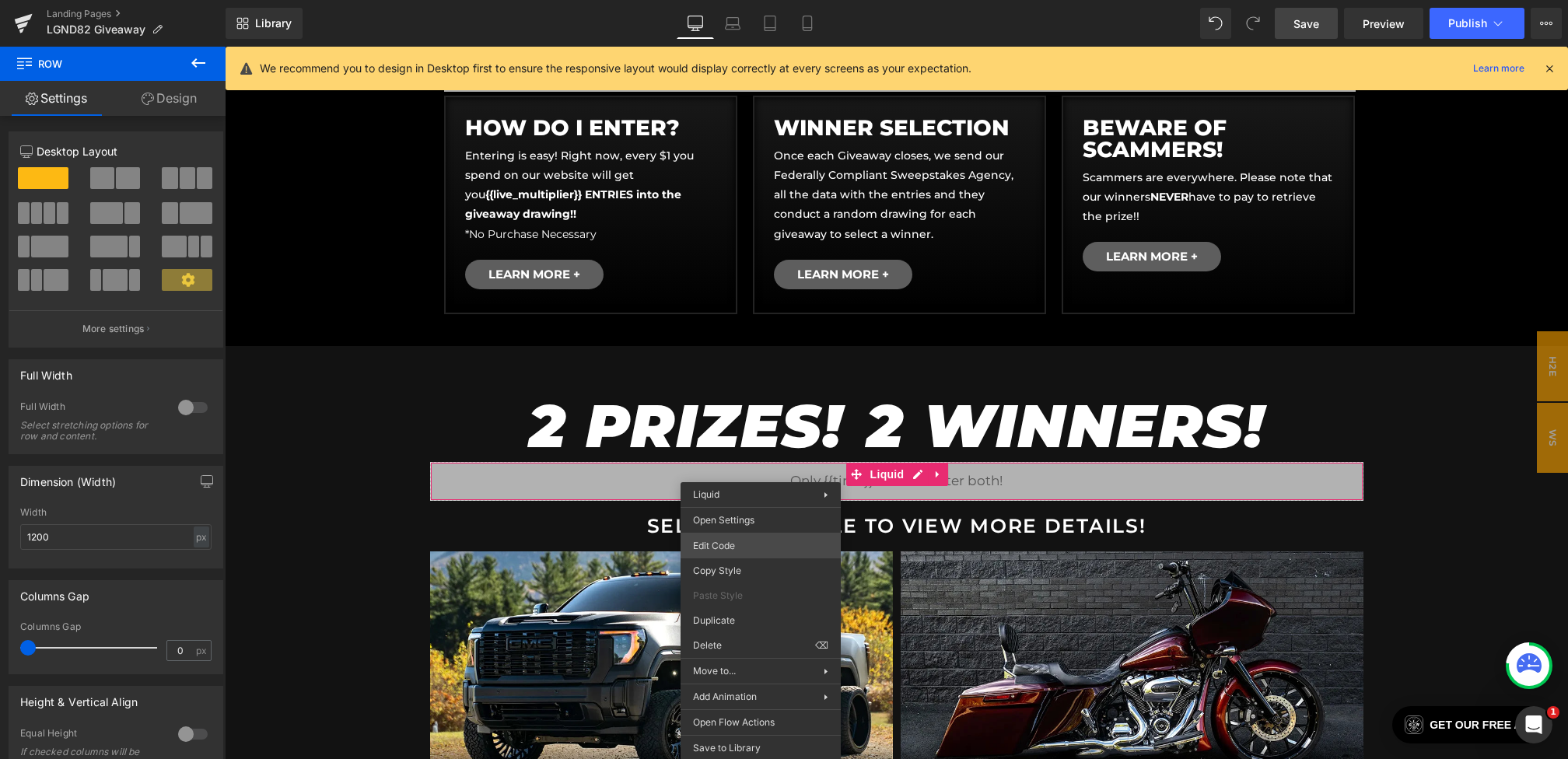
click at [702, 0] on div "Hero Banner You are previewing how the will restyle your page. You can not edit…" at bounding box center [784, 0] width 1568 height 0
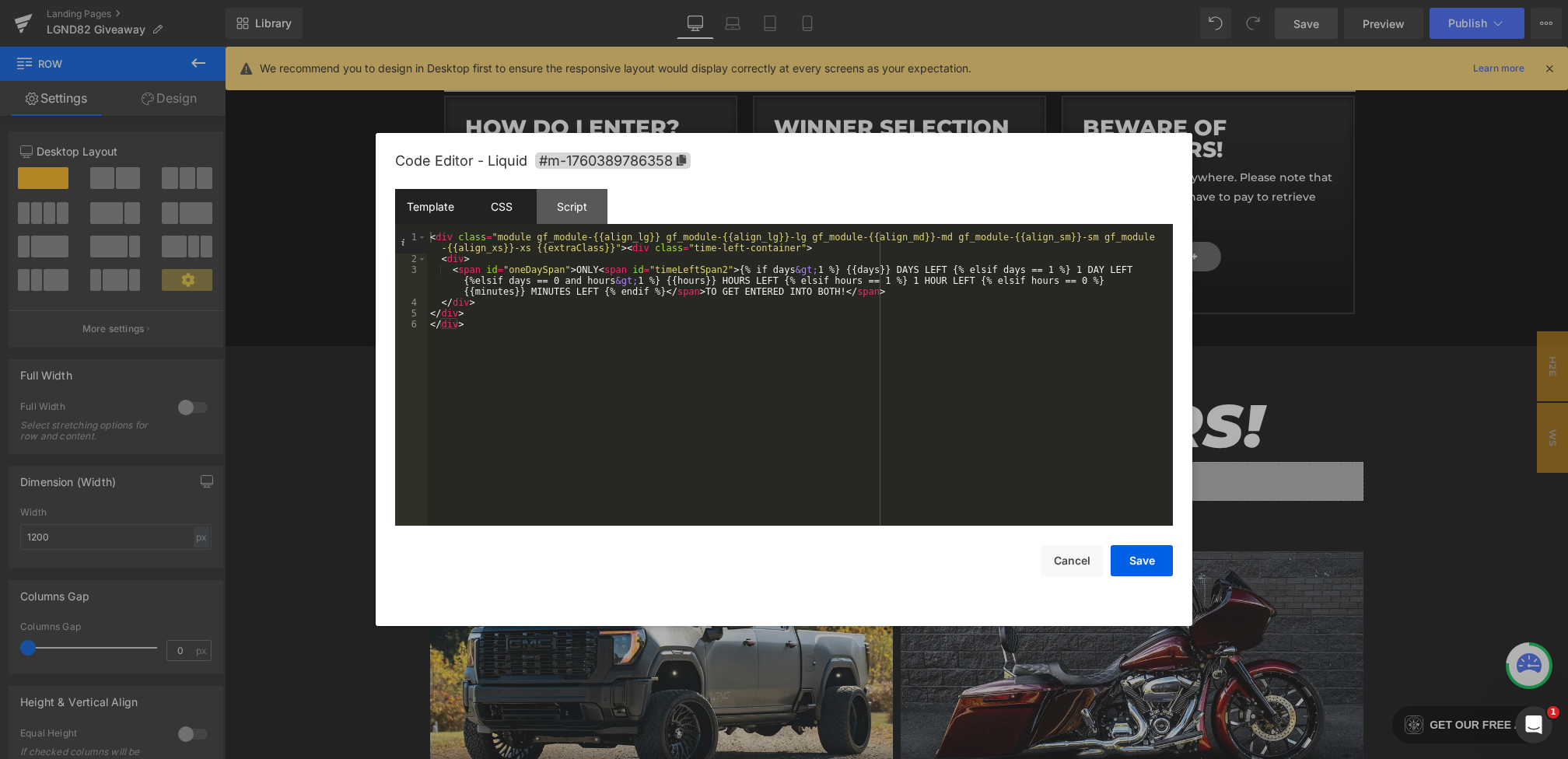
click at [511, 219] on div "CSS" at bounding box center [501, 206] width 71 height 35
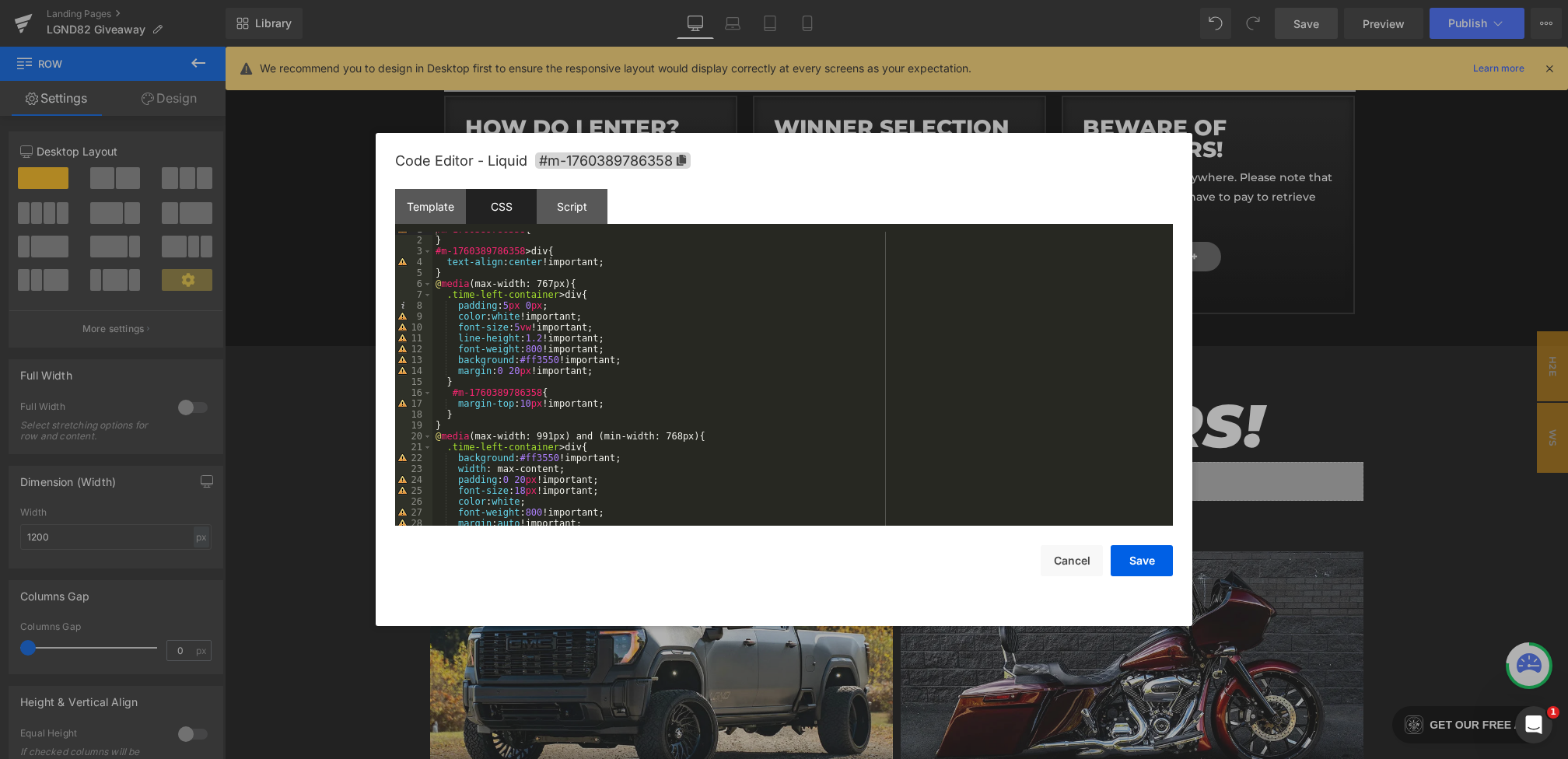
scroll to position [42, 0]
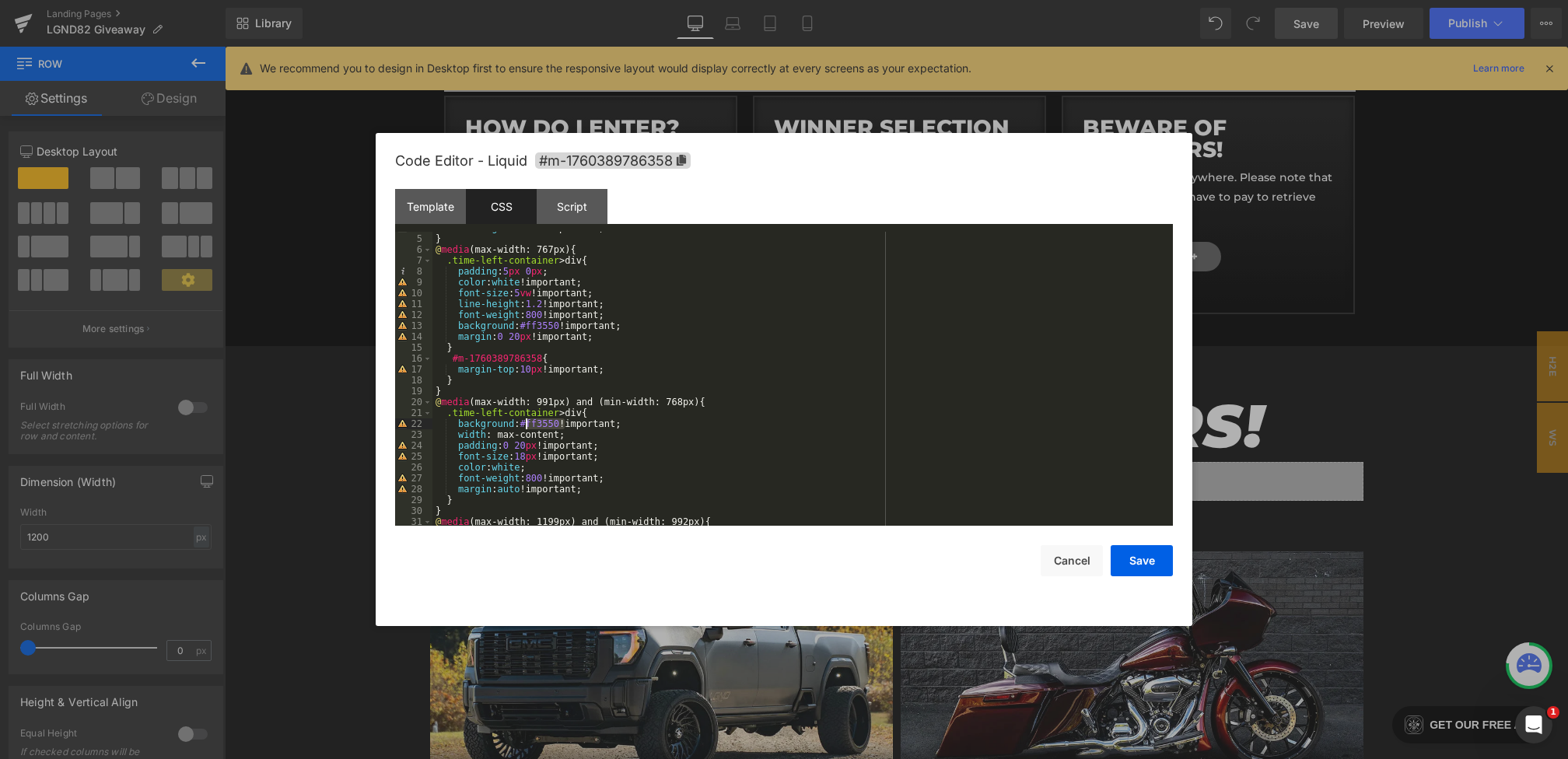
drag, startPoint x: 564, startPoint y: 425, endPoint x: 525, endPoint y: 425, distance: 39.0
click at [525, 425] on div "text-align : center !important; } @ media (max-width: 767px) { .time-left-conta…" at bounding box center [799, 381] width 734 height 316
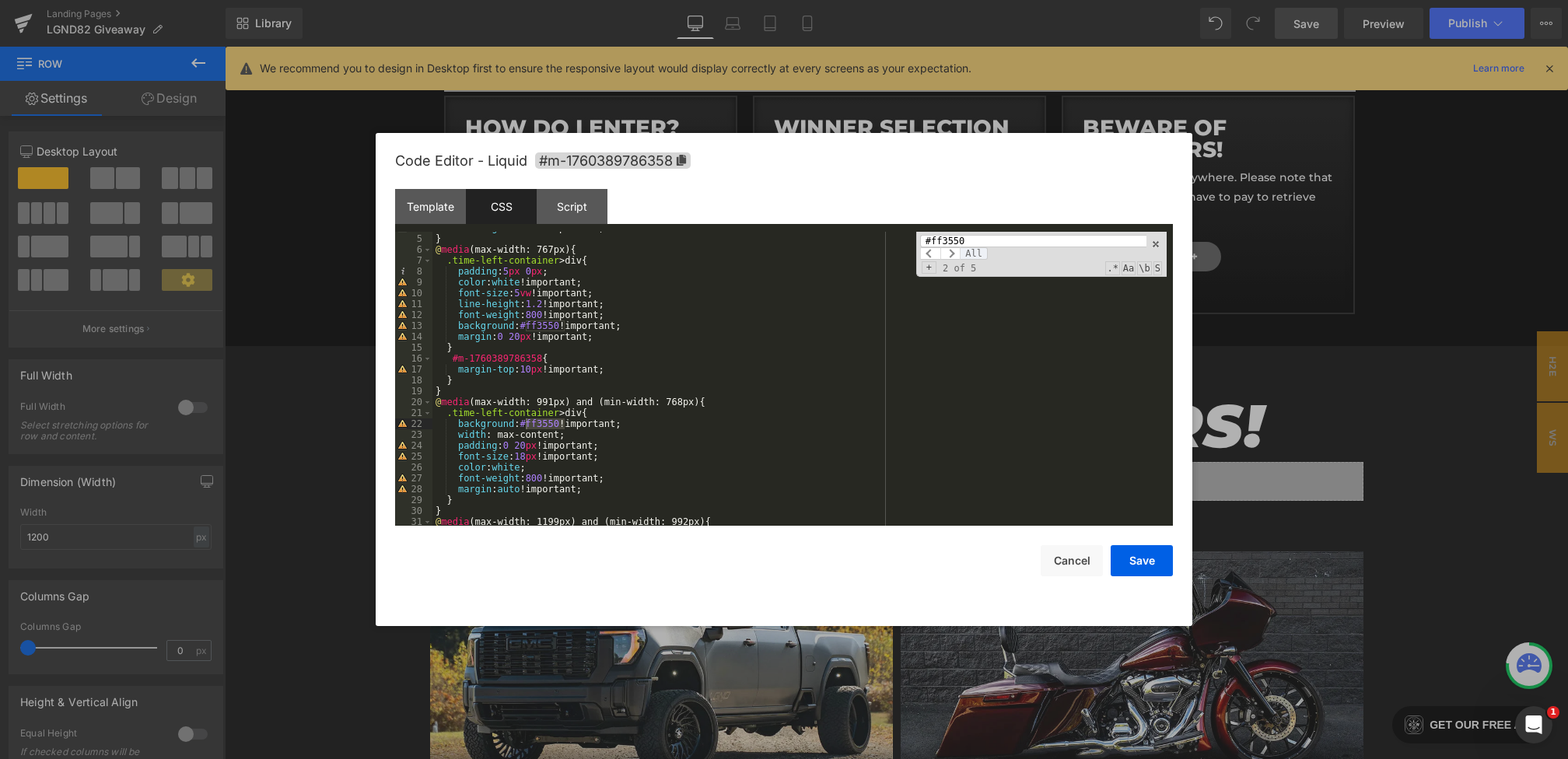
click at [979, 251] on span "All" at bounding box center [973, 253] width 28 height 12
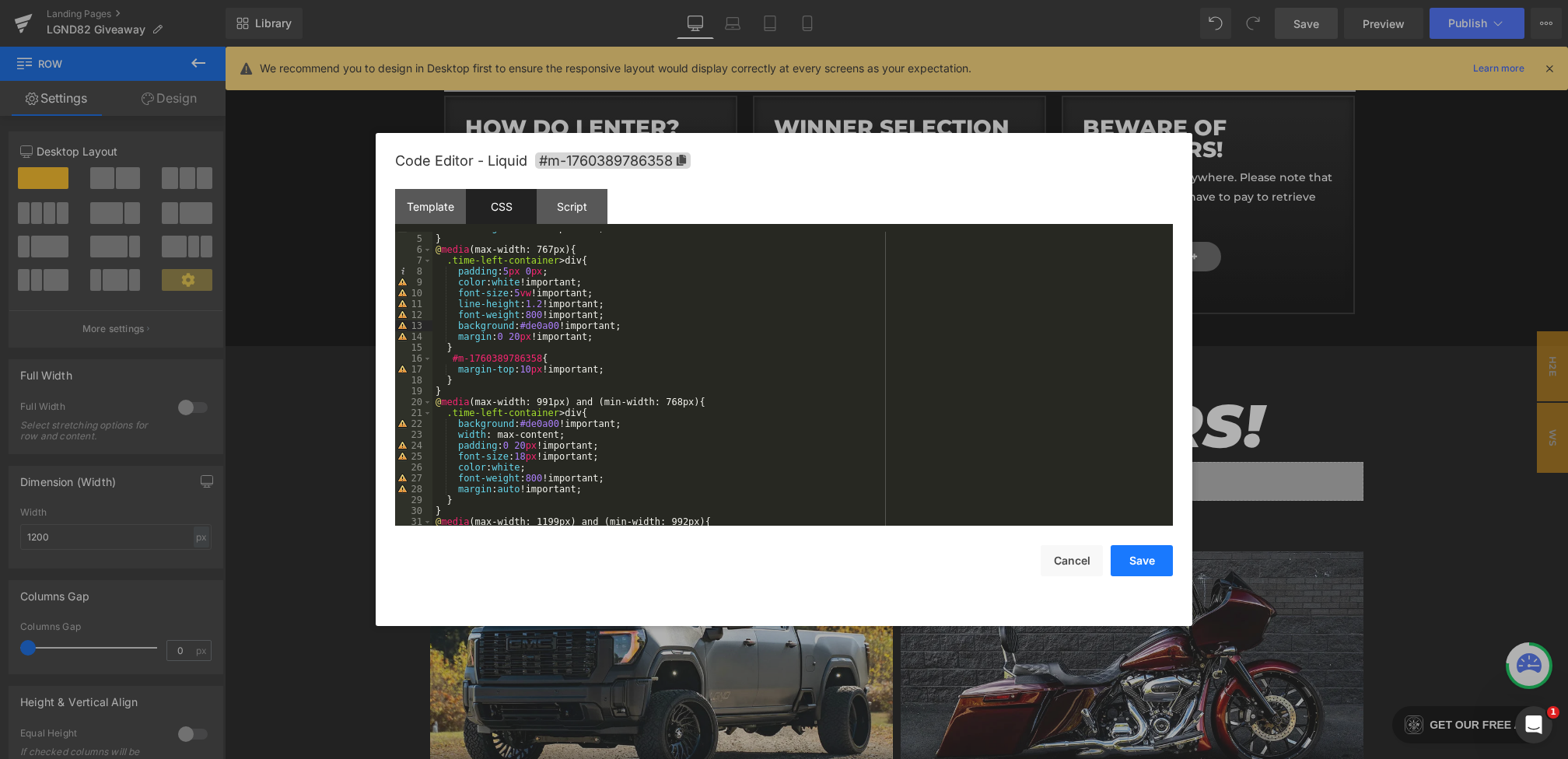
click at [1133, 561] on button "Save" at bounding box center [1142, 561] width 63 height 31
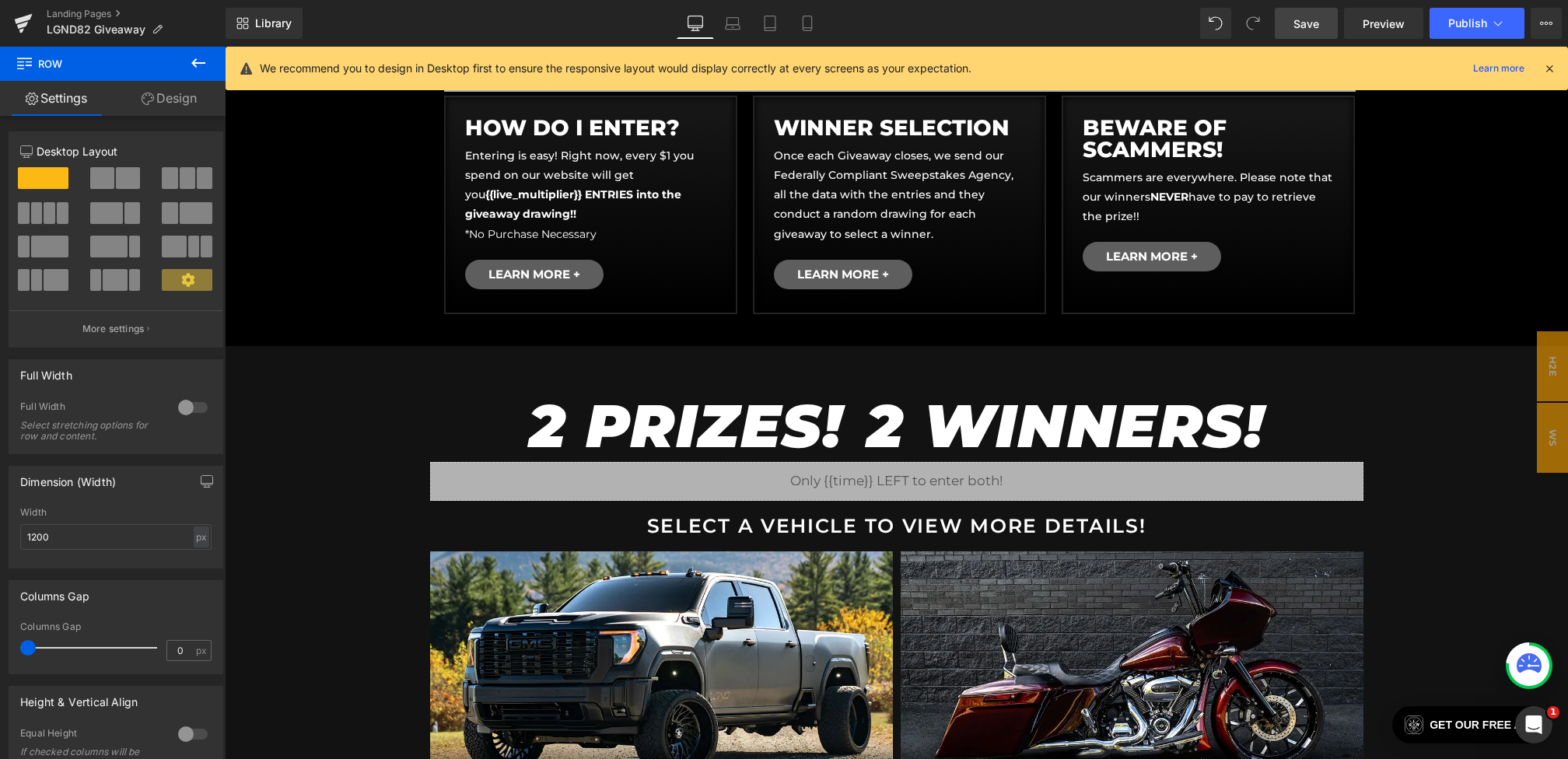
click at [1297, 23] on span "Save" at bounding box center [1306, 24] width 26 height 16
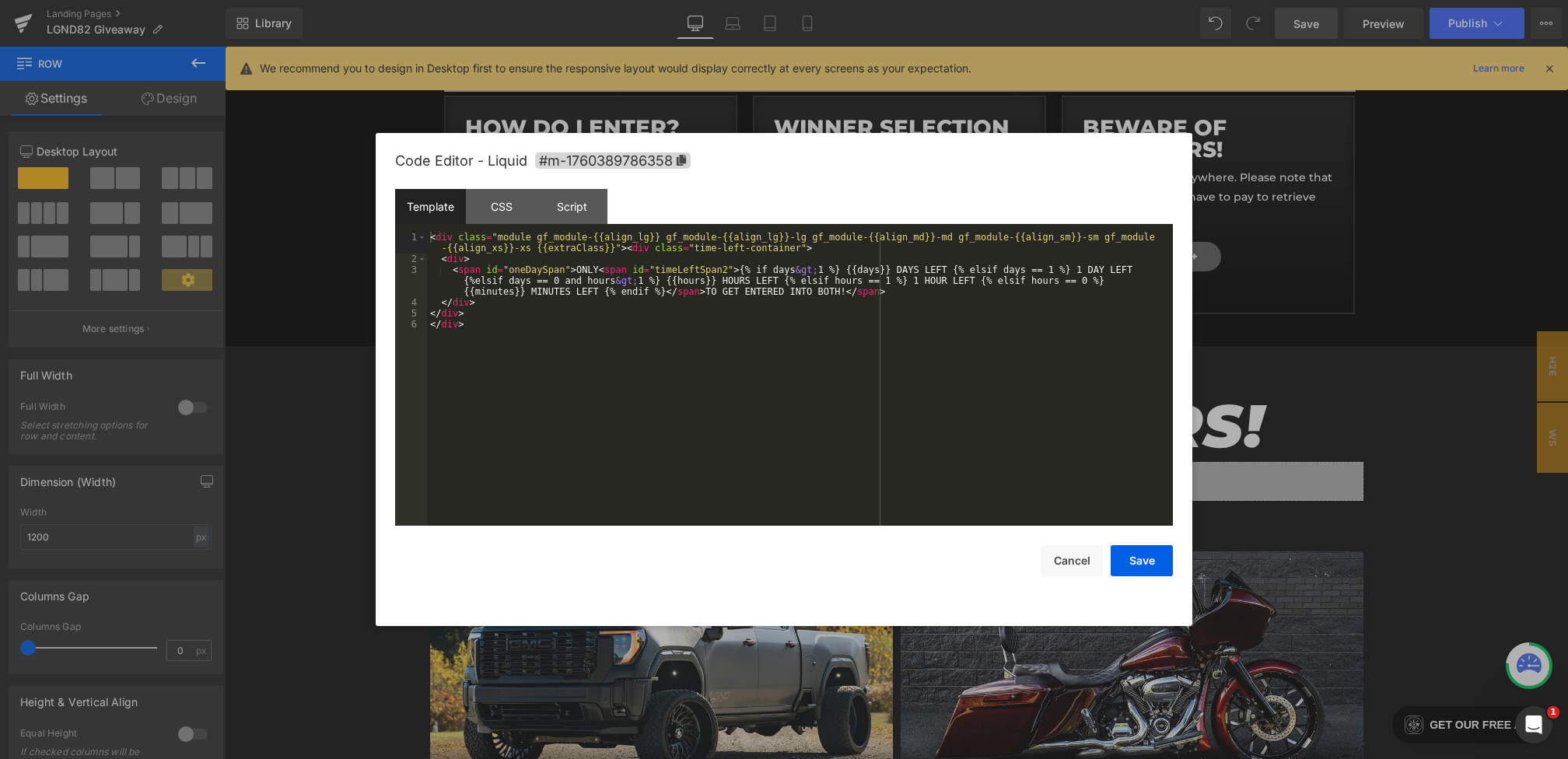
click at [779, 0] on div "Hero Banner You are previewing how the will restyle your page. You can not edit…" at bounding box center [784, 0] width 1568 height 0
click at [842, 295] on div "< div class = "module gf_module-{{align_lg}} gf_module-{{align_lg}}-lg gf_modul…" at bounding box center [799, 395] width 746 height 327
click at [1139, 560] on button "Save" at bounding box center [1142, 561] width 63 height 31
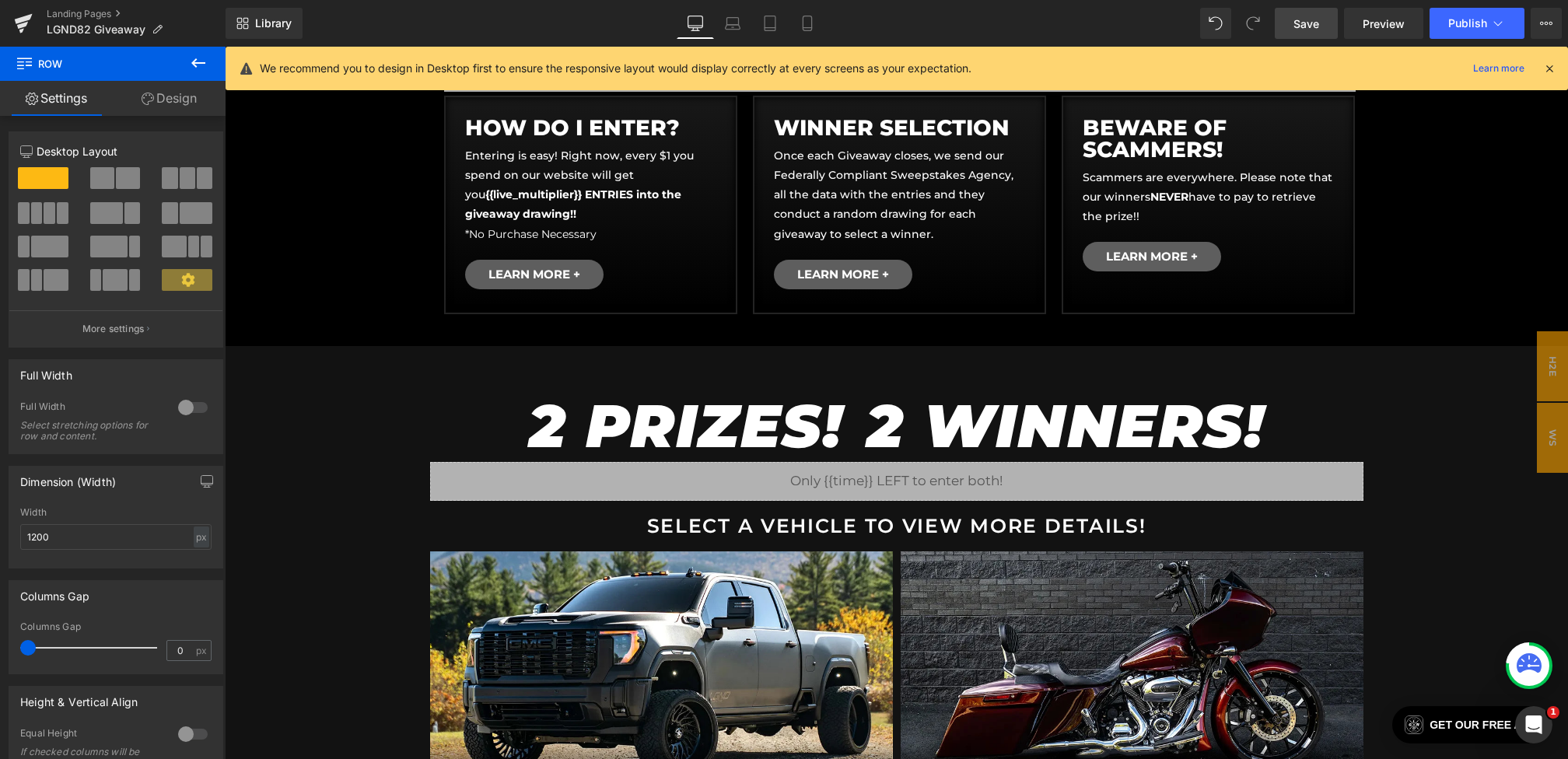
click at [1304, 24] on span "Save" at bounding box center [1306, 24] width 26 height 16
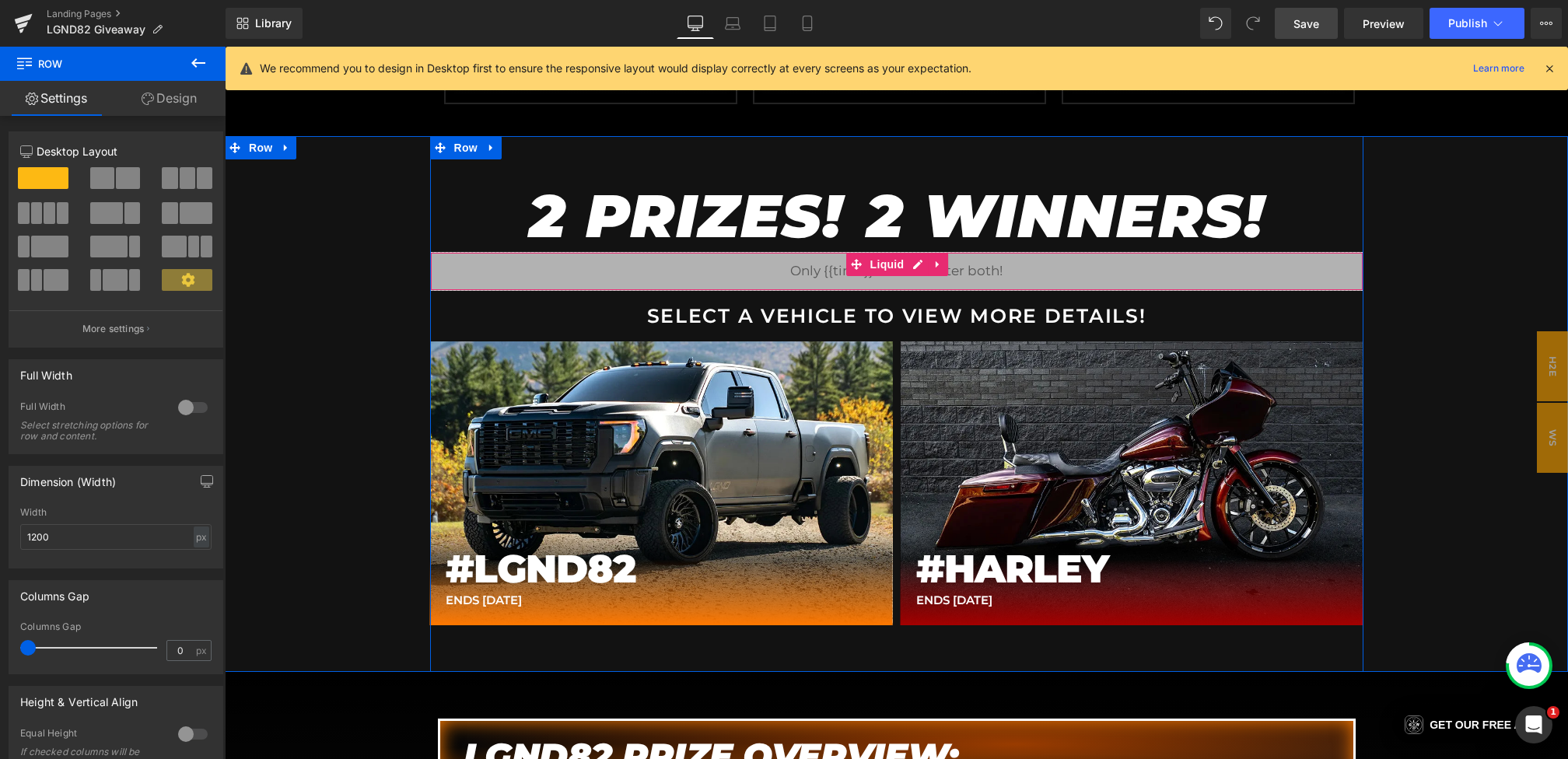
scroll to position [927, 0]
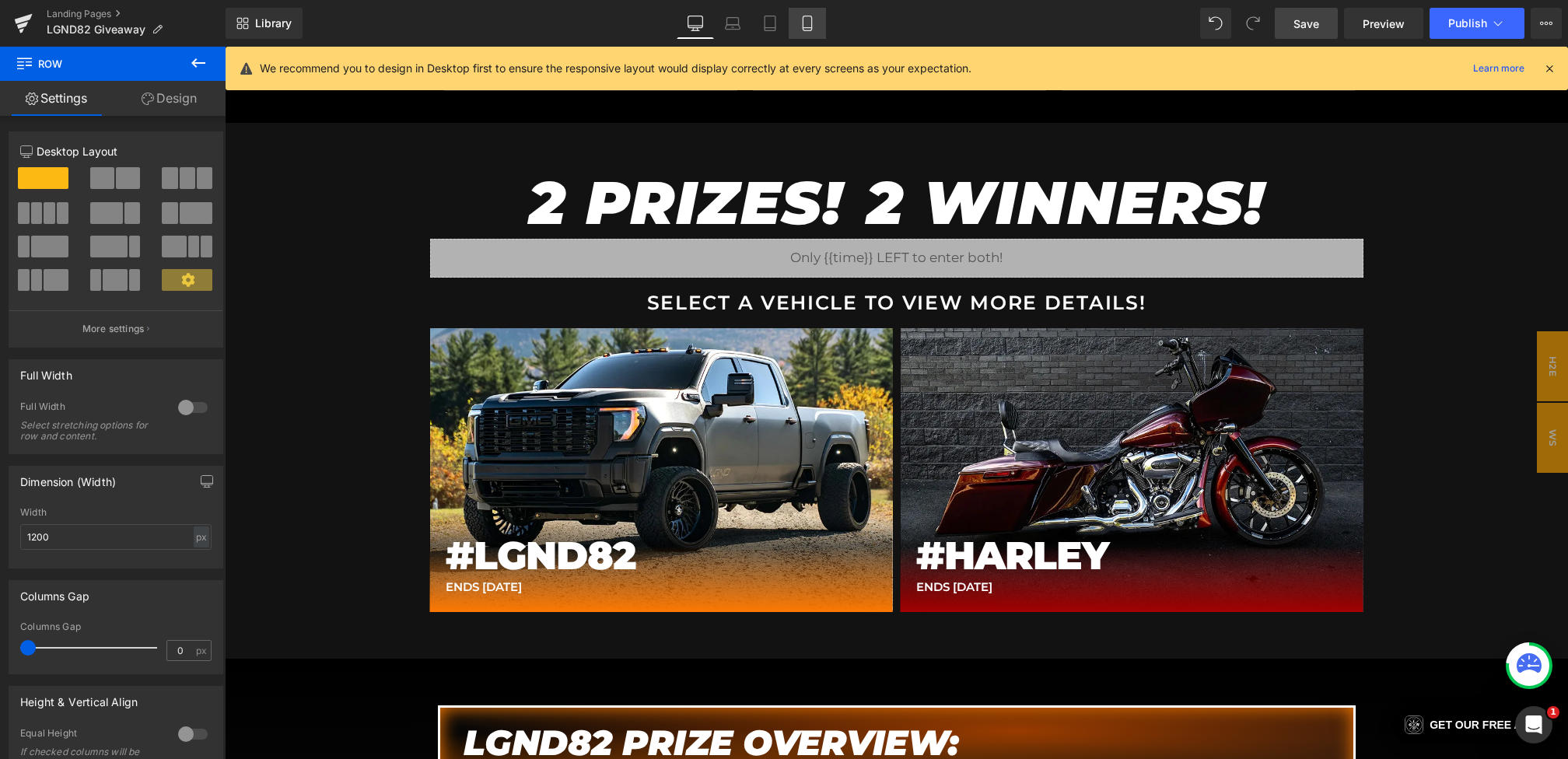
click at [802, 26] on icon at bounding box center [807, 23] width 15 height 15
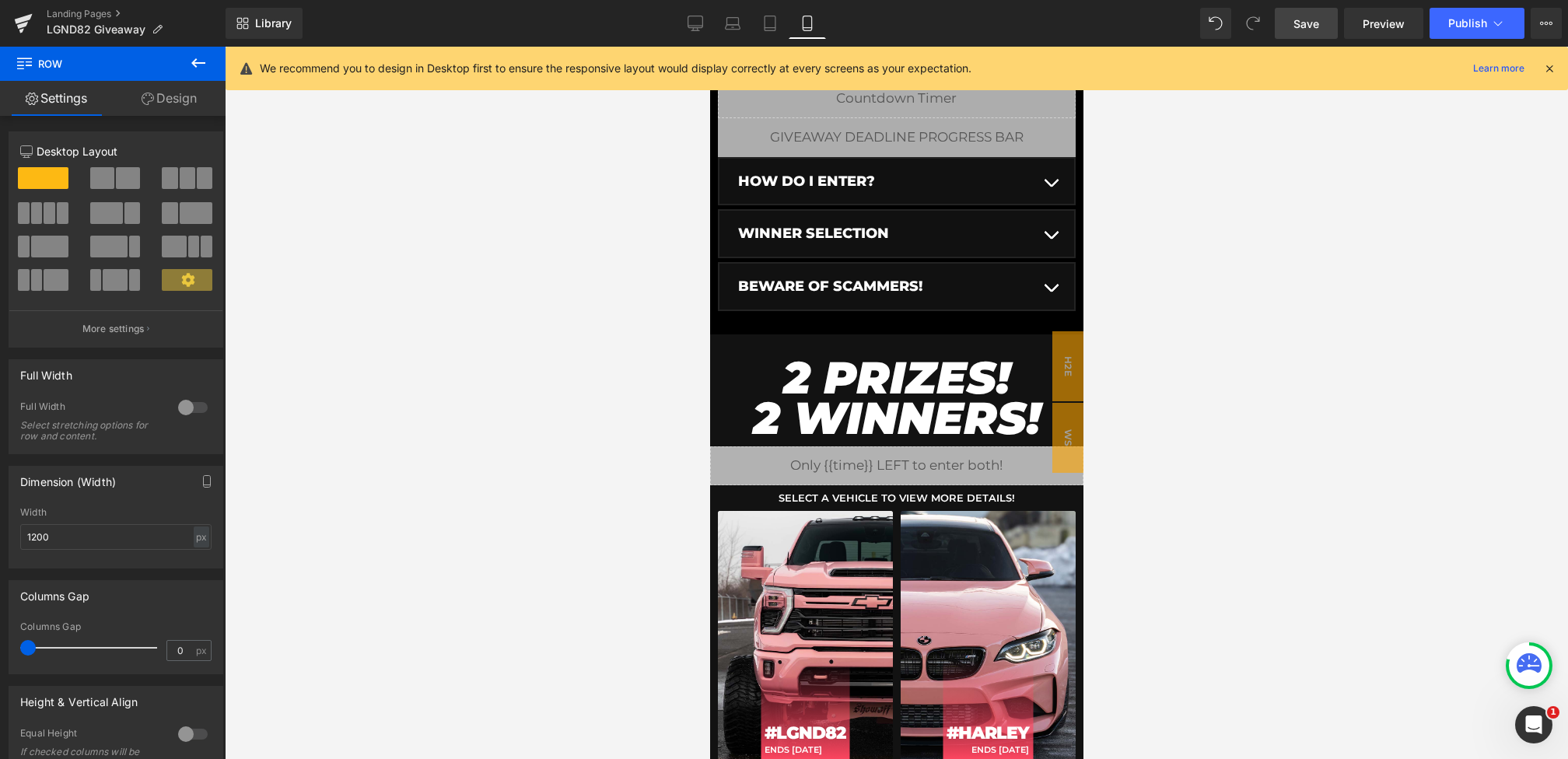
scroll to position [425, 0]
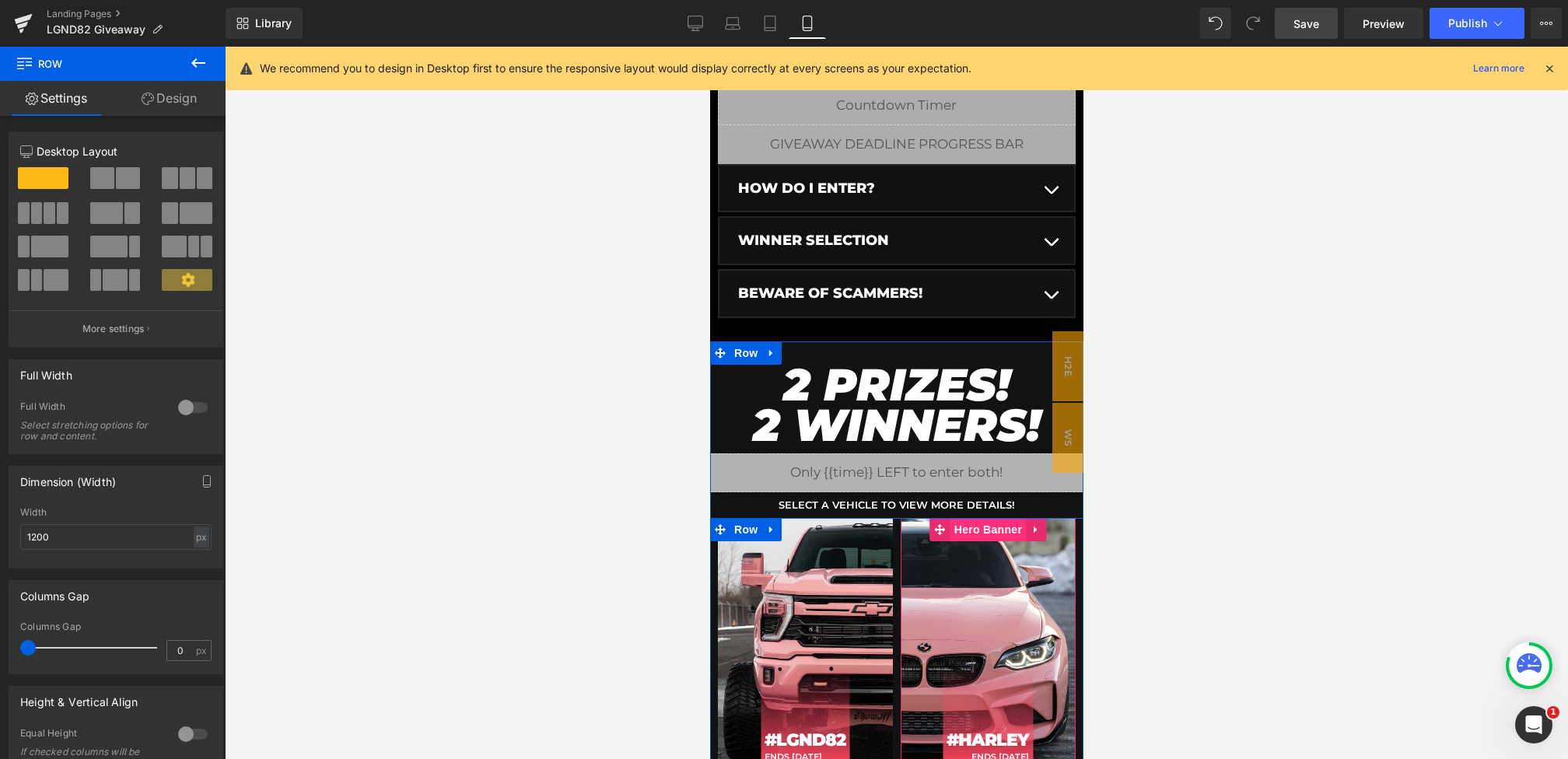
click at [975, 530] on span "Hero Banner" at bounding box center [987, 530] width 76 height 24
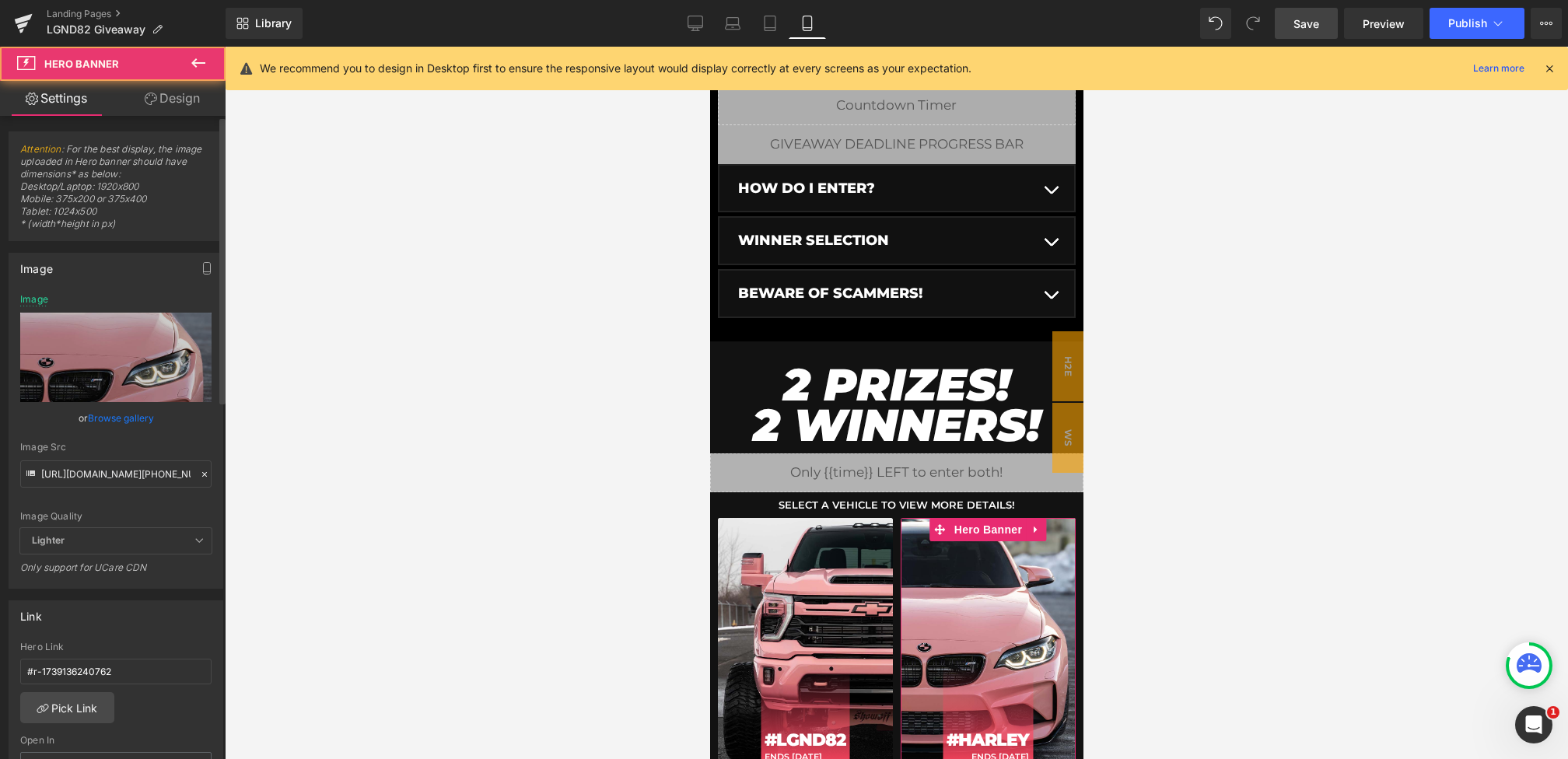
click at [199, 471] on icon at bounding box center [204, 474] width 11 height 11
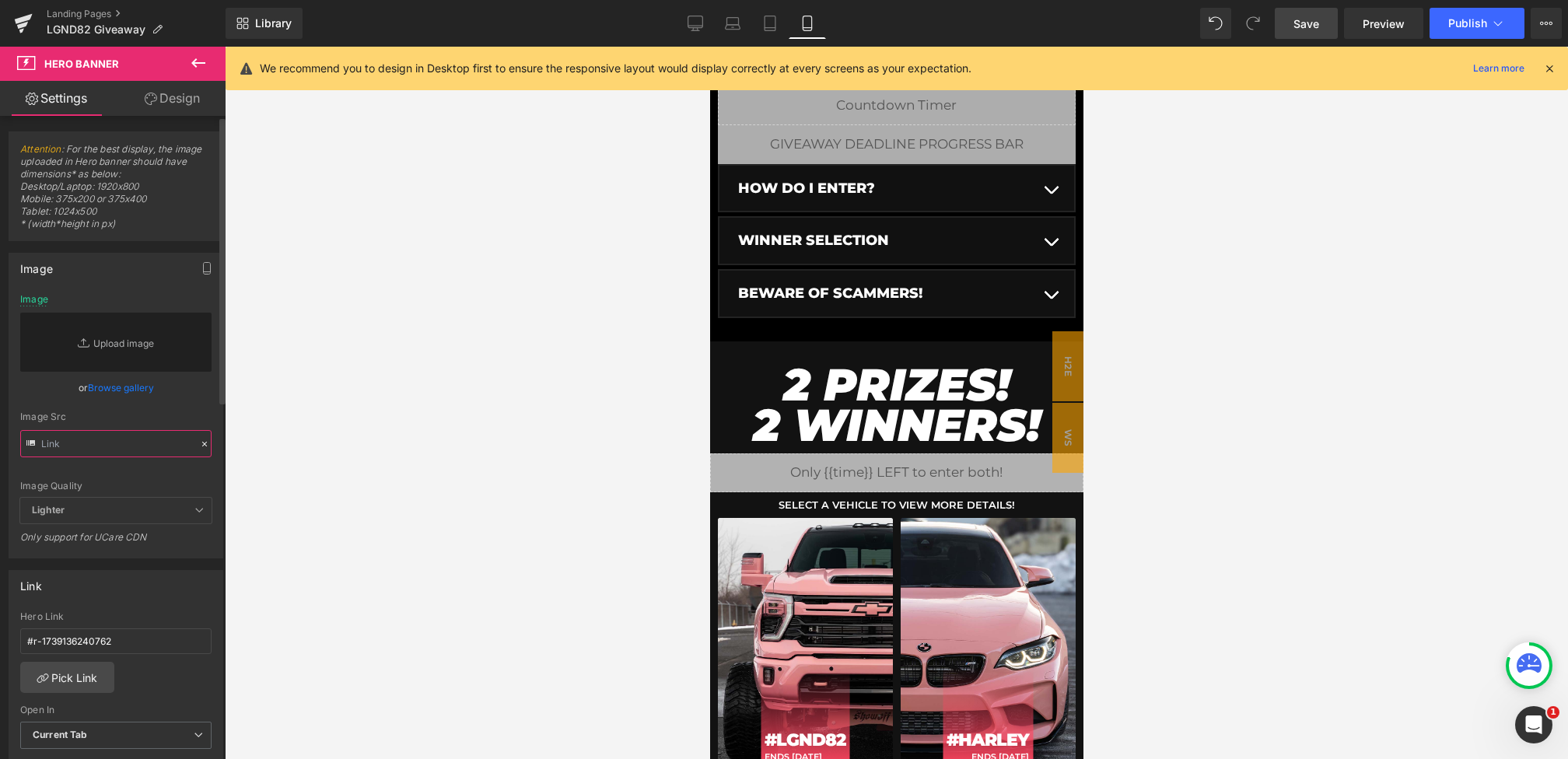
click at [150, 440] on input "text" at bounding box center [115, 443] width 191 height 27
paste input "[URL][DOMAIN_NAME][PHONE_NUMBER]"
type input "[URL][DOMAIN_NAME][PHONE_NUMBER]"
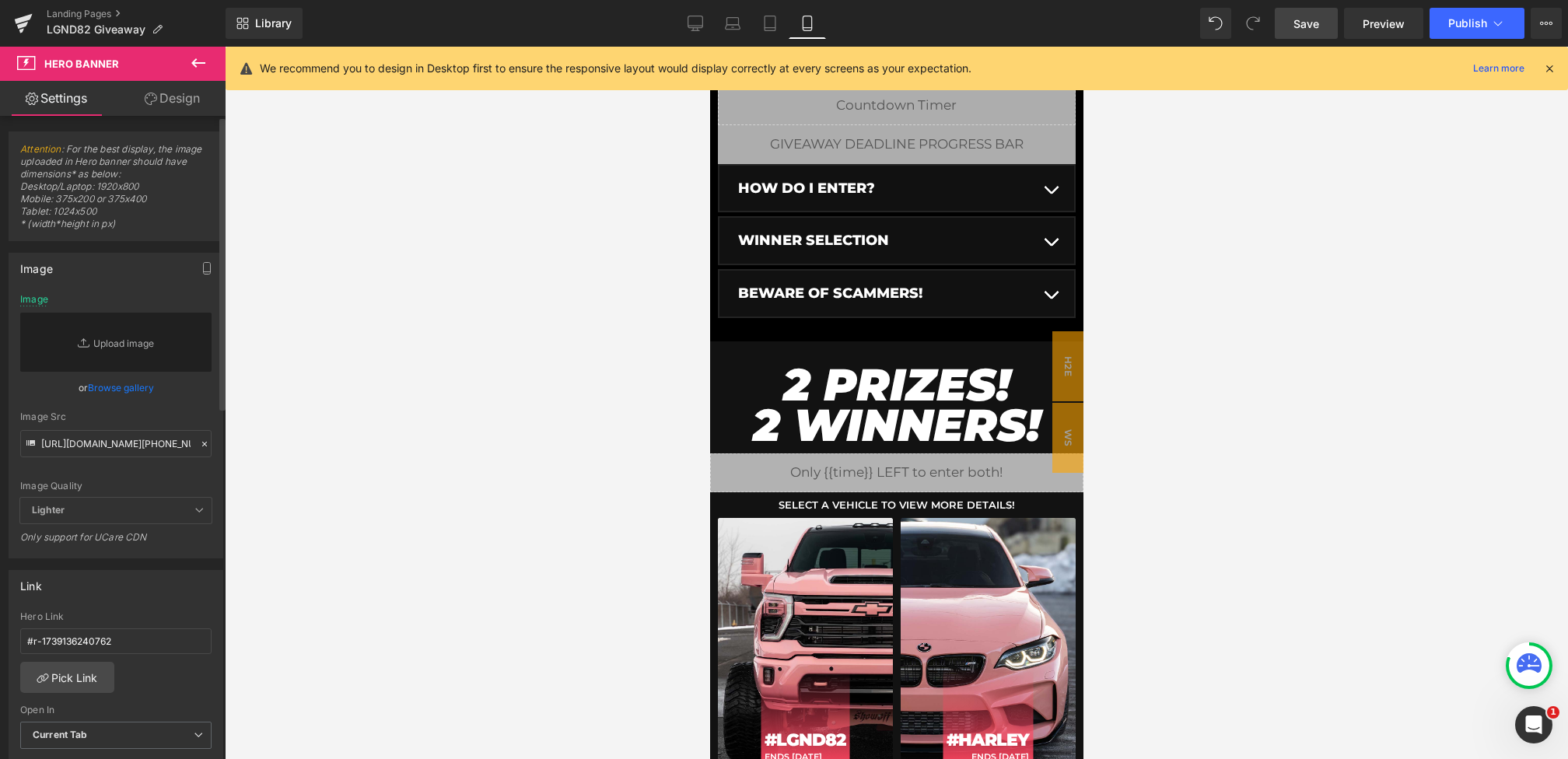
click at [181, 419] on div "Image Src" at bounding box center [115, 417] width 191 height 11
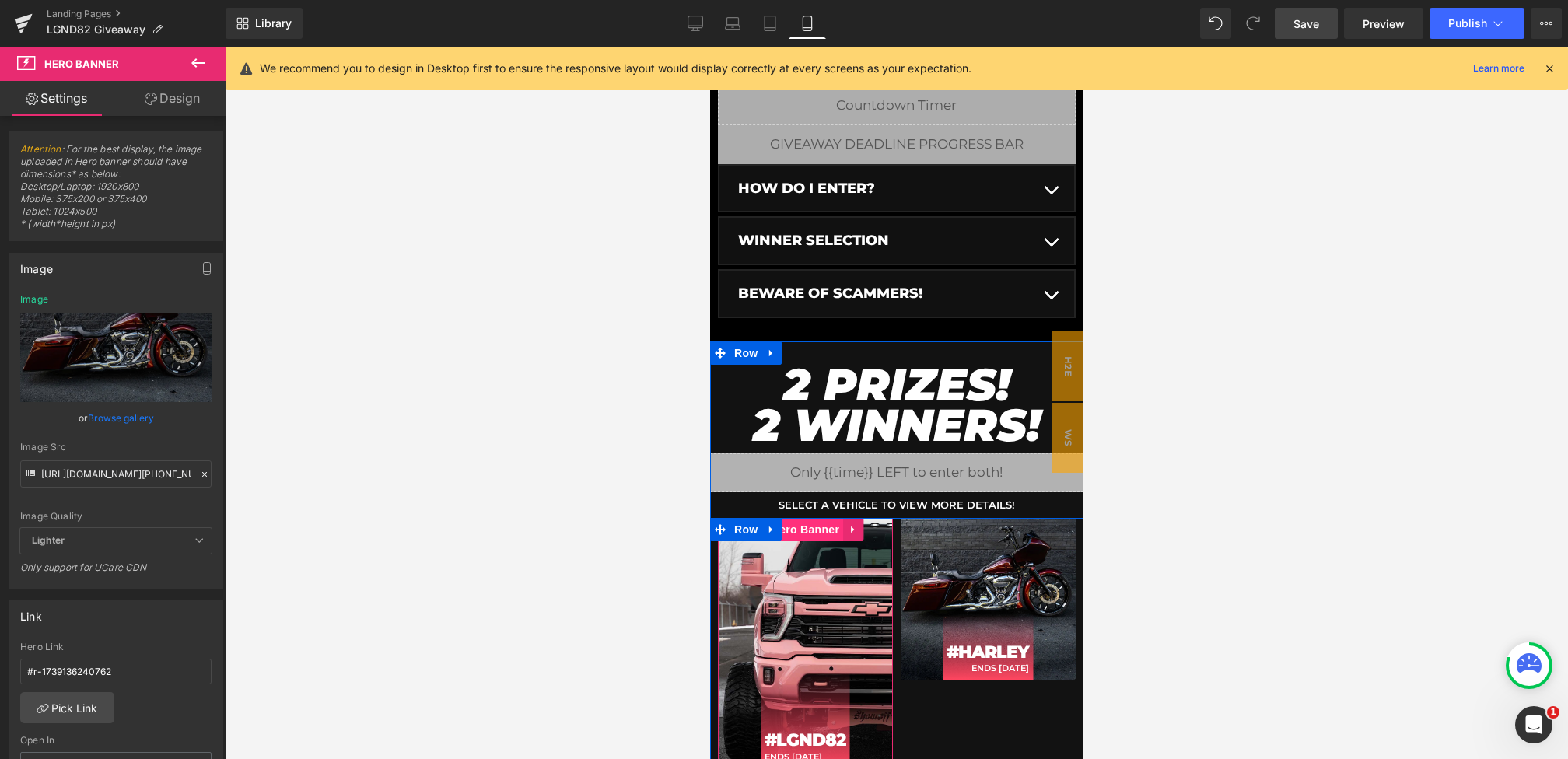
click at [807, 539] on span "Hero Banner" at bounding box center [804, 530] width 76 height 24
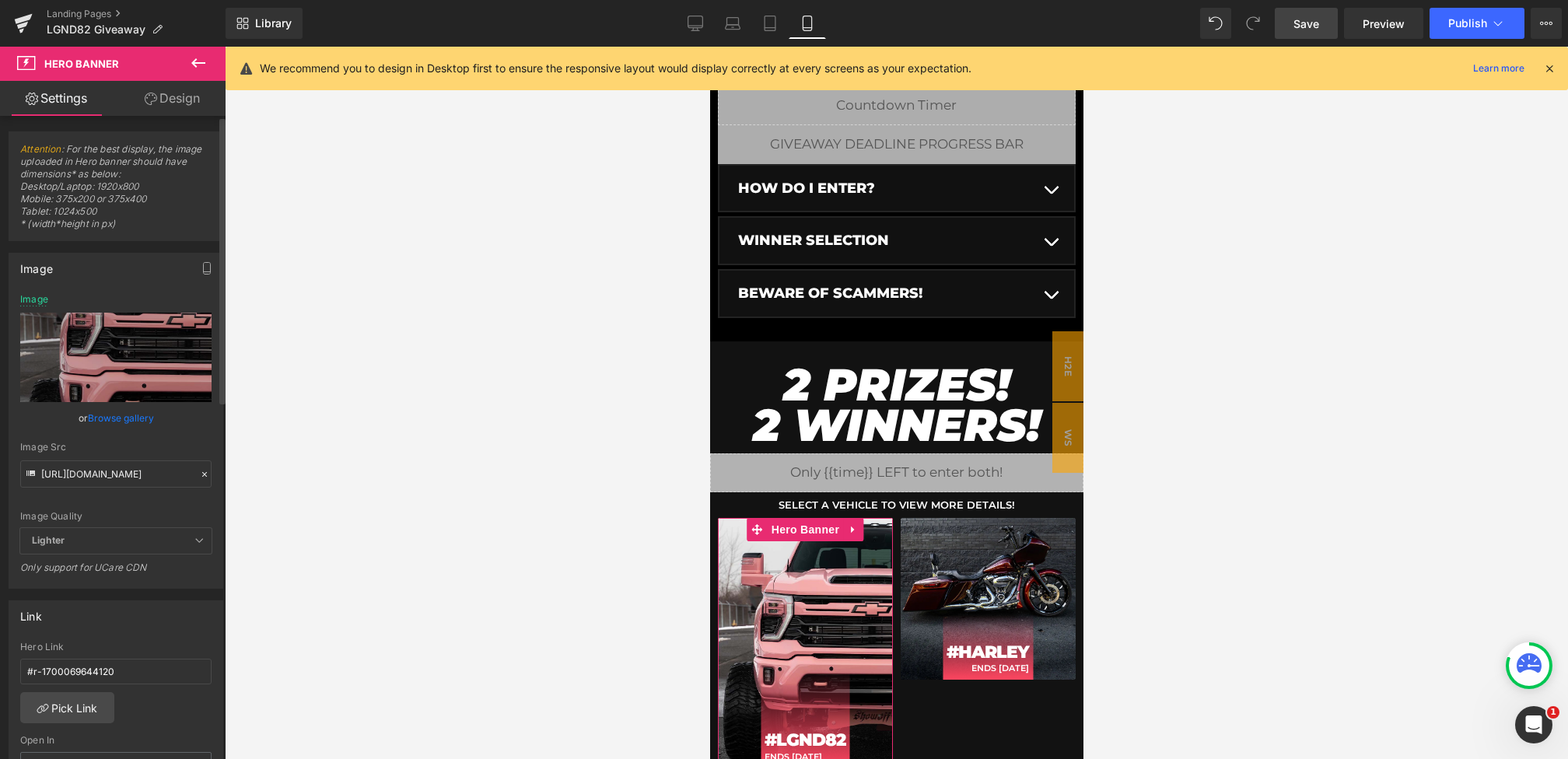
click at [199, 476] on icon at bounding box center [204, 474] width 11 height 11
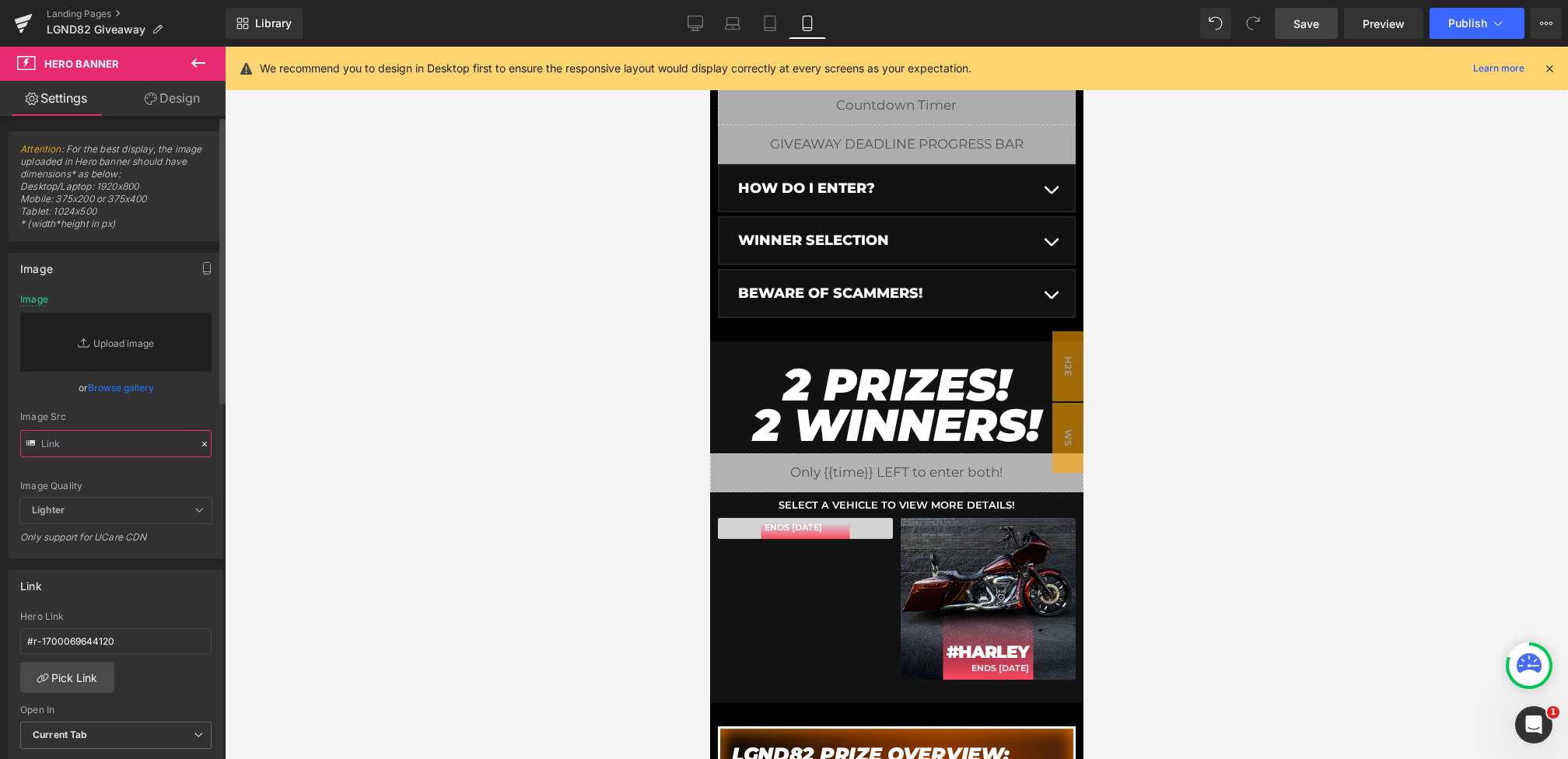
click at [163, 432] on input "text" at bounding box center [115, 443] width 191 height 27
paste input "[URL][DOMAIN_NAME][PHONE_NUMBER]"
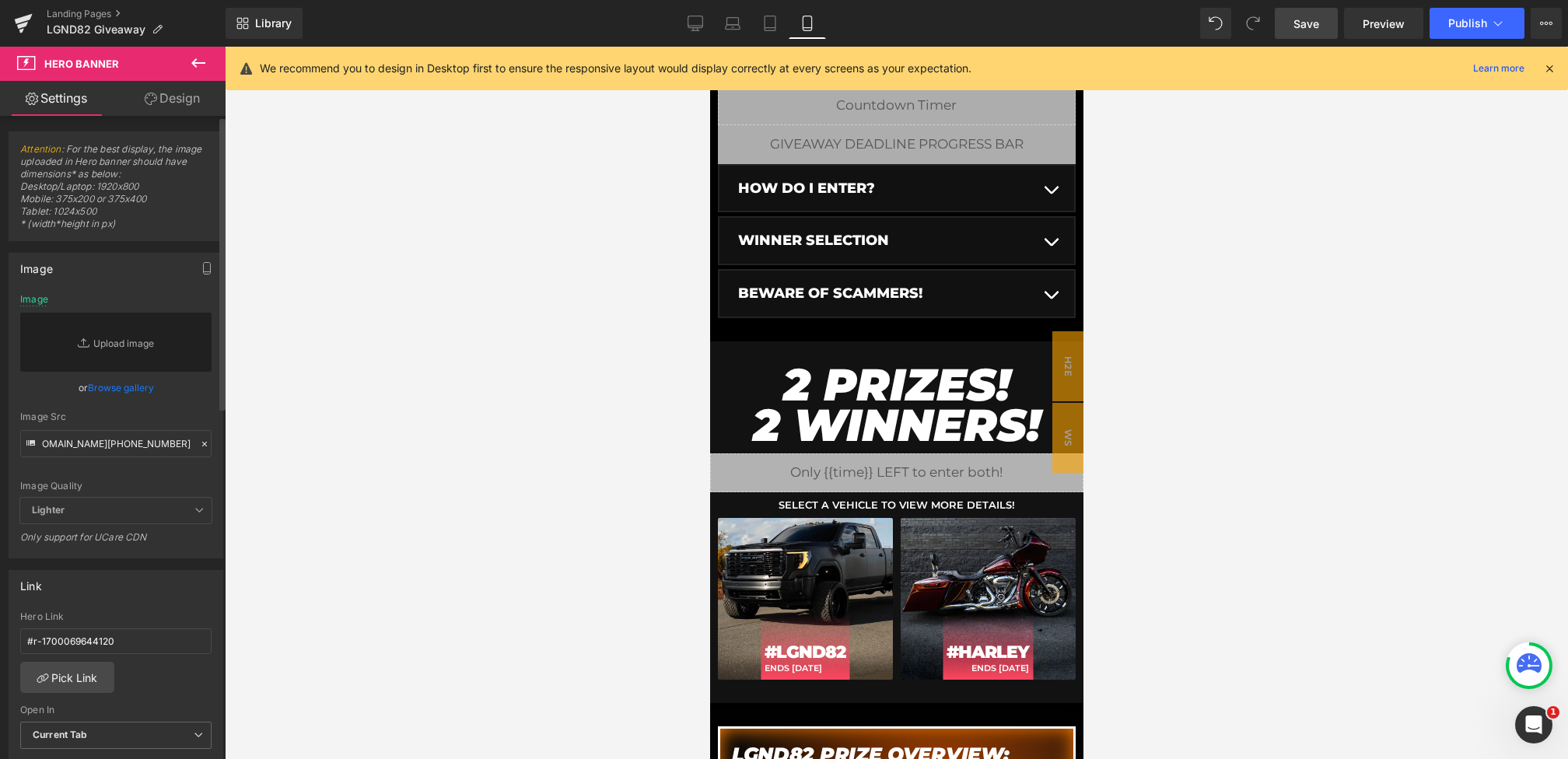
click at [183, 428] on div "Image Src [URL][DOMAIN_NAME][PHONE_NUMBER]" at bounding box center [115, 434] width 191 height 46
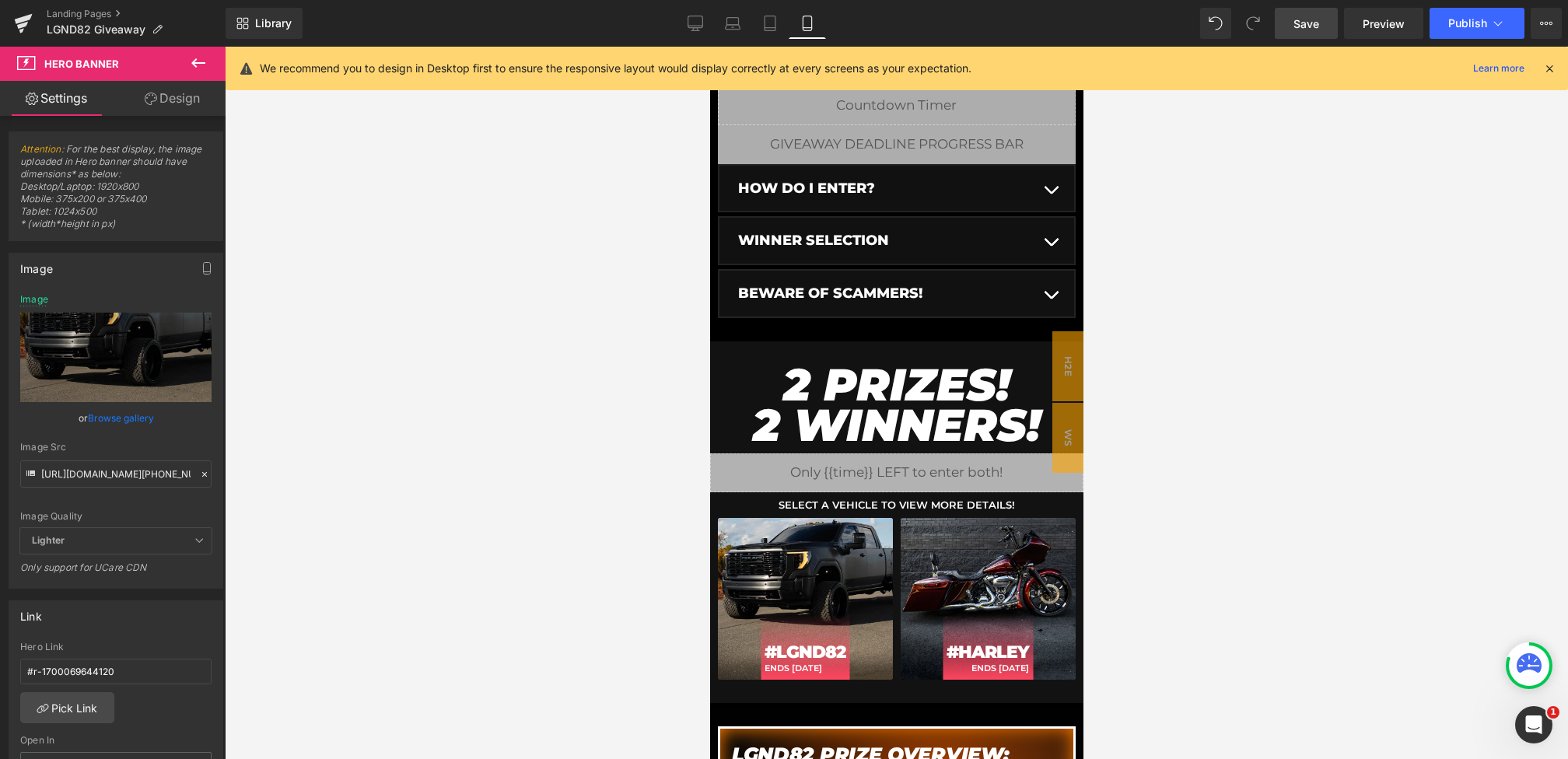
click at [1304, 27] on span "Save" at bounding box center [1306, 24] width 26 height 16
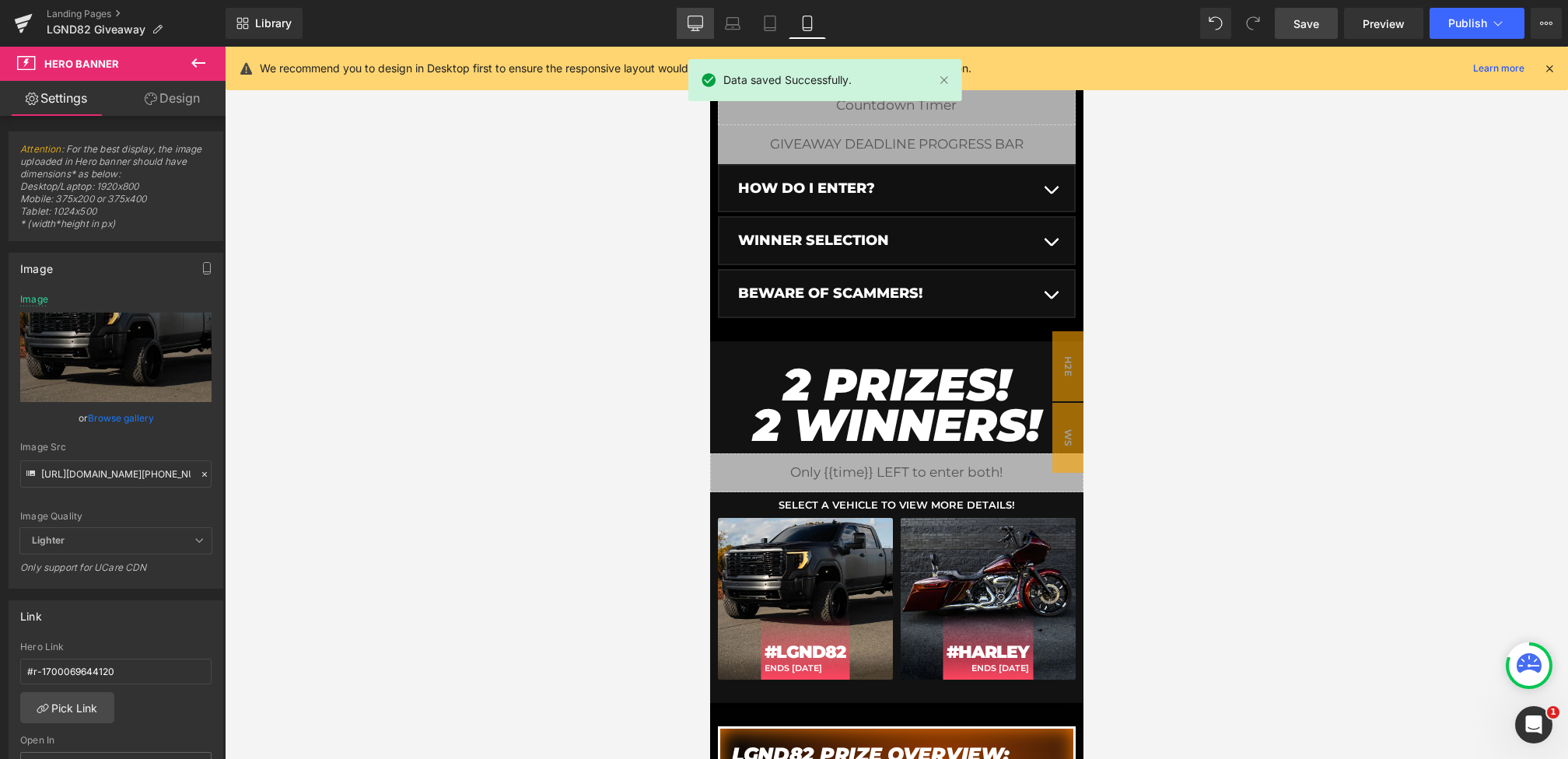
click at [707, 15] on link "Desktop" at bounding box center [695, 24] width 37 height 31
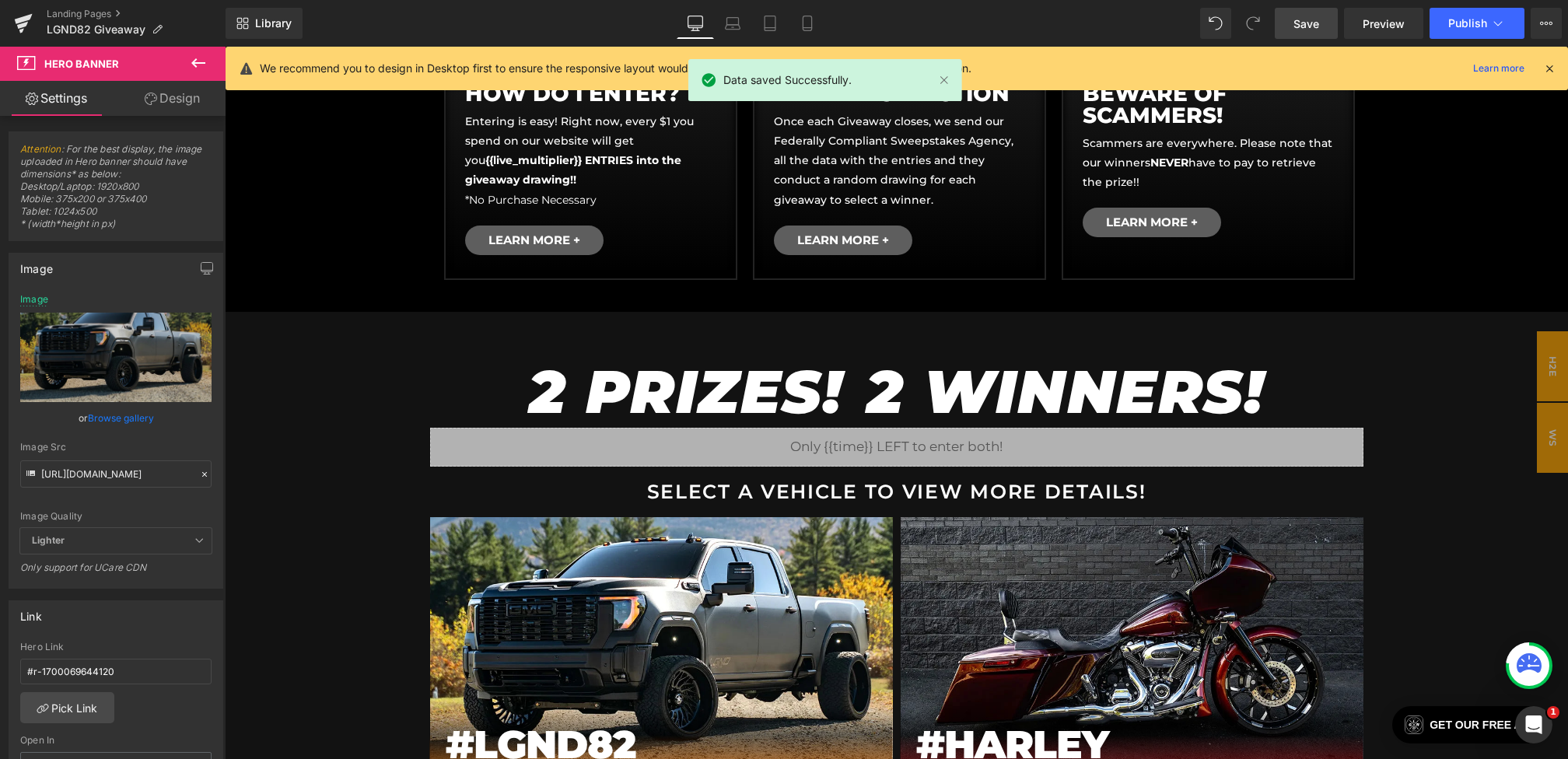
scroll to position [928, 0]
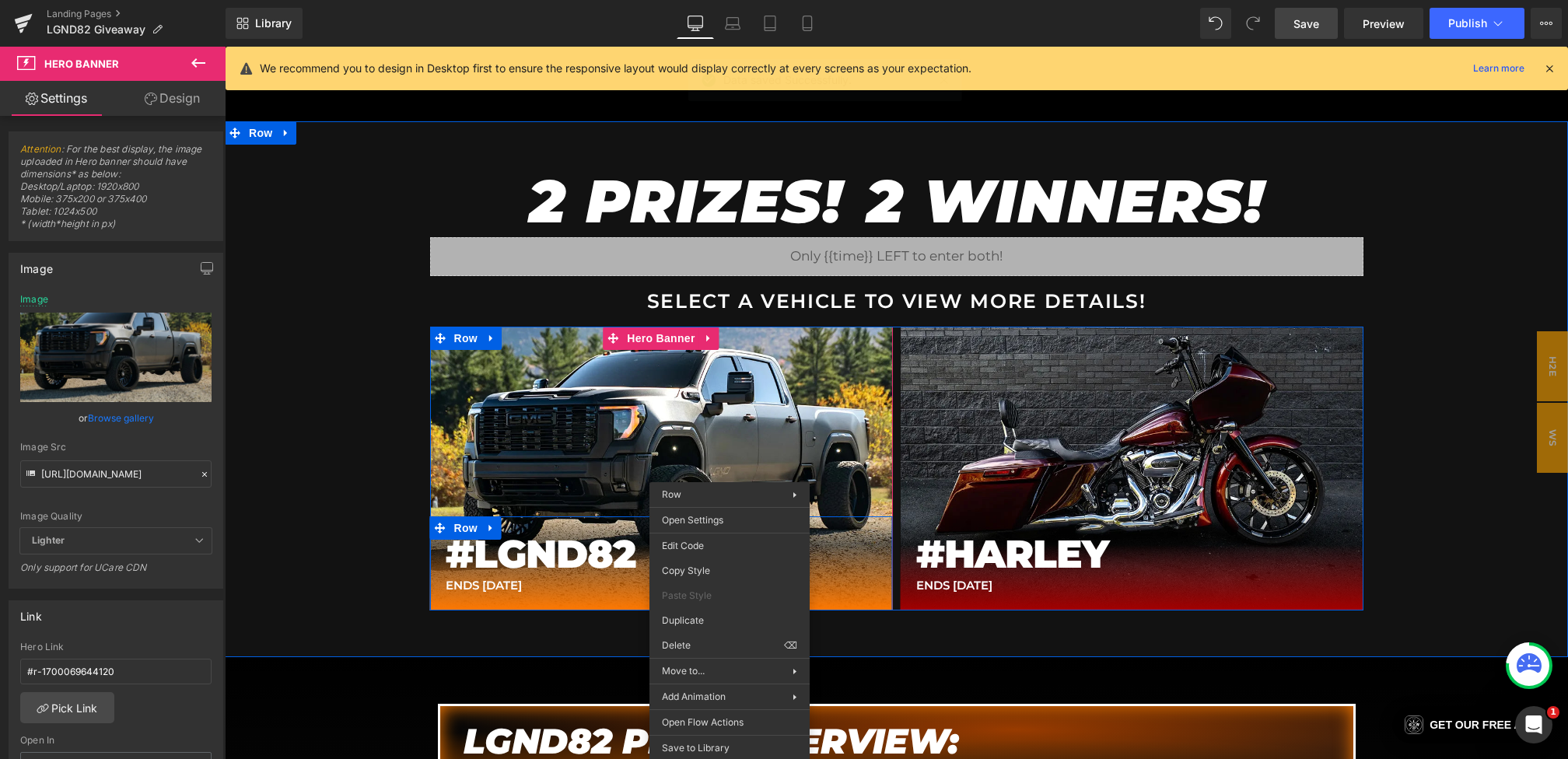
drag, startPoint x: 730, startPoint y: 524, endPoint x: 945, endPoint y: 573, distance: 220.5
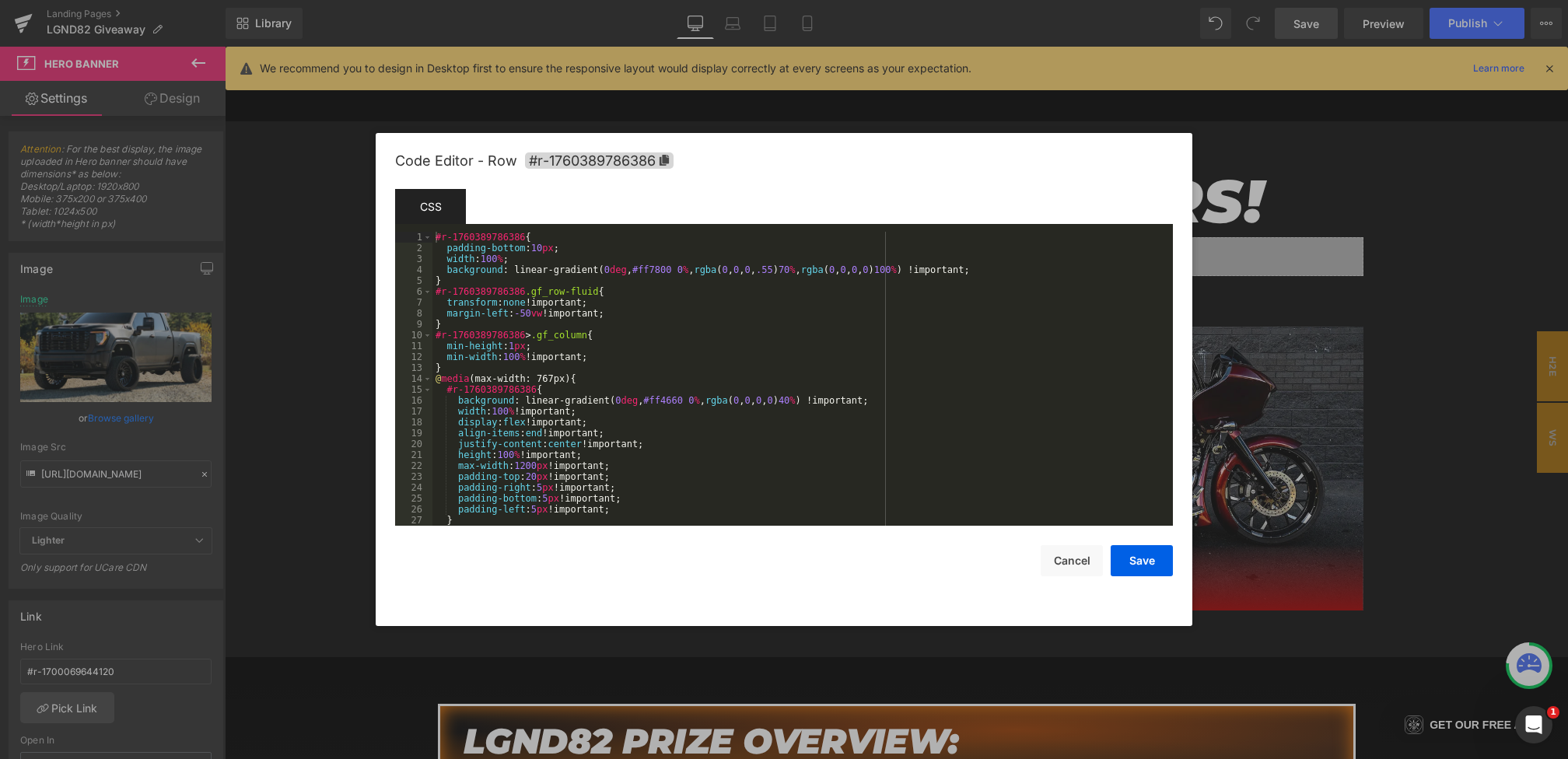
click at [707, 0] on div "Hero Banner You are previewing how the will restyle your page. You can not edit…" at bounding box center [784, 0] width 1568 height 0
drag, startPoint x: 442, startPoint y: 271, endPoint x: 1054, endPoint y: 272, distance: 612.0
click at [1054, 272] on div "#r-1760389786386 { padding-bottom : 10 px ; width : 100 % ; background : linear…" at bounding box center [799, 390] width 734 height 316
drag, startPoint x: 896, startPoint y: 405, endPoint x: 460, endPoint y: 403, distance: 436.0
click at [460, 403] on div "#r-1760389786386 { padding-bottom : 10 px ; width : 100 % ; background : linear…" at bounding box center [799, 390] width 734 height 316
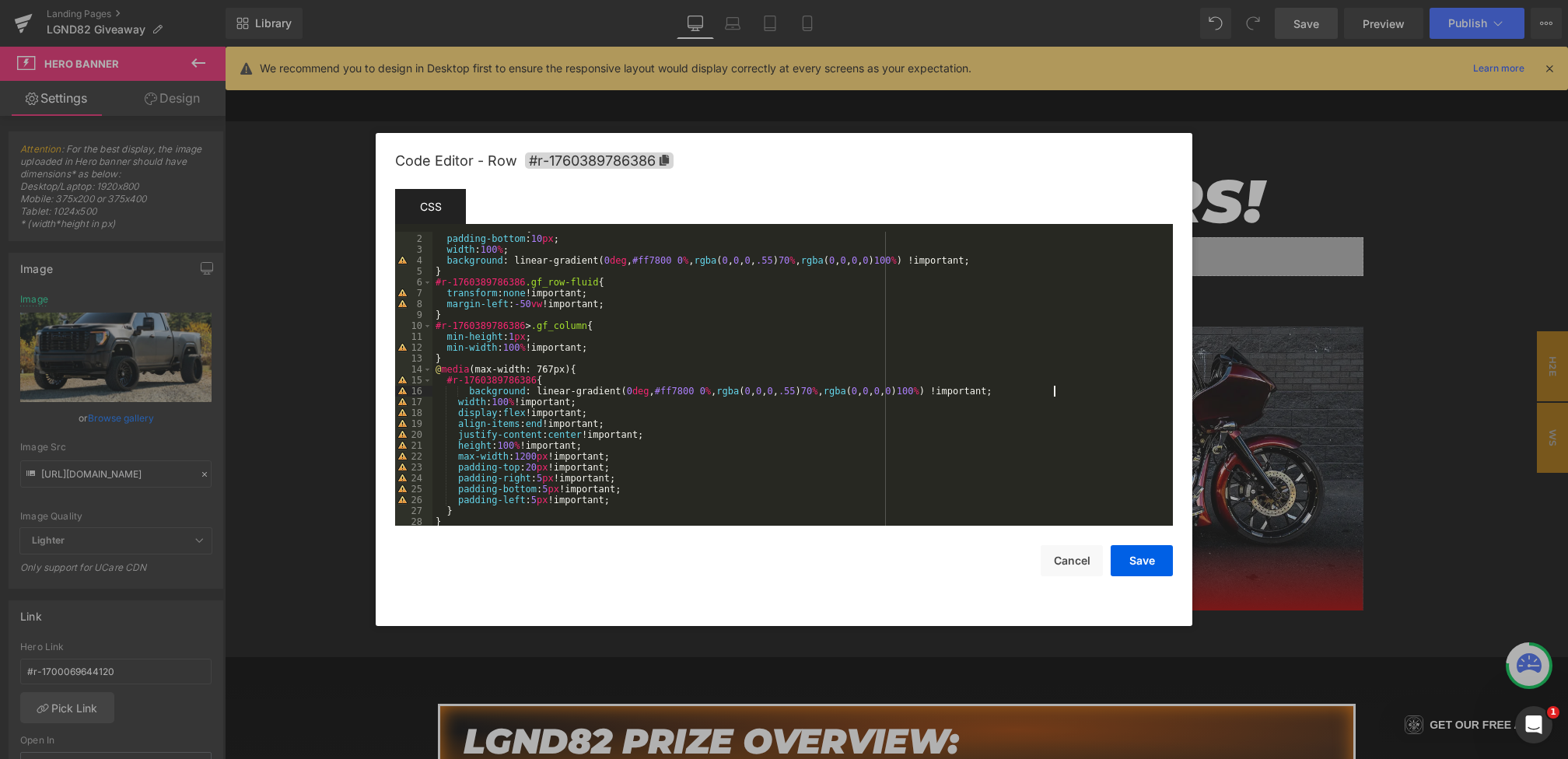
scroll to position [479, 0]
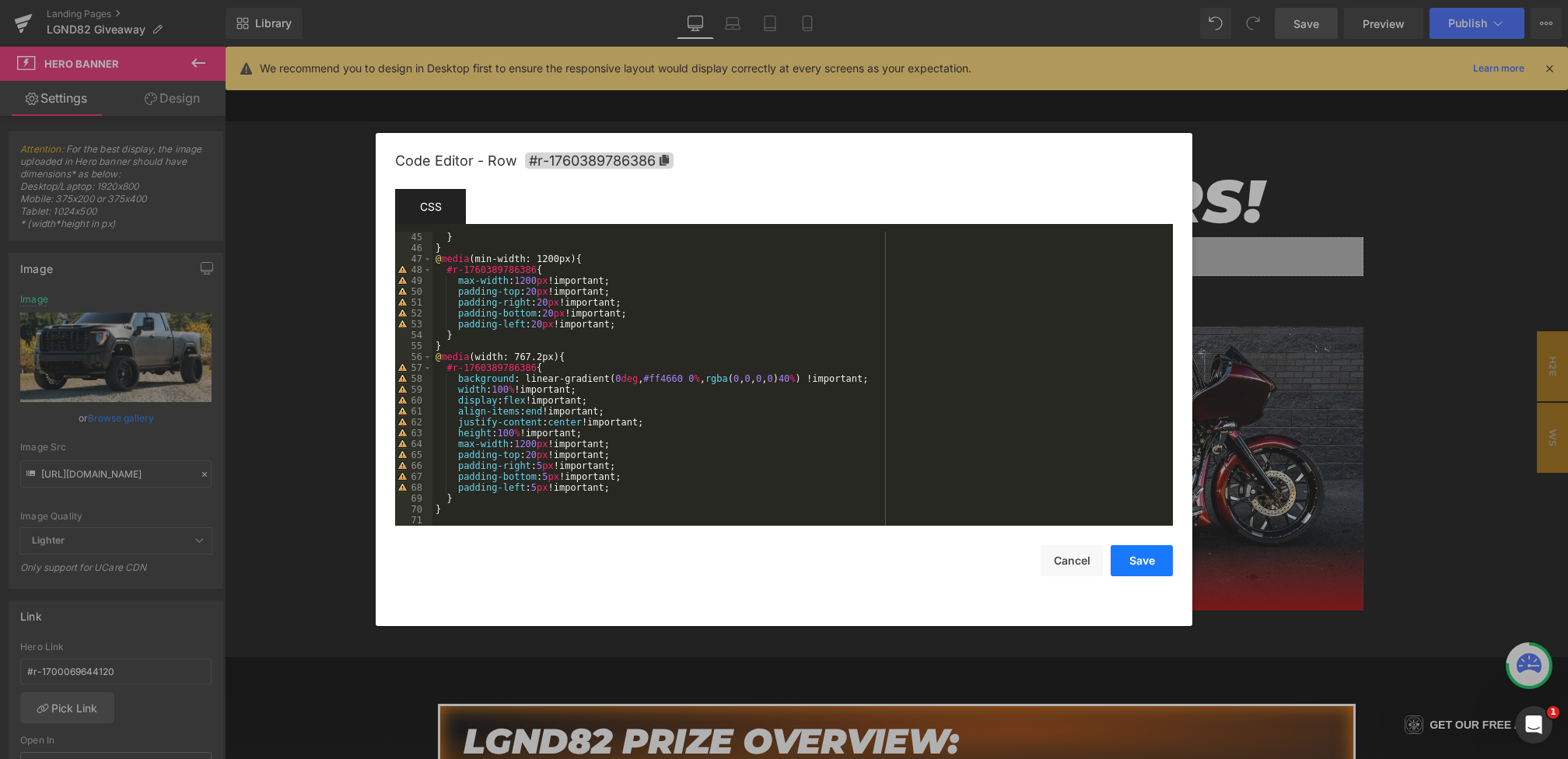
click at [1148, 554] on button "Save" at bounding box center [1142, 561] width 63 height 31
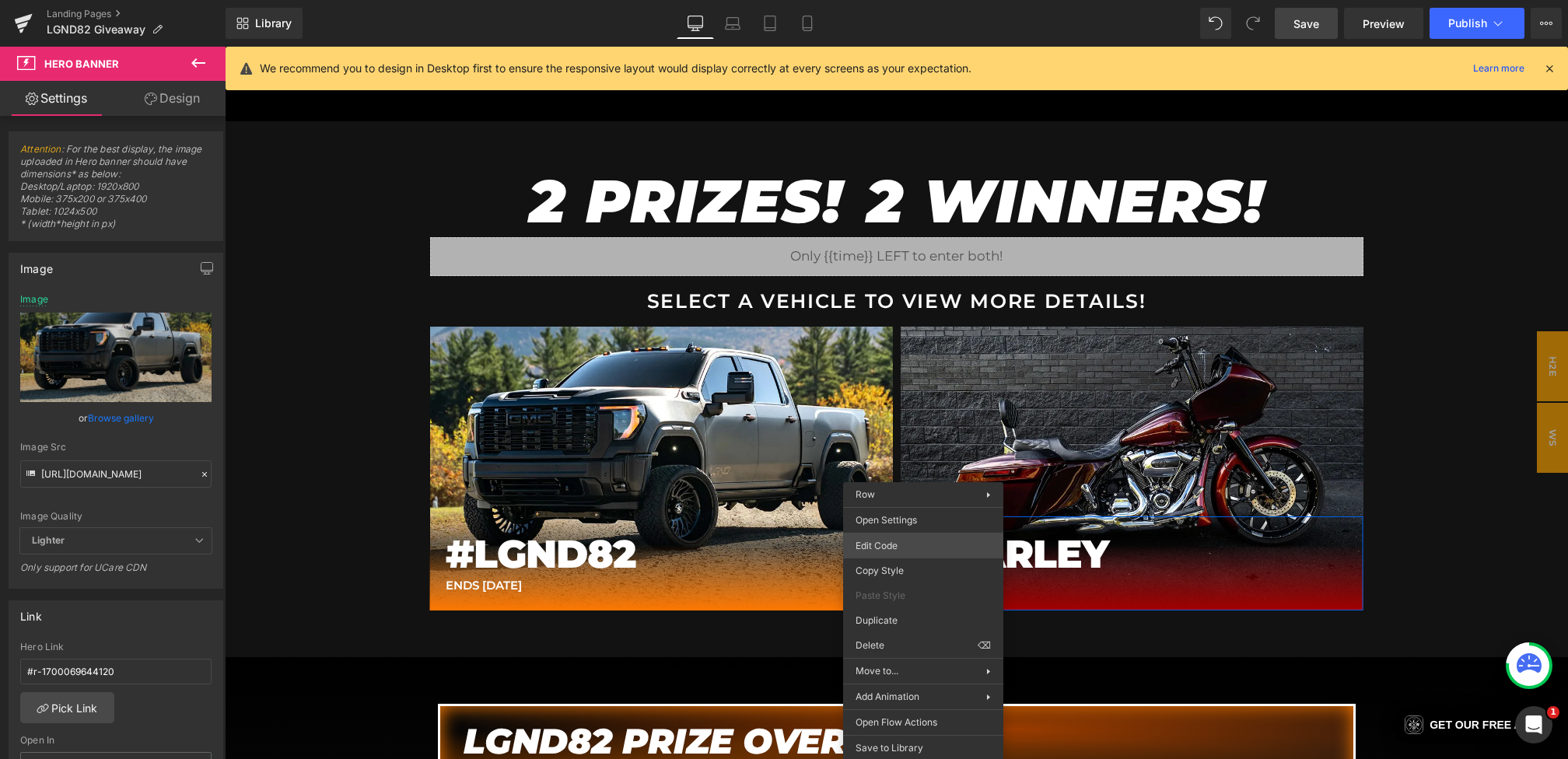
click at [886, 0] on div "Hero Banner You are previewing how the will restyle your page. You can not edit…" at bounding box center [784, 0] width 1568 height 0
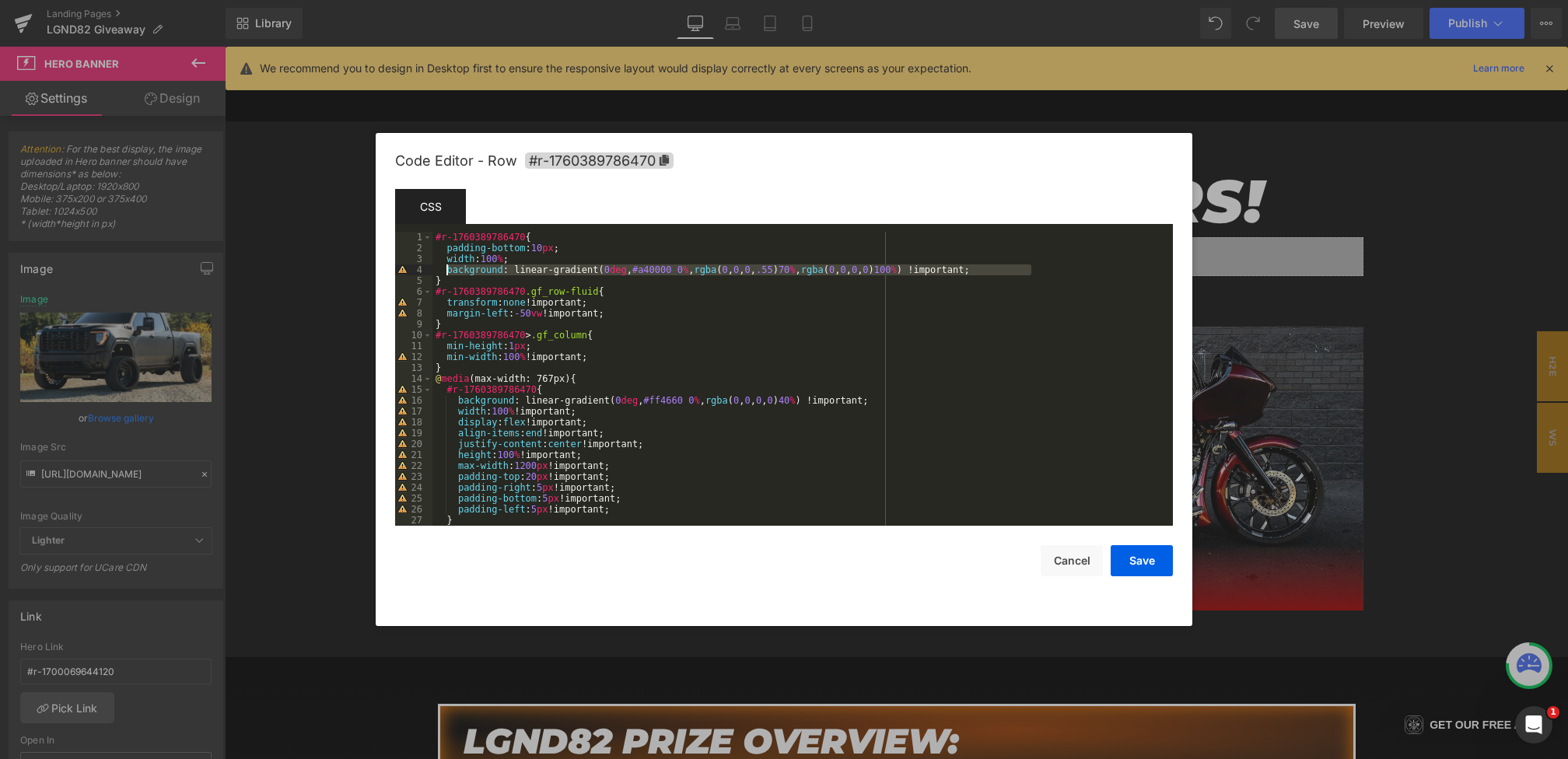
drag, startPoint x: 1060, startPoint y: 268, endPoint x: 446, endPoint y: 272, distance: 614.0
click at [446, 272] on div "#r-1760389786470 { padding-bottom : 10 px ; width : 100 % ; background : linear…" at bounding box center [799, 390] width 734 height 316
drag, startPoint x: 909, startPoint y: 396, endPoint x: 459, endPoint y: 401, distance: 450.0
click at [459, 402] on div "#r-1760389786470 { padding-bottom : 10 px ; width : 100 % ; background : linear…" at bounding box center [799, 390] width 734 height 316
click at [1152, 556] on button "Save" at bounding box center [1142, 561] width 63 height 31
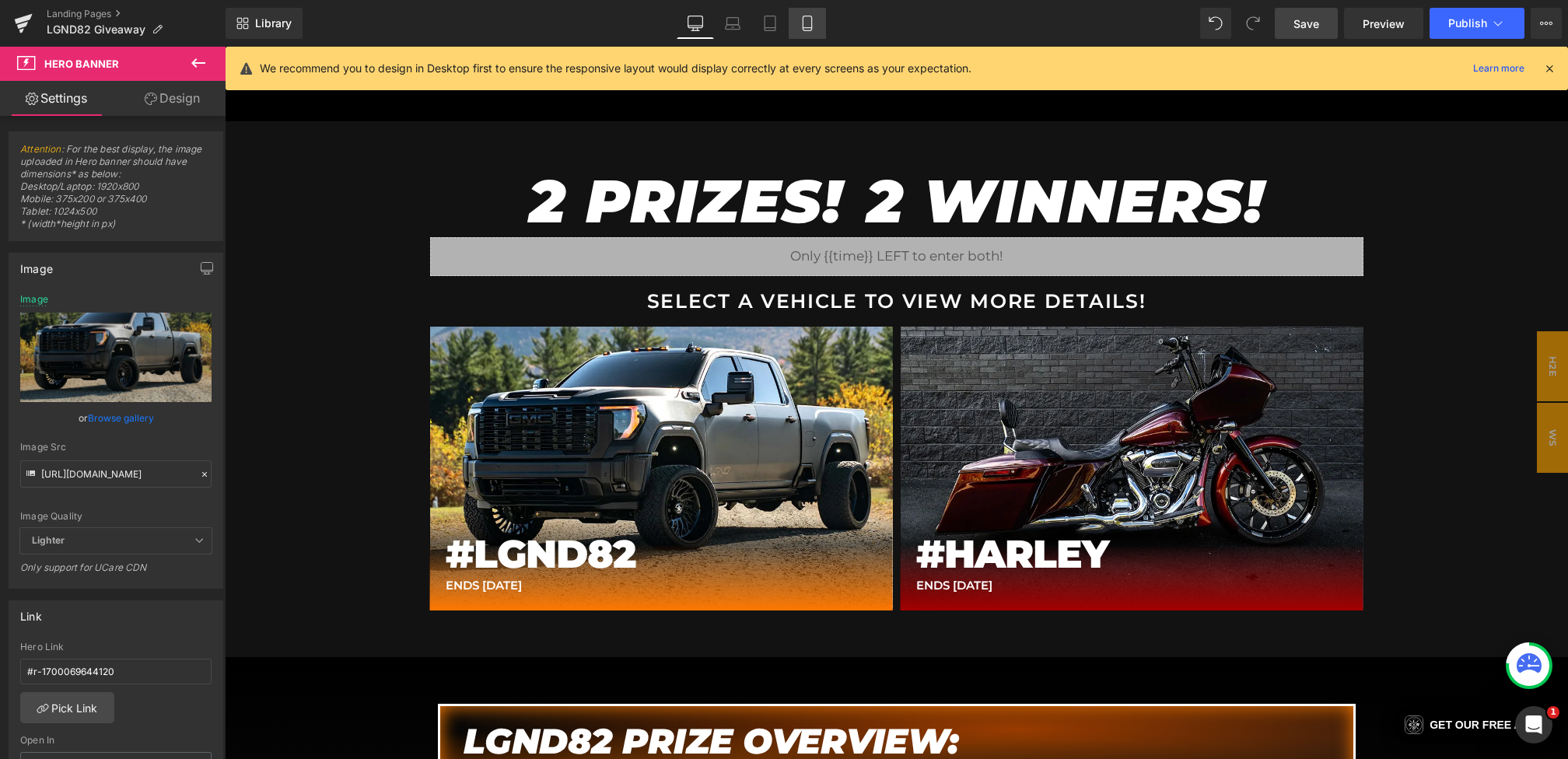
click at [810, 20] on icon at bounding box center [807, 23] width 15 height 15
type input "[URL][DOMAIN_NAME][PHONE_NUMBER]"
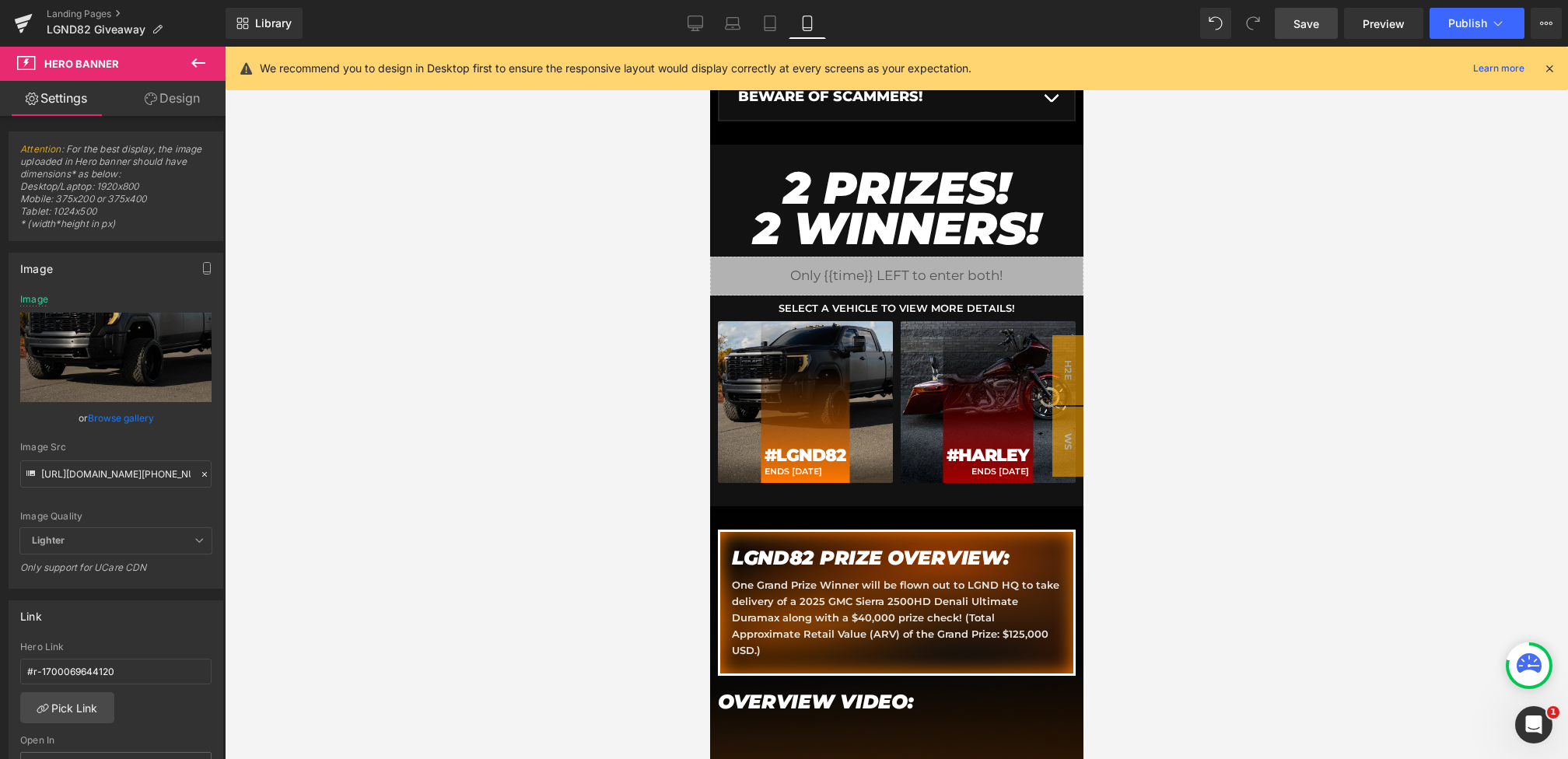
scroll to position [616, 0]
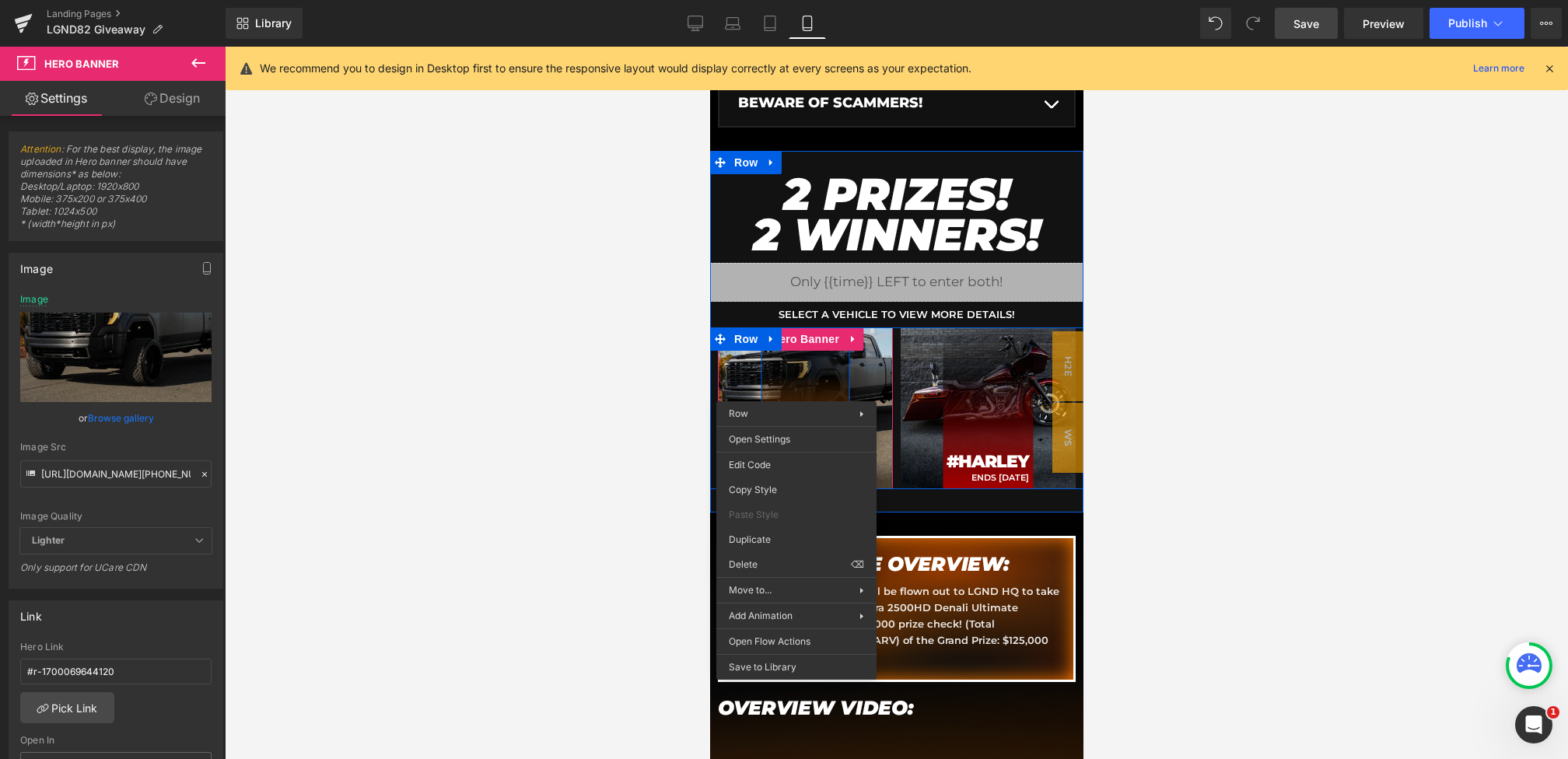
drag, startPoint x: 795, startPoint y: 390, endPoint x: 1503, endPoint y: 452, distance: 710.7
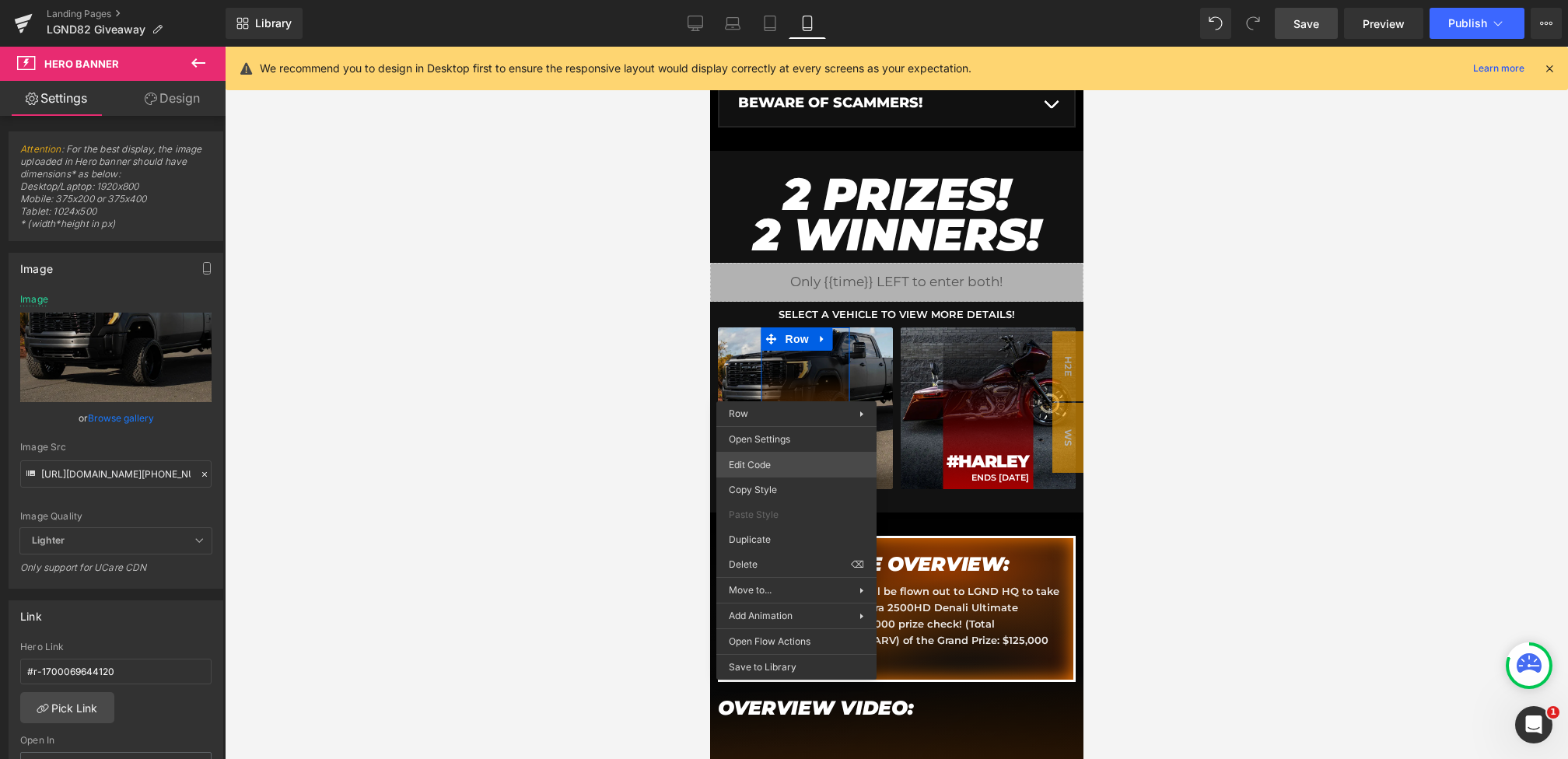
click at [769, 0] on div "Hero Banner You are previewing how the will restyle your page. You can not edit…" at bounding box center [784, 0] width 1568 height 0
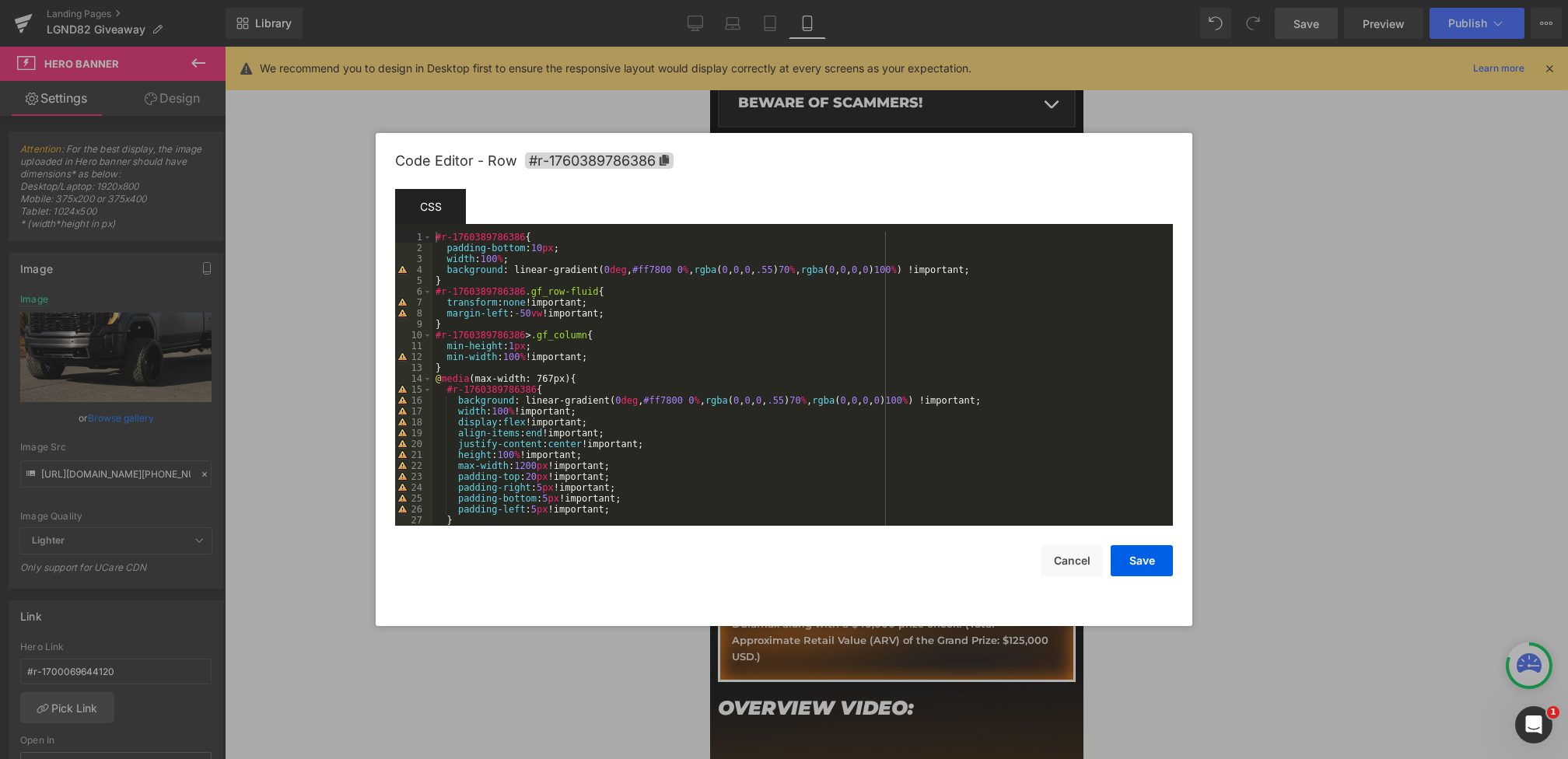
click at [812, 403] on div "#r-1760389786386 { padding-bottom : 10 px ; width : 100 % ; background : linear…" at bounding box center [799, 390] width 734 height 316
click at [828, 403] on div "#r-1760389786386 { padding-bottom : 10 px ; width : 100 % ; background : linear…" at bounding box center [799, 390] width 734 height 316
click at [809, 405] on div "#r-1760389786386 { padding-bottom : 10 px ; width : 100 % ; background : linear…" at bounding box center [799, 390] width 734 height 316
click at [950, 405] on div "#r-1760389786386 { padding-bottom : 10 px ; width : 100 % ; background : linear…" at bounding box center [799, 390] width 734 height 316
click at [804, 403] on div "#r-1760389786386 { padding-bottom : 10 px ; width : 100 % ; background : linear…" at bounding box center [799, 390] width 734 height 316
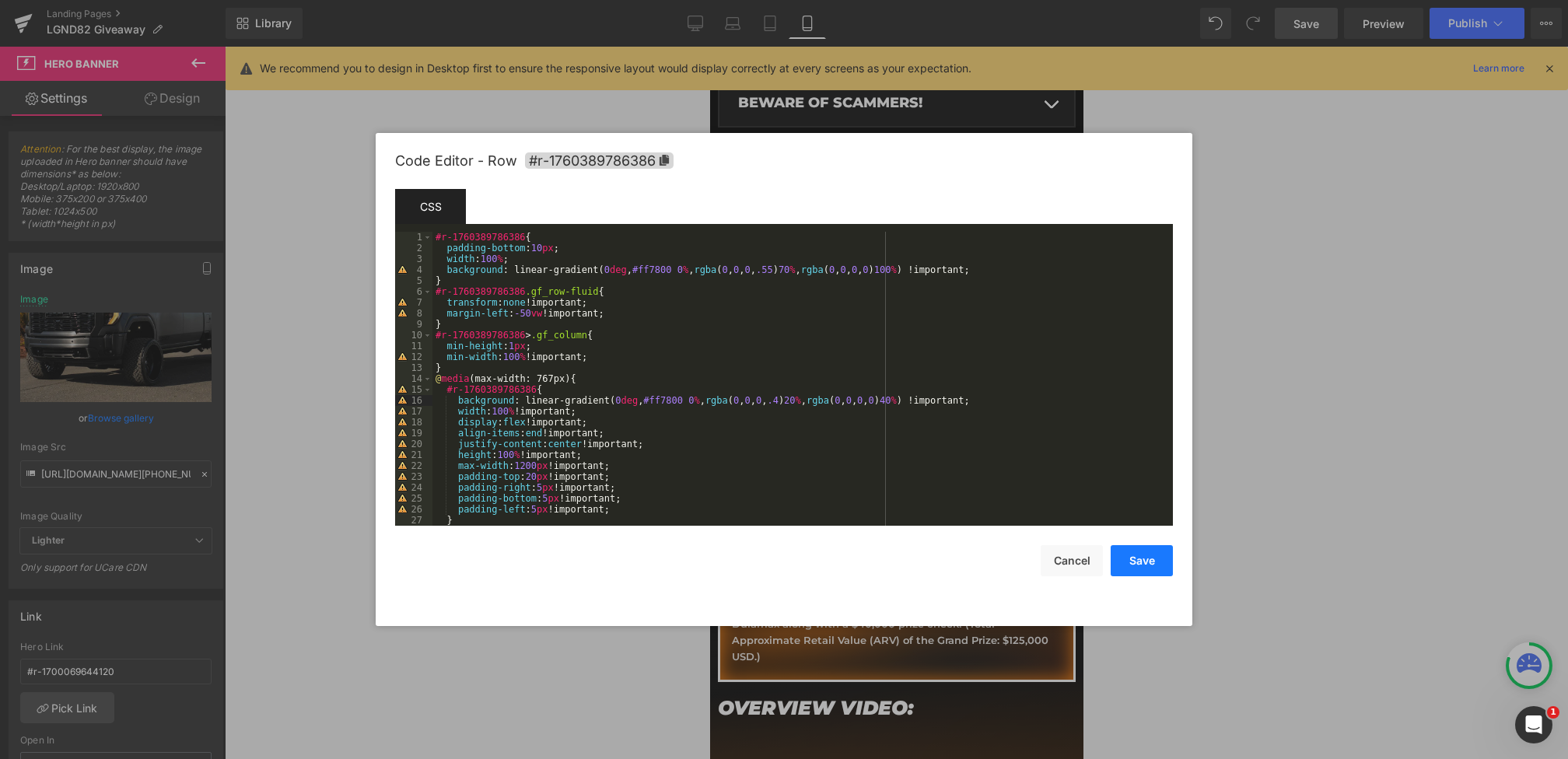
click at [1135, 562] on button "Save" at bounding box center [1142, 561] width 63 height 31
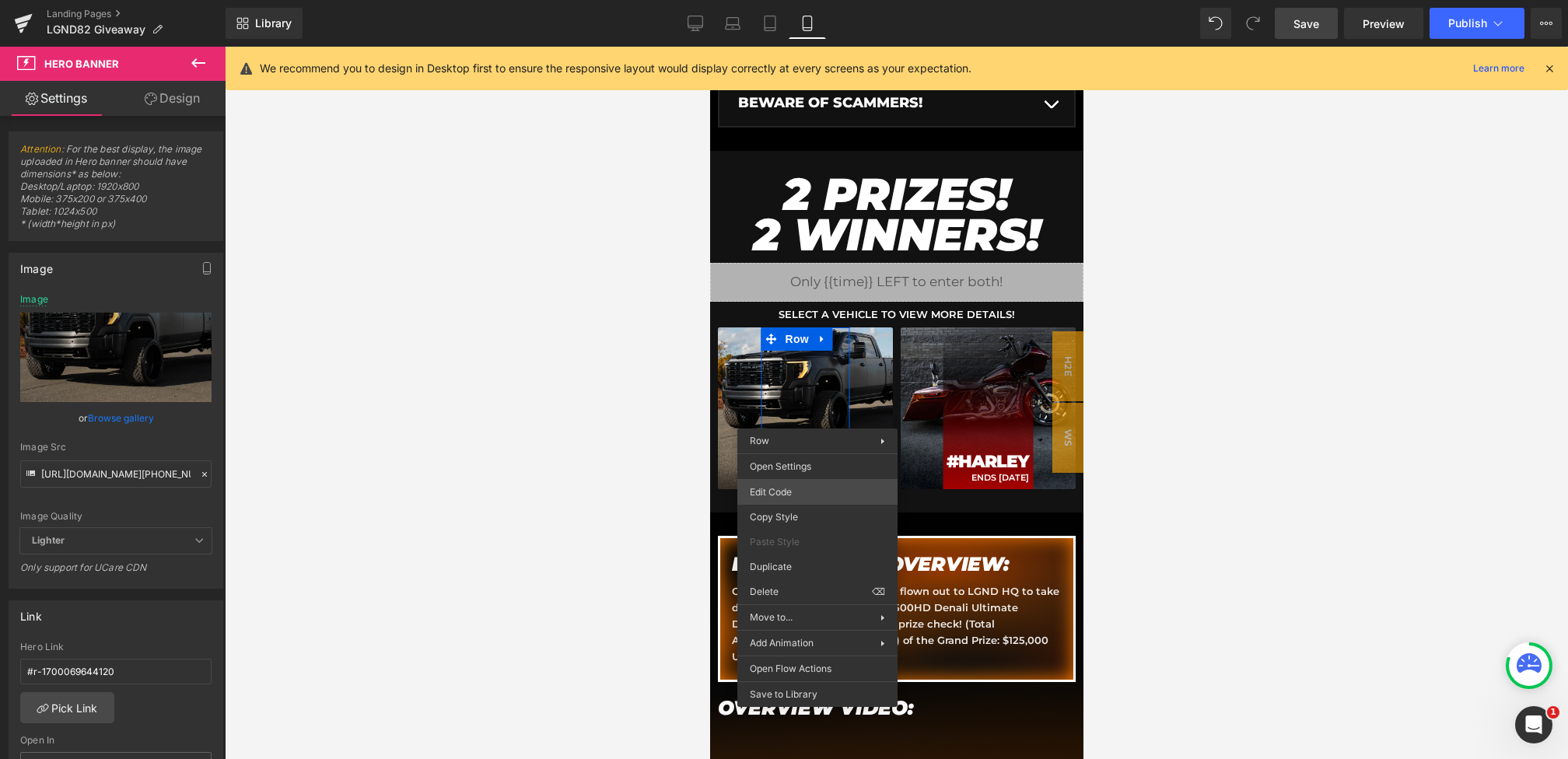
click at [782, 0] on div "Hero Banner You are previewing how the will restyle your page. You can not edit…" at bounding box center [784, 0] width 1568 height 0
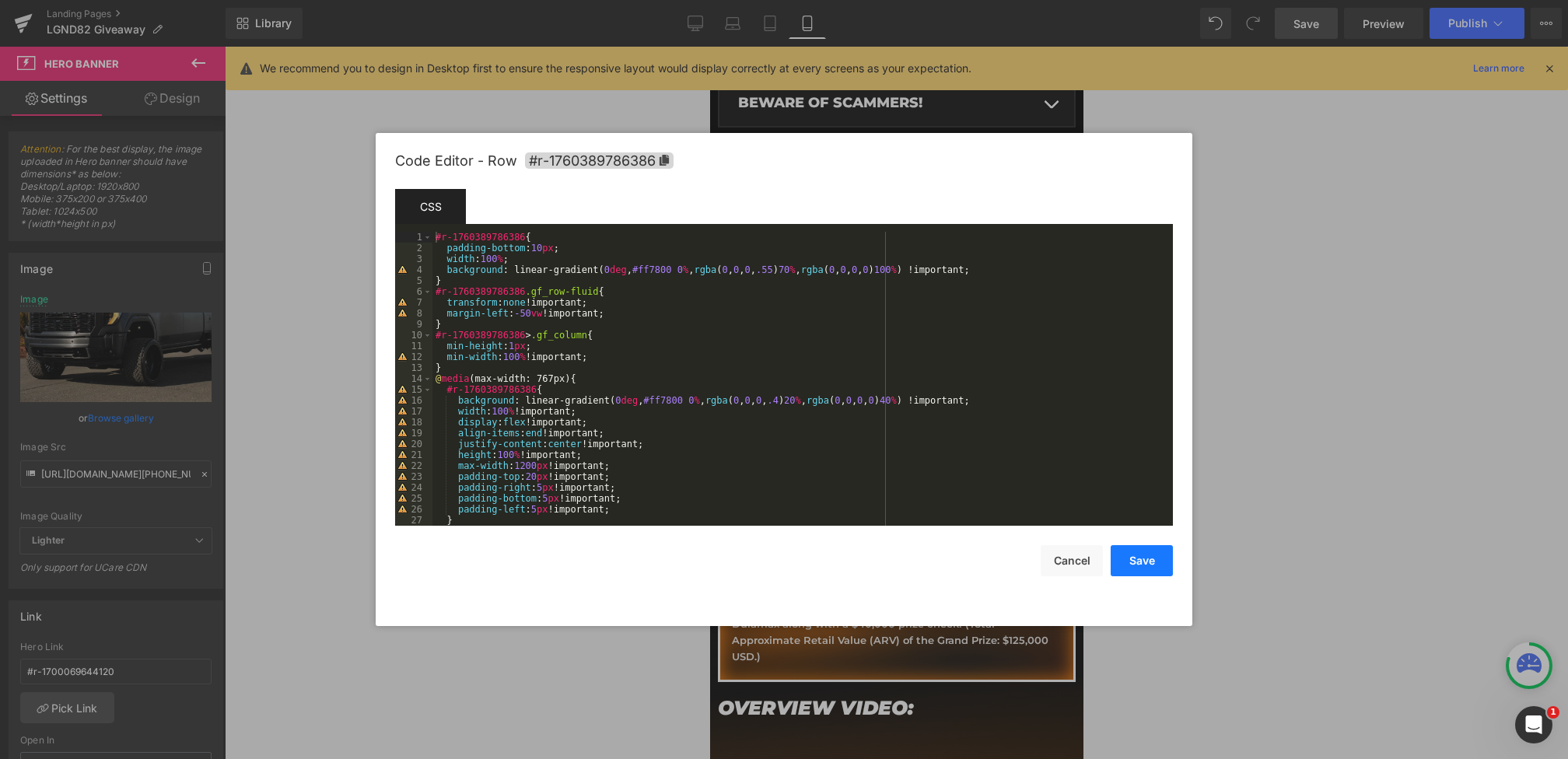
click at [1146, 554] on button "Save" at bounding box center [1142, 561] width 63 height 31
click at [930, 0] on div "Hero Banner You are previewing how the will restyle your page. You can not edit…" at bounding box center [784, 0] width 1568 height 0
click at [811, 401] on div "#r-1760389786470 { padding-bottom : 10 px ; width : 100 % ; background : linear…" at bounding box center [799, 390] width 734 height 316
click at [952, 402] on div "#r-1760389786470 { padding-bottom : 10 px ; width : 100 % ; background : linear…" at bounding box center [799, 390] width 734 height 316
click at [1148, 565] on button "Save" at bounding box center [1142, 561] width 63 height 31
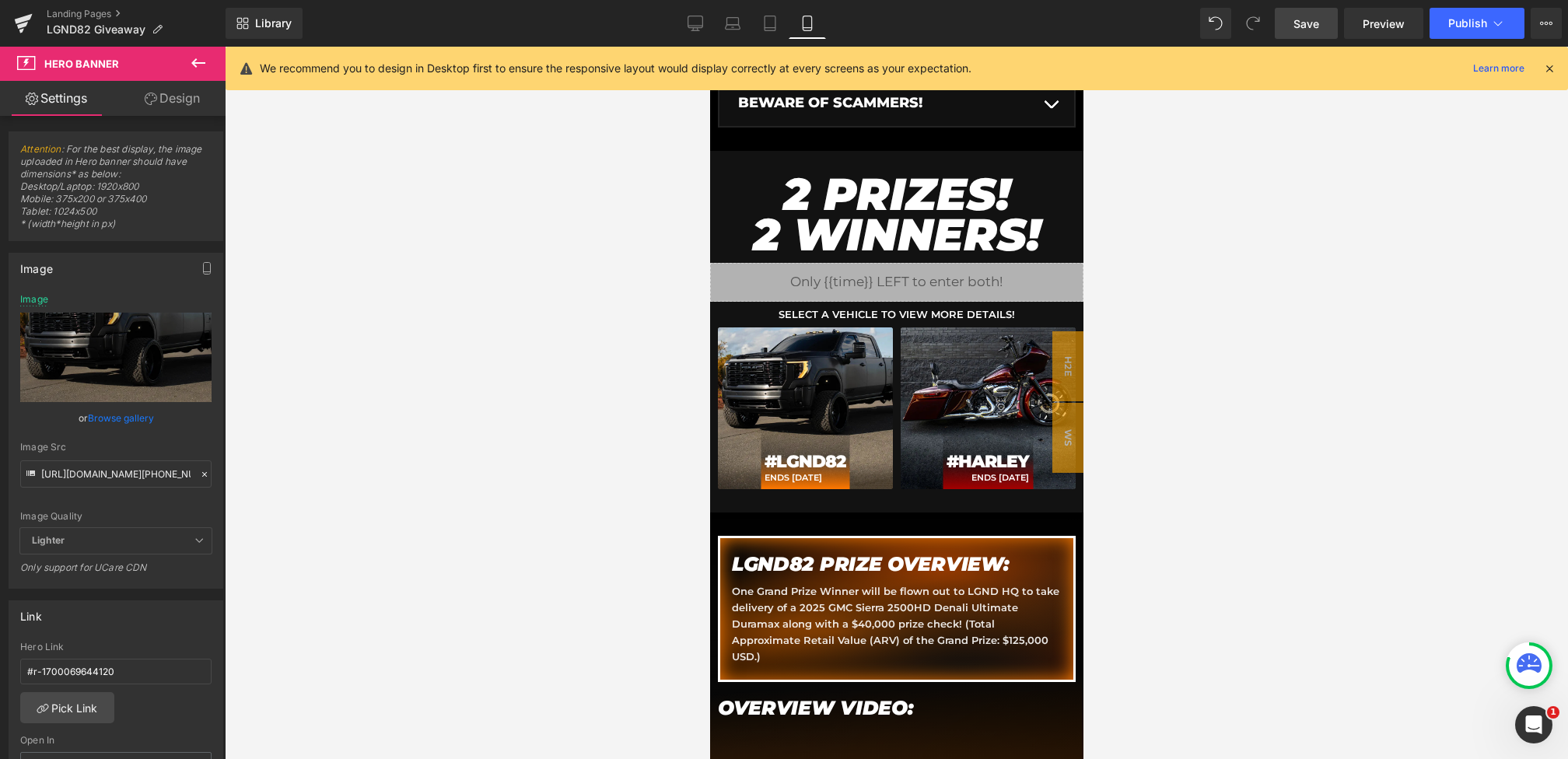
click at [1291, 24] on link "Save" at bounding box center [1305, 24] width 63 height 31
